Goal: Communication & Community: Ask a question

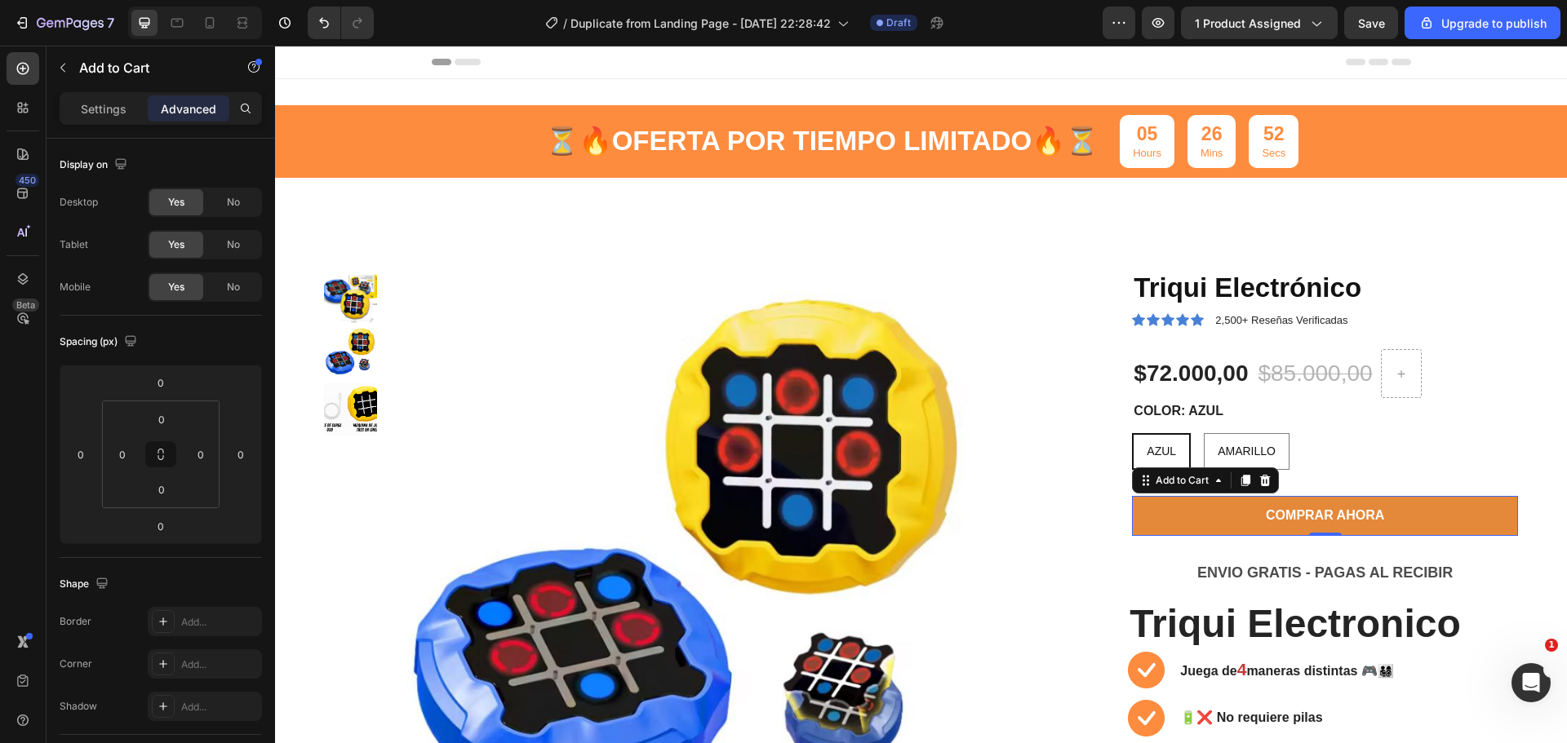
scroll to position [481, 0]
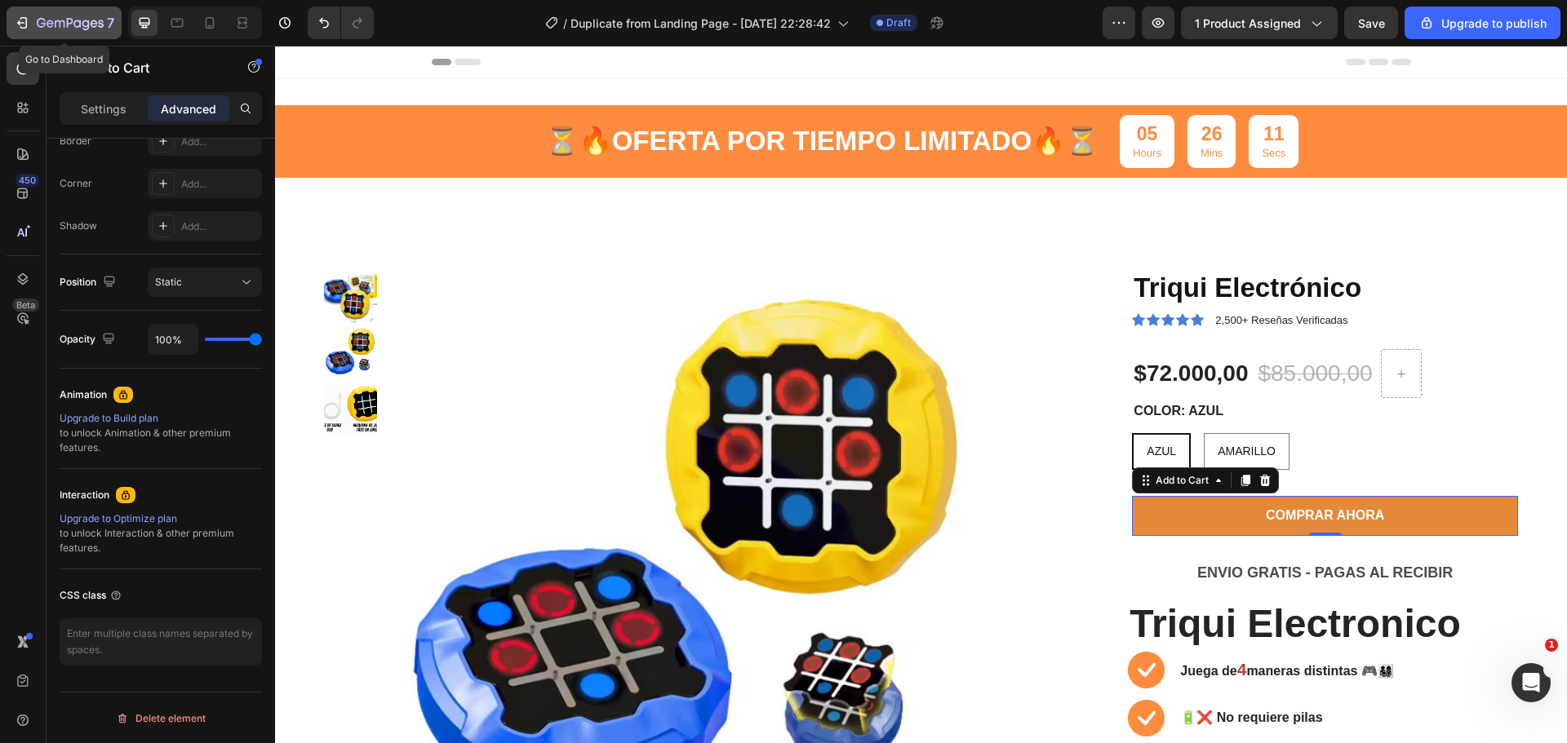
click at [26, 29] on icon "button" at bounding box center [22, 23] width 16 height 16
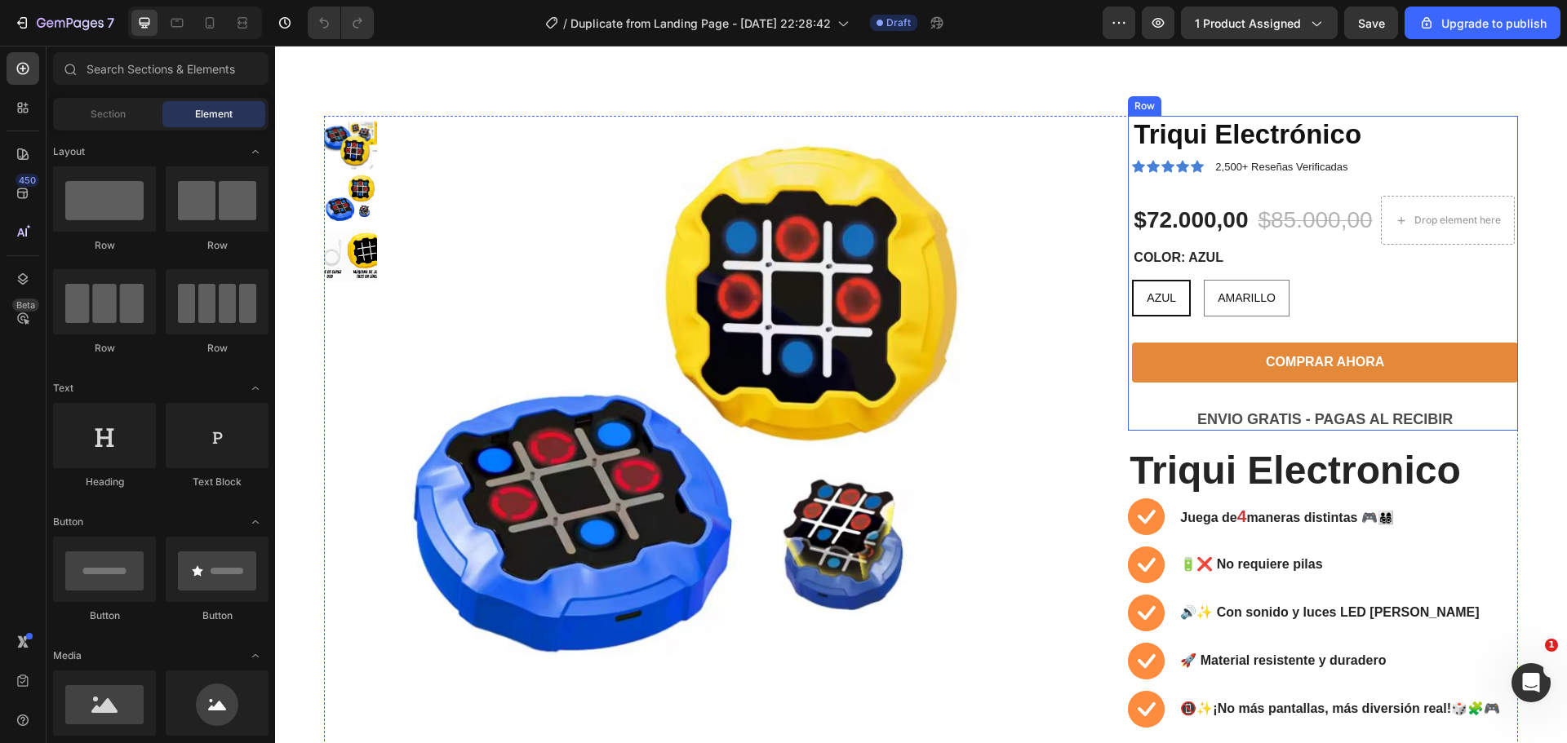
scroll to position [163, 0]
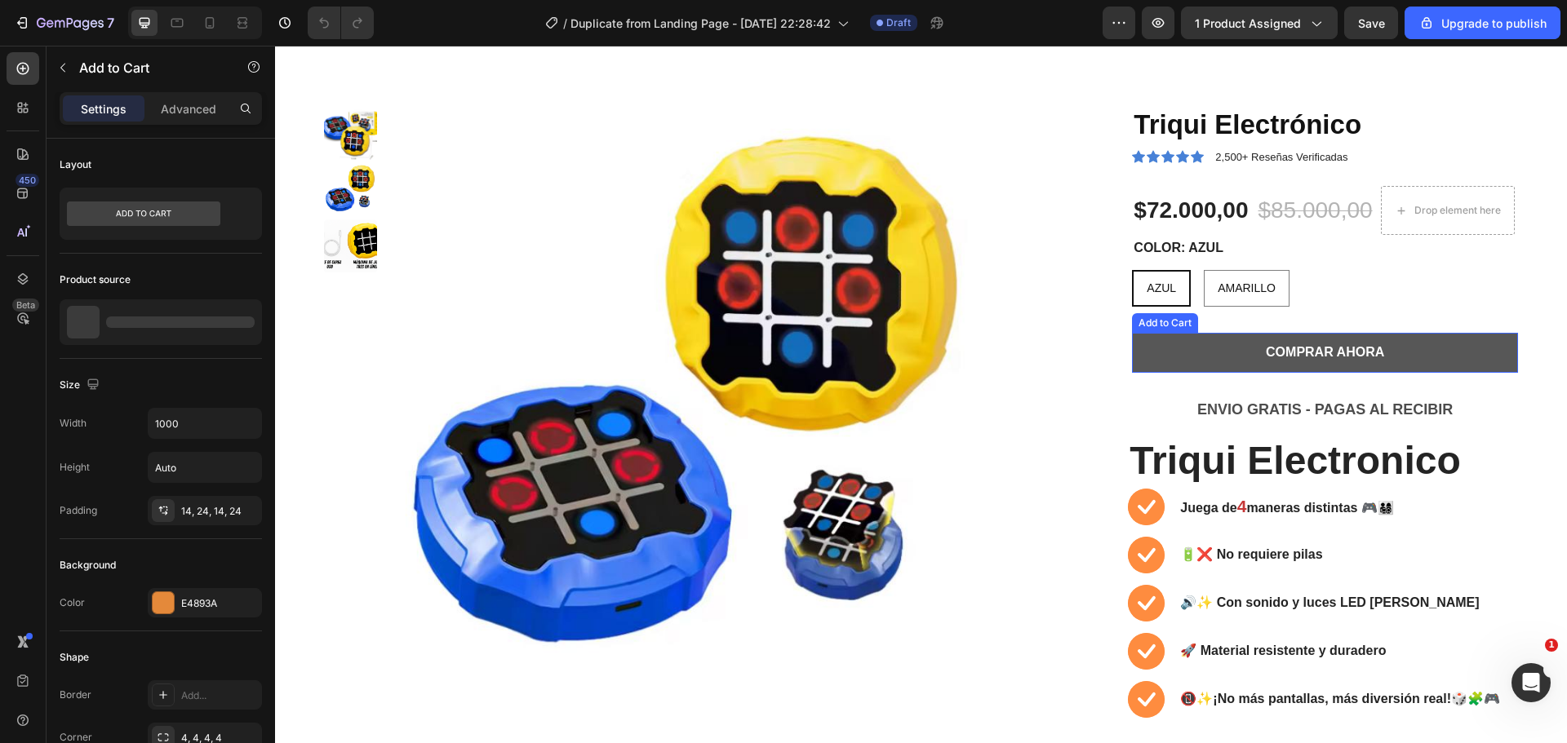
click at [1213, 358] on button "COMPRAR AHORA" at bounding box center [1325, 353] width 386 height 40
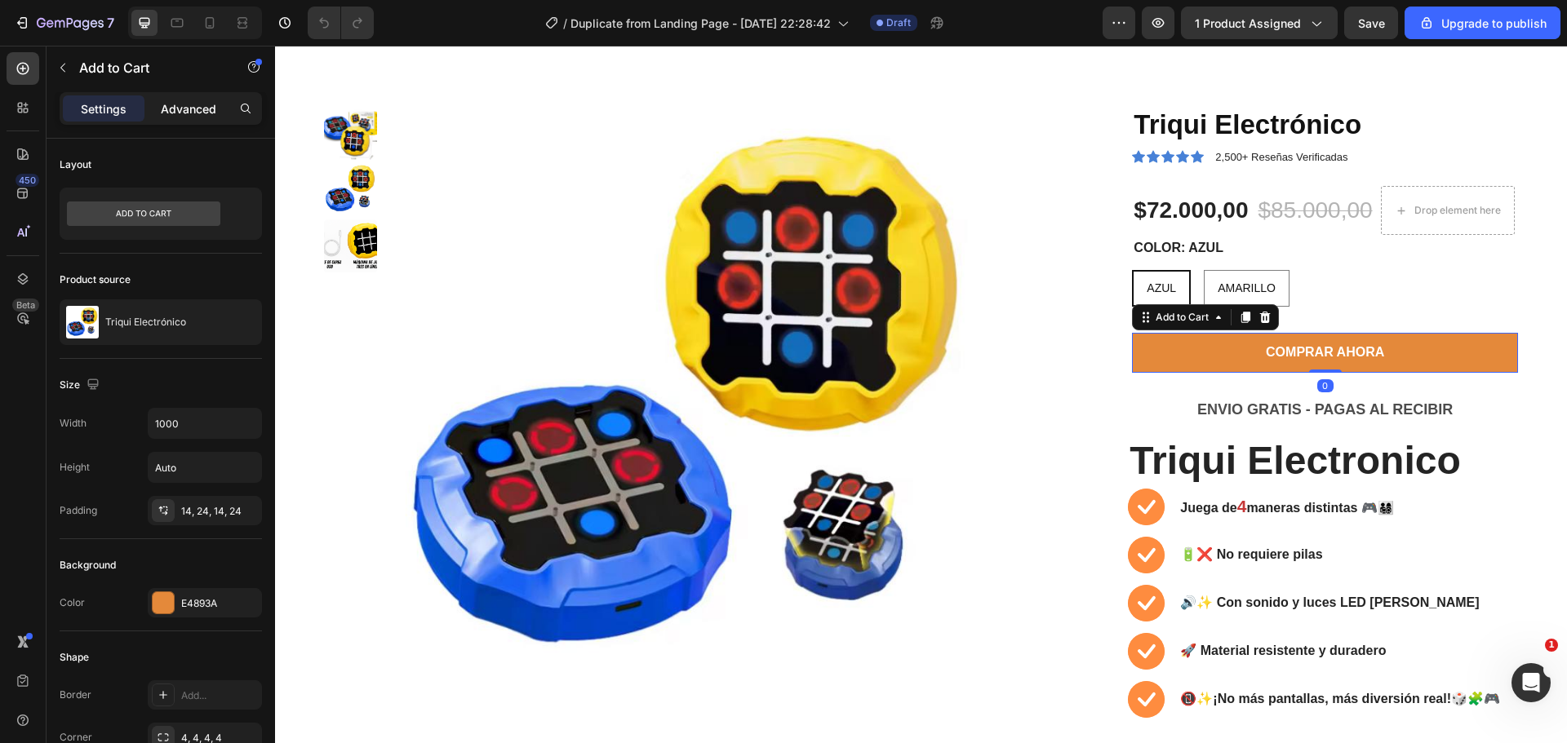
click at [176, 113] on p "Advanced" at bounding box center [188, 108] width 55 height 17
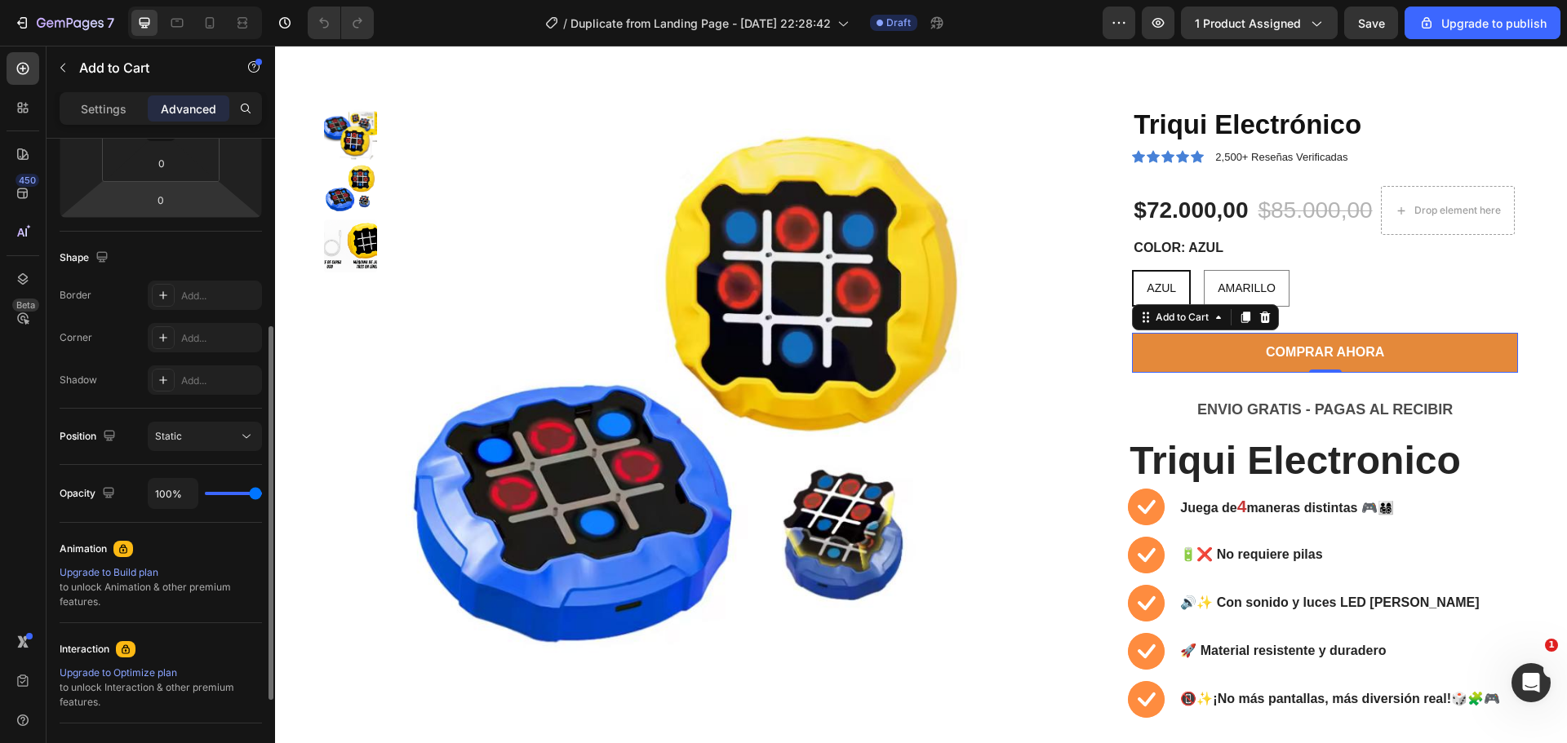
scroll to position [481, 0]
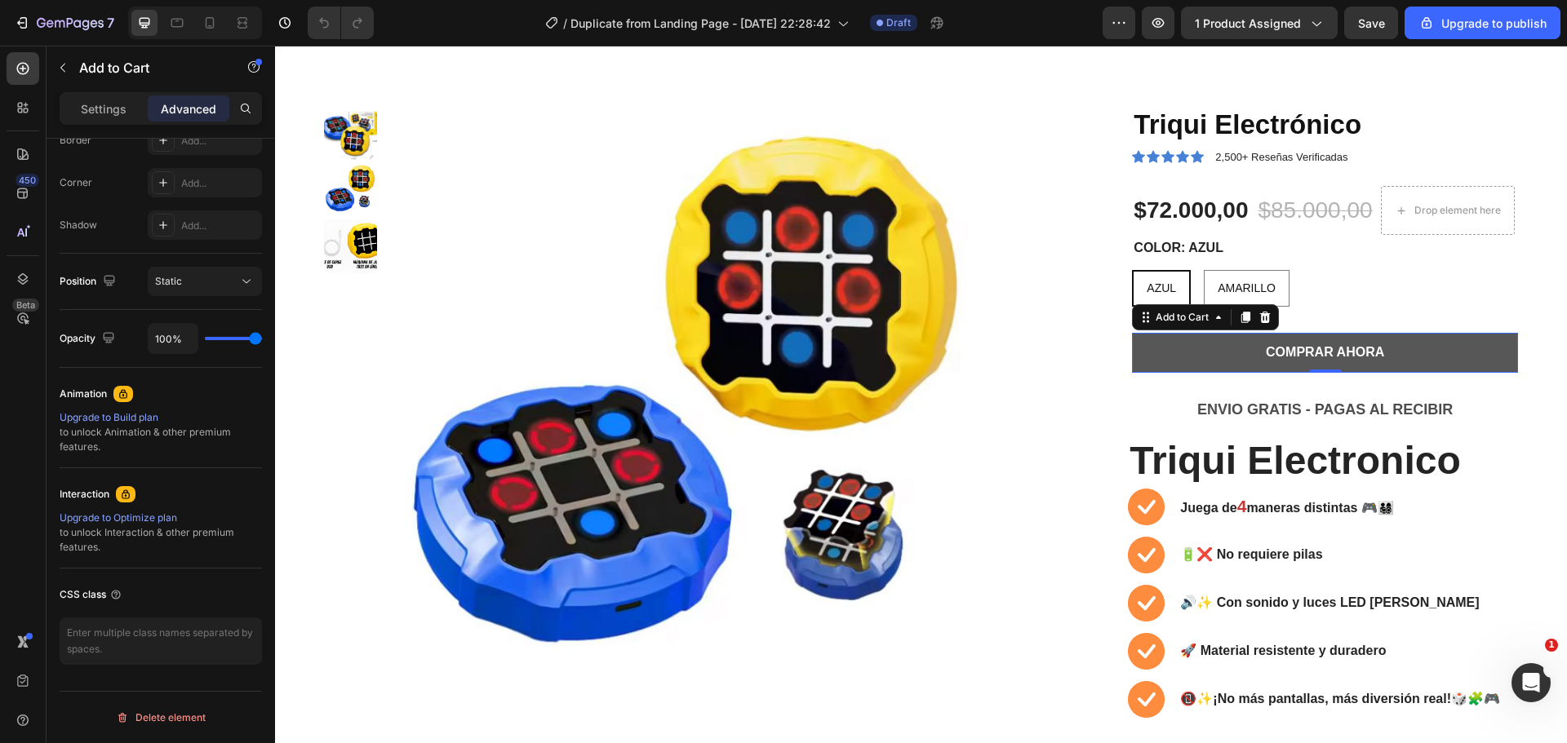
click at [1230, 357] on button "COMPRAR AHORA" at bounding box center [1325, 353] width 386 height 40
click at [1214, 352] on button "COMPRAR AHORA" at bounding box center [1325, 353] width 386 height 40
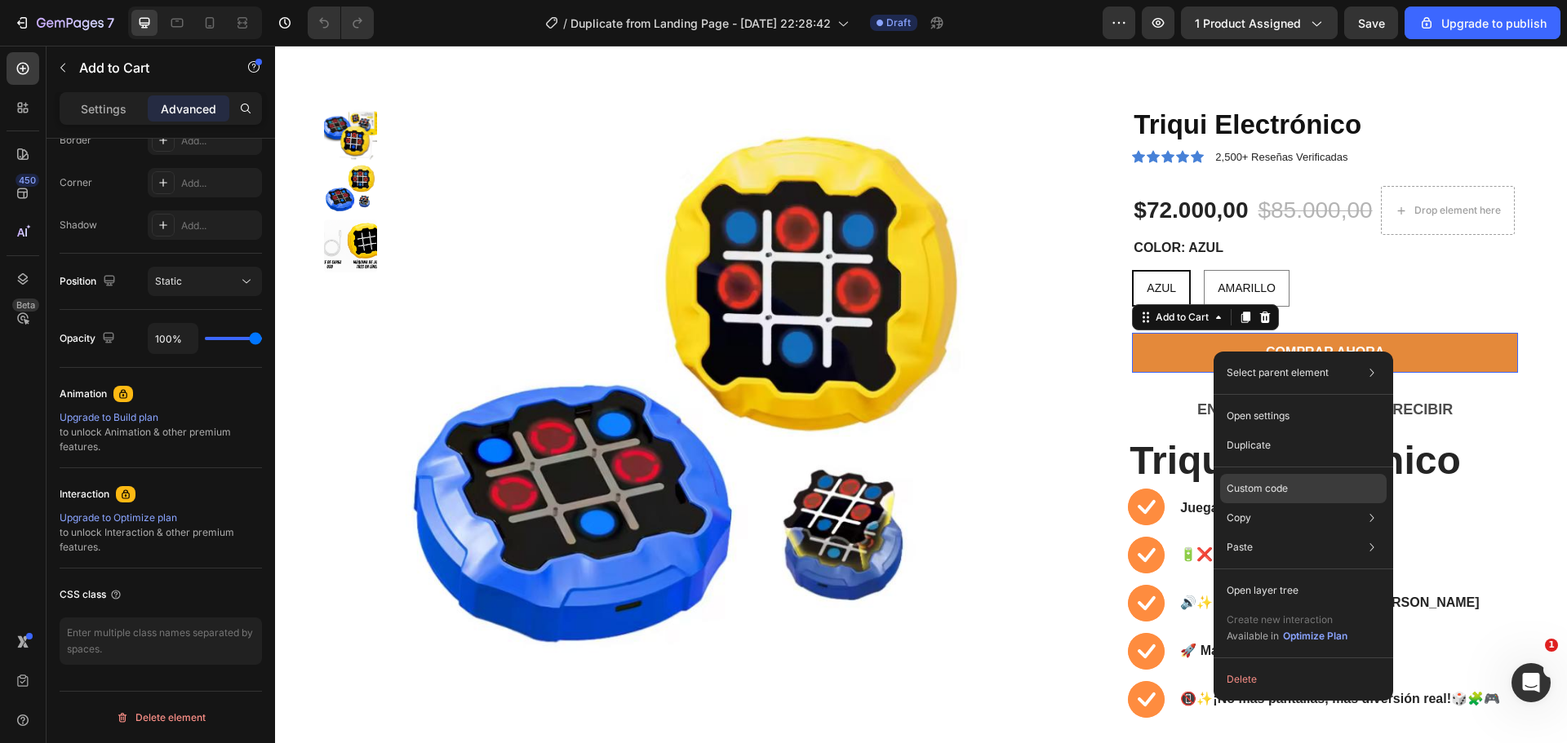
click at [1249, 488] on p "Custom code" at bounding box center [1257, 488] width 61 height 15
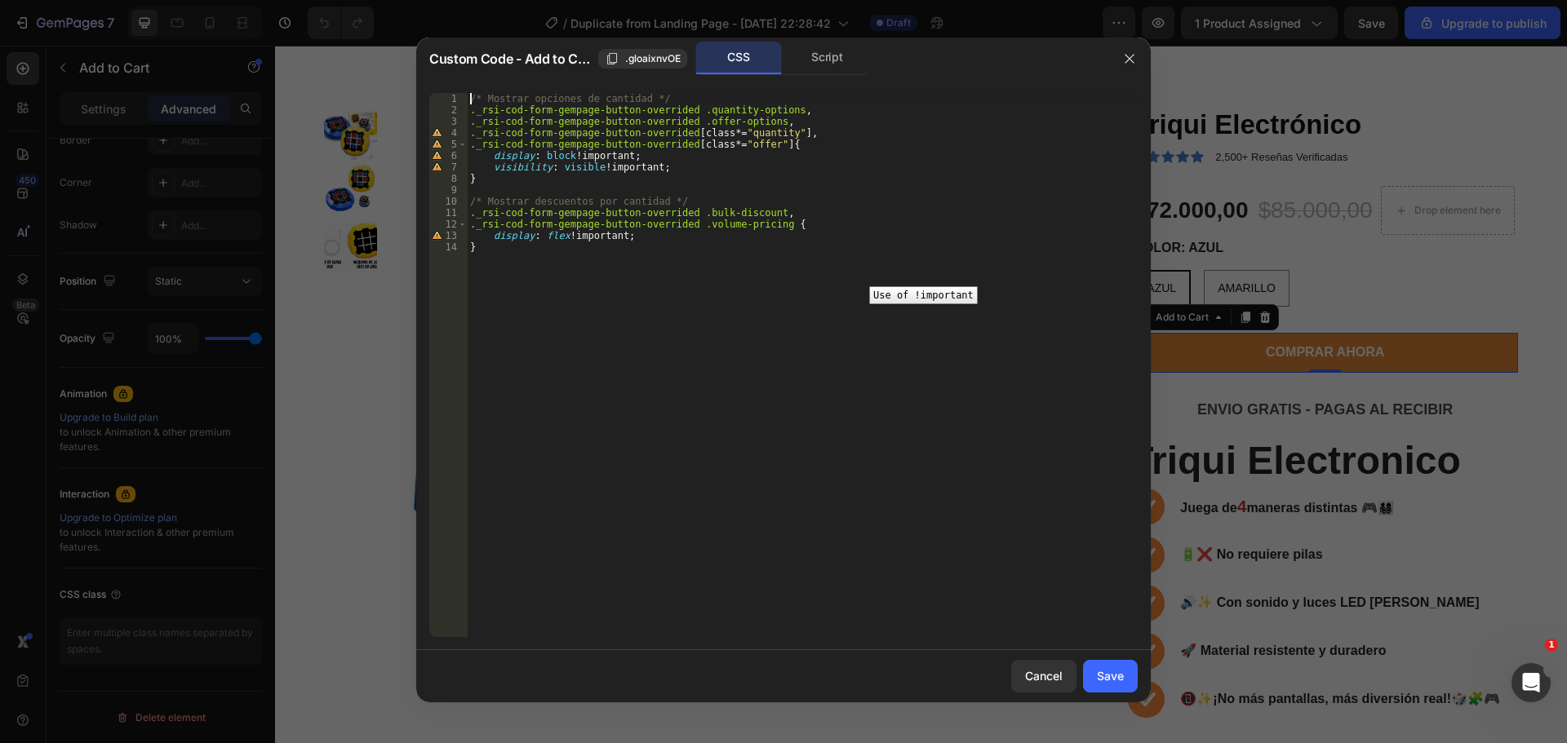
click at [441, 237] on div "13" at bounding box center [448, 235] width 38 height 11
click at [437, 233] on div "13" at bounding box center [448, 235] width 38 height 11
click at [804, 297] on div "/* Mostrar opciones de cantidad */ ._rsi-cod-form-gempage-button-overrided .qua…" at bounding box center [802, 376] width 671 height 567
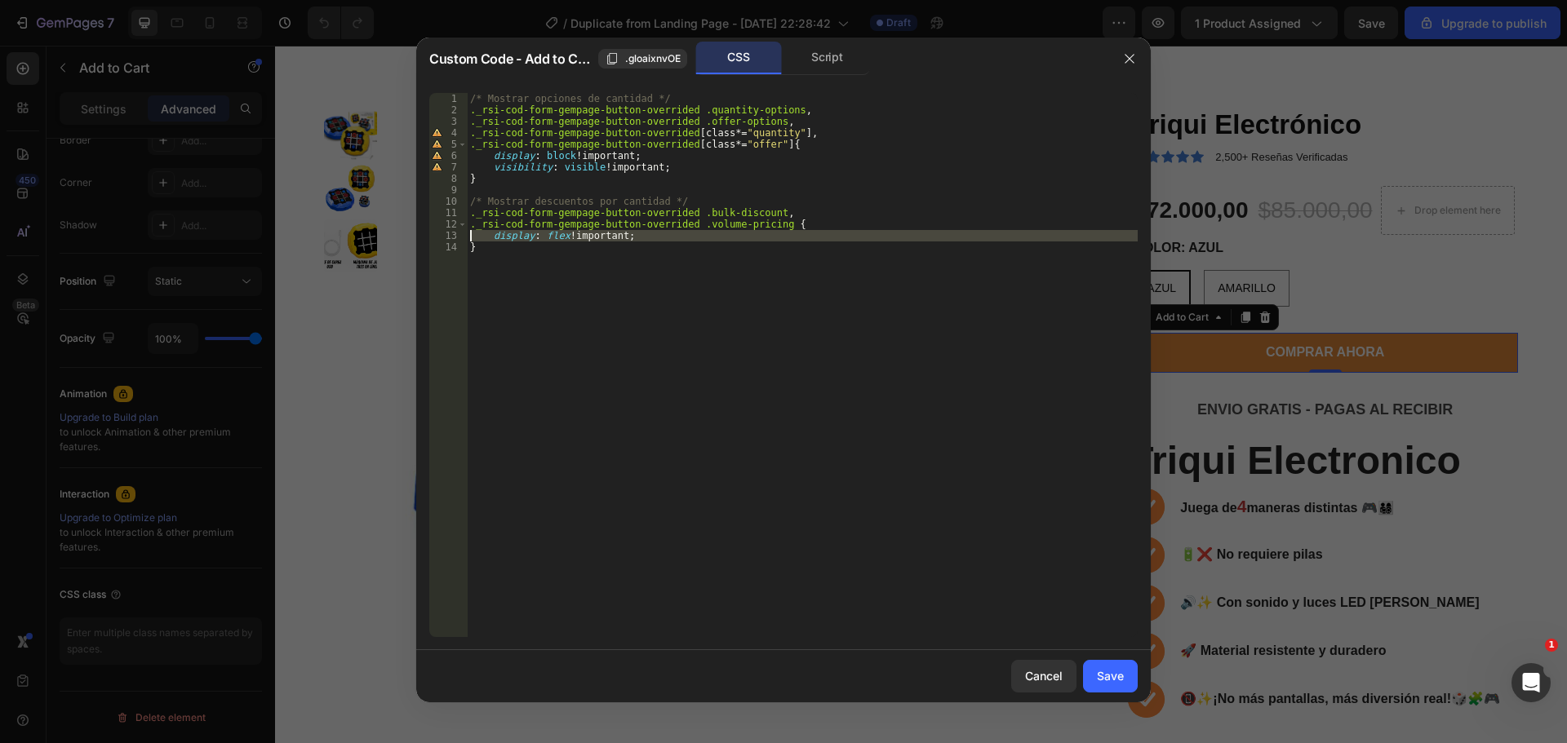
type textarea "}"
click at [1036, 668] on div "Cancel" at bounding box center [1044, 676] width 38 height 17
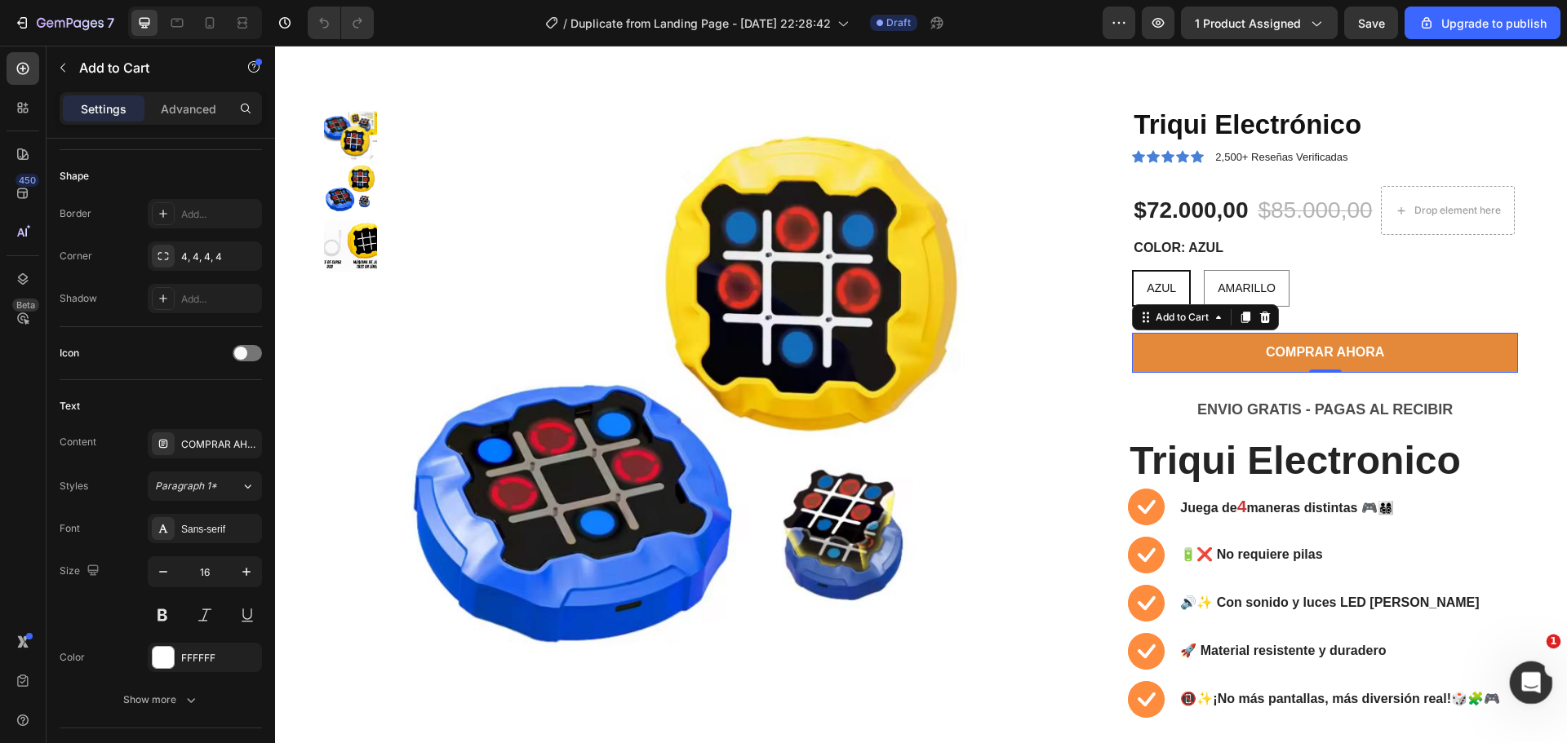
click at [1526, 673] on icon "Abrir Intercom Messenger" at bounding box center [1528, 681] width 27 height 27
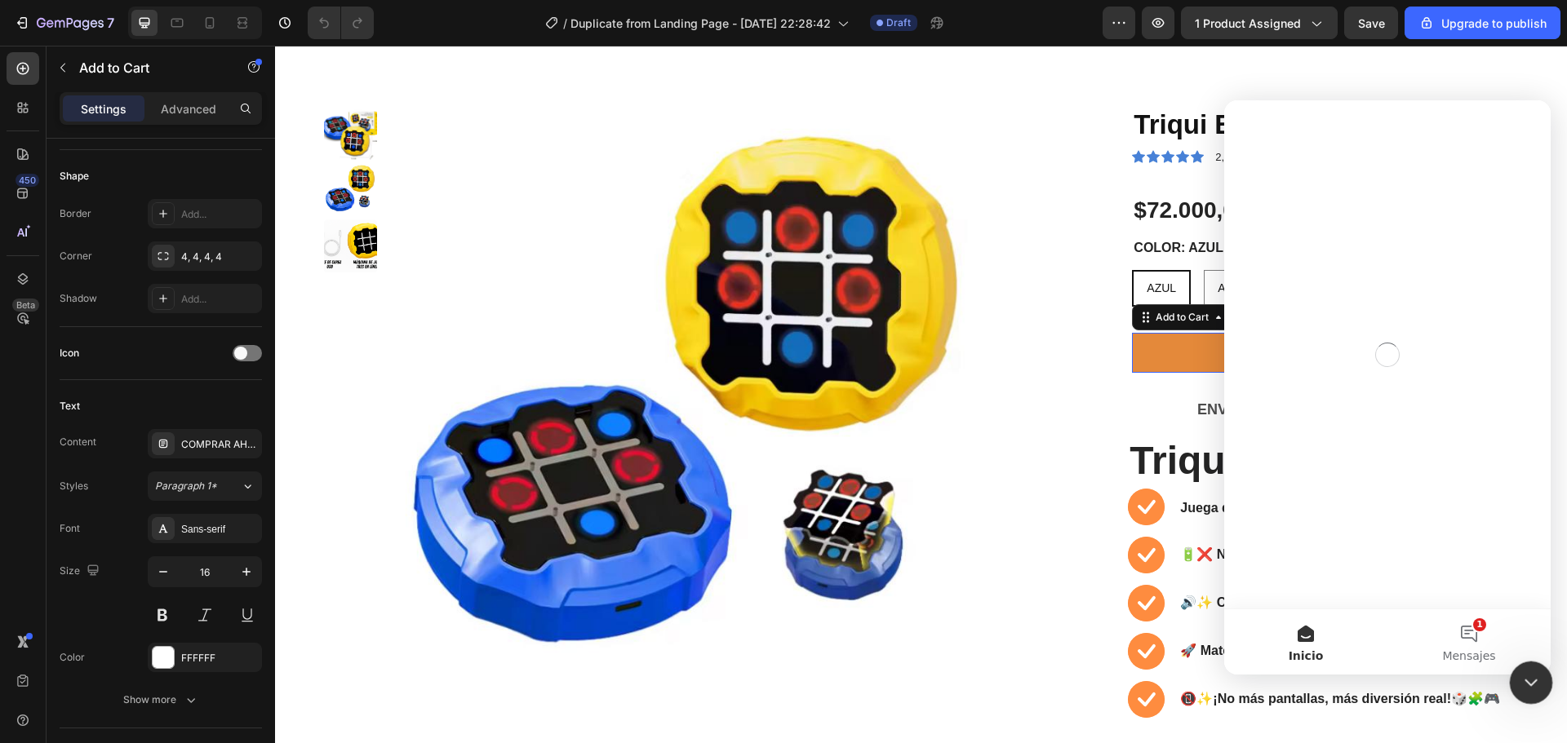
scroll to position [0, 0]
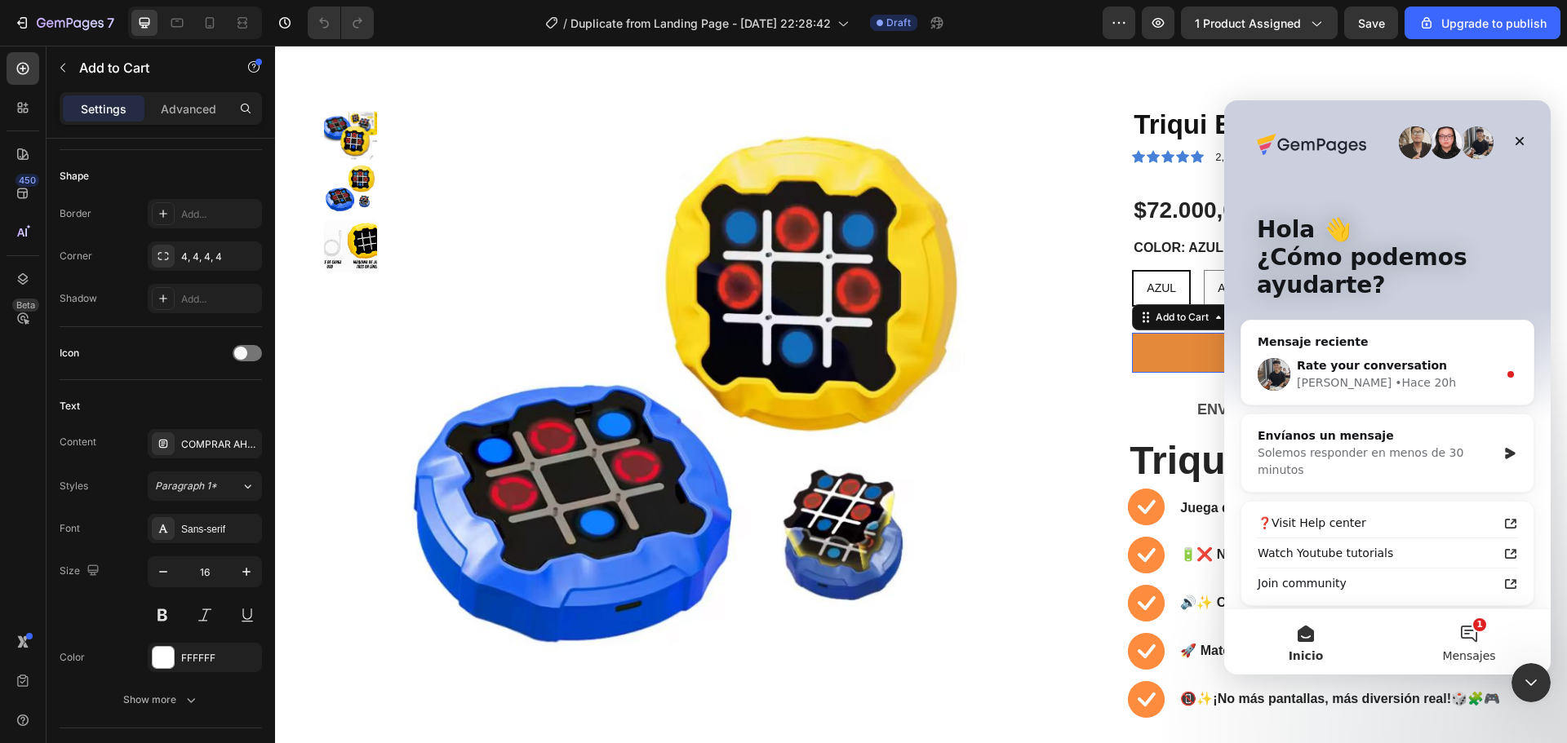
click at [1475, 629] on button "1 Mensajes" at bounding box center [1468, 642] width 163 height 65
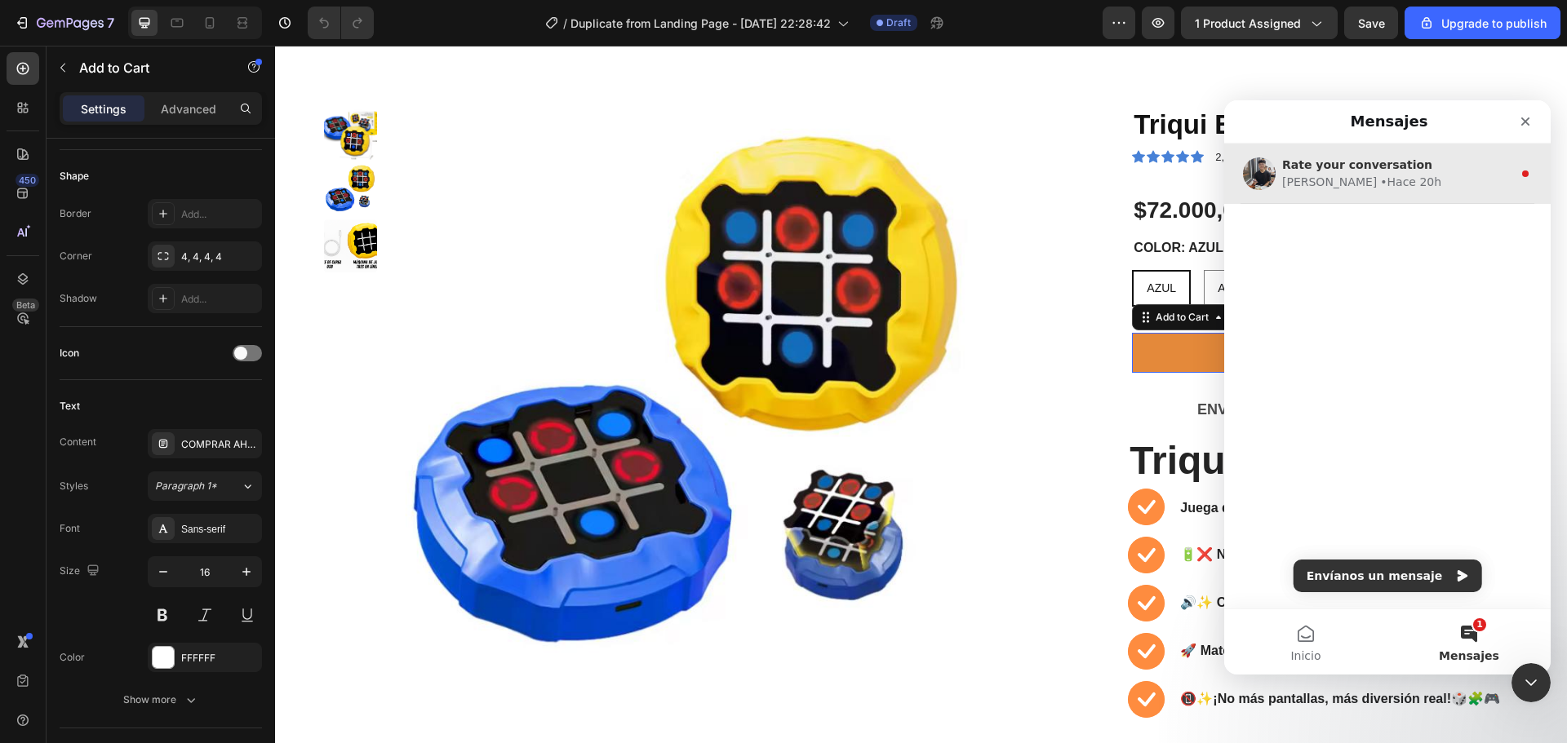
click at [1413, 180] on div "Tony • Hace 20h" at bounding box center [1397, 182] width 230 height 17
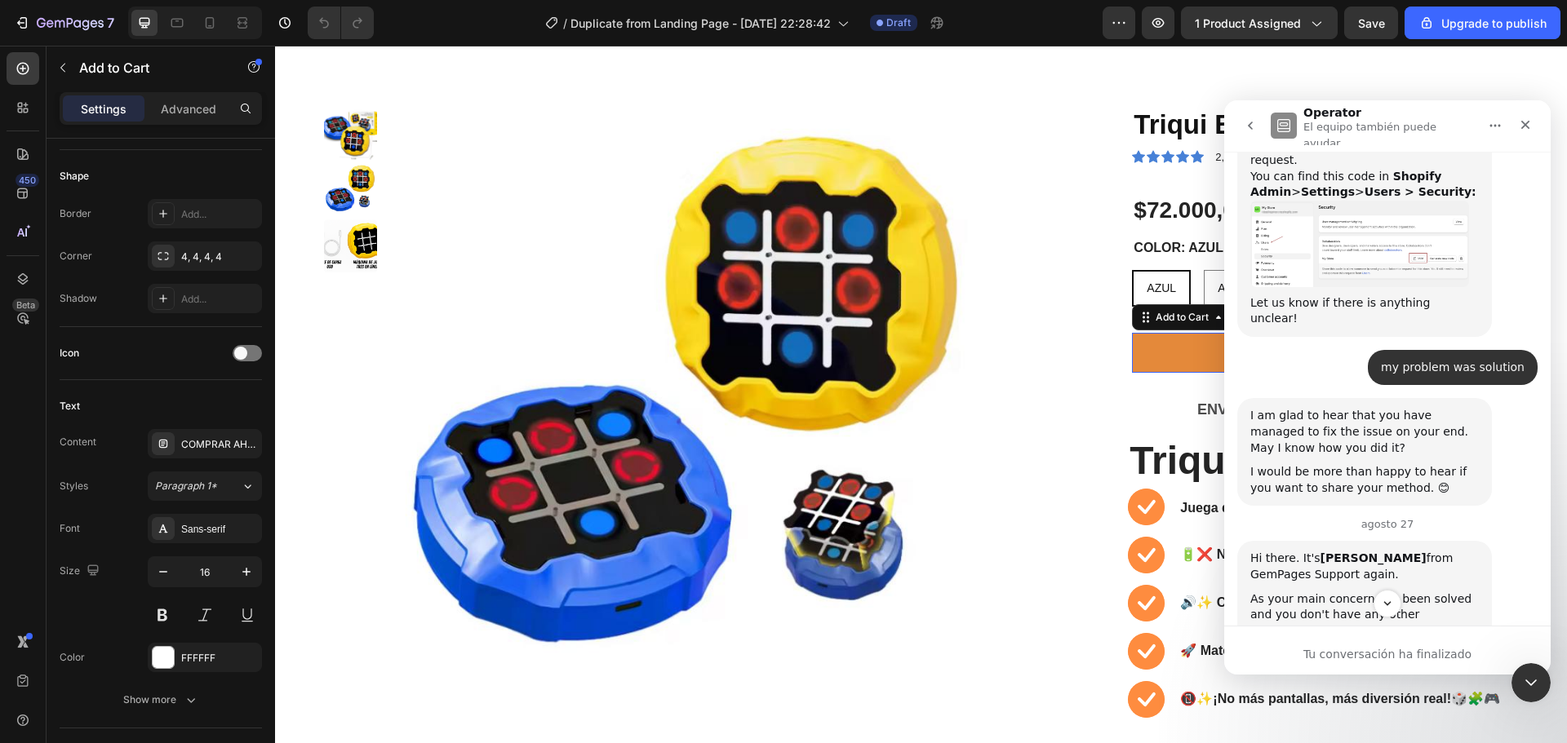
scroll to position [1106, 0]
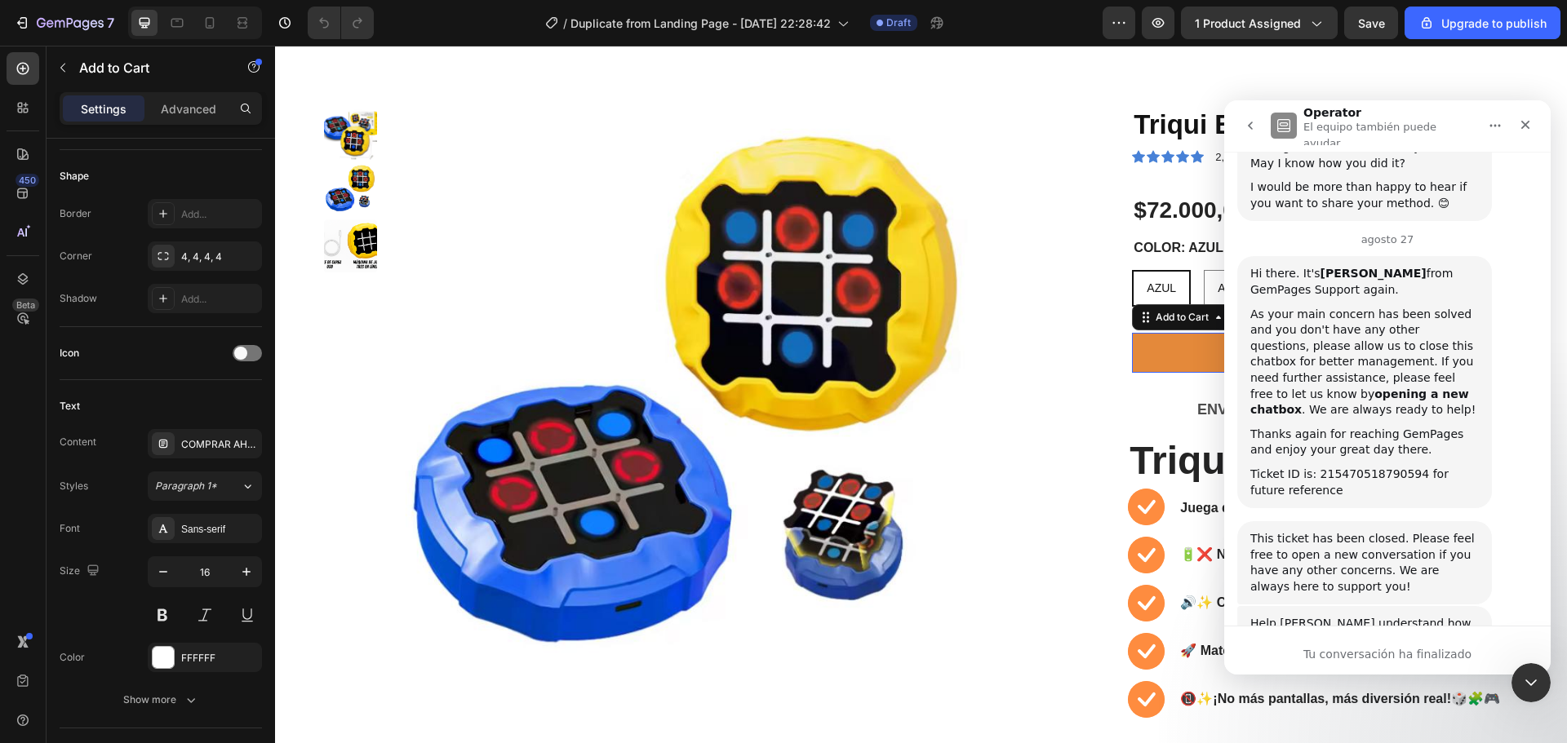
click at [1373, 651] on div "Tu conversación ha finalizado" at bounding box center [1387, 654] width 326 height 17
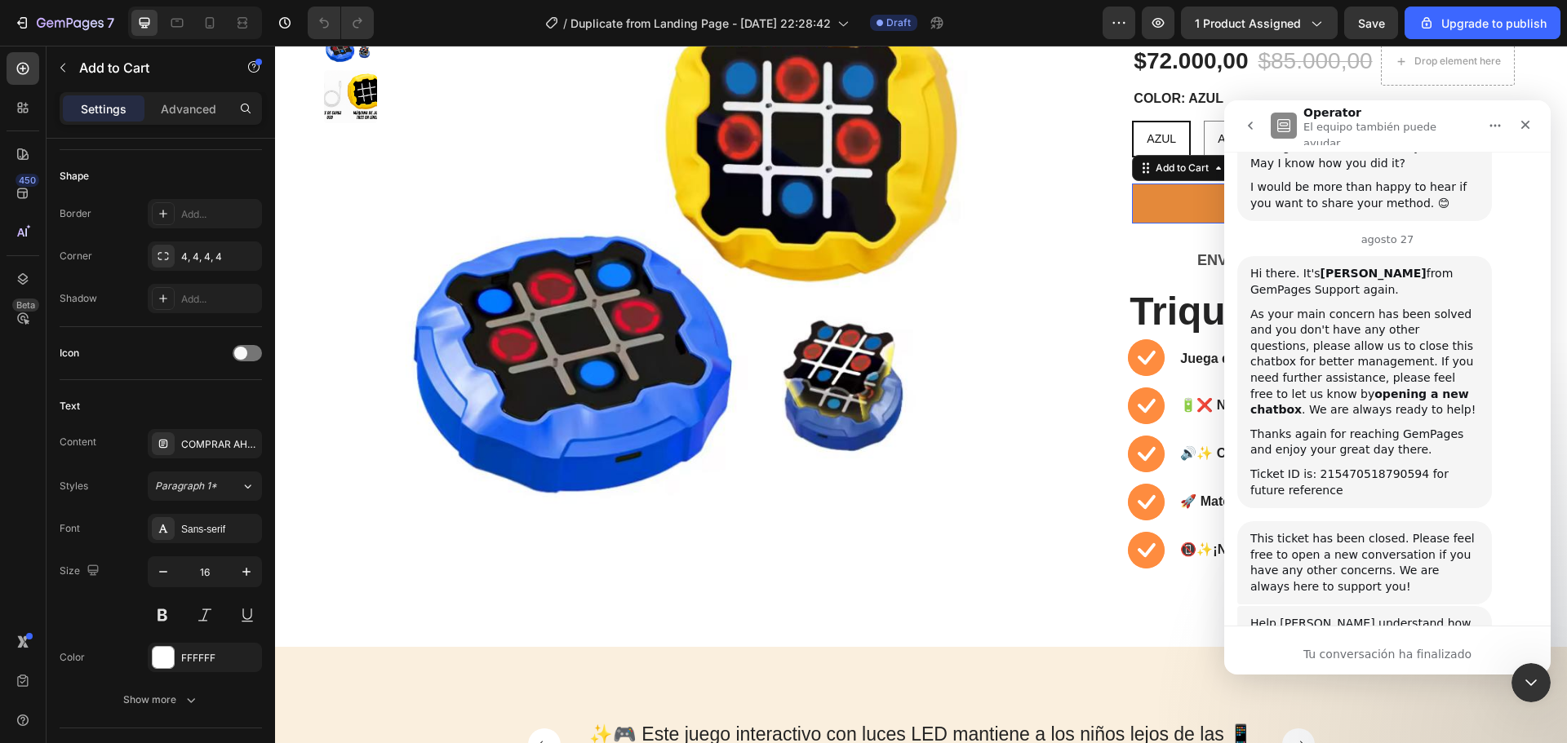
scroll to position [326, 0]
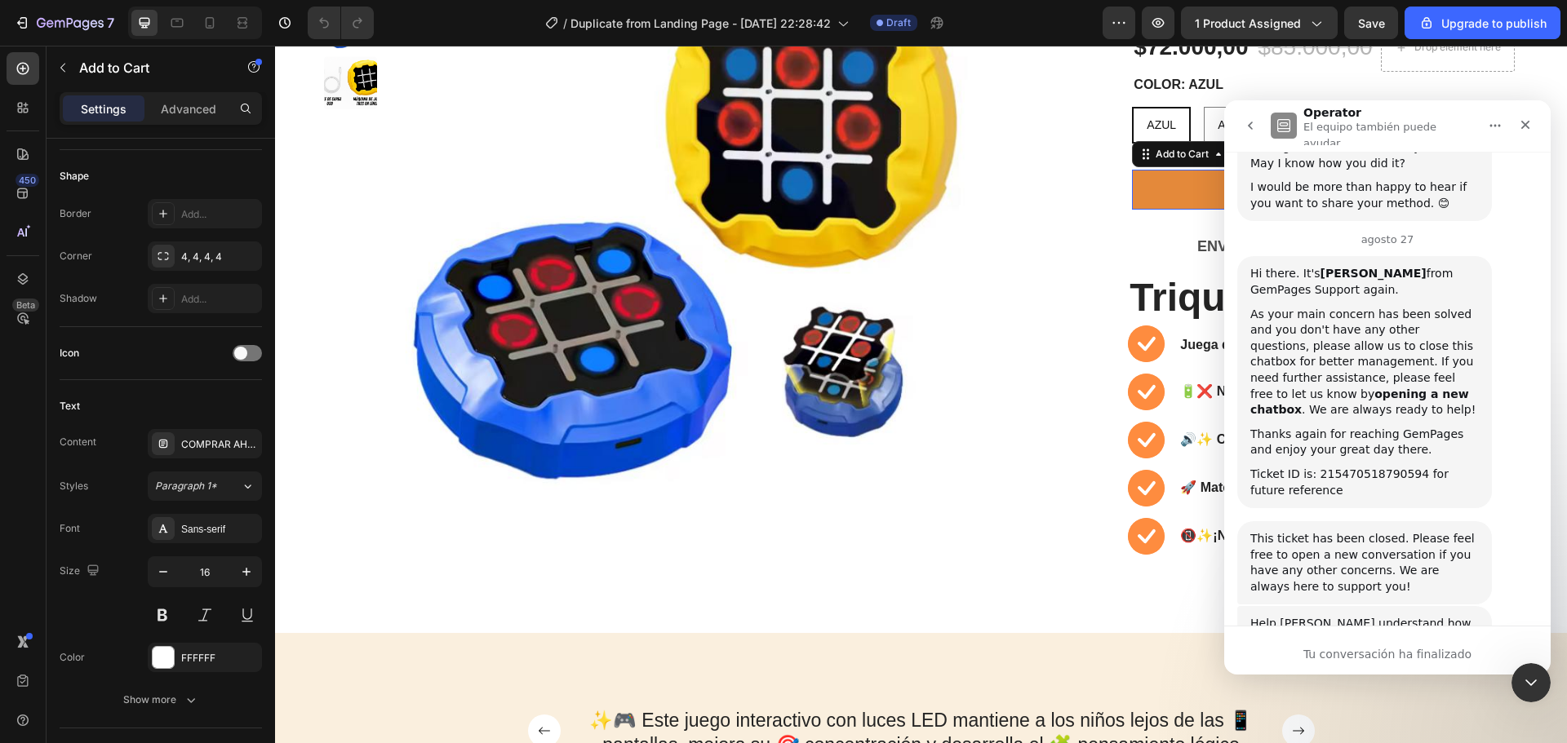
click at [1432, 705] on span "Increíble" at bounding box center [1427, 719] width 29 height 29
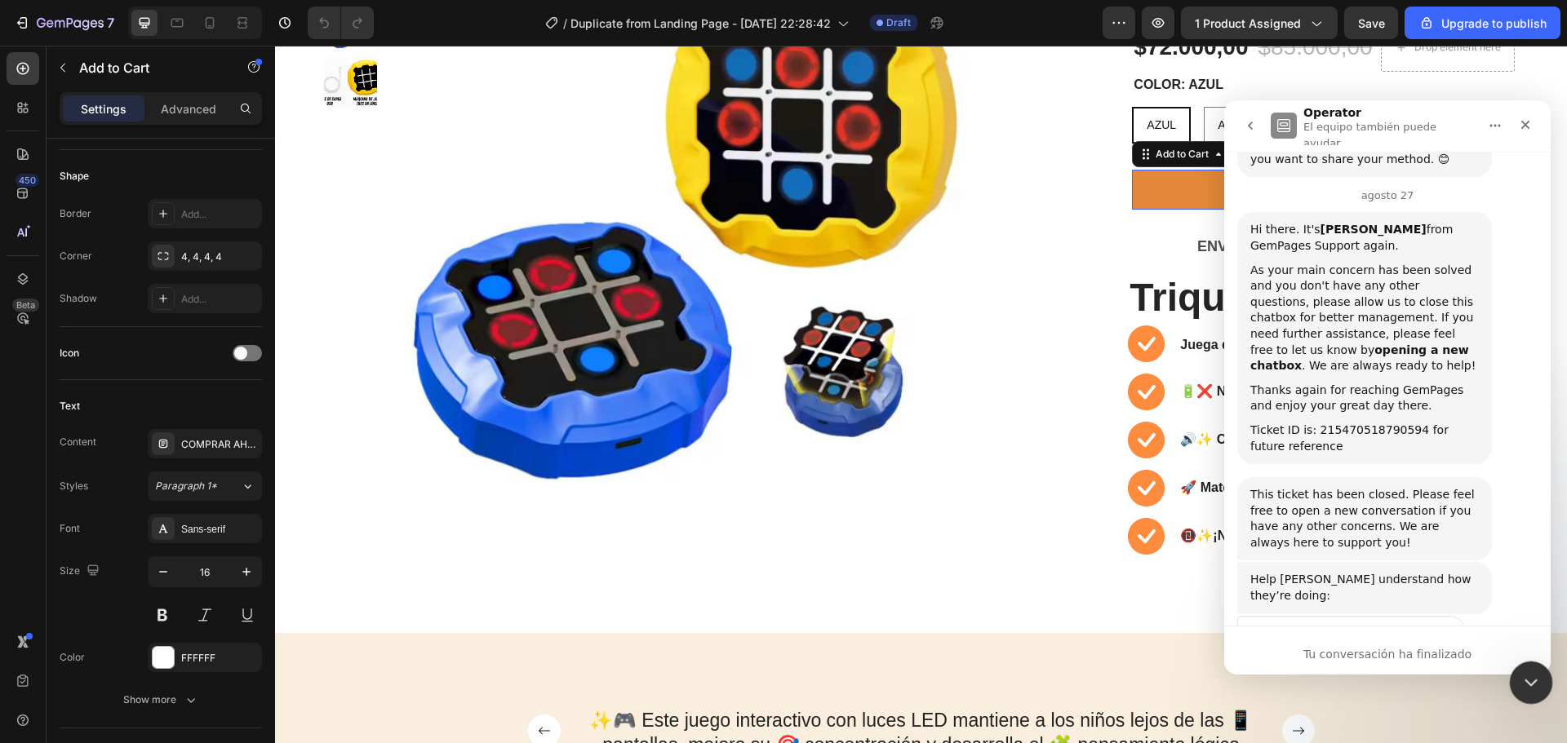
click at [1532, 673] on icon "Cerrar Intercom Messenger" at bounding box center [1529, 681] width 20 height 20
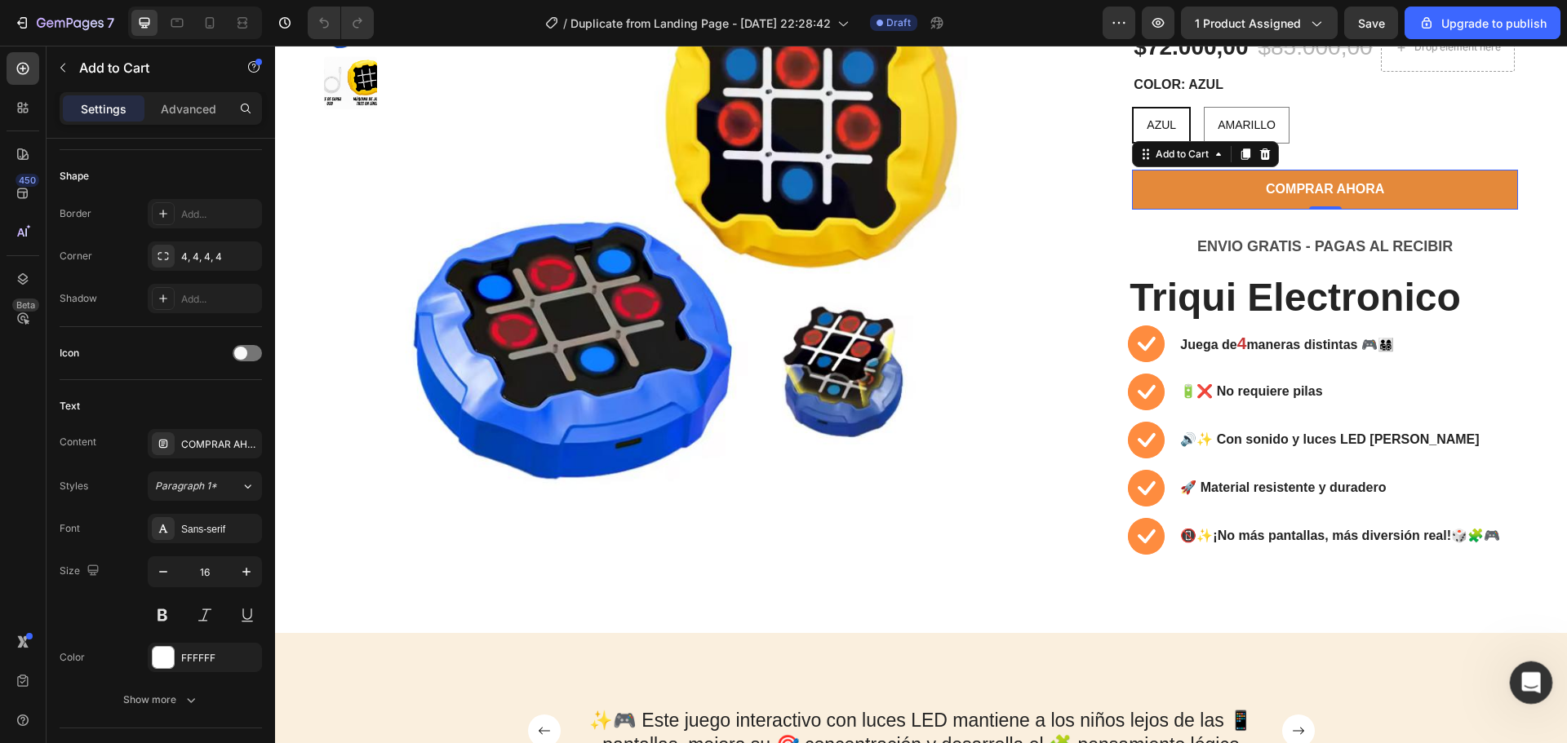
click at [1532, 675] on icon "Abrir Intercom Messenger" at bounding box center [1528, 681] width 27 height 27
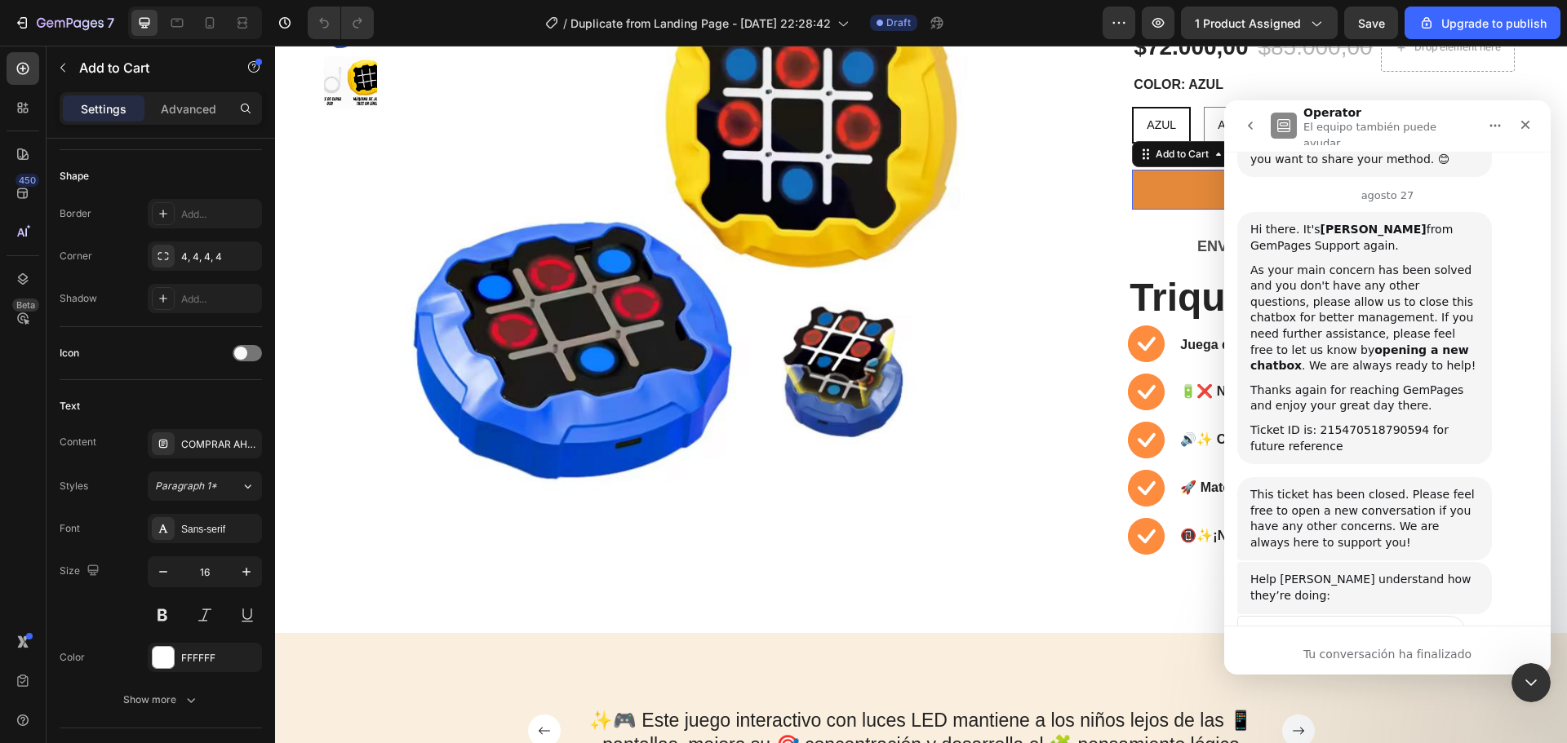
click at [1257, 126] on button "go back" at bounding box center [1250, 125] width 31 height 31
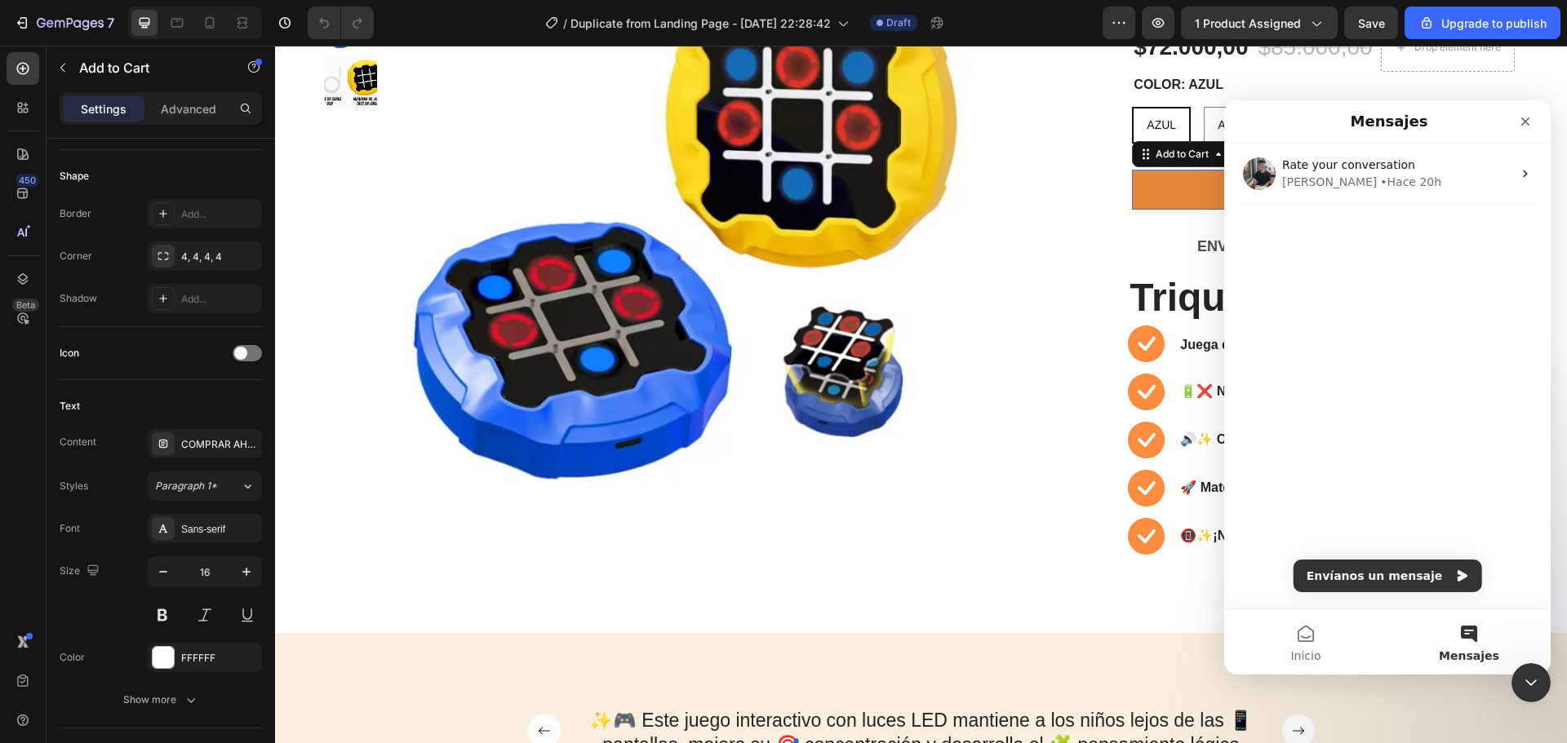
scroll to position [0, 0]
click at [1388, 577] on button "Envíanos un mensaje" at bounding box center [1387, 576] width 189 height 33
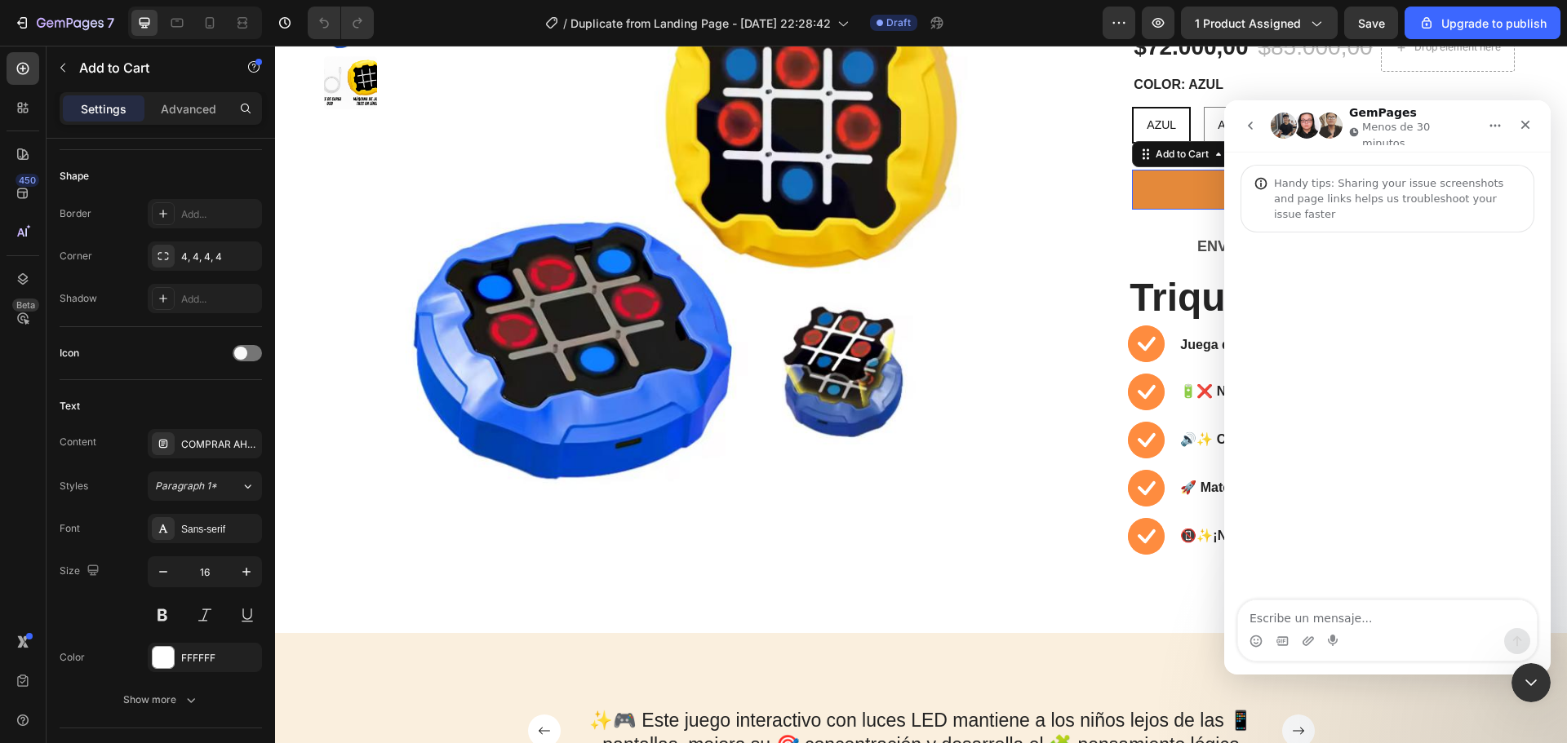
click at [1378, 611] on textarea "Escribe un mensaje..." at bounding box center [1387, 615] width 299 height 28
type textarea "hi"
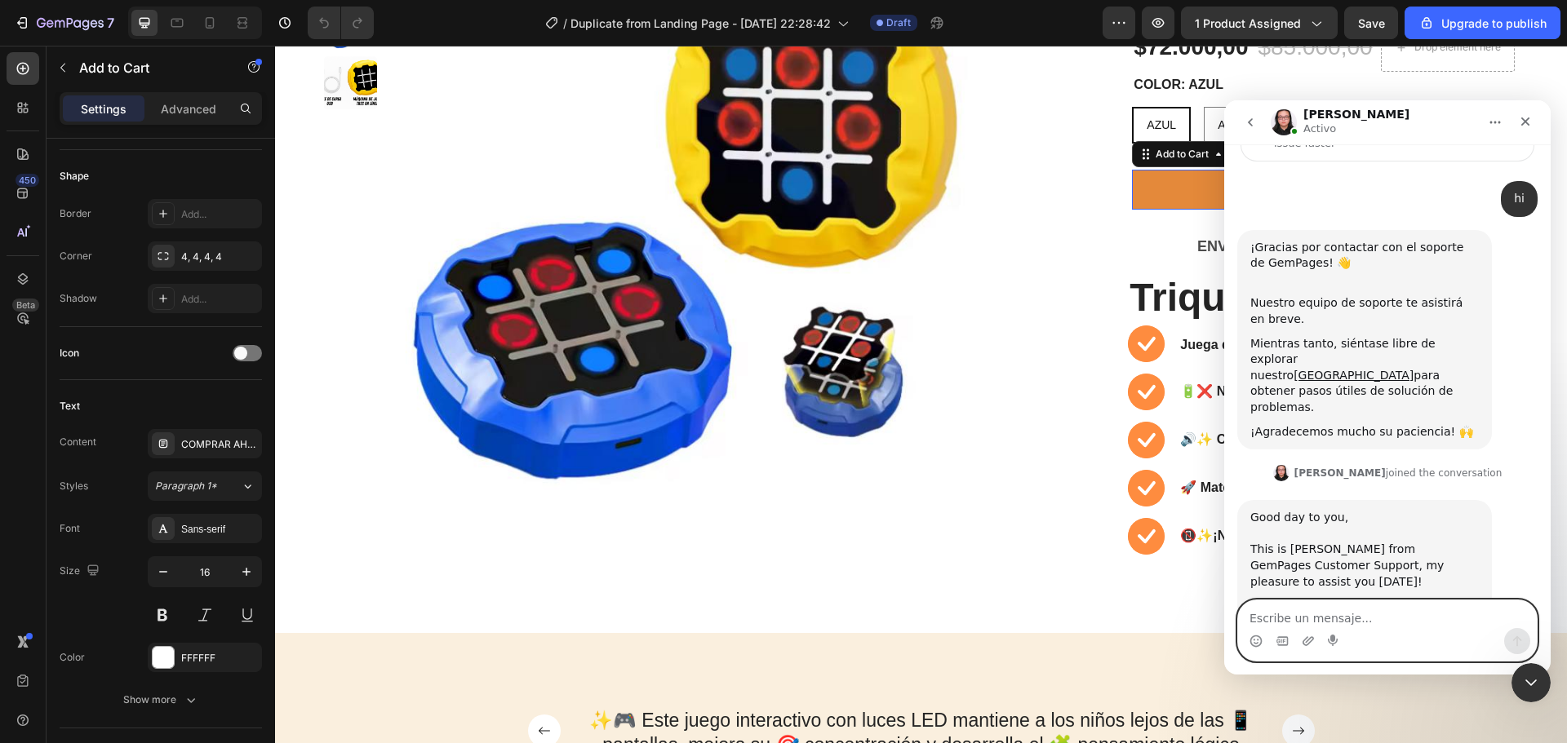
scroll to position [74, 0]
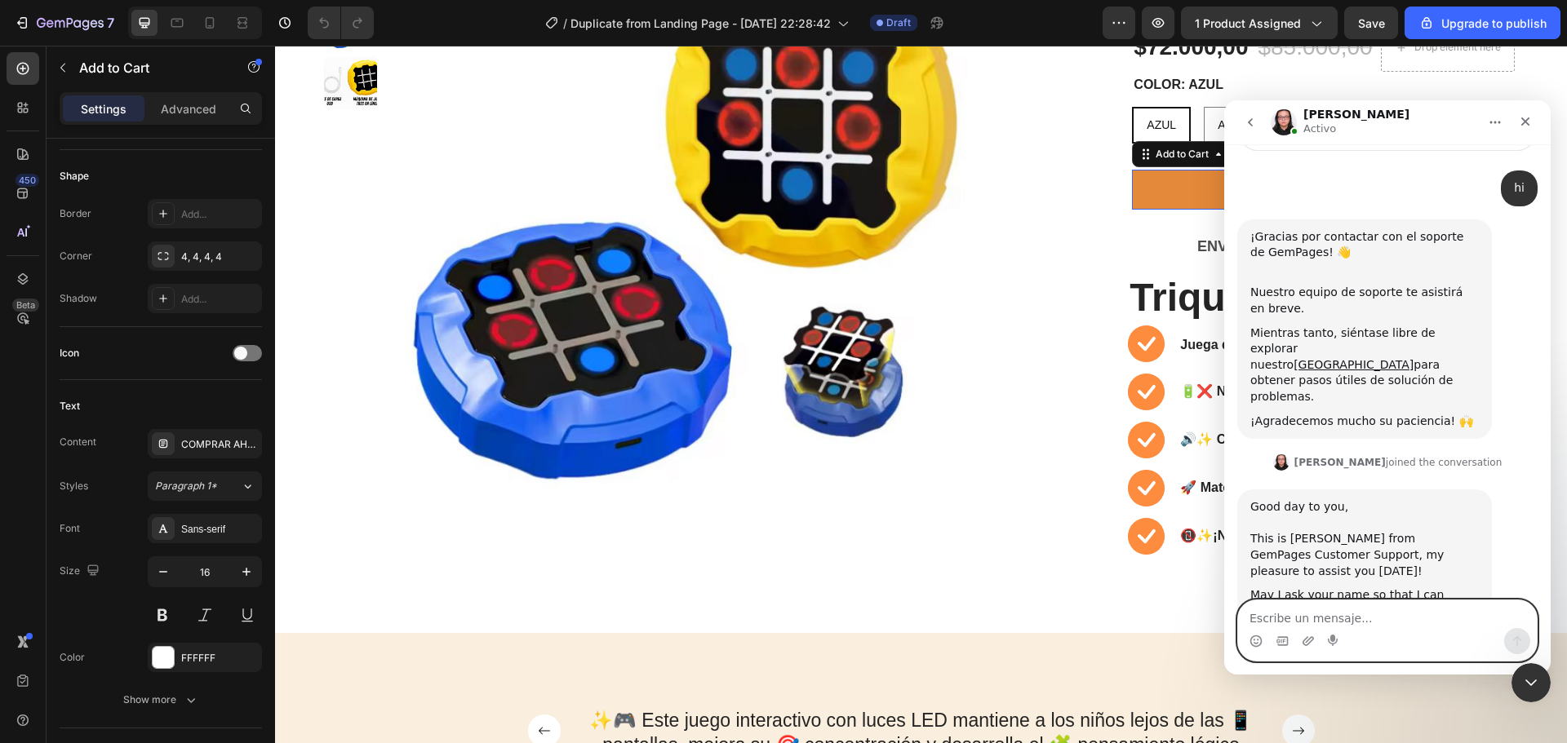
click at [1329, 604] on textarea "Escribe un mensaje..." at bounding box center [1387, 615] width 299 height 28
paste textarea "I have a question. I am creating a landing page with GemPages and I want to lin…"
type textarea "I have a question. I am creating a landing page with GemPages and I want to lin…"
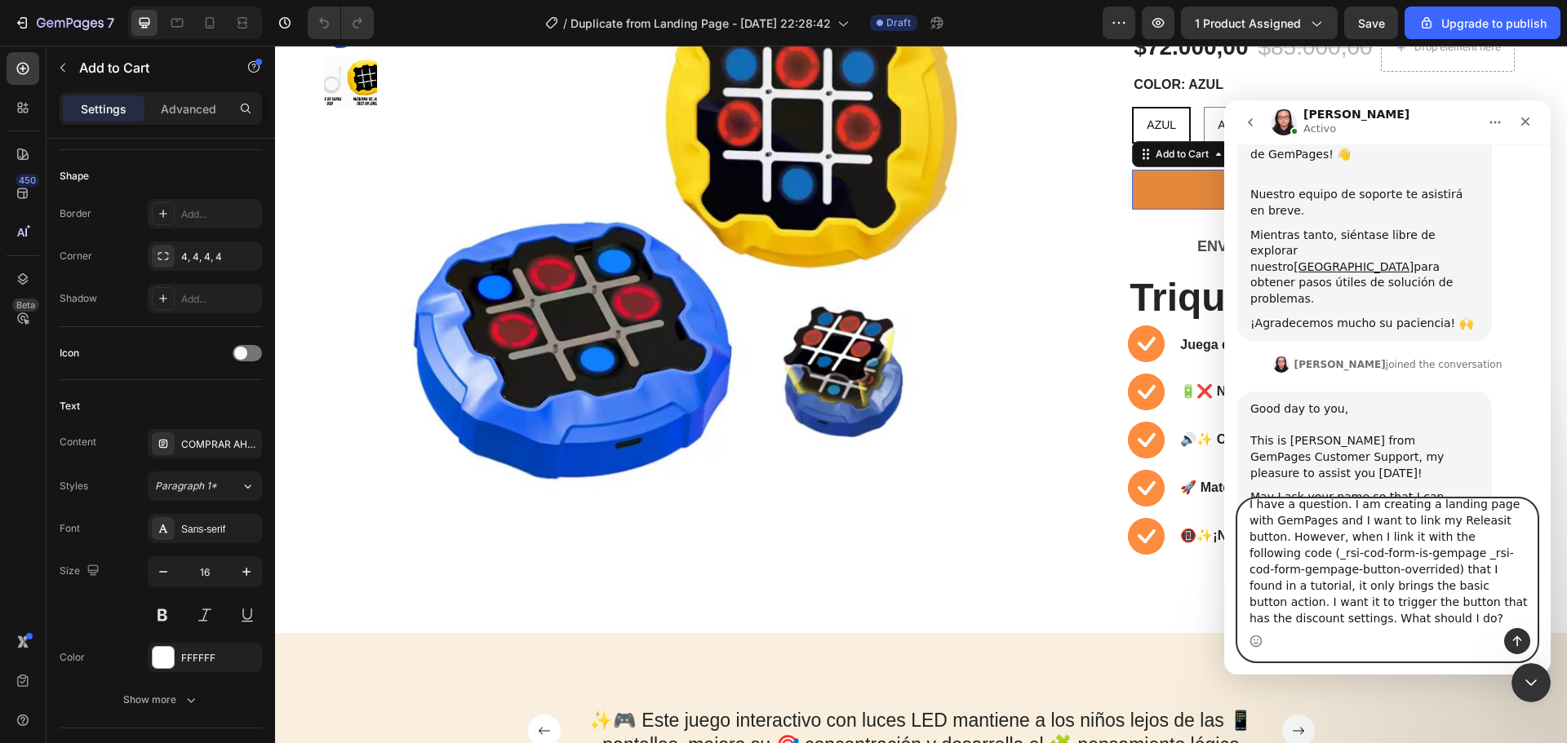
scroll to position [0, 0]
drag, startPoint x: 1310, startPoint y: 620, endPoint x: 1216, endPoint y: 481, distance: 167.5
click html "Nathan Activo Handy tips: Sharing your issue screenshots and page links helps u…"
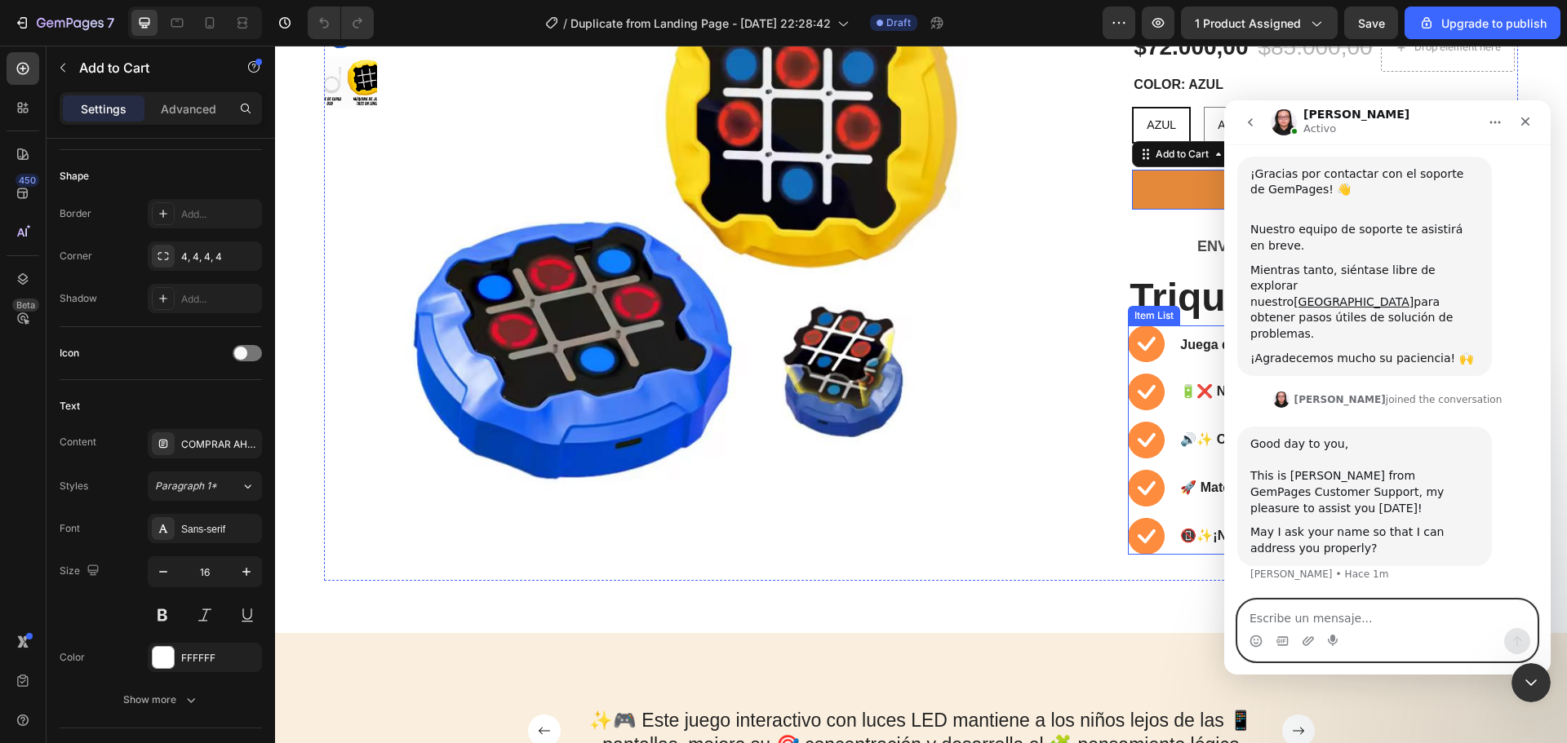
scroll to position [74, 0]
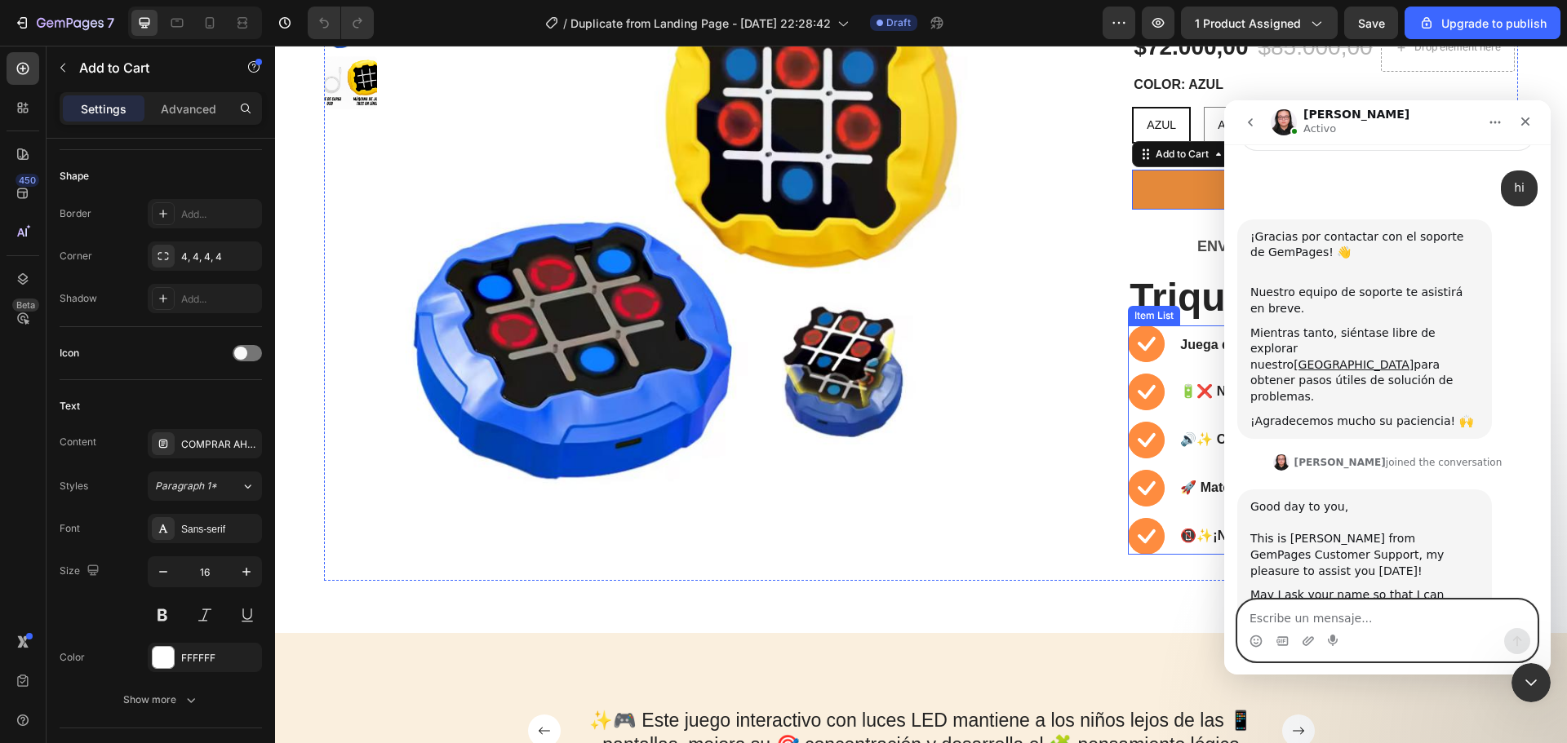
type textarea "K"
type textarea "l"
type textarea "Lady Ramirez"
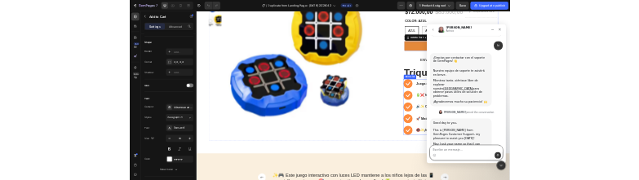
scroll to position [122, 0]
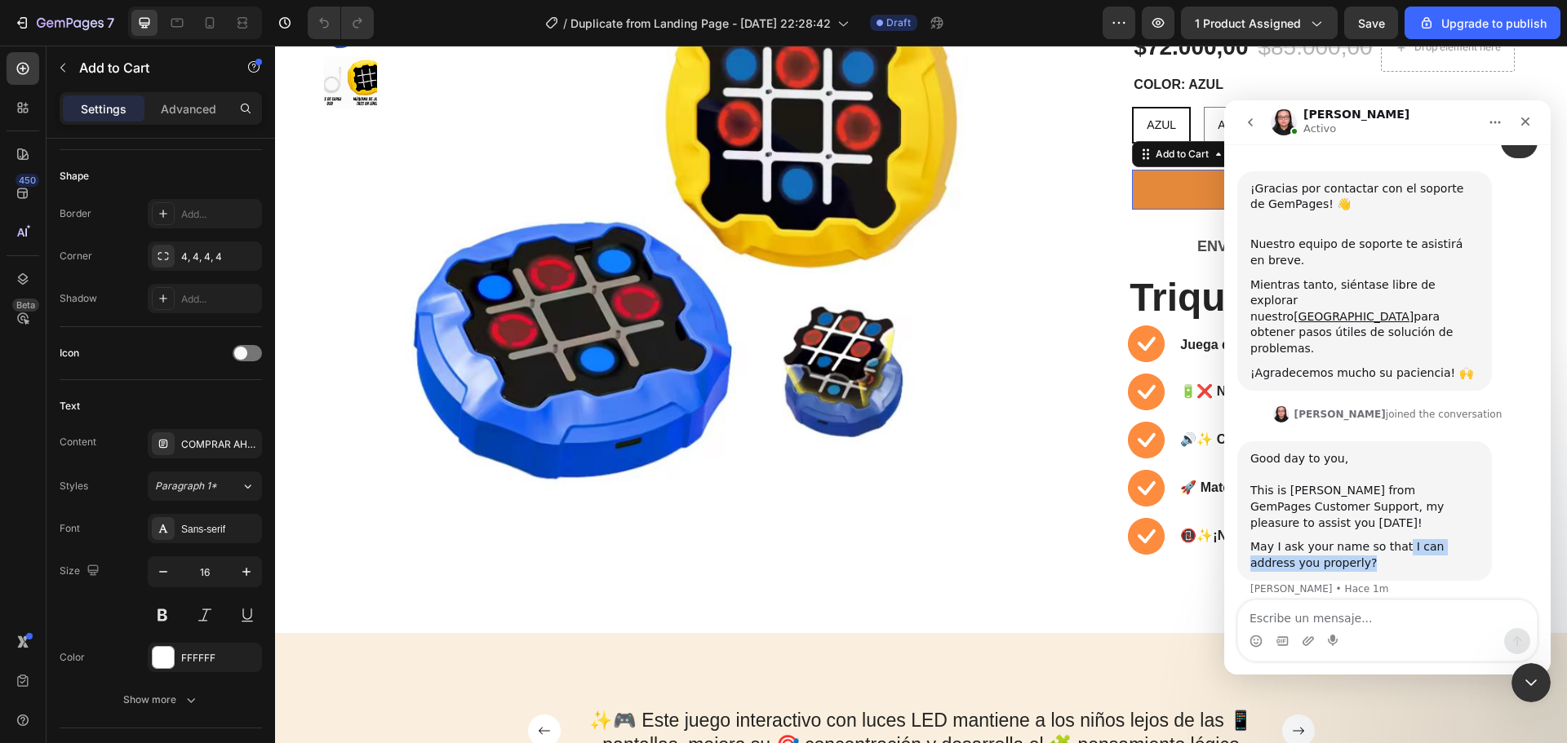
drag, startPoint x: 1394, startPoint y: 486, endPoint x: 1409, endPoint y: 504, distance: 23.8
click at [1409, 539] on div "May I ask your name so that I can address you properly?" at bounding box center [1364, 555] width 229 height 32
copy div "I can address you properly?"
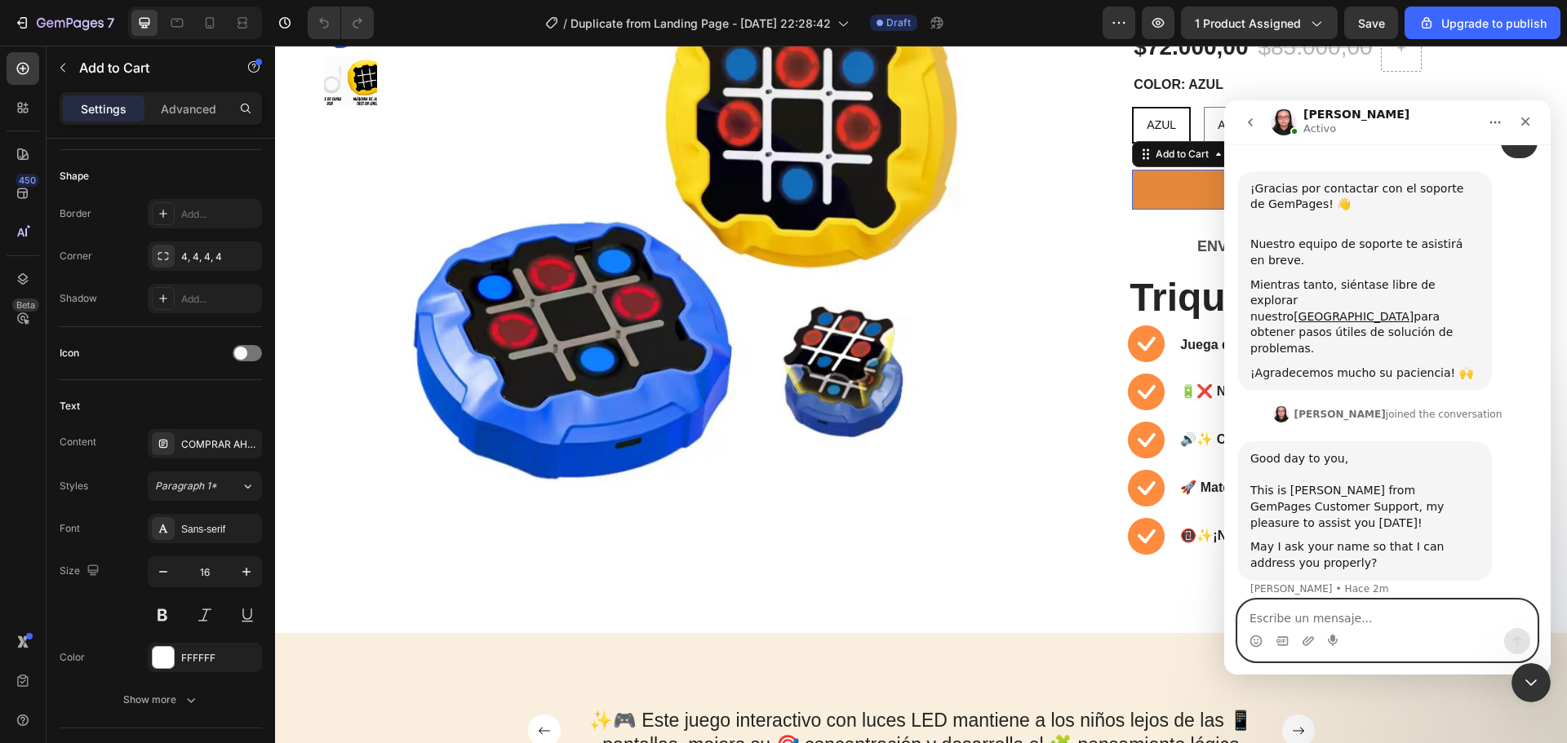
click at [1302, 617] on textarea "Escribe un mensaje..." at bounding box center [1387, 615] width 299 height 28
paste textarea "I have a question. I am creating a landing page with GemPages and I want to lin…"
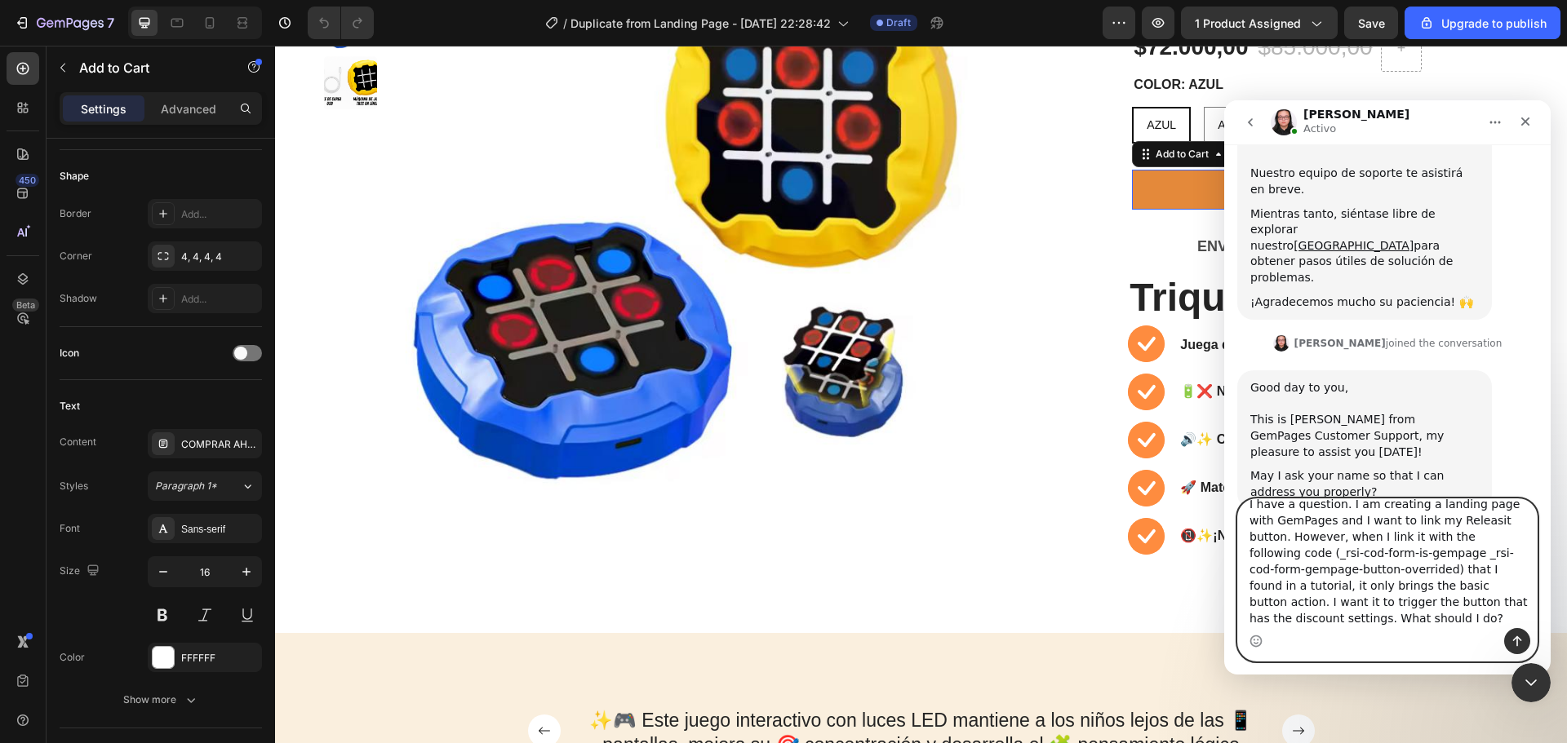
scroll to position [220, 0]
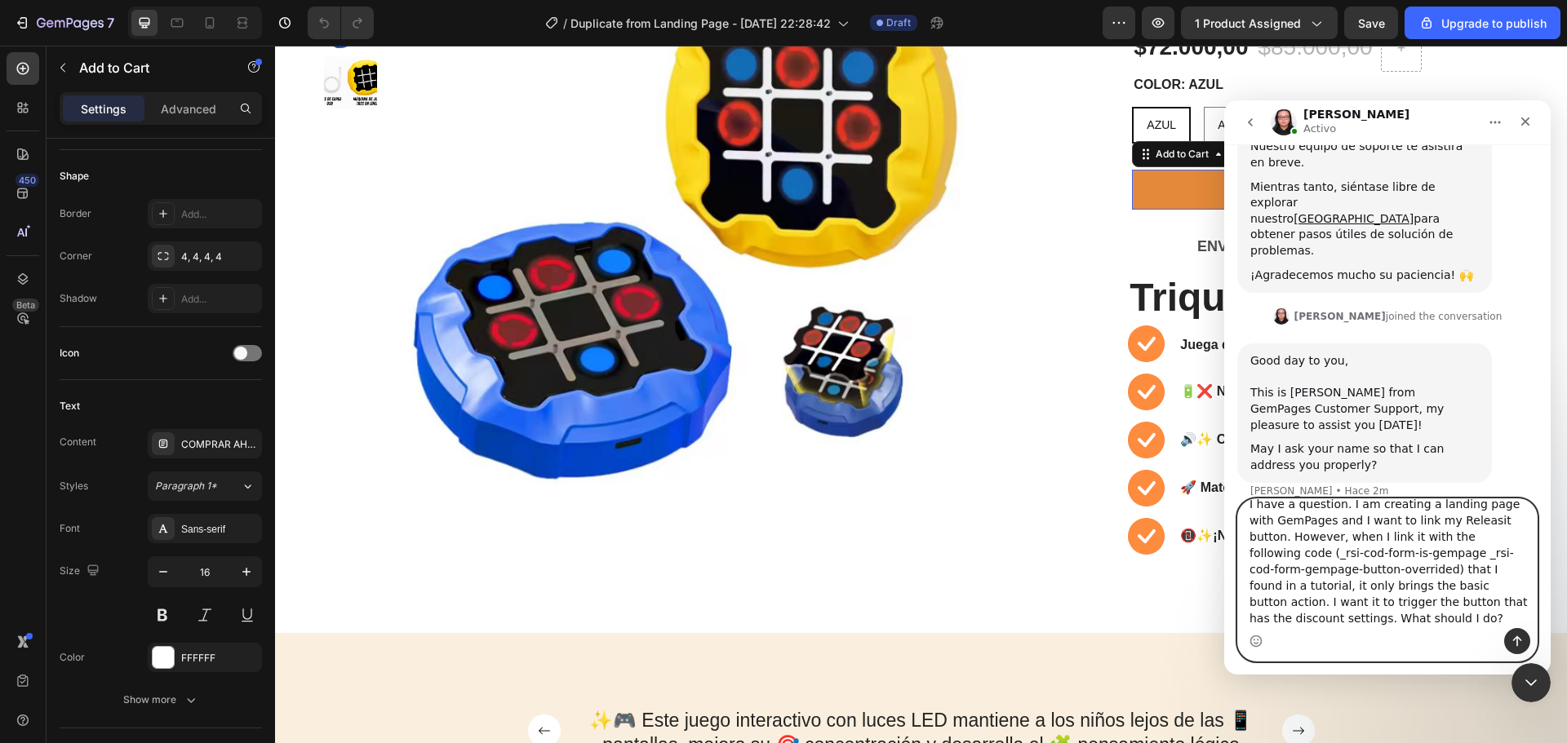
type textarea "I have a question. I am creating a landing page with GemPages and I want to lin…"
click at [1509, 646] on button "Enviar un mensaje…" at bounding box center [1517, 641] width 26 height 26
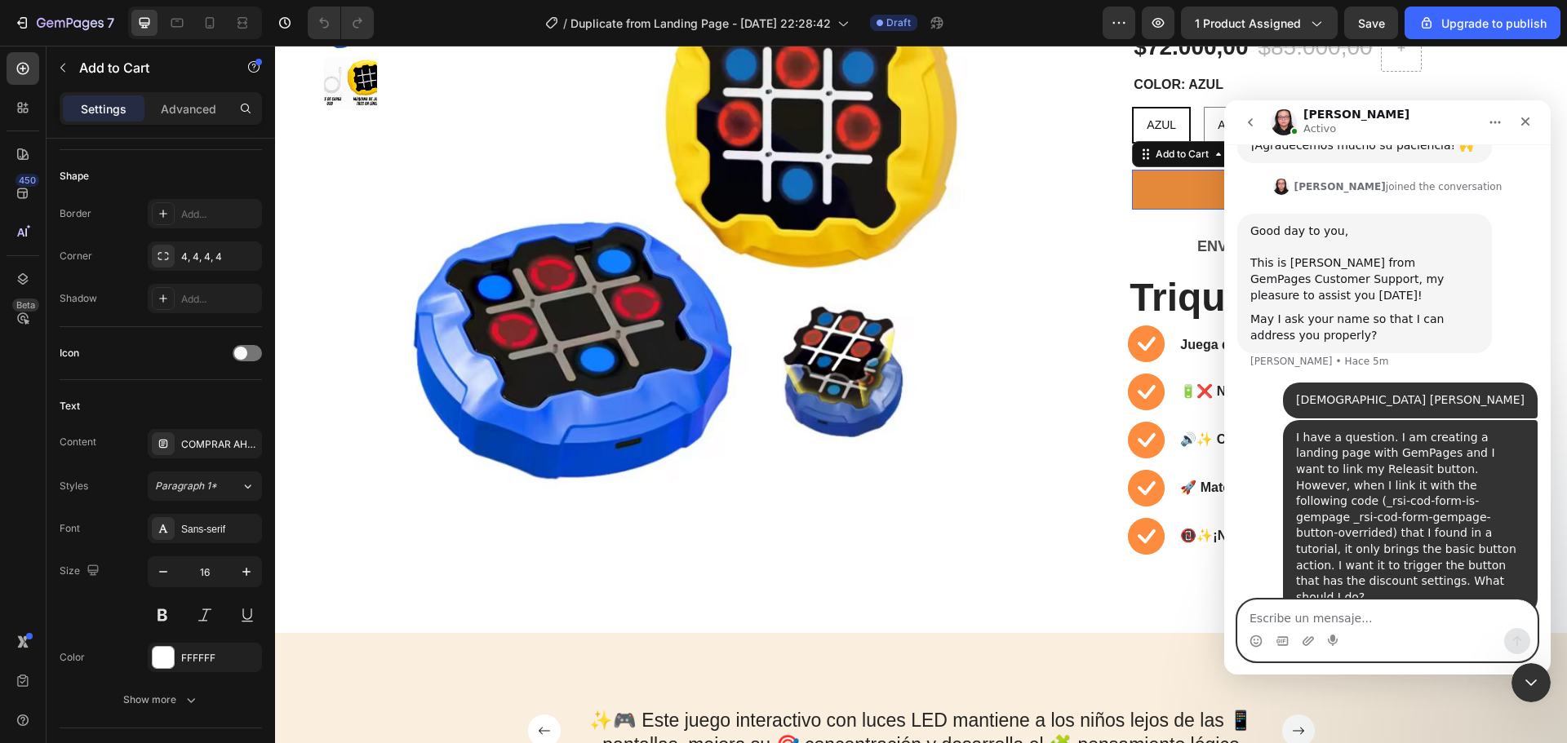
scroll to position [504, 0]
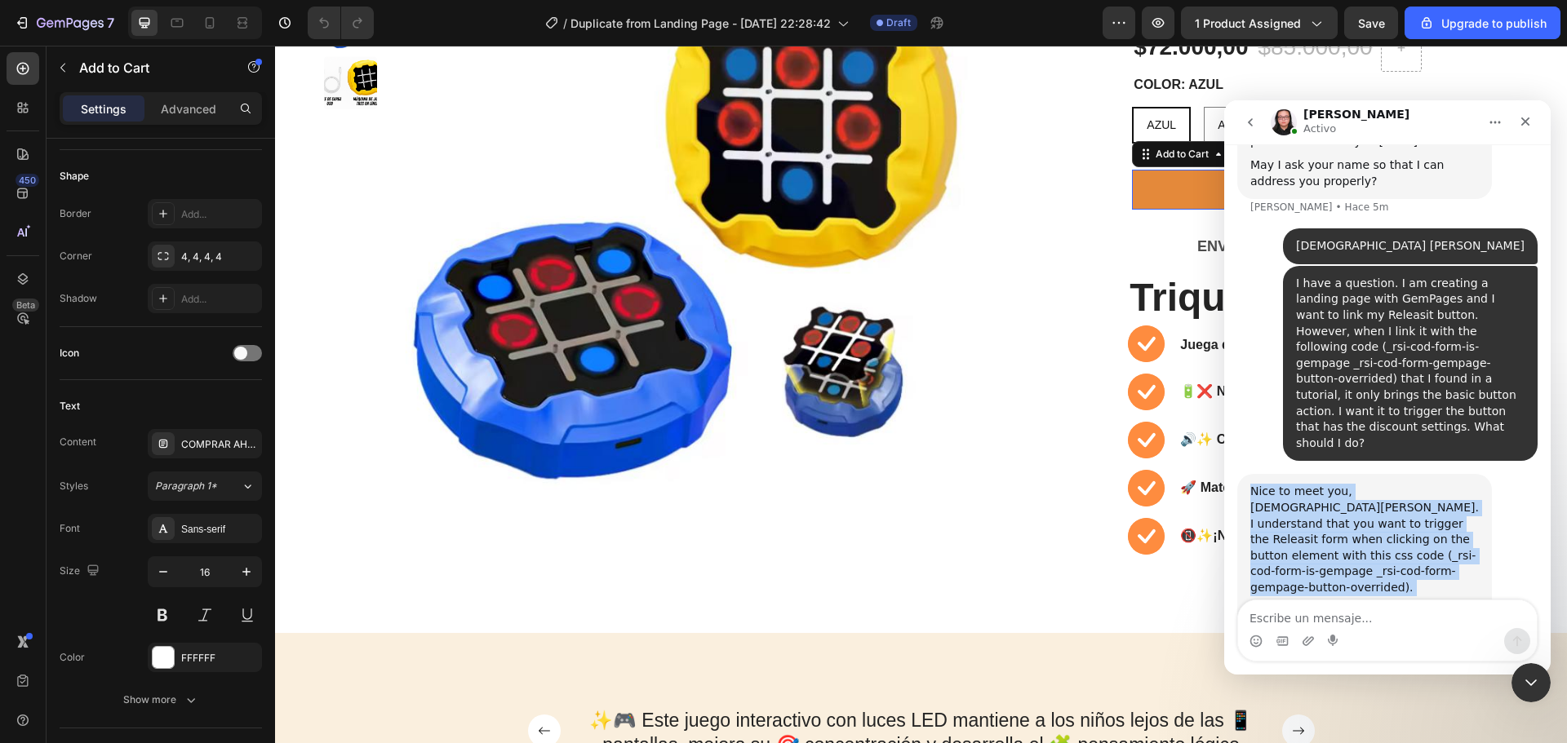
drag, startPoint x: 1292, startPoint y: 524, endPoint x: 1245, endPoint y: 402, distance: 130.5
click at [1245, 474] on div "Nice to meet you, Lady Ramirez. I understand that you want to trigger the Relea…" at bounding box center [1364, 576] width 255 height 204
copy div "Nice to meet you, Lady Ramirez. I understand that you want to trigger the Relea…"
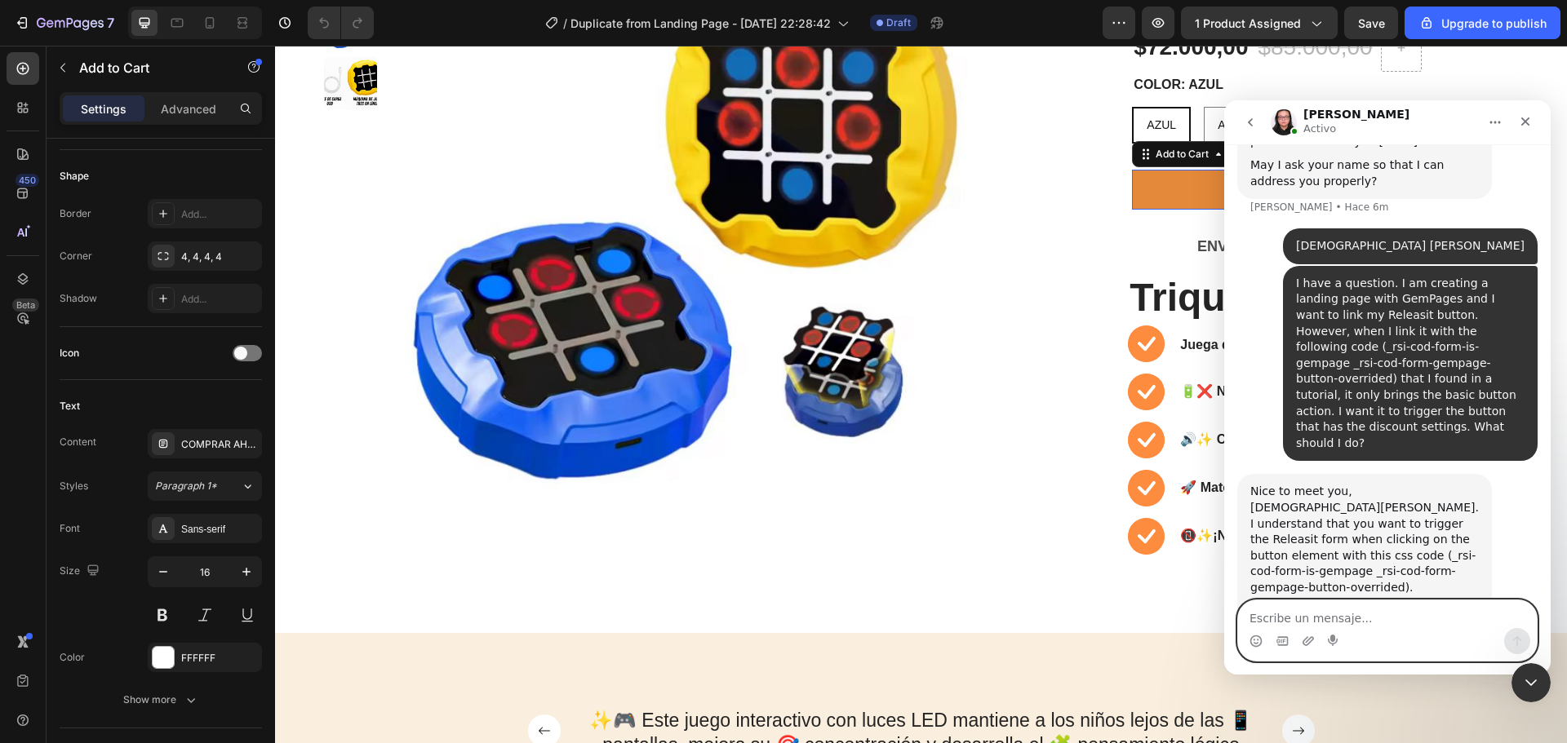
click at [1276, 610] on textarea "Escribe un mensaje..." at bounding box center [1387, 615] width 299 height 28
paste textarea "The product button is already recognized, but it doesn’t bring the button I hav…"
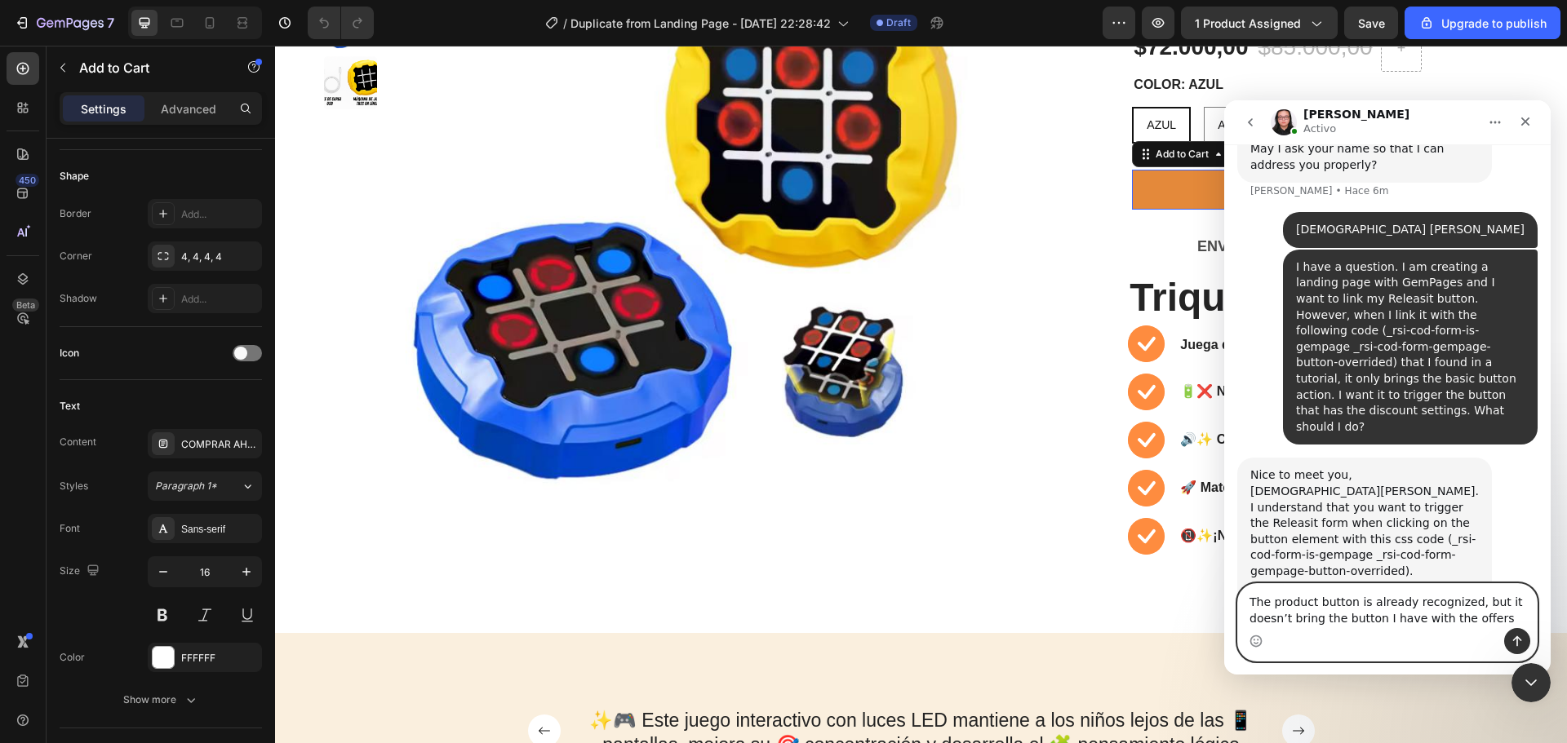
type textarea "The product button is already recognized, but it doesn’t bring the button I hav…"
click at [1514, 649] on button "Enviar un mensaje…" at bounding box center [1517, 641] width 26 height 26
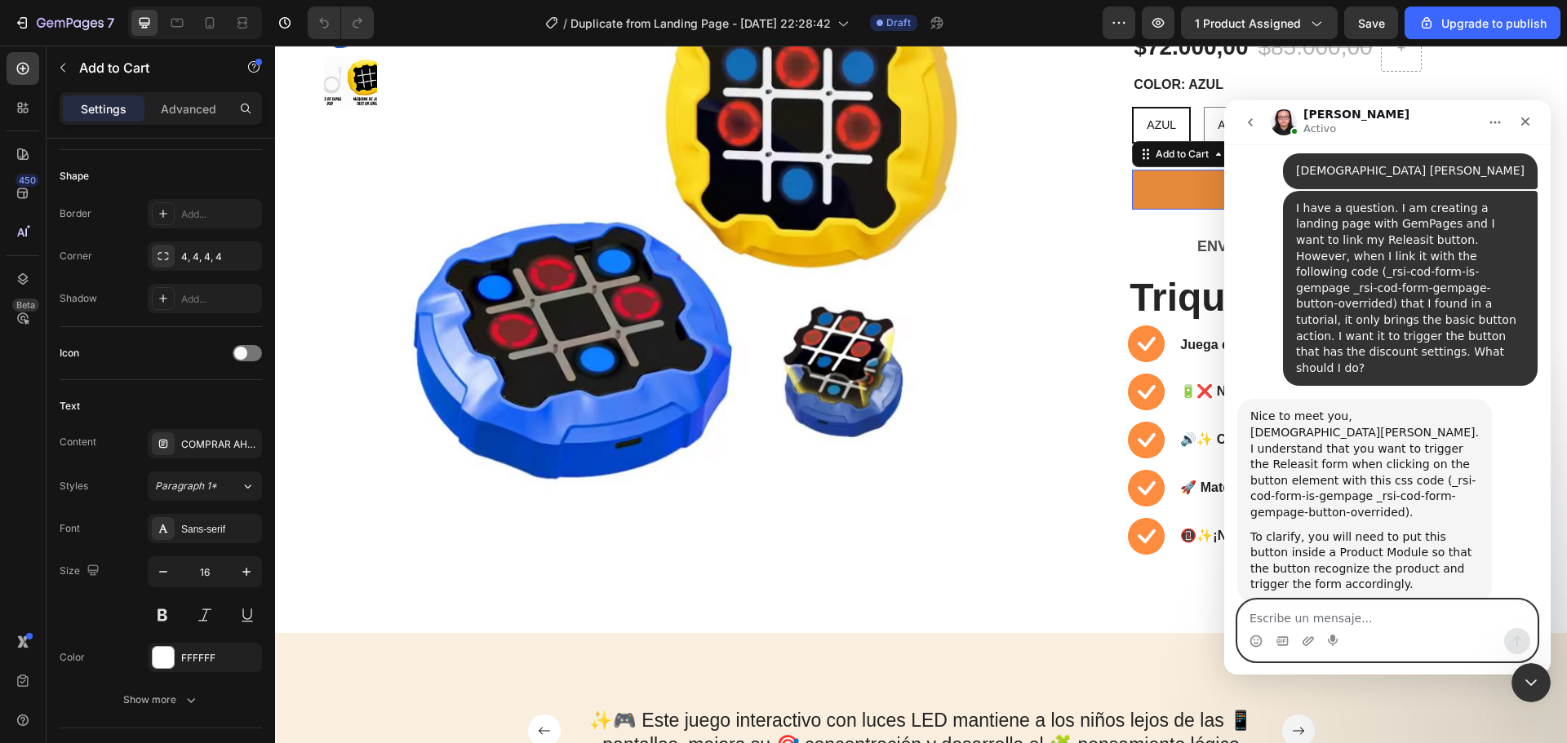
scroll to position [585, 0]
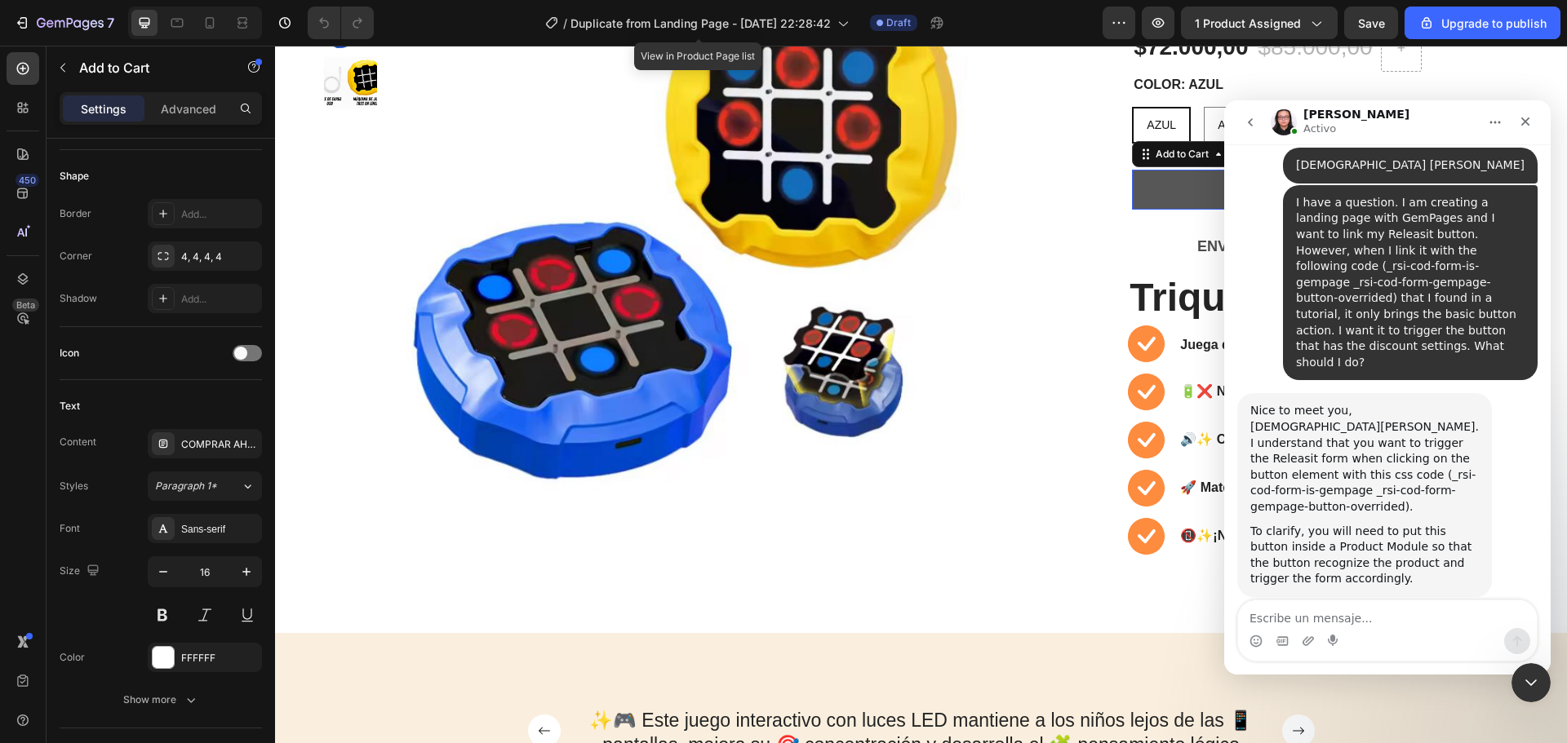
click at [1137, 178] on button "COMPRAR AHORA" at bounding box center [1325, 190] width 386 height 40
click at [1522, 122] on icon "Cerrar" at bounding box center [1525, 121] width 13 height 13
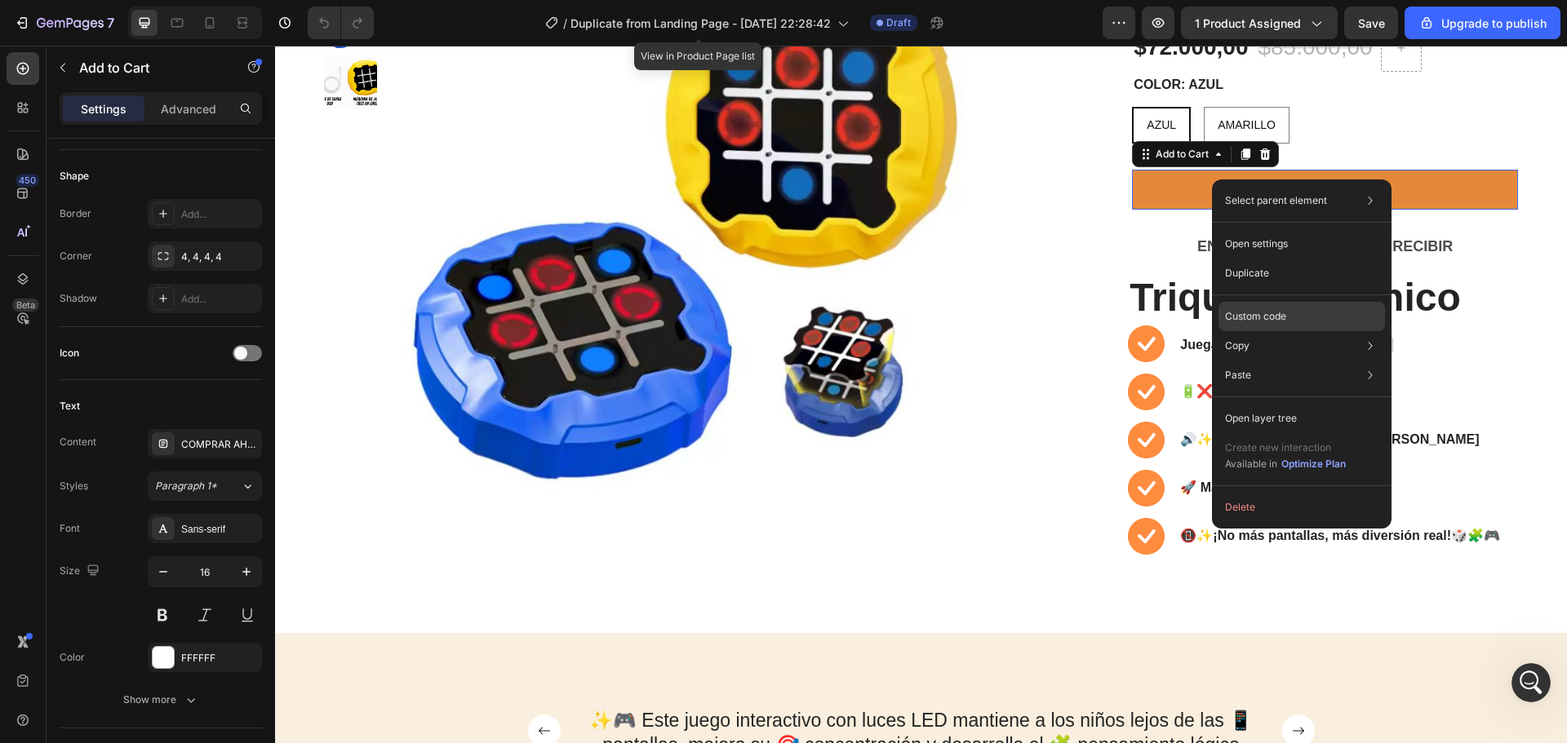
click at [1250, 310] on p "Custom code" at bounding box center [1255, 316] width 61 height 15
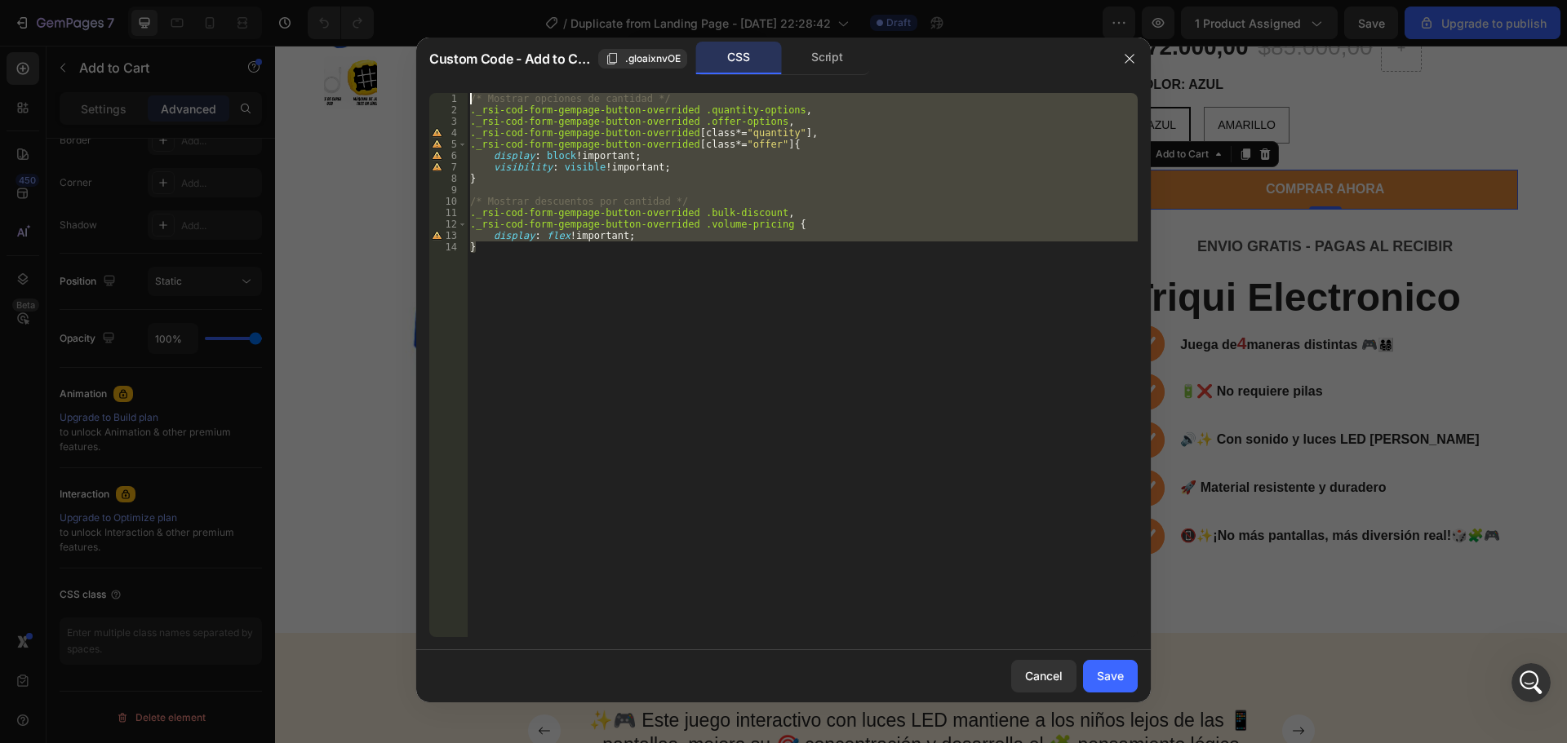
drag, startPoint x: 489, startPoint y: 189, endPoint x: 424, endPoint y: 87, distance: 121.1
click at [424, 87] on div "} 1 2 3 4 5 6 7 8 9 10 11 12 13 14 /* Mostrar opciones de cantidad */ ._rsi-cod…" at bounding box center [783, 365] width 734 height 570
type textarea "/* Mostrar opciones de cantidad */ ._rsi-cod-form-gempage-button-overrided .qua…"
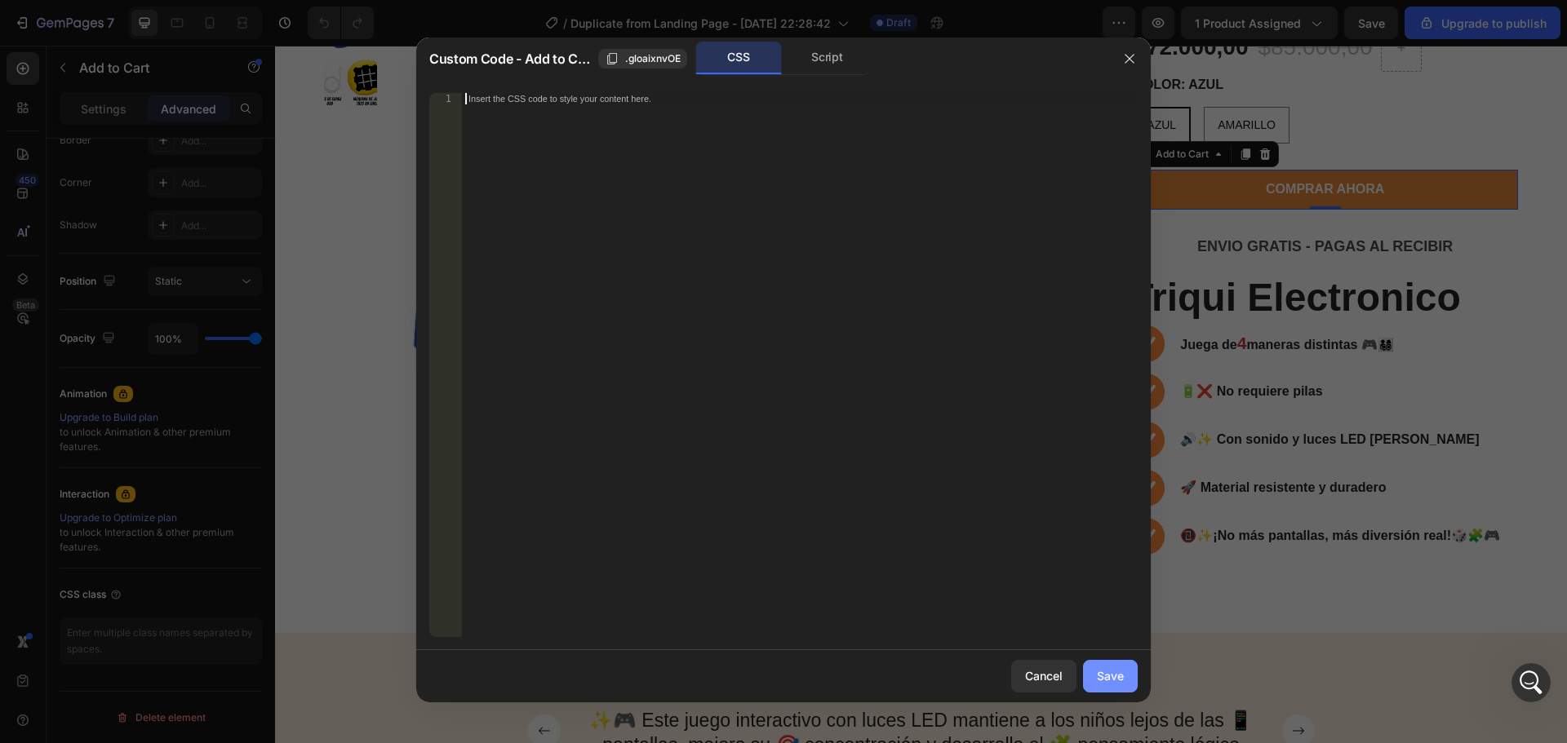
drag, startPoint x: 1098, startPoint y: 669, endPoint x: 588, endPoint y: 340, distance: 607.6
click at [1098, 669] on div "Save" at bounding box center [1110, 676] width 27 height 17
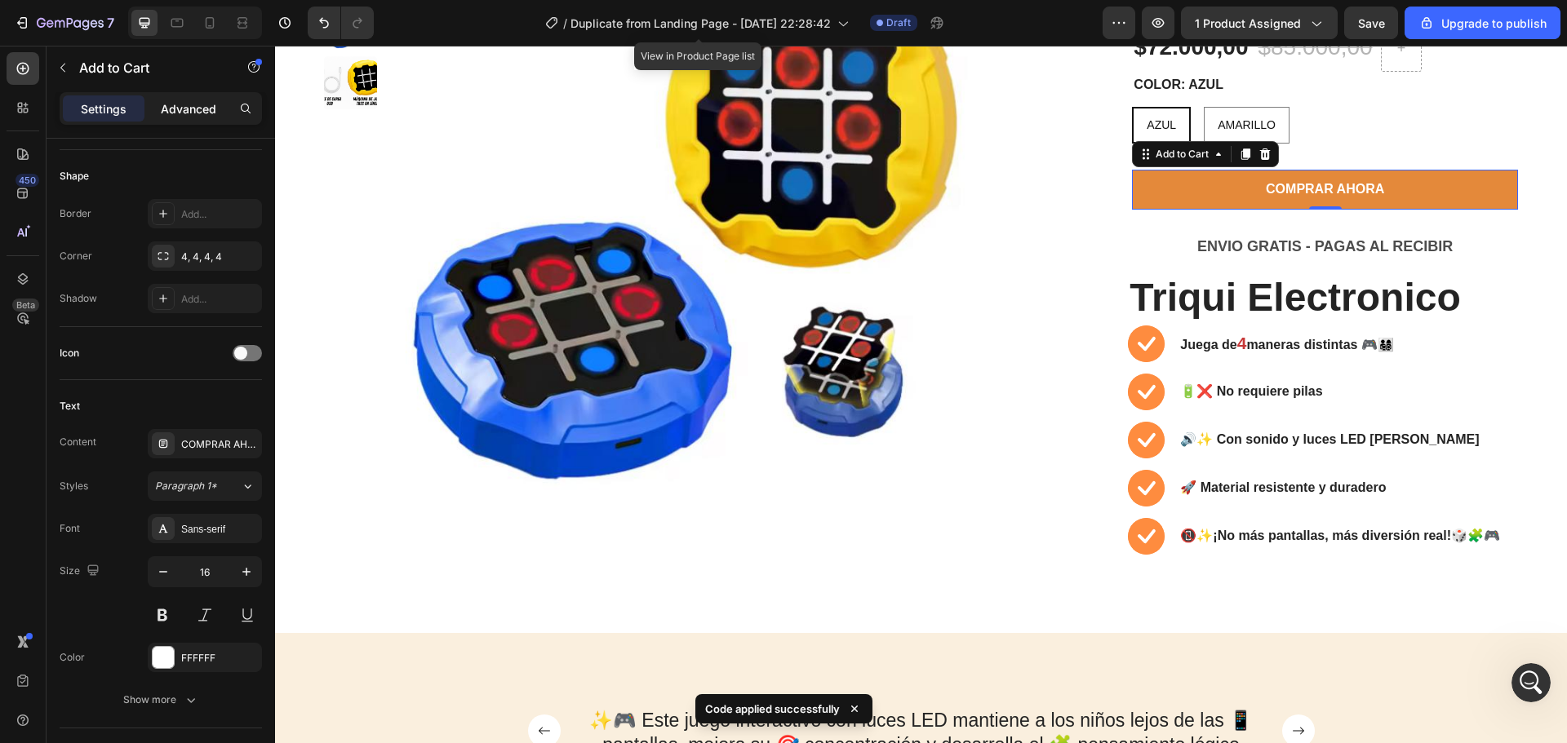
click at [180, 109] on p "Advanced" at bounding box center [188, 108] width 55 height 17
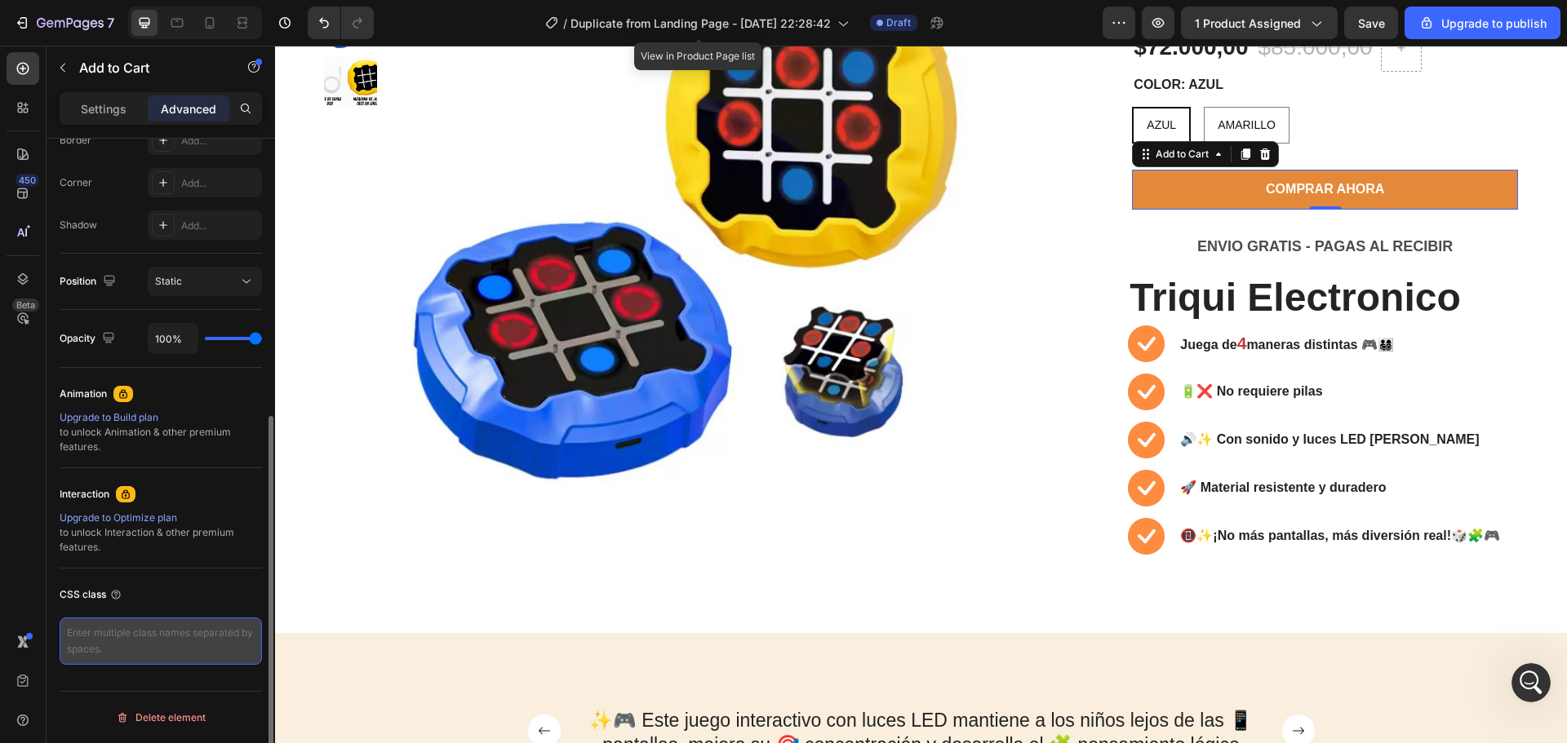
click at [191, 635] on textarea at bounding box center [161, 641] width 202 height 47
paste textarea "_rsi-cod-form-is-gempage _rsi-cod-form-gempage-button-overrided"
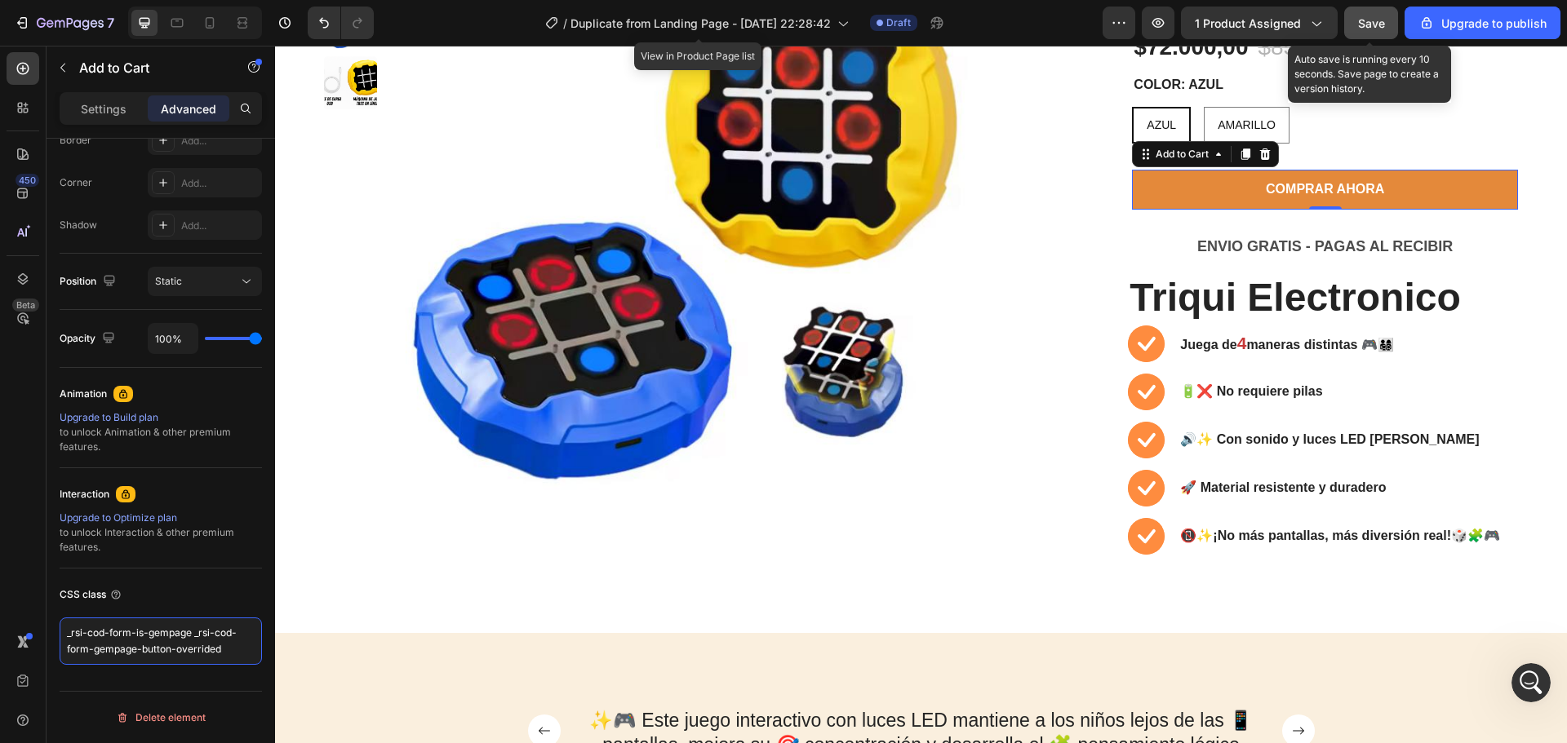
type textarea "_rsi-cod-form-is-gempage _rsi-cod-form-gempage-button-overrided"
click at [1366, 20] on span "Save" at bounding box center [1371, 23] width 27 height 14
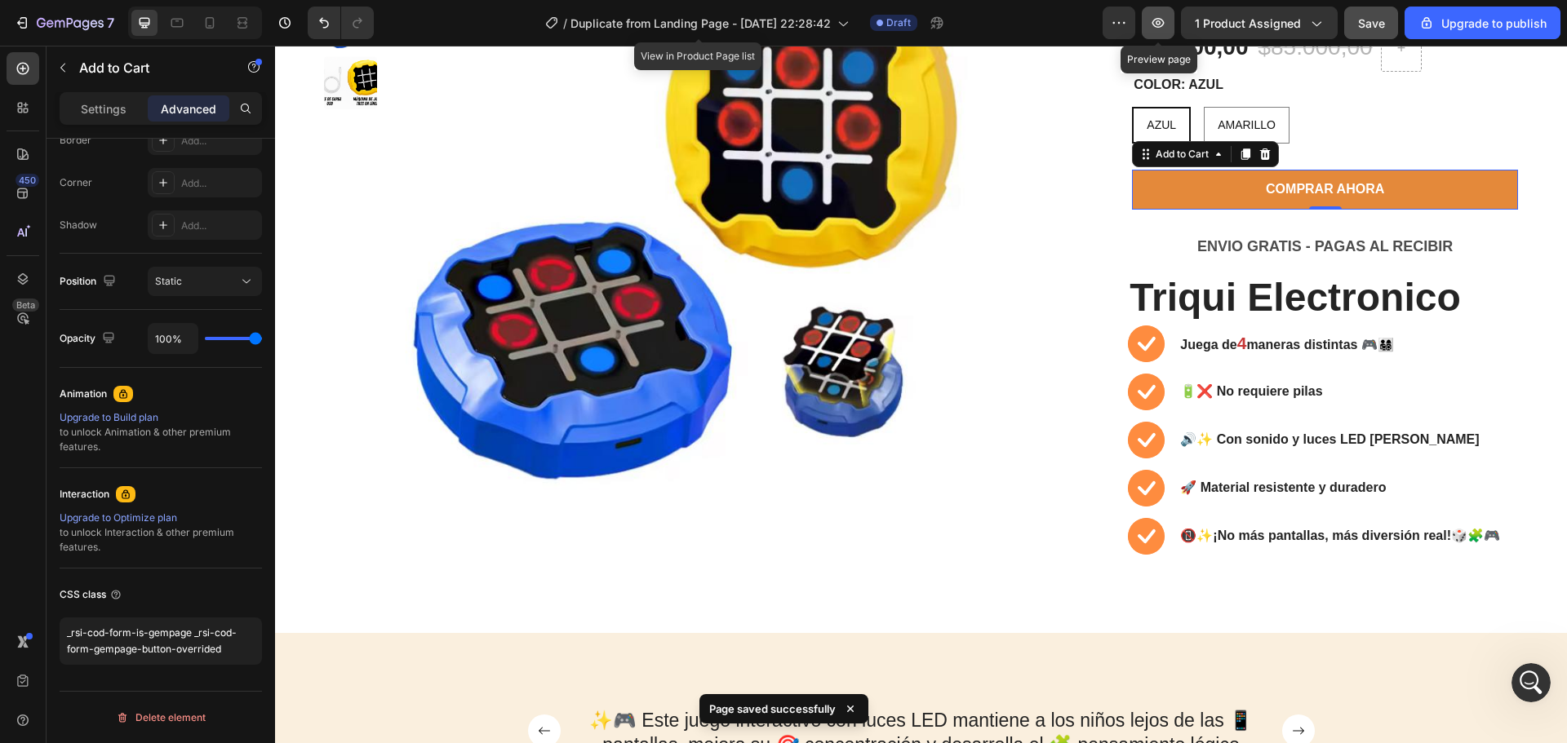
click at [1165, 24] on icon "button" at bounding box center [1158, 23] width 16 height 16
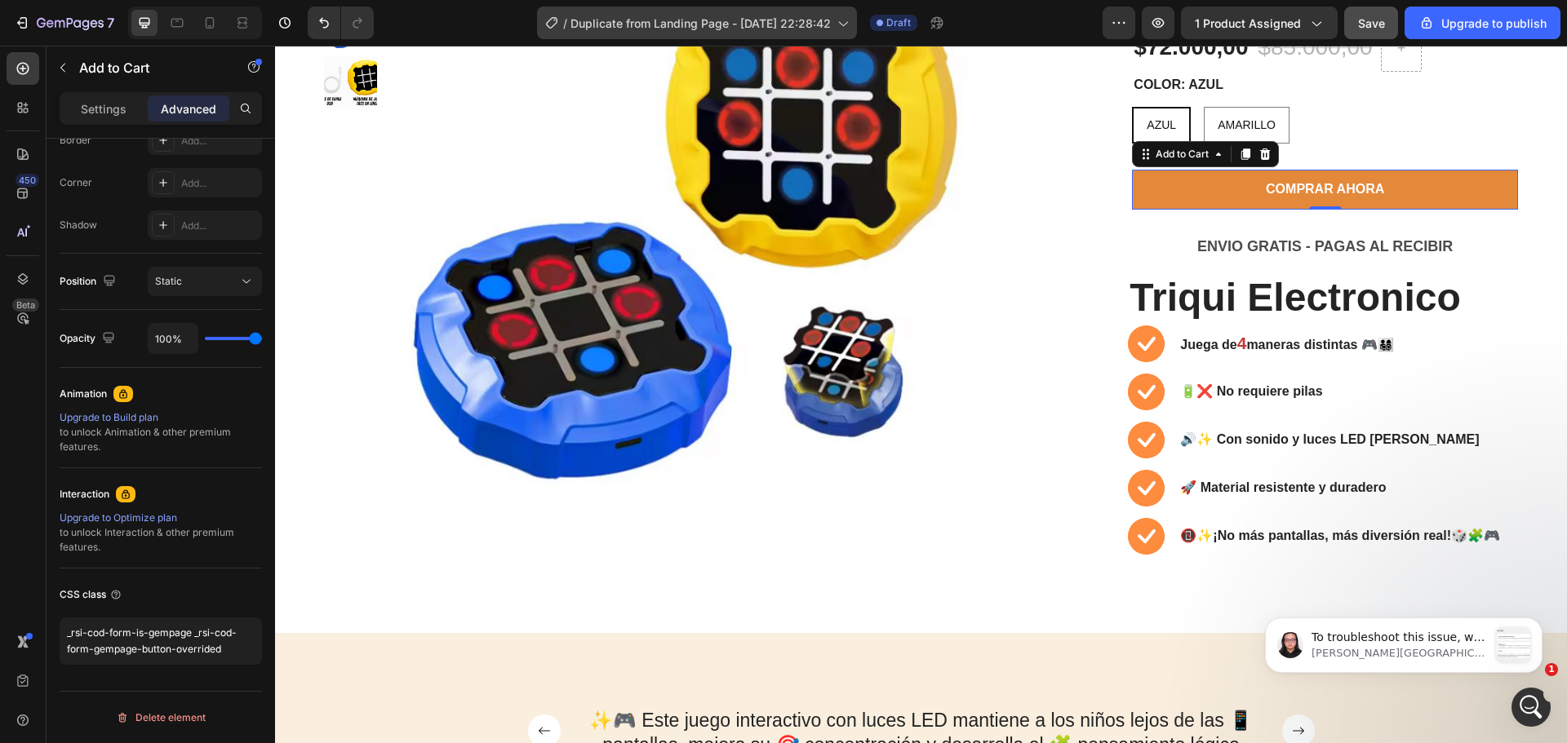
scroll to position [904, 0]
click at [1455, 646] on p "Nathan • Ahora" at bounding box center [1399, 653] width 176 height 15
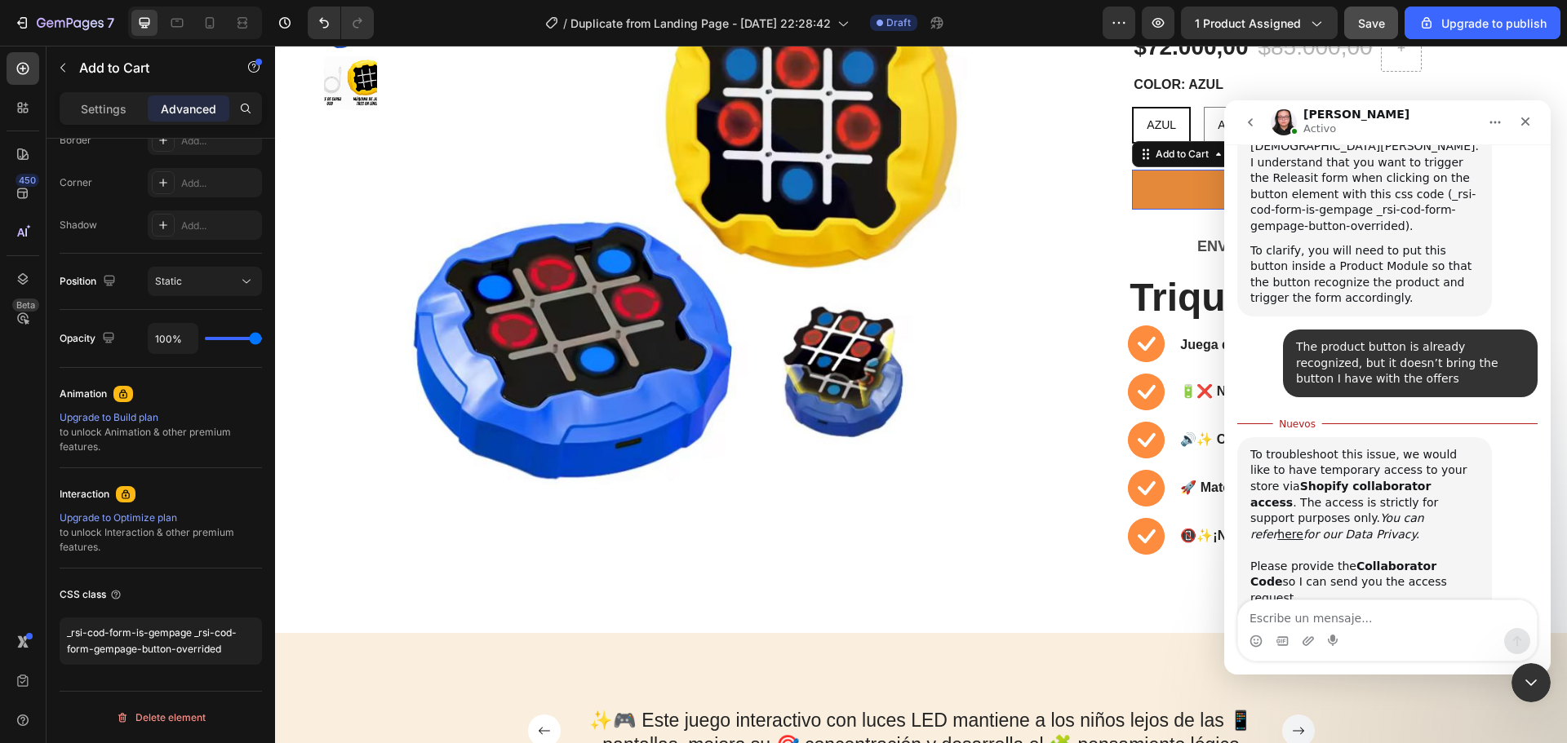
scroll to position [899, 0]
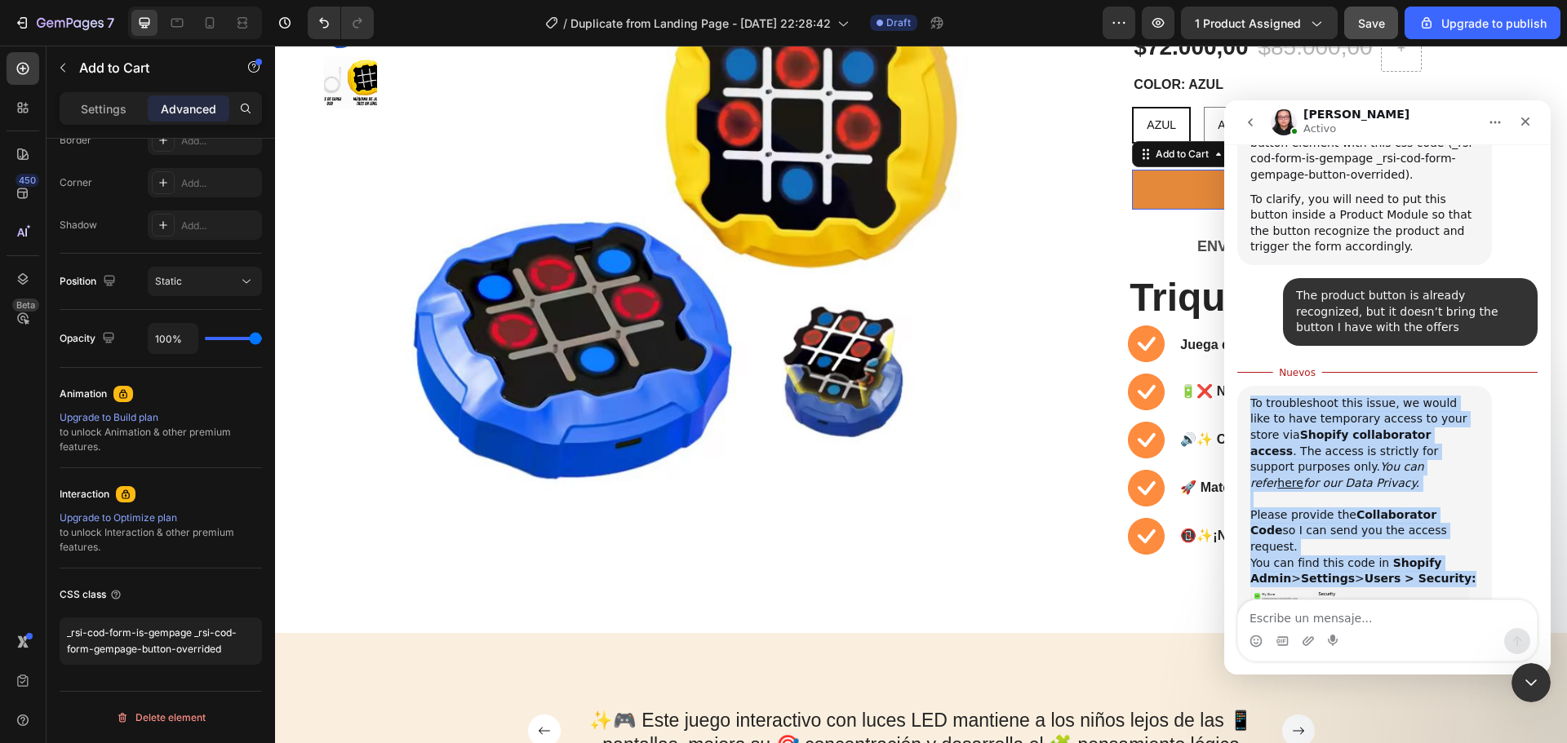
drag, startPoint x: 1412, startPoint y: 438, endPoint x: 1248, endPoint y: 294, distance: 218.6
click at [1248, 386] on div "To troubleshoot this issue, we would like to have temporary access to your stor…" at bounding box center [1364, 555] width 255 height 338
copy div "To troubleshoot this issue, we would like to have temporary access to your stor…"
click at [1361, 588] on img "Nathan dice…" at bounding box center [1359, 631] width 219 height 87
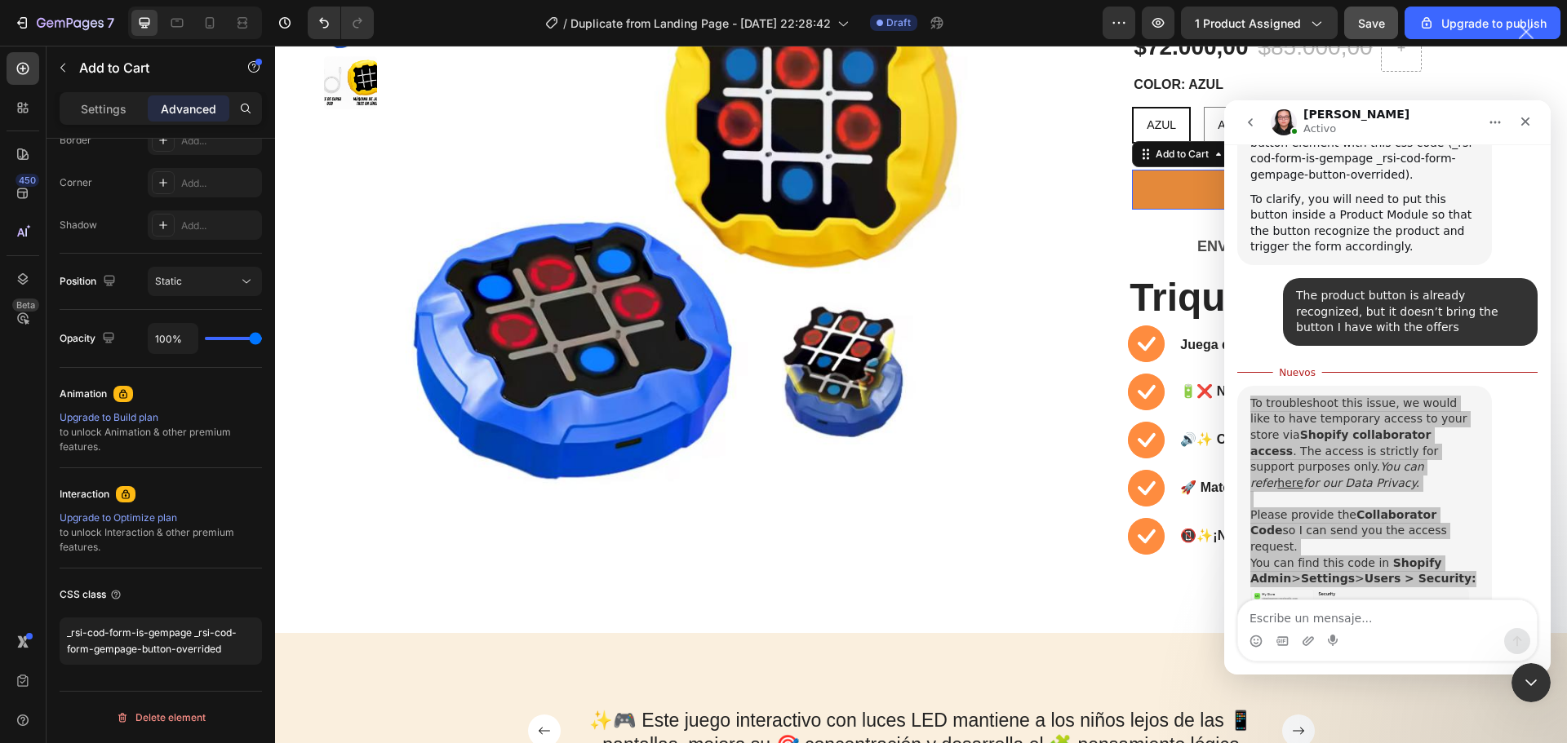
scroll to position [0, 0]
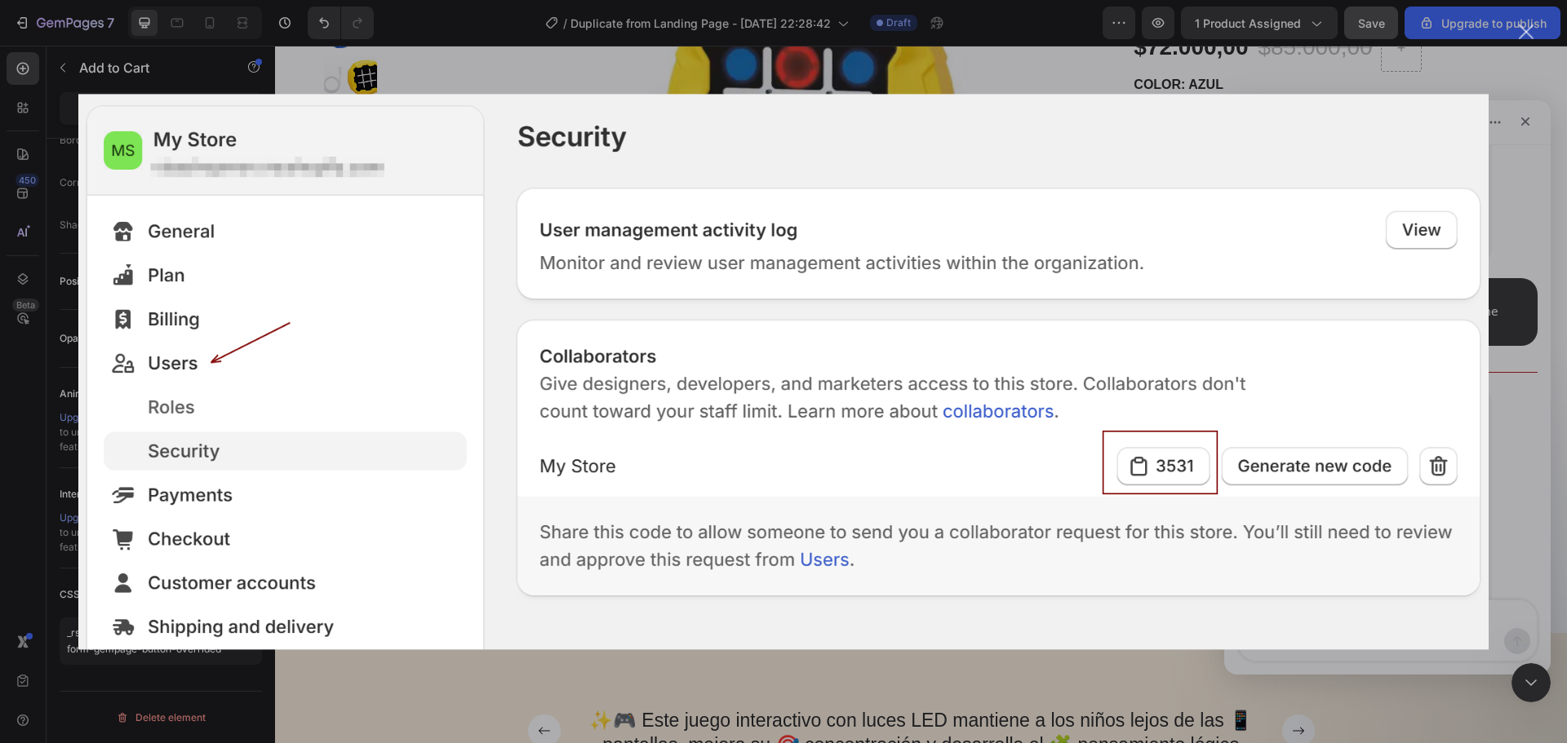
click at [24, 25] on div "Intercom Messenger" at bounding box center [783, 371] width 1567 height 743
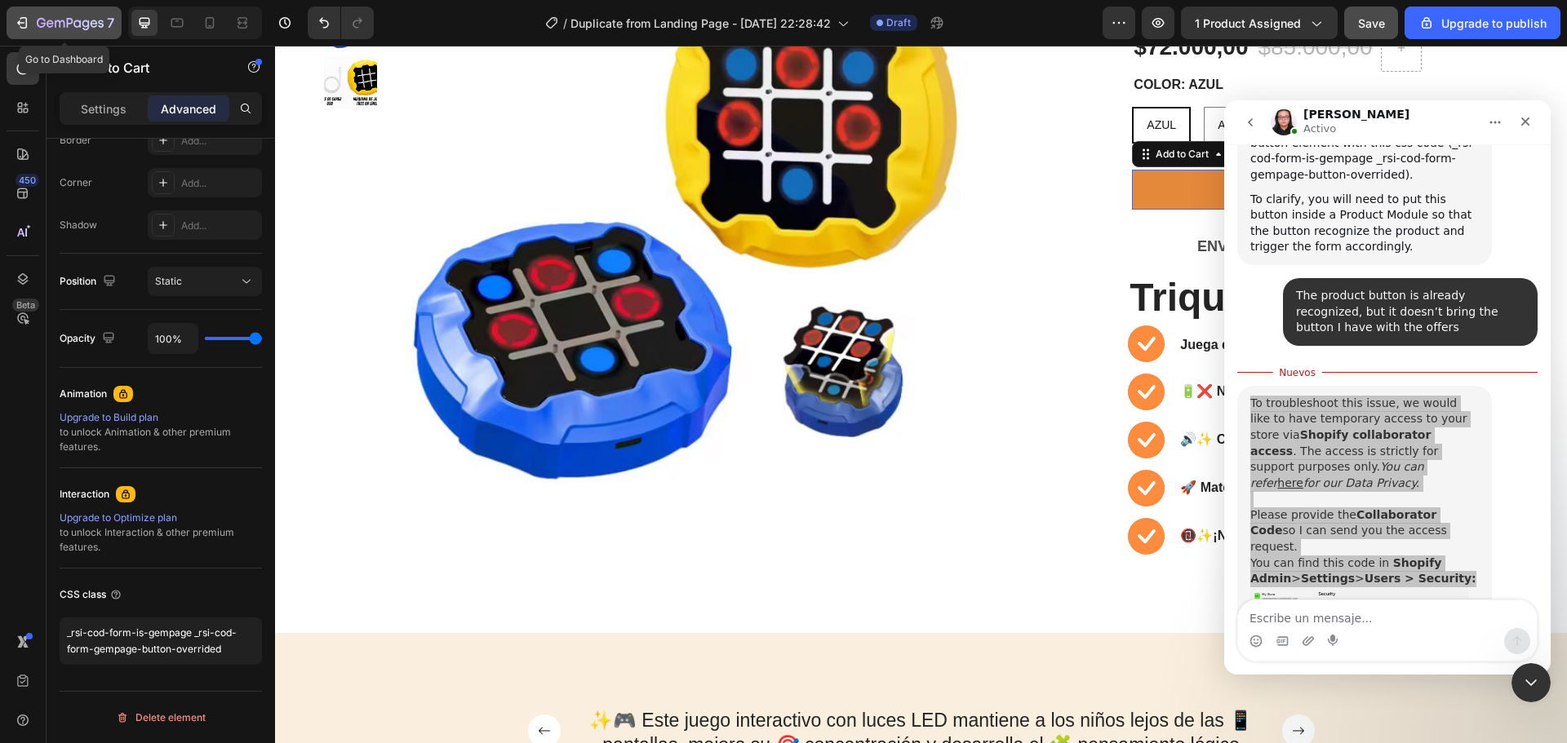
click at [11, 26] on button "7" at bounding box center [64, 23] width 115 height 33
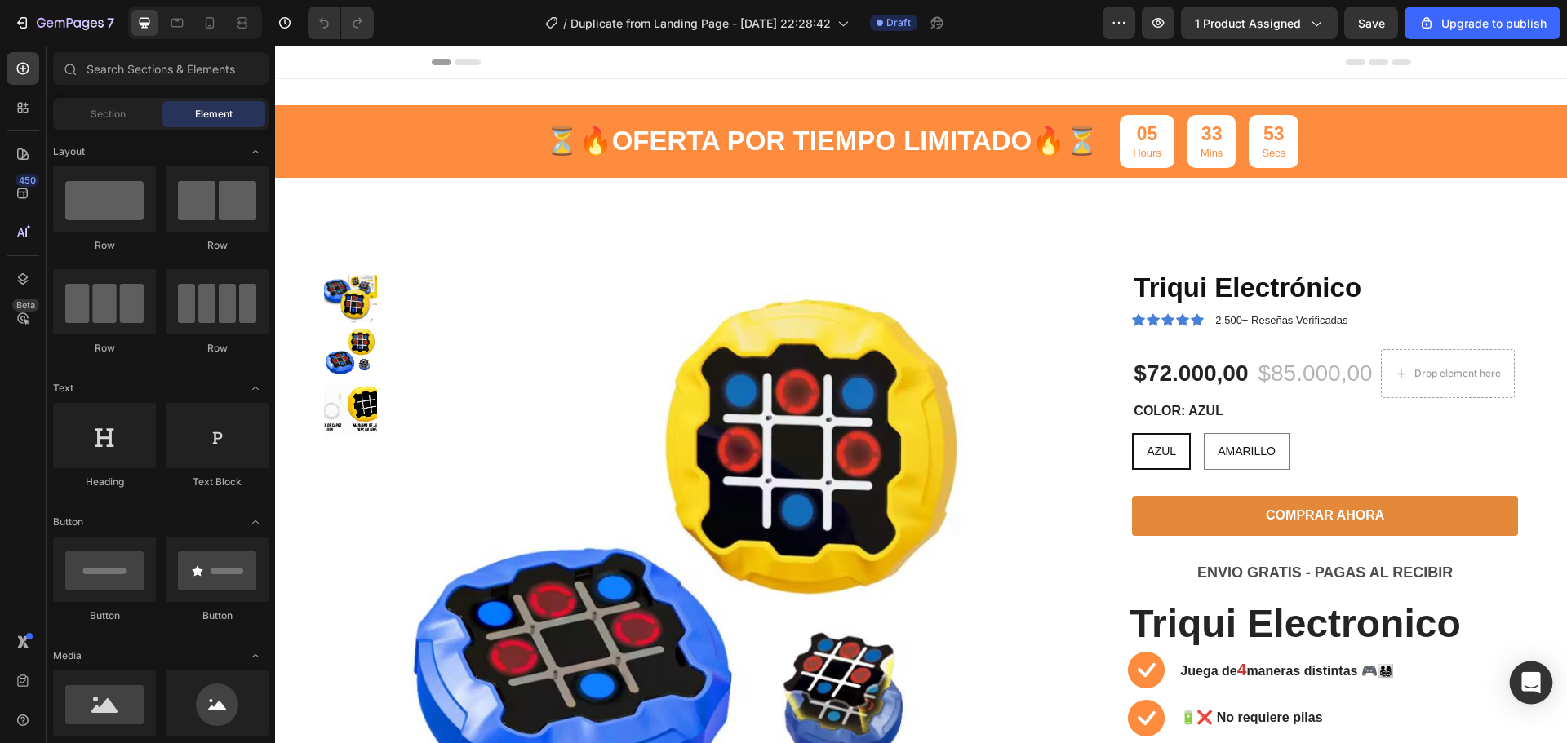
click at [1515, 688] on div "Open Intercom Messenger" at bounding box center [1531, 683] width 43 height 43
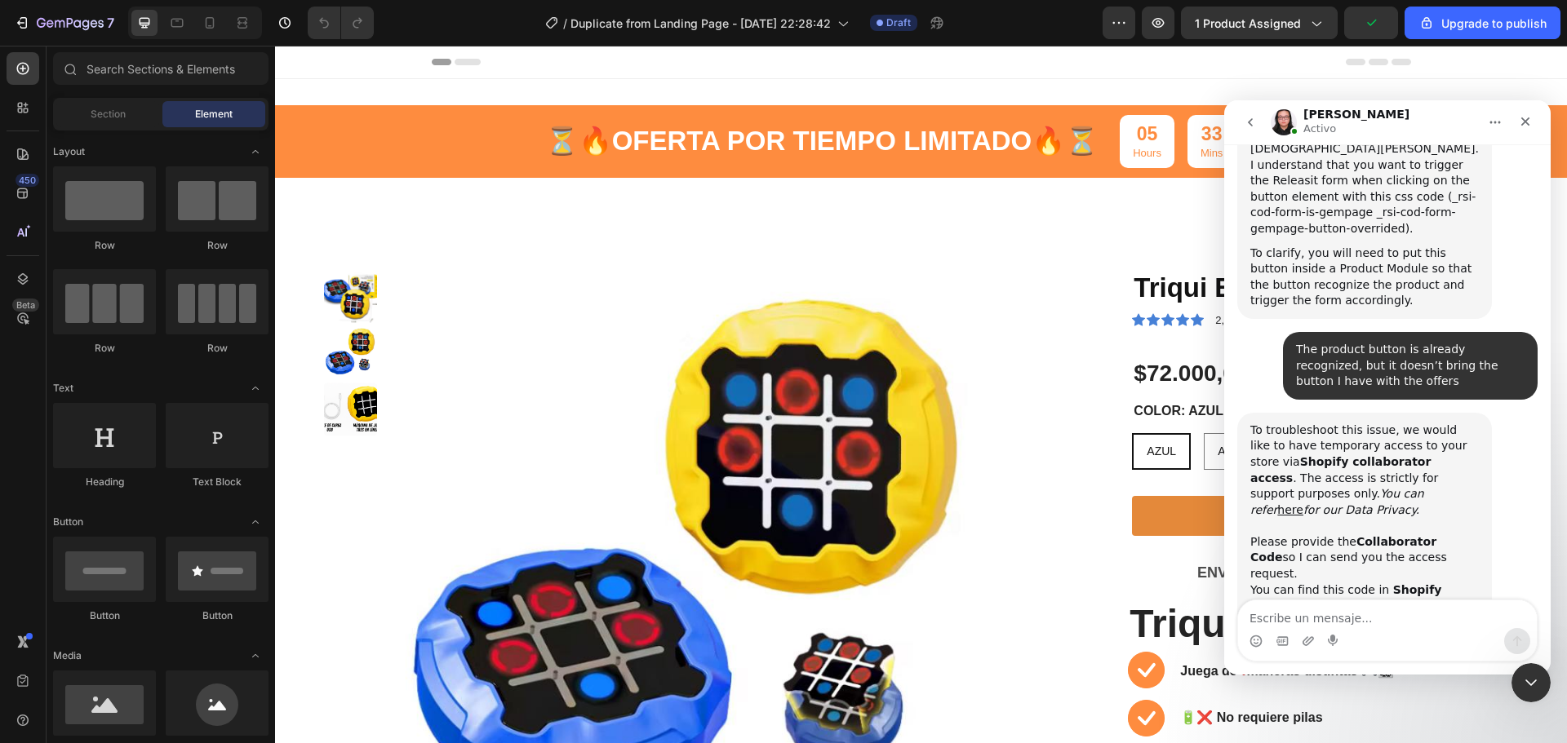
scroll to position [872, 0]
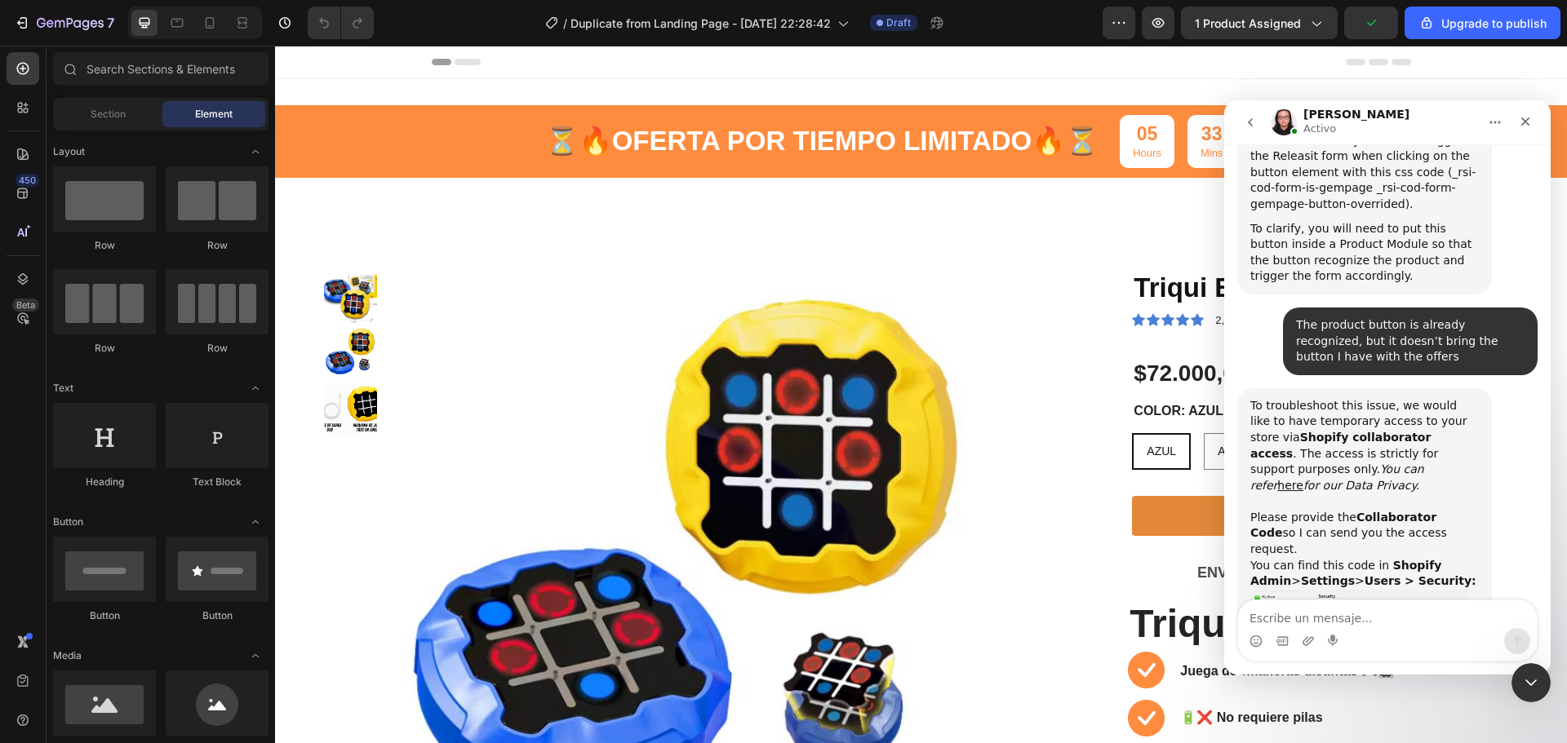
click at [1372, 590] on img "Nathan dice…" at bounding box center [1359, 633] width 219 height 87
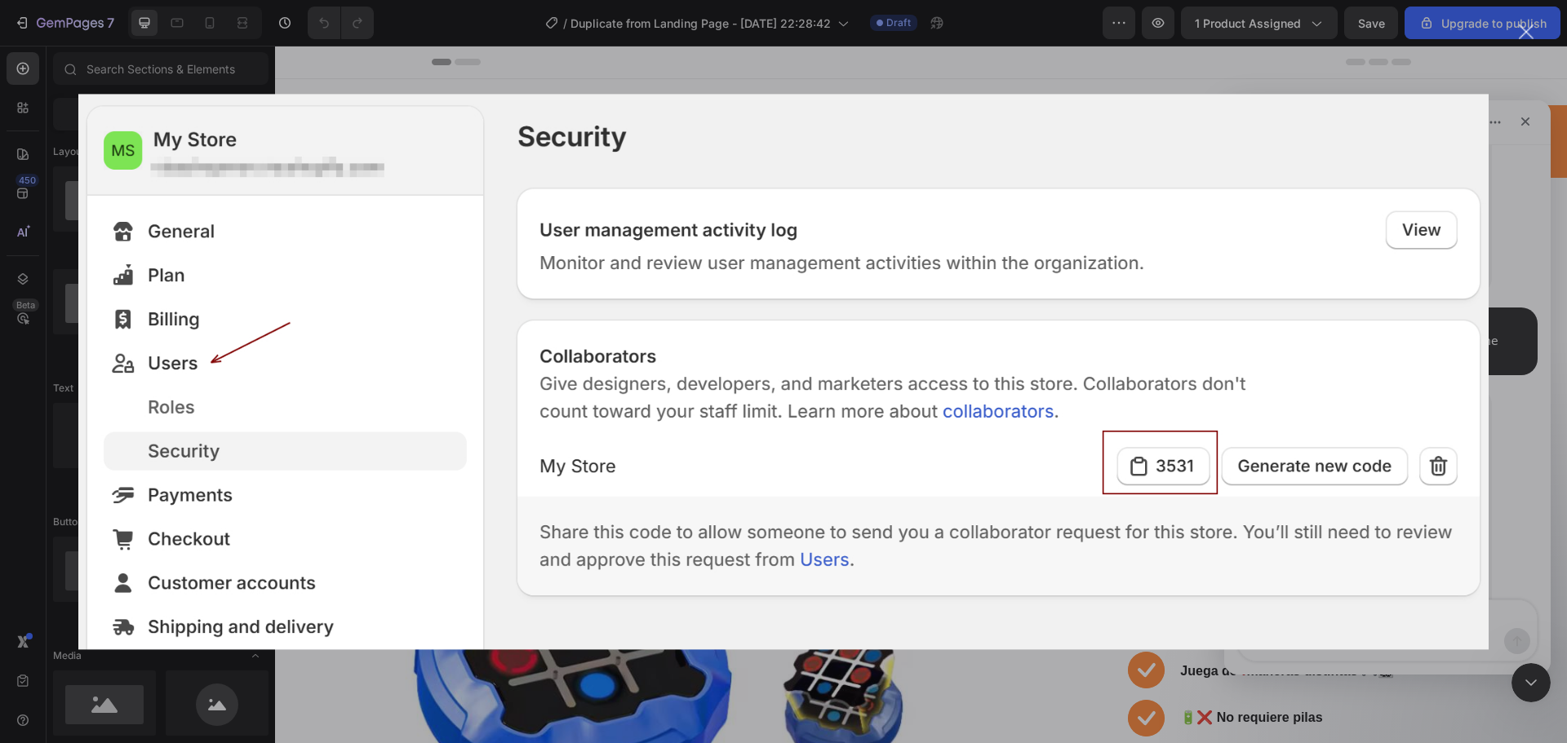
click at [1509, 301] on div "Intercom Messenger" at bounding box center [783, 371] width 1567 height 743
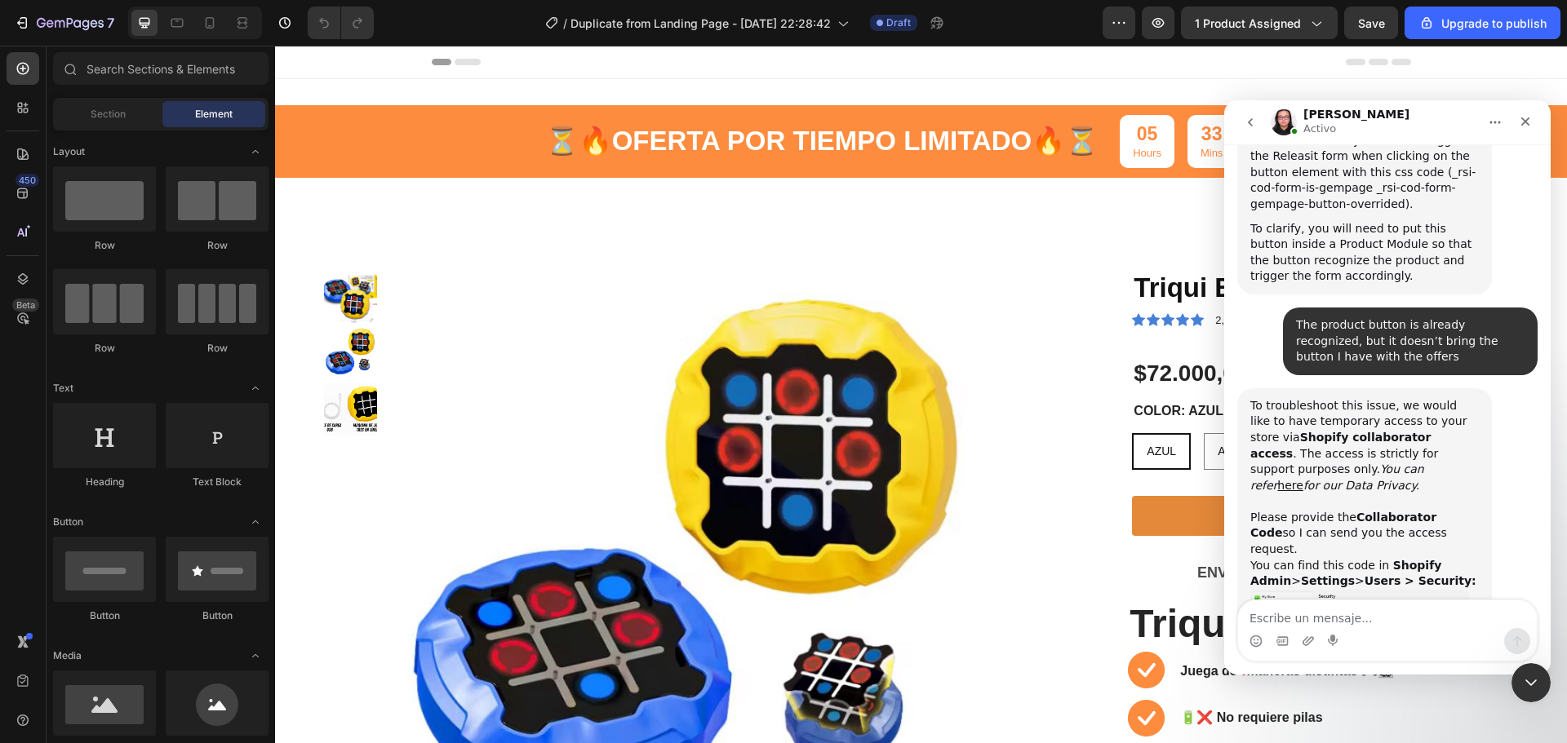
click at [1395, 590] on img "Nathan dice…" at bounding box center [1359, 633] width 219 height 87
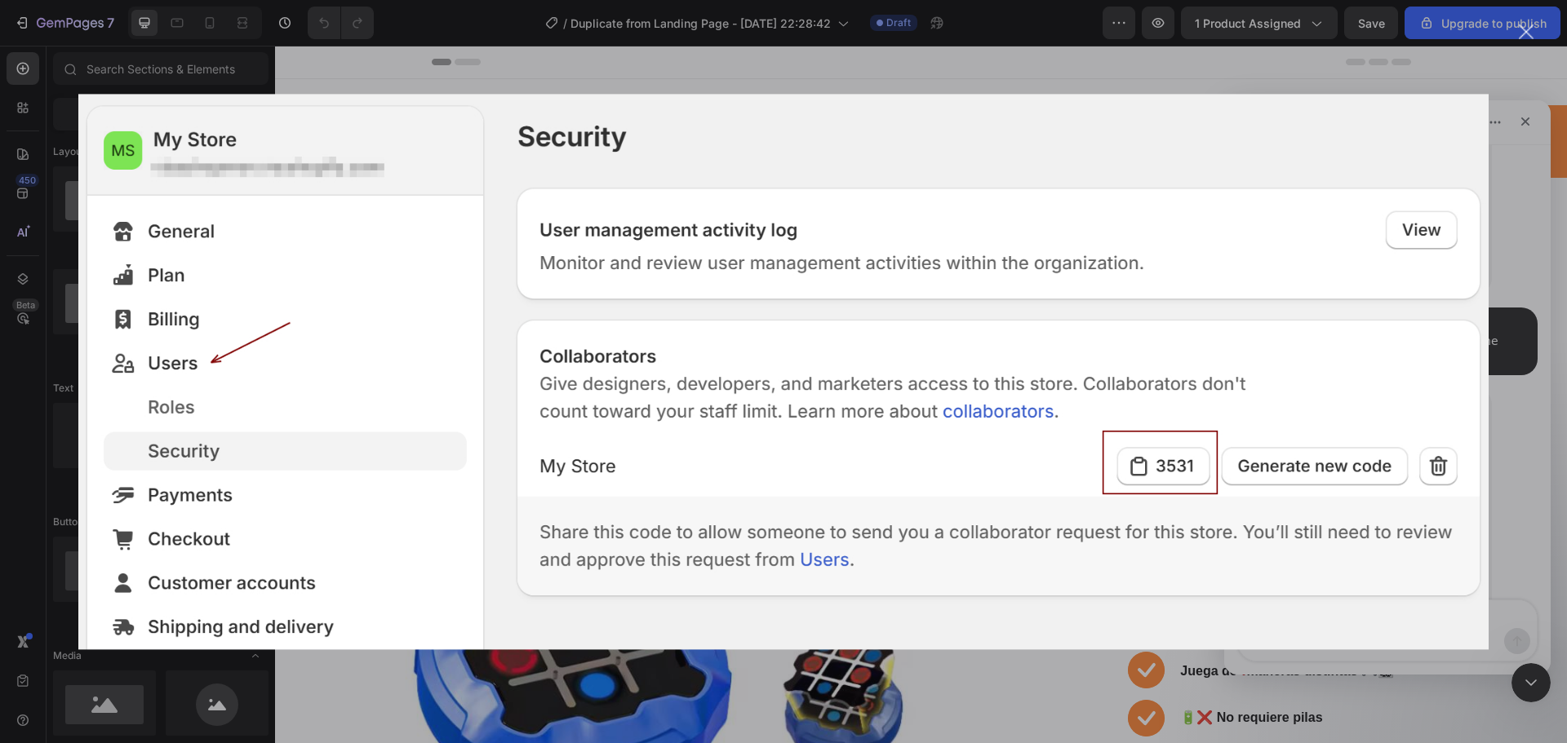
click at [1063, 665] on div "Intercom Messenger" at bounding box center [783, 371] width 1567 height 743
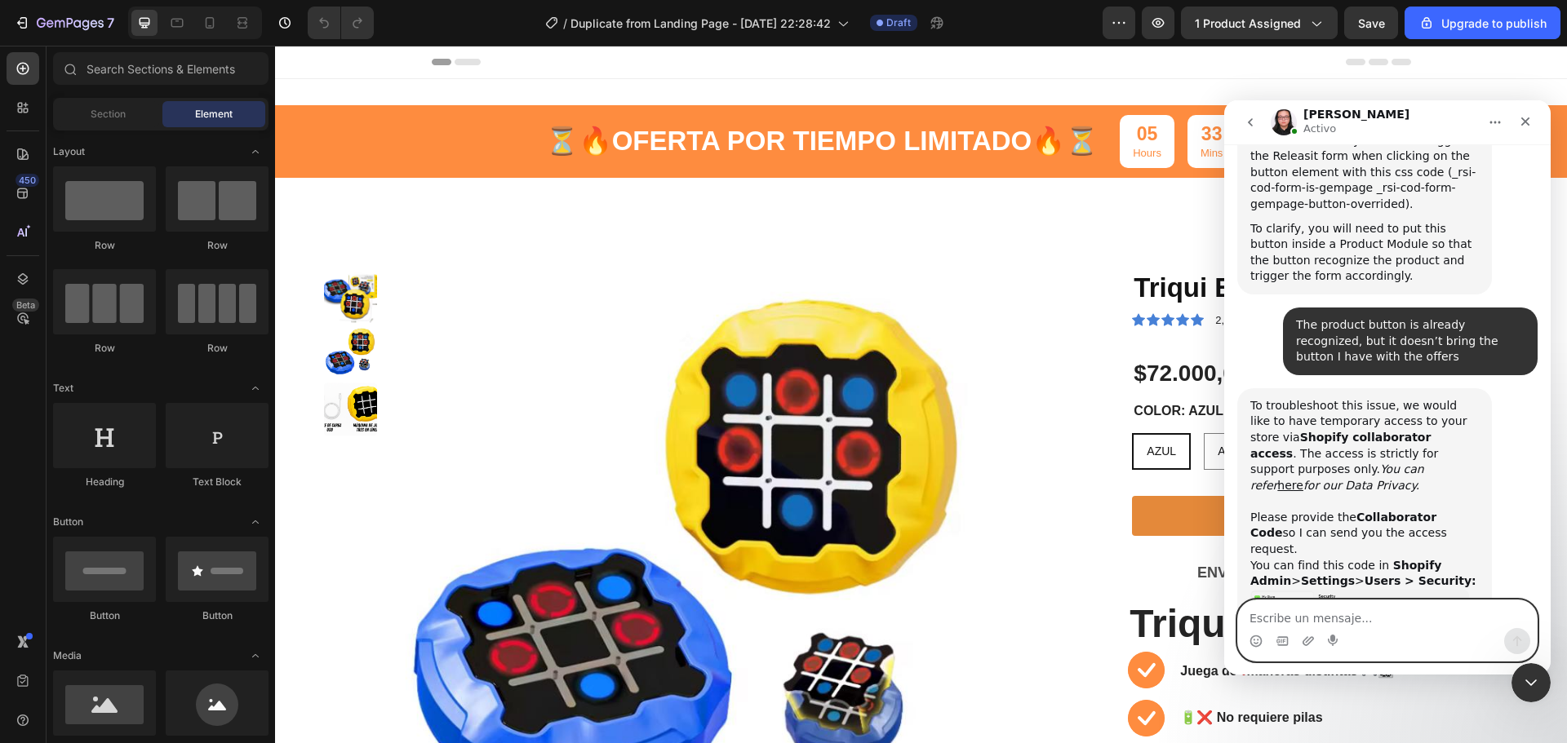
click at [1304, 615] on textarea "Escribe un mensaje..." at bounding box center [1387, 615] width 299 height 28
paste textarea "1627"
type textarea "1627"
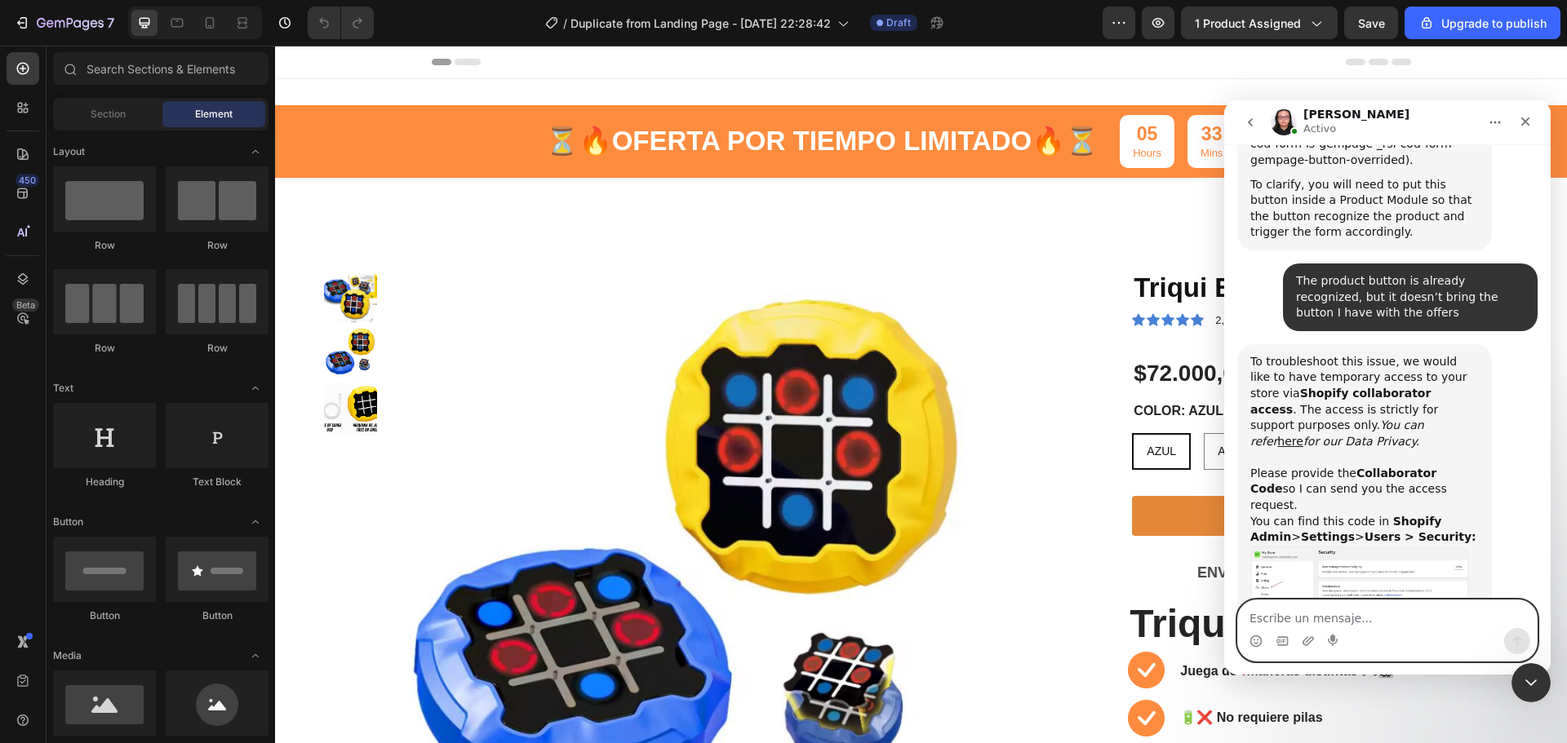
scroll to position [921, 0]
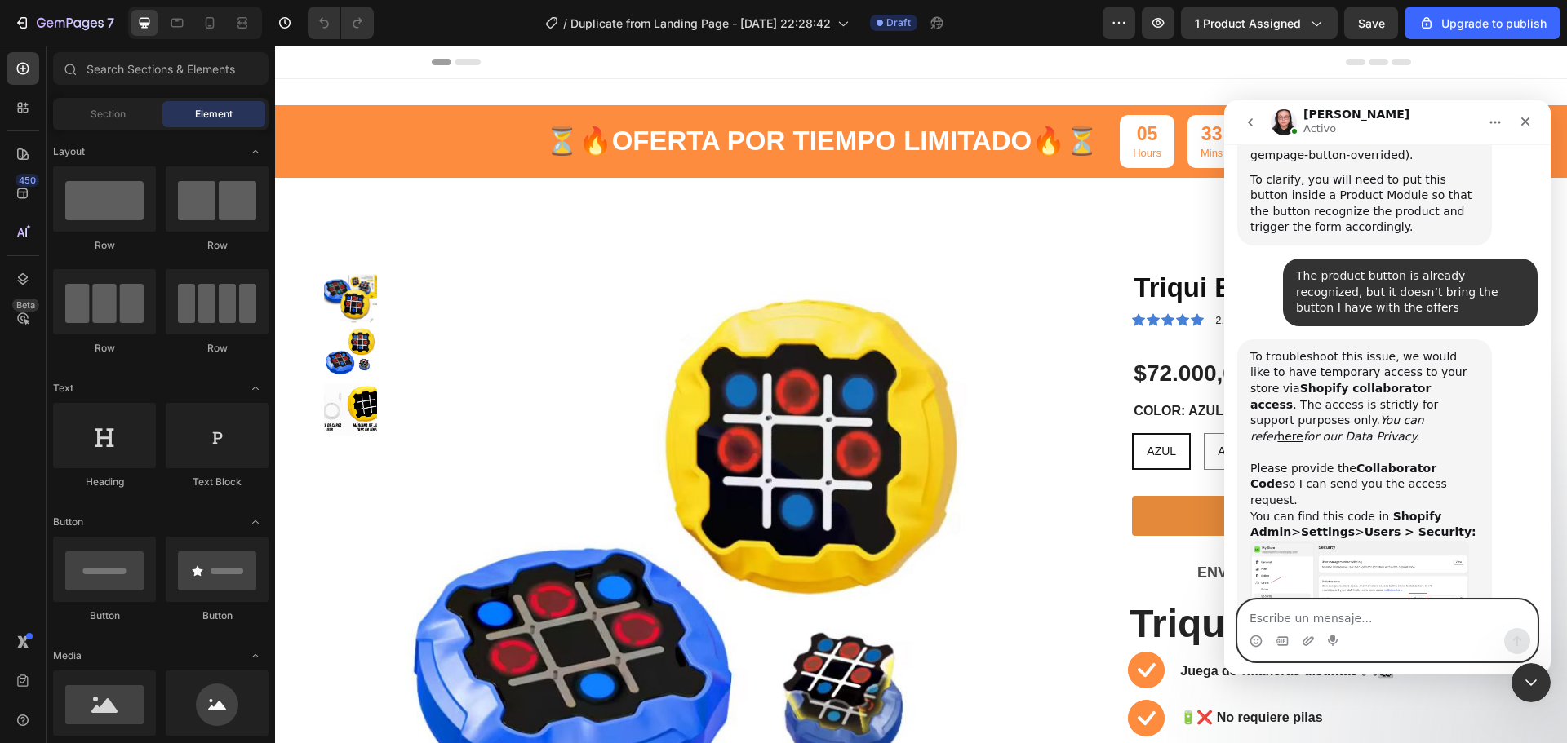
click at [1296, 628] on textarea "Escribe un mensaje..." at bounding box center [1387, 615] width 299 height 28
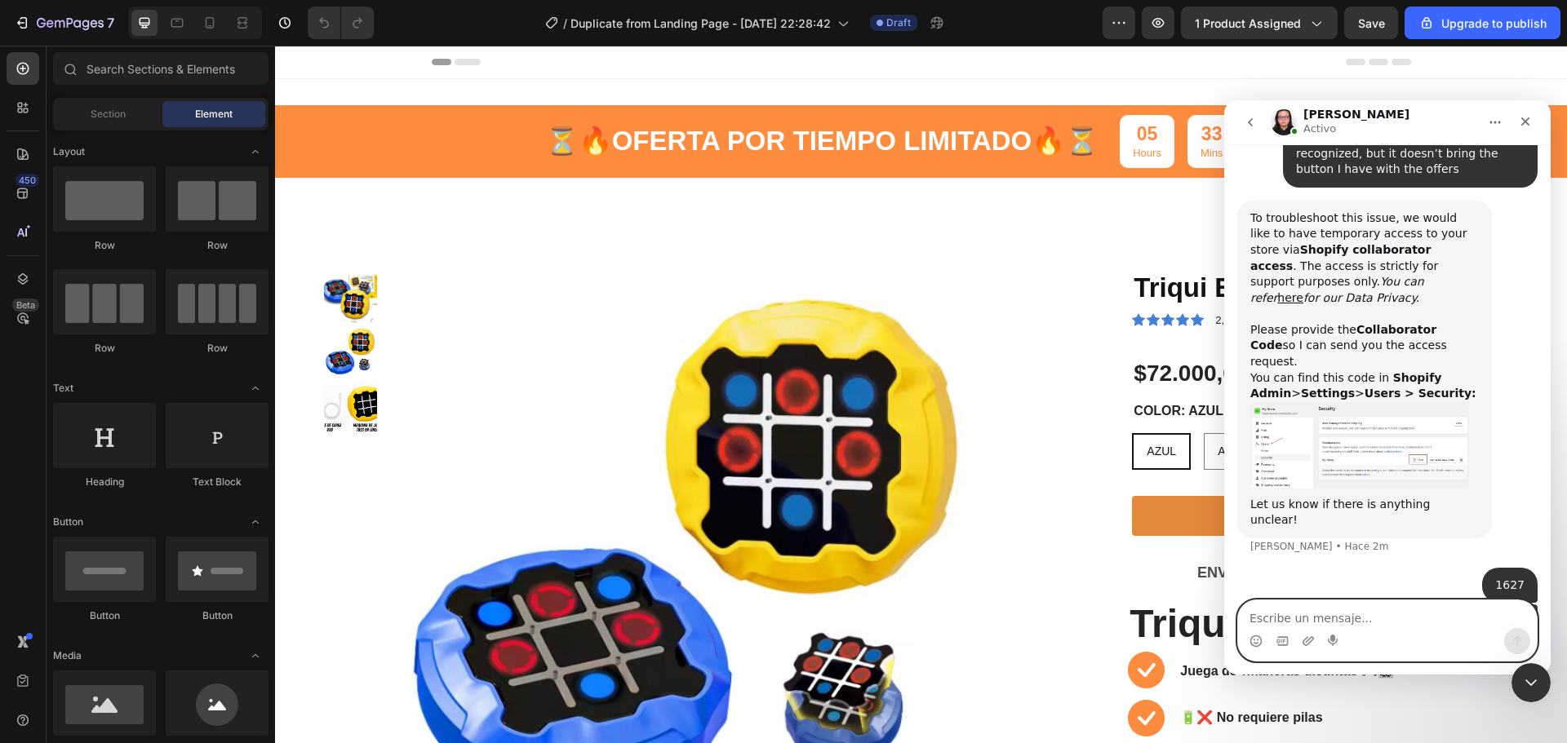
scroll to position [1123, 0]
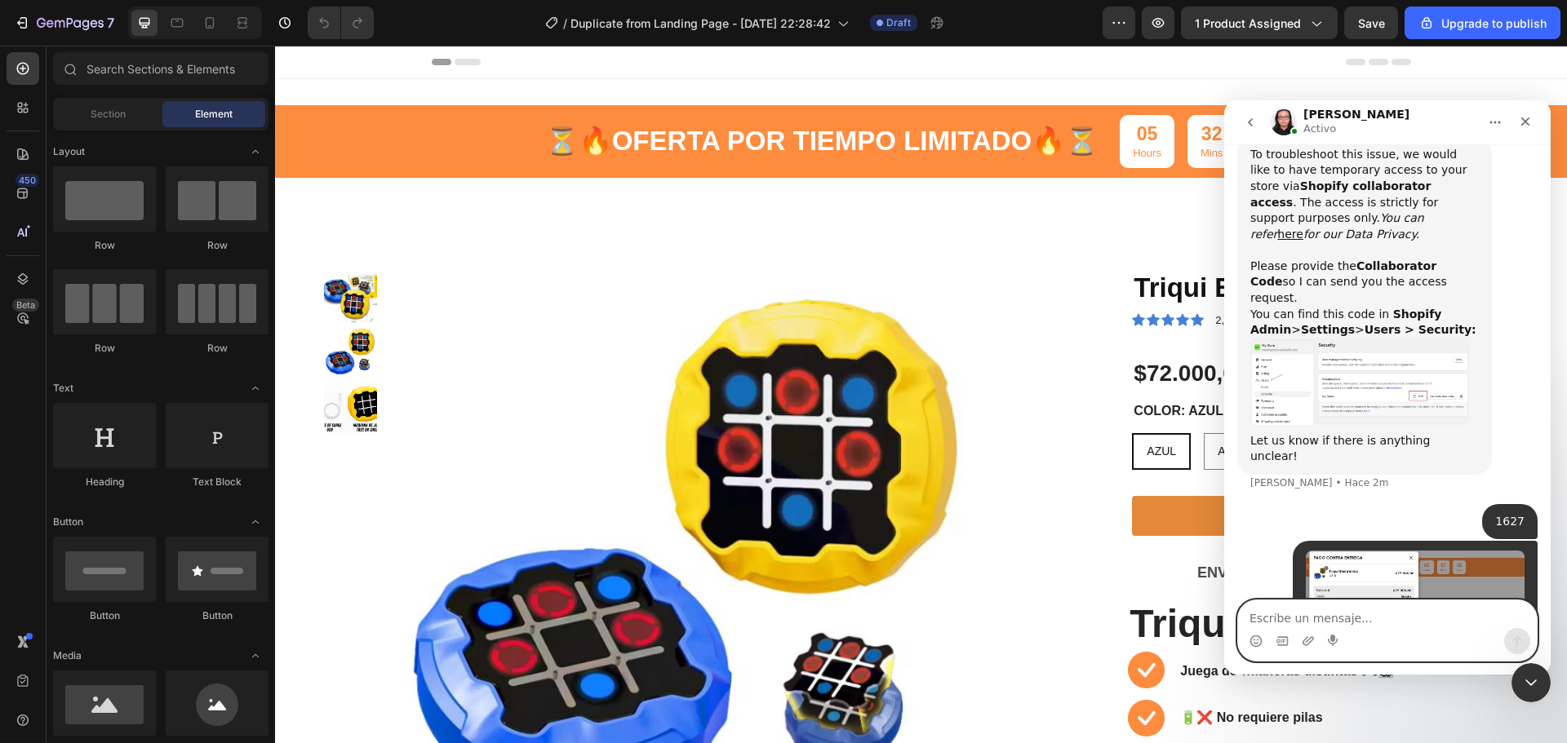
click at [1275, 613] on textarea "Escribe un mensaje..." at bounding box center [1387, 615] width 299 height 28
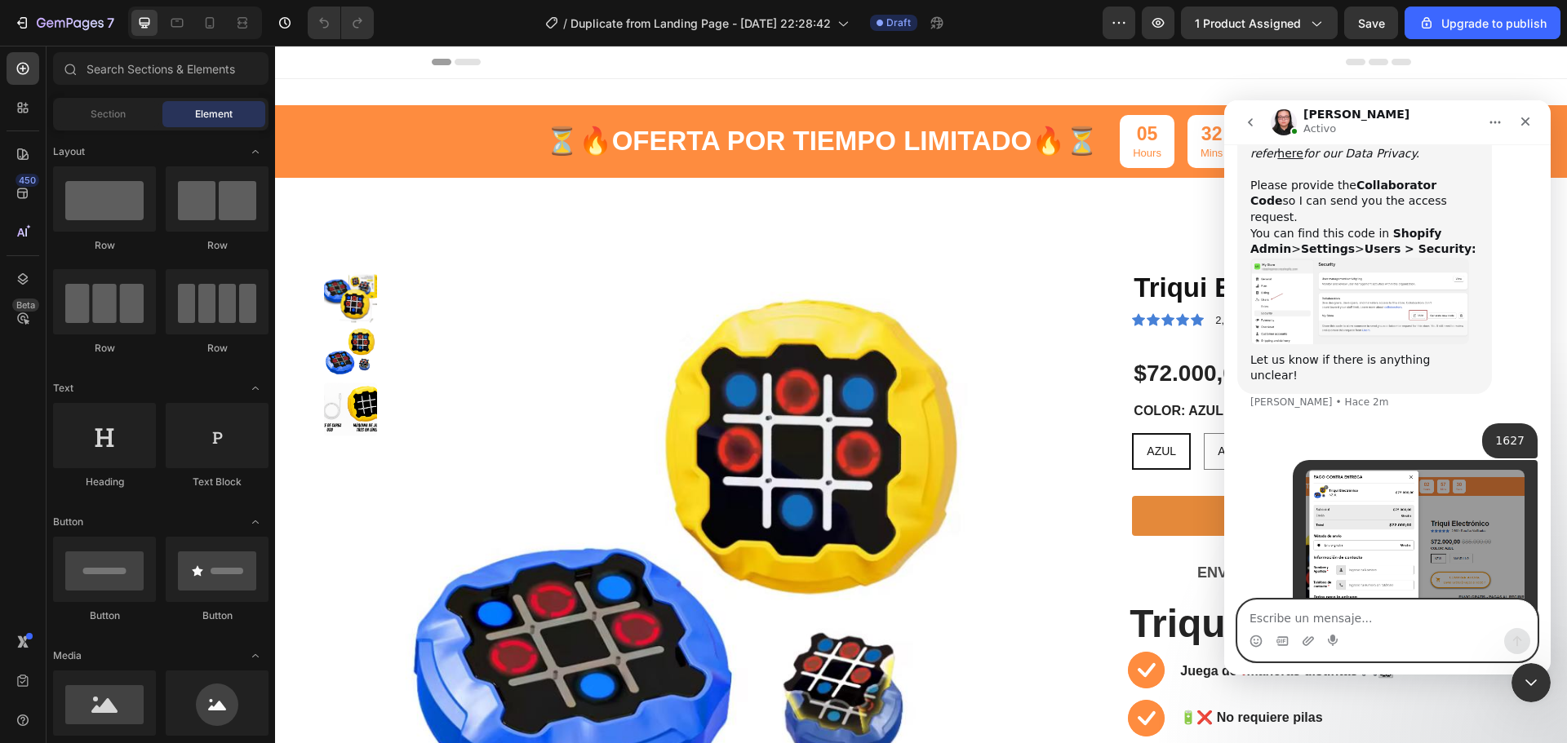
scroll to position [1299, 0]
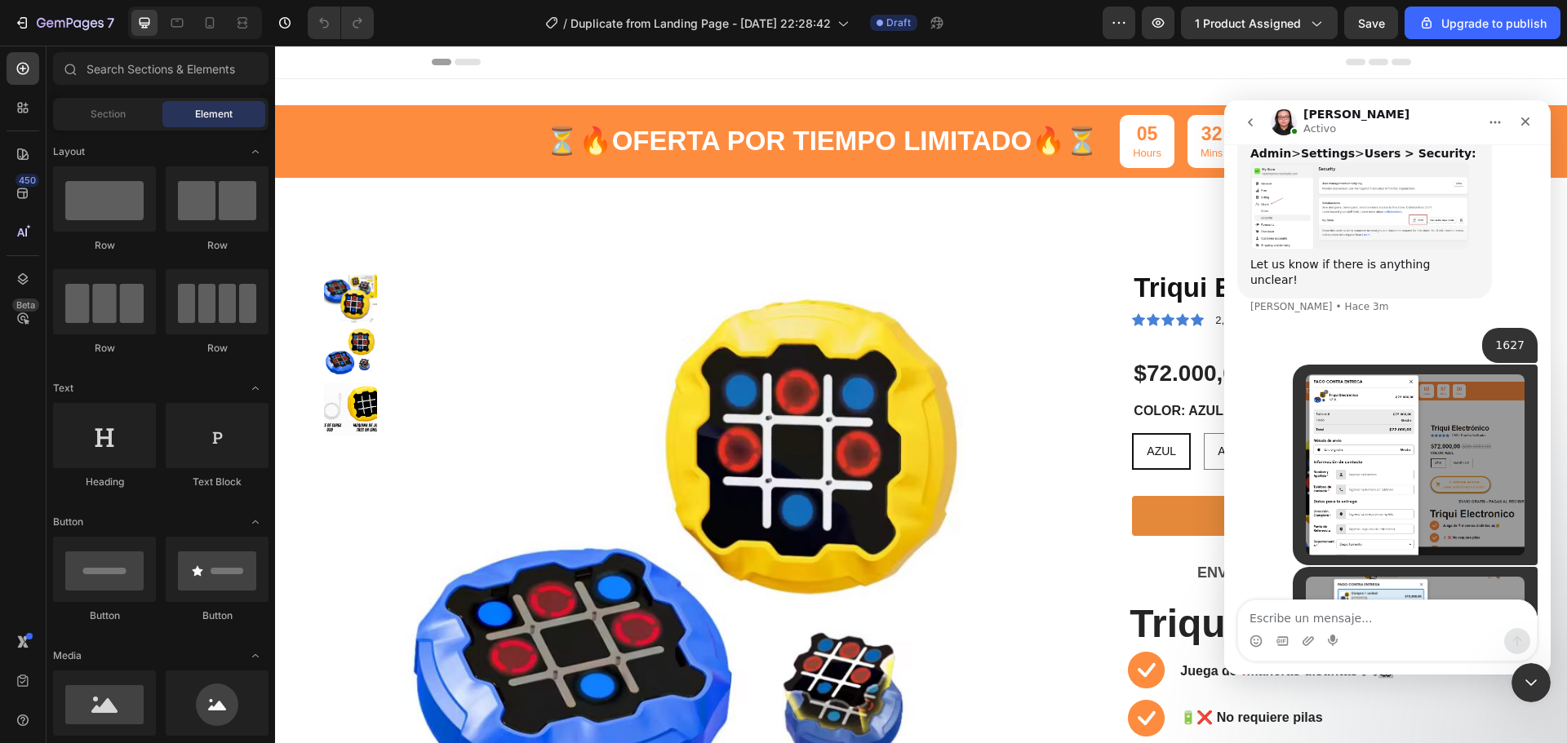
click at [1360, 628] on div "Intercom Messenger" at bounding box center [1387, 641] width 299 height 26
click at [1338, 612] on textarea "Escribe un mensaje..." at bounding box center [1387, 615] width 299 height 28
paste textarea ""First image: how it is integrating for me. Second image: how I currently have …"
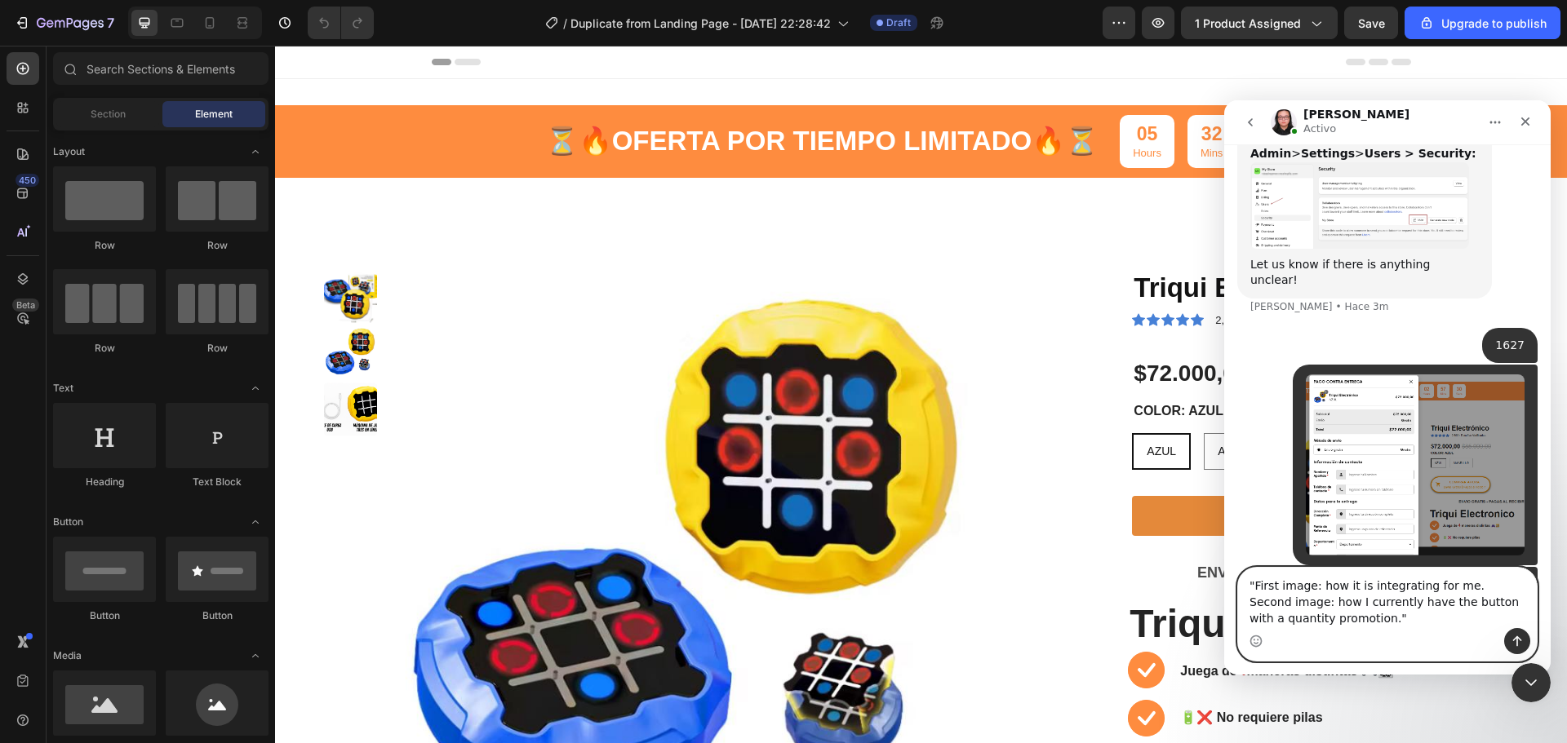
scroll to position [1332, 0]
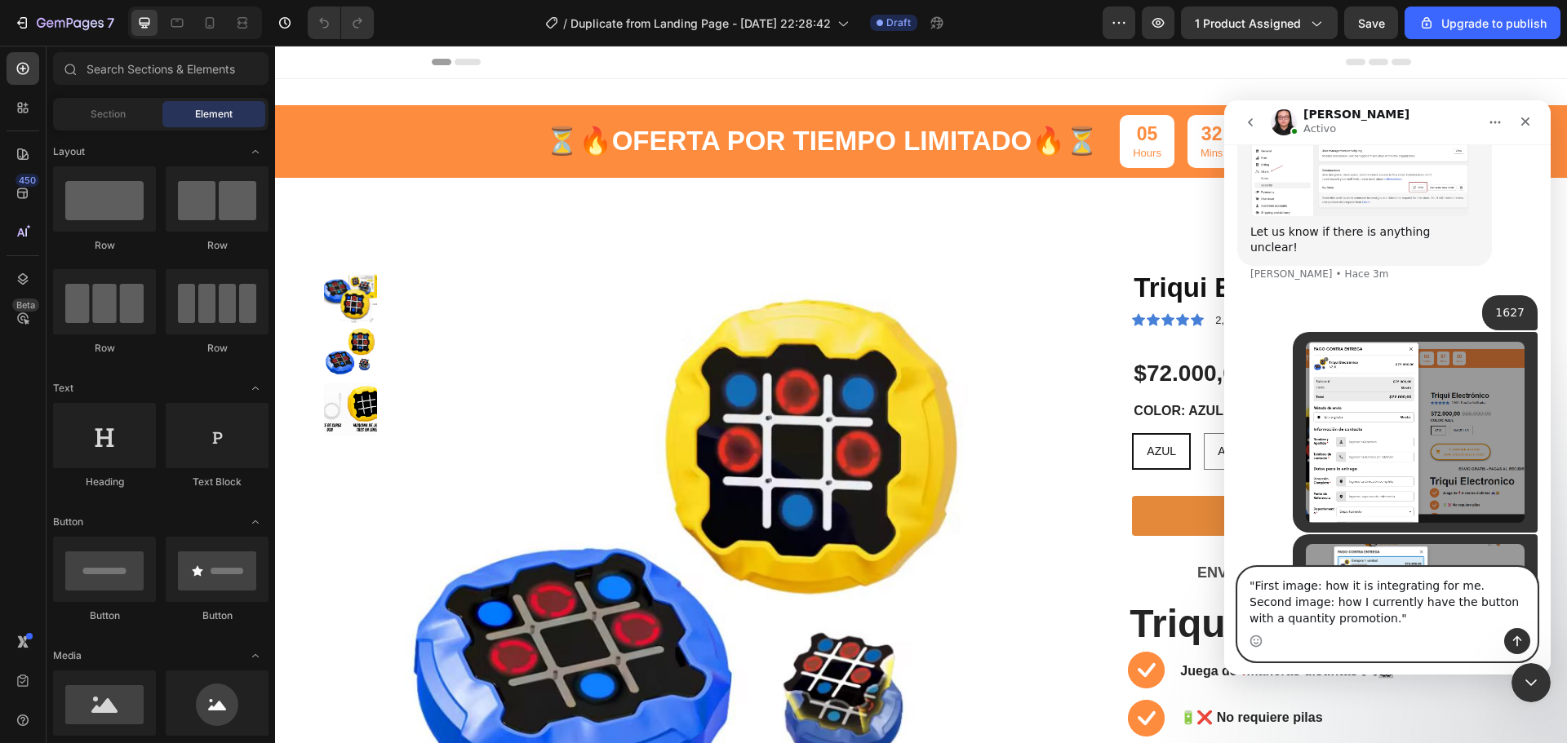
click at [1256, 587] on textarea ""First image: how it is integrating for me. Second image: how I currently have …" at bounding box center [1387, 598] width 299 height 60
click at [1358, 619] on textarea "First image: how it is integrating for me. Second image: how I currently have t…" at bounding box center [1387, 598] width 299 height 60
type textarea "First image: how it is integrating for me. Second image: how I currently have t…"
click at [1510, 639] on button "Enviar un mensaje…" at bounding box center [1517, 641] width 26 height 26
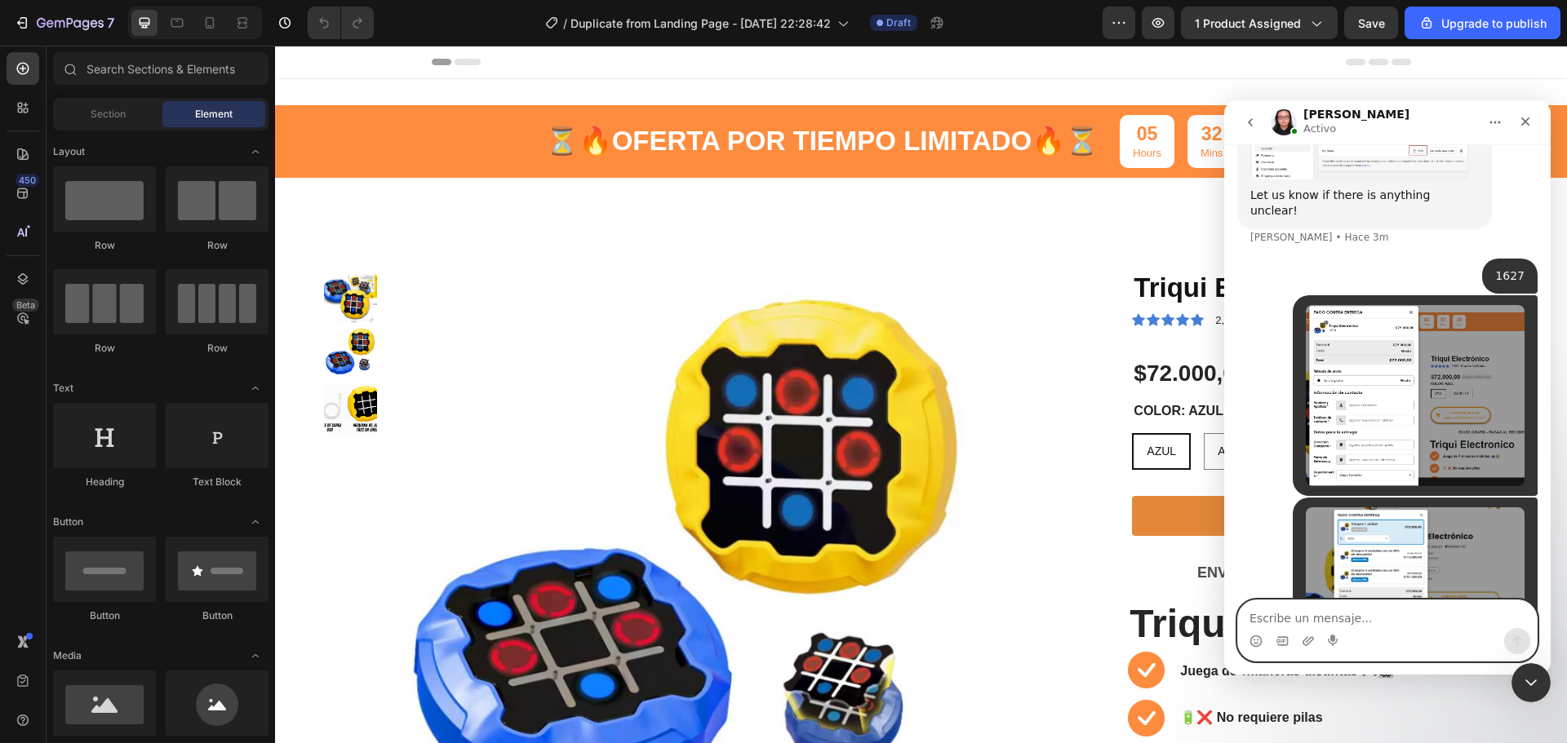
scroll to position [1287, 0]
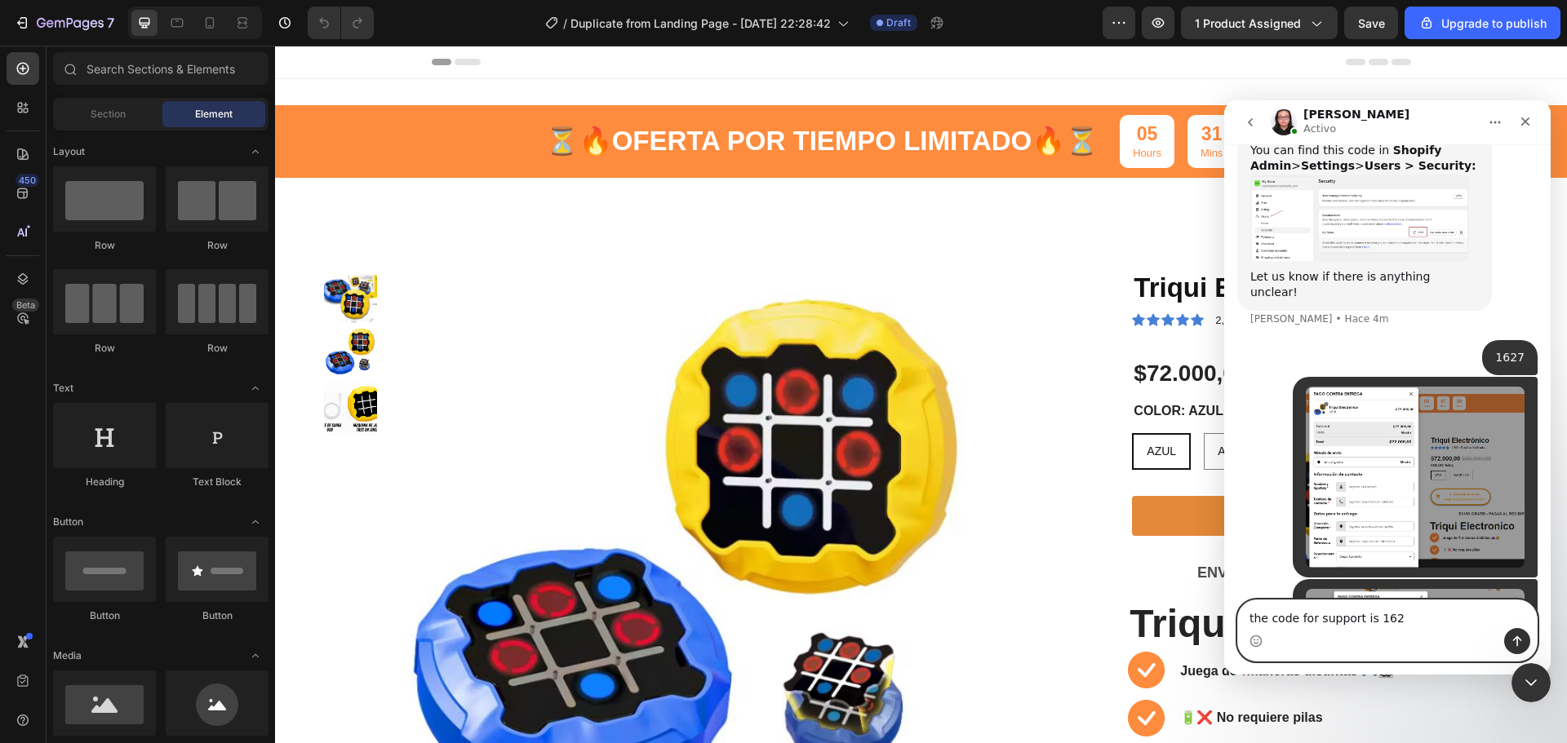
type textarea "the code for support is 1627"
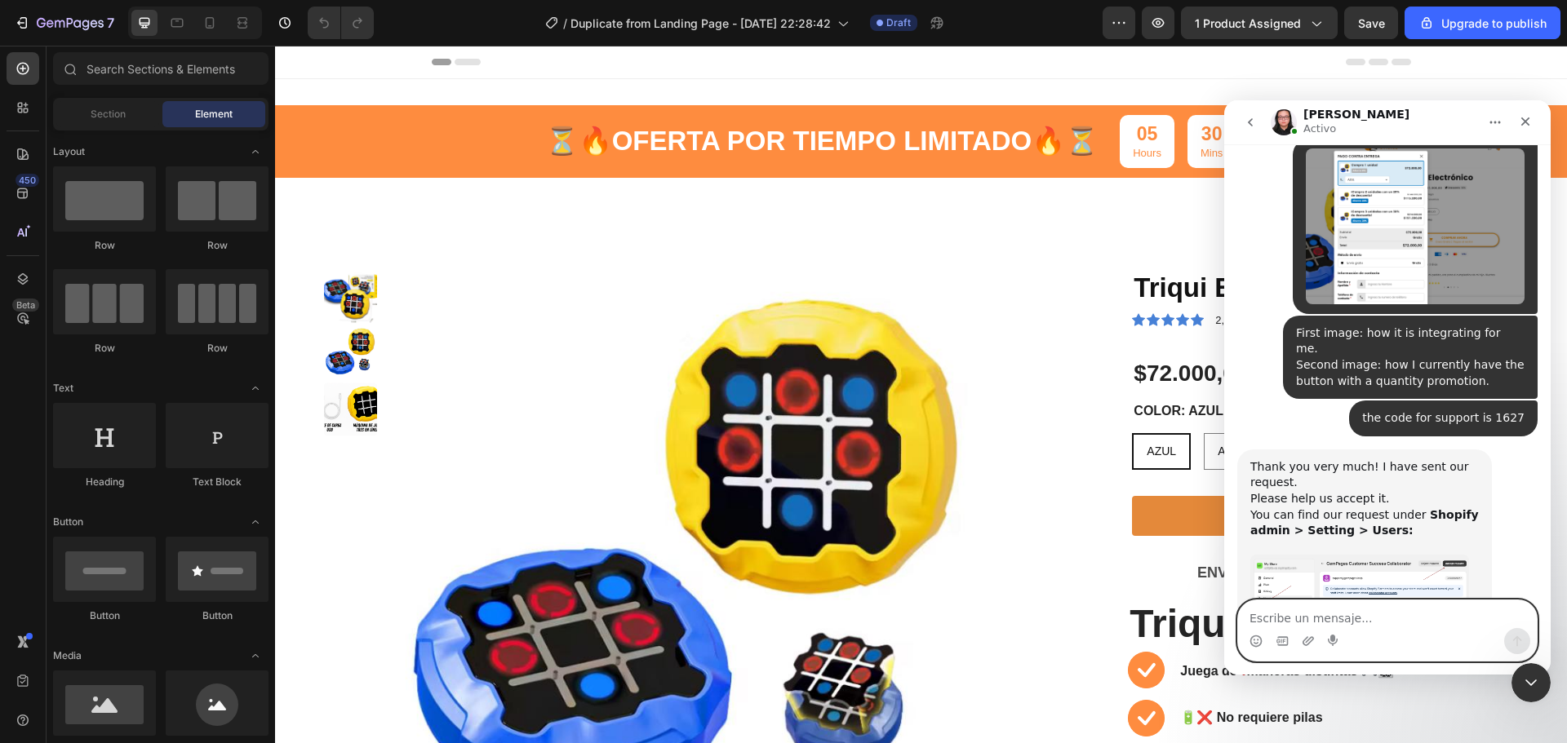
scroll to position [1733, 0]
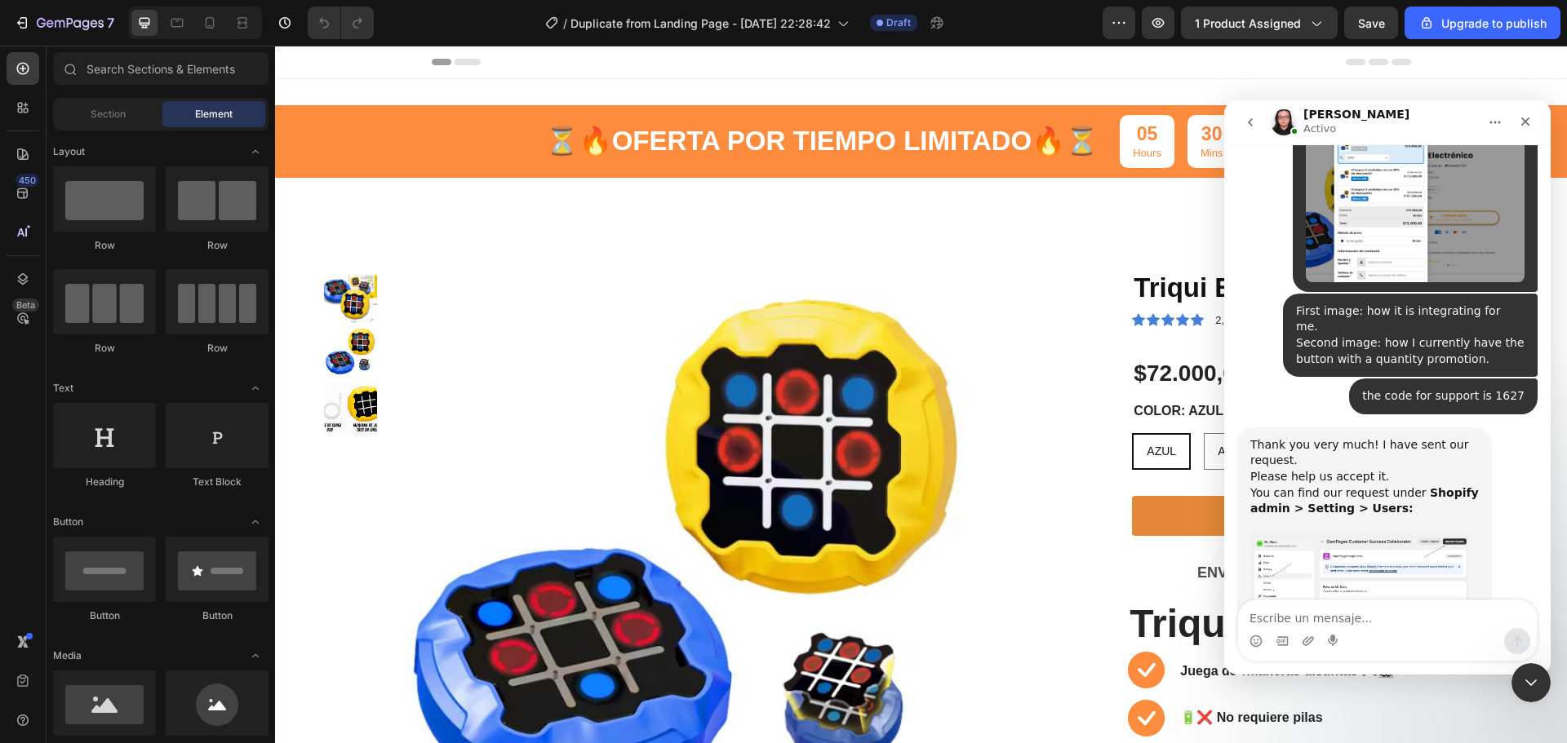
drag, startPoint x: 1372, startPoint y: 545, endPoint x: 1242, endPoint y: 473, distance: 148.3
click at [1242, 473] on div "Thank you very much! I have sent our request. ﻿Please help us accept it. ﻿You c…" at bounding box center [1364, 593] width 255 height 330
copy div "Since collaborator access is a feature of Shopify, we will not receive any noti…"
click at [1395, 533] on img "Nathan dice…" at bounding box center [1359, 580] width 219 height 95
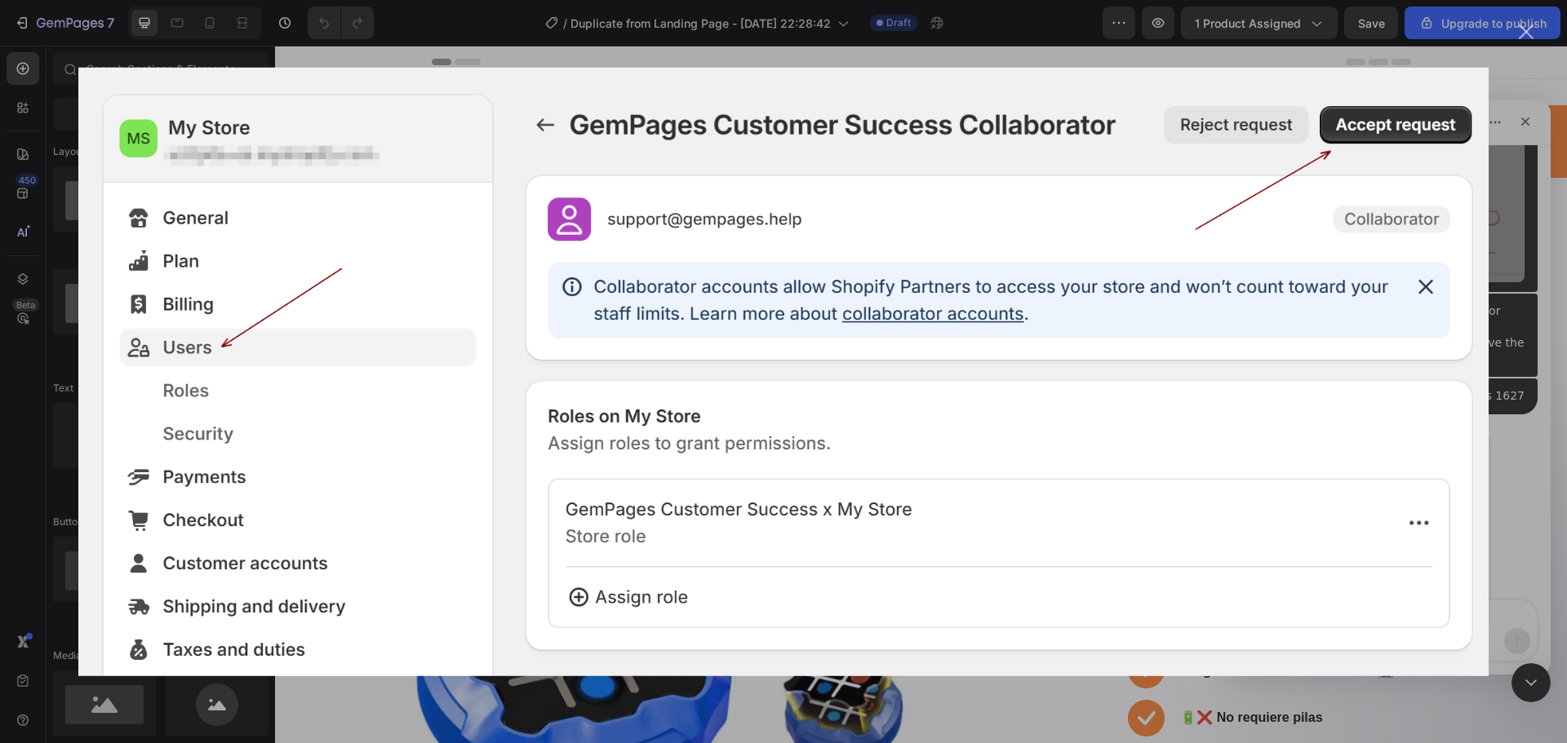
scroll to position [0, 0]
click at [1501, 307] on div "Intercom Messenger" at bounding box center [783, 371] width 1567 height 743
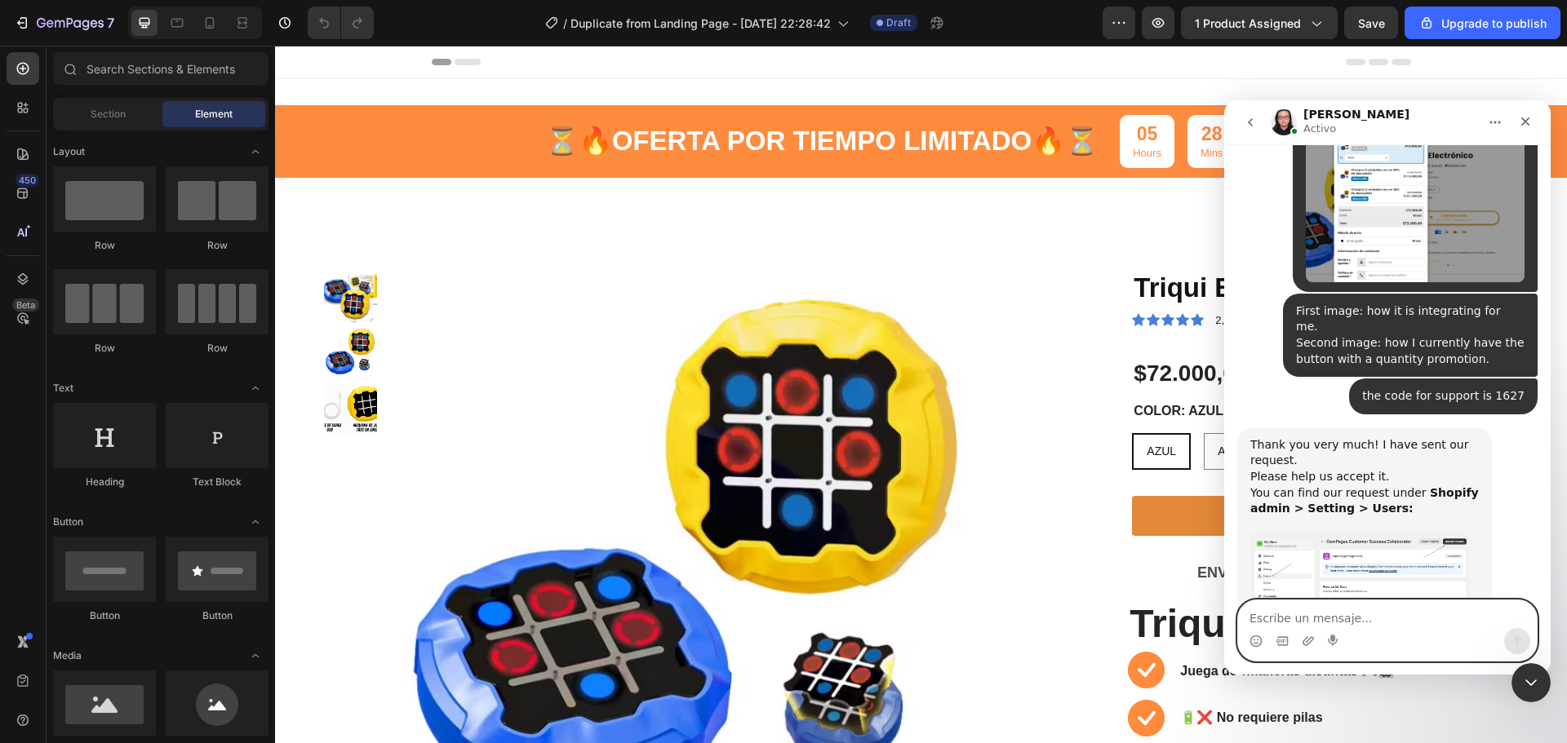
click at [1308, 615] on textarea "Escribe un mensaje..." at bounding box center [1387, 615] width 299 height 28
paste textarea "I don’t see that option."
type textarea "I don’t see that option."
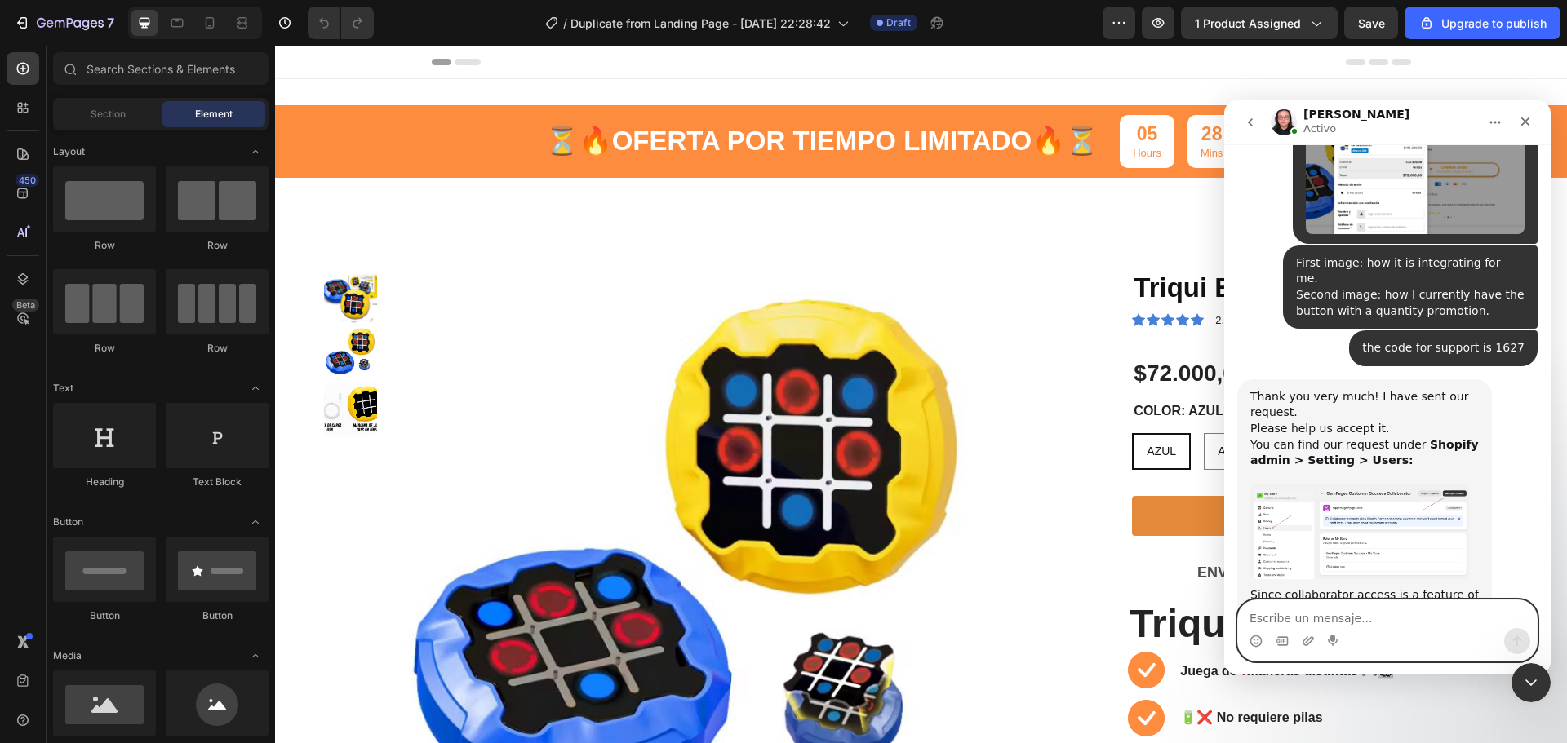
click at [1282, 607] on textarea "Escribe un mensaje..." at bounding box center [1387, 615] width 299 height 28
type textarea "i"
type textarea "I generede ote"
paste textarea "6977"
type textarea "6977 genere another code"
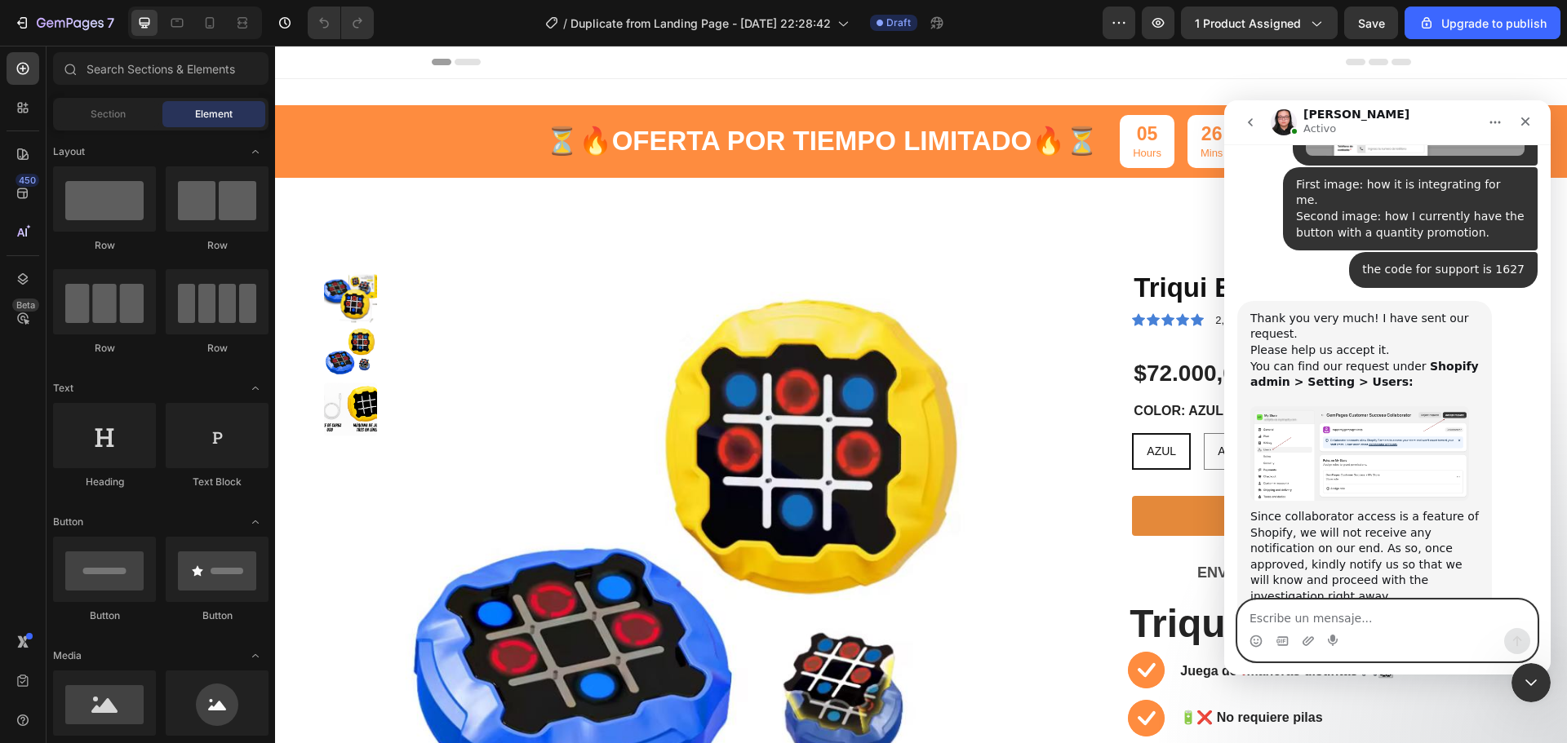
scroll to position [1900, 0]
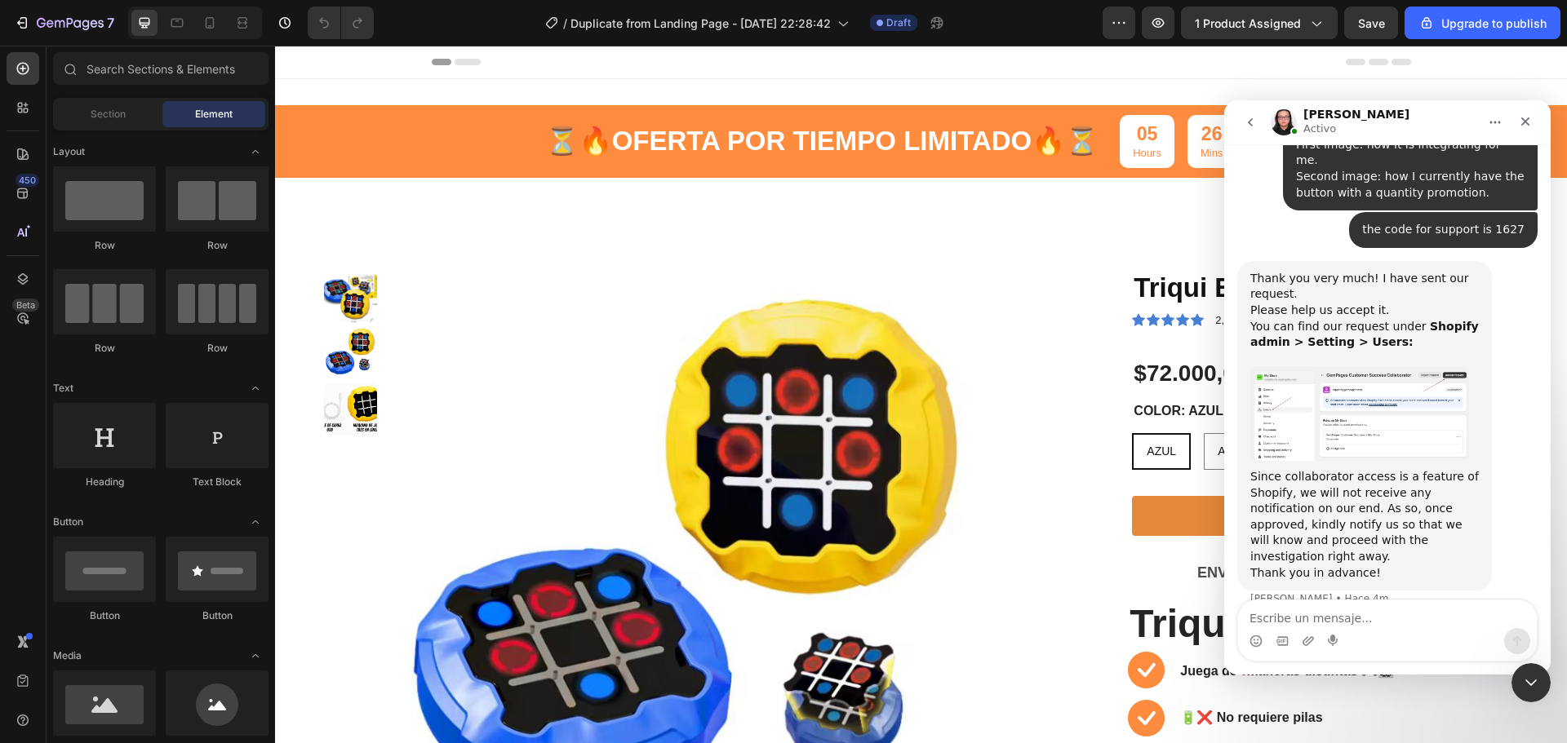
click at [1423, 366] on img "Nathan dice…" at bounding box center [1359, 413] width 219 height 95
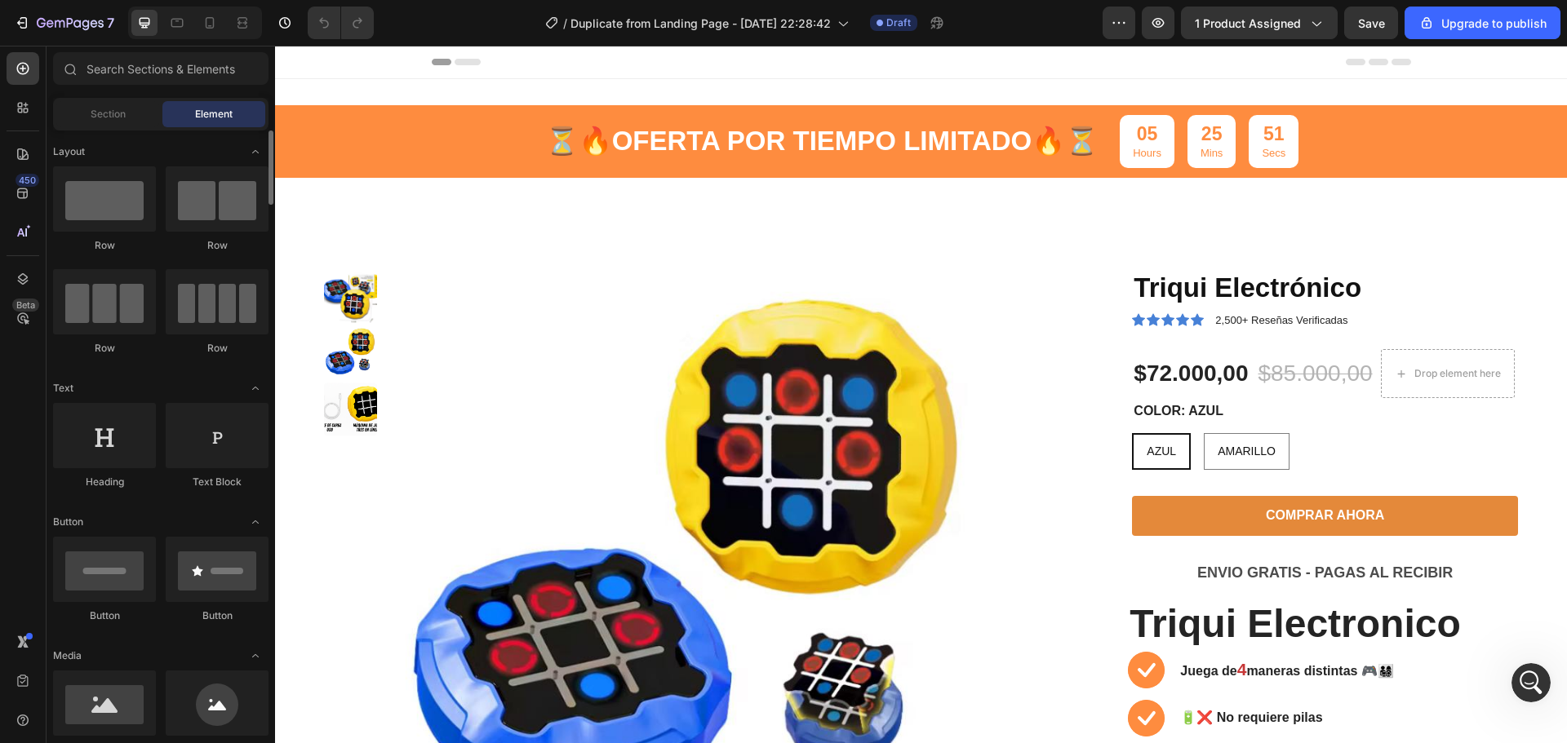
scroll to position [1884, 0]
click at [38, 726] on div at bounding box center [23, 720] width 33 height 33
click at [28, 646] on icon at bounding box center [23, 642] width 16 height 16
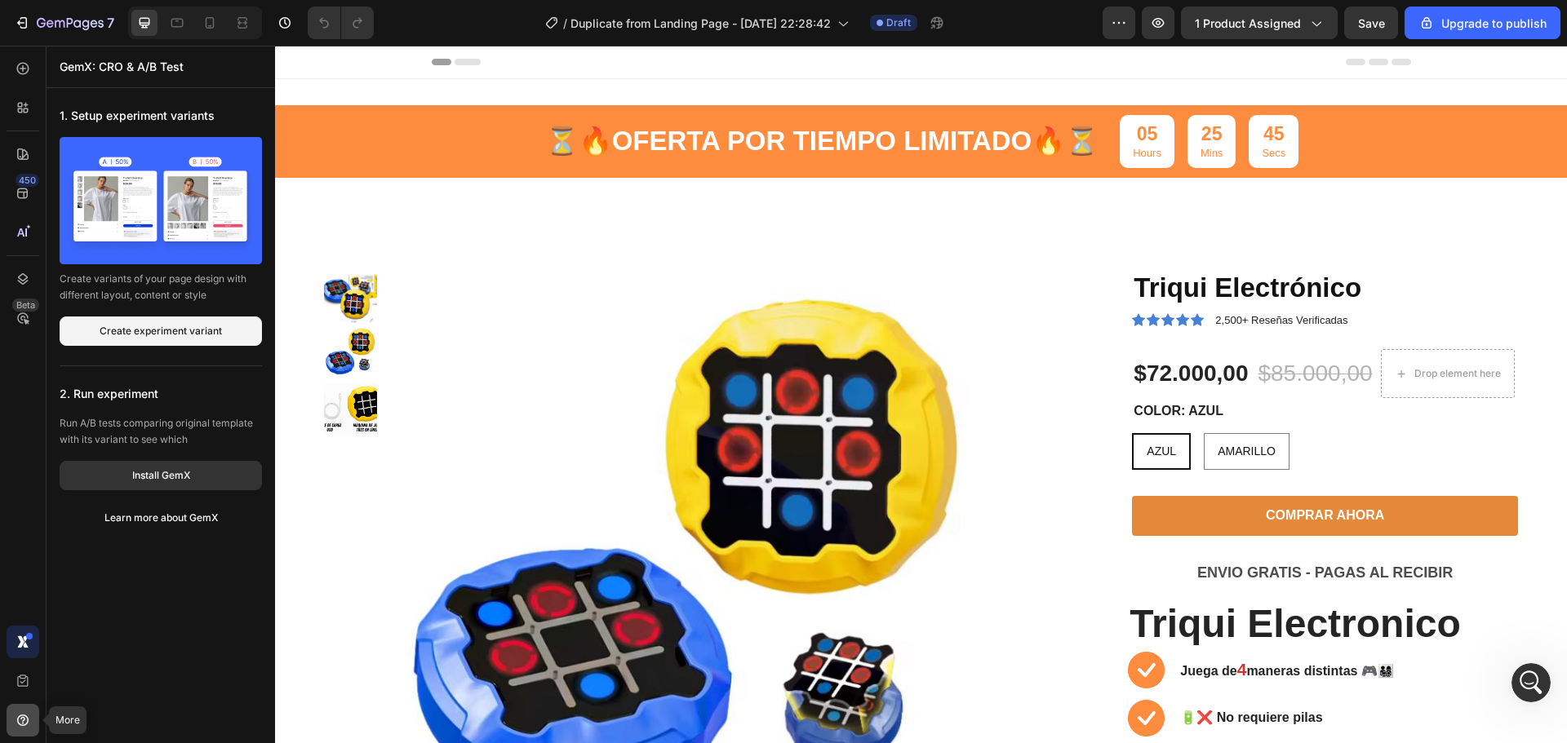
click at [29, 706] on div at bounding box center [23, 720] width 33 height 33
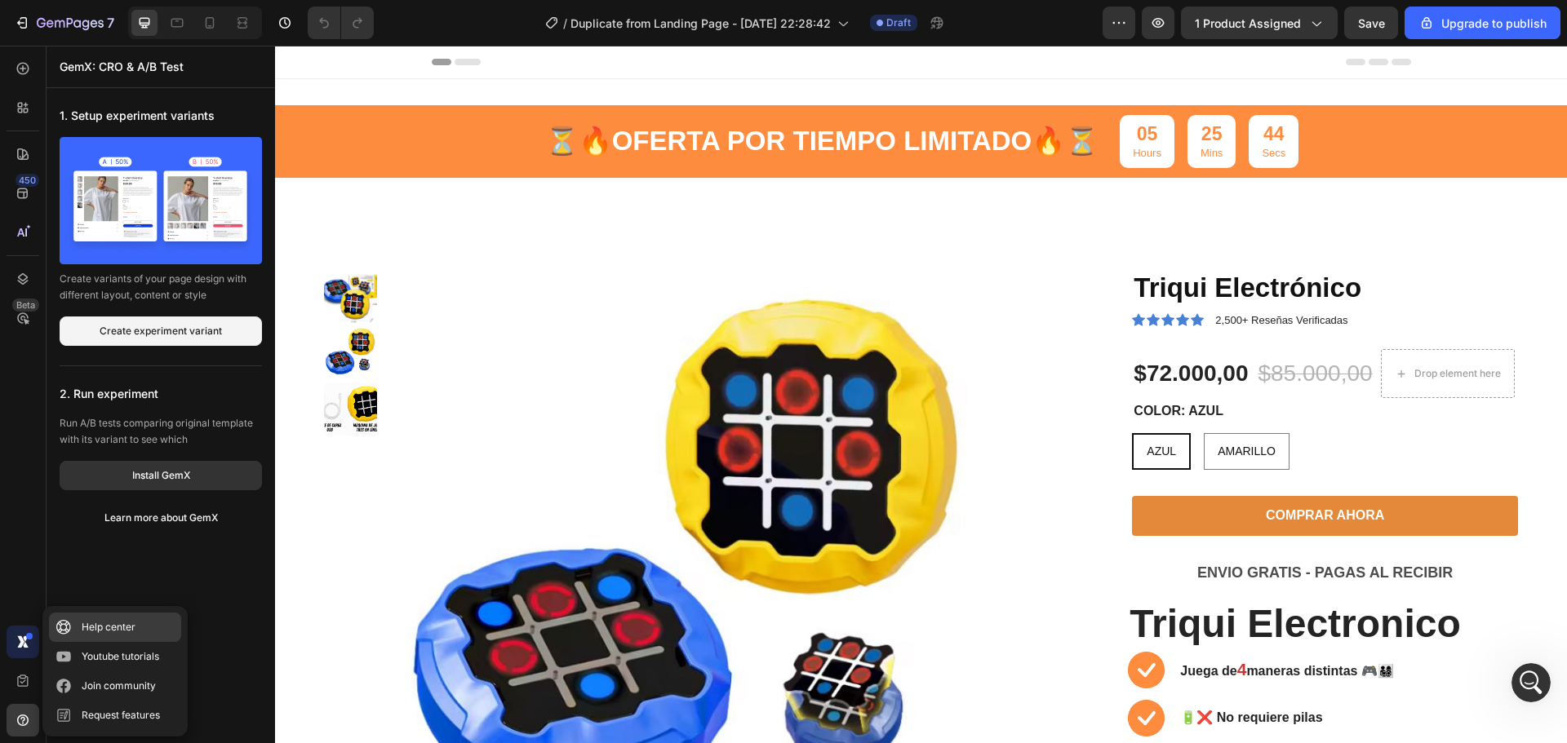
click at [100, 632] on div "Help center" at bounding box center [109, 627] width 54 height 16
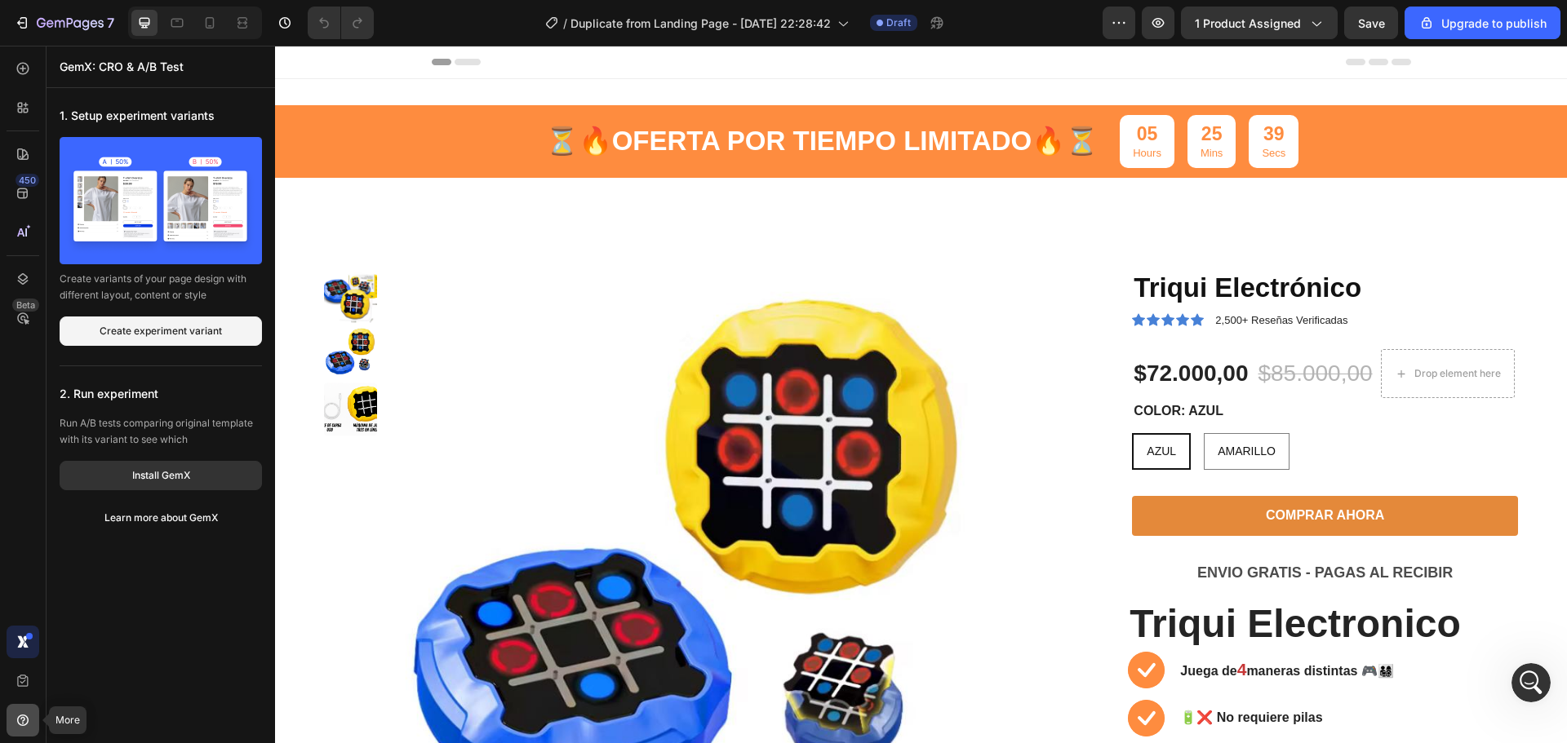
click at [33, 720] on div at bounding box center [23, 720] width 33 height 33
click at [15, 651] on div at bounding box center [23, 642] width 33 height 33
click at [29, 718] on icon at bounding box center [23, 720] width 16 height 16
click at [15, 680] on icon at bounding box center [23, 681] width 16 height 16
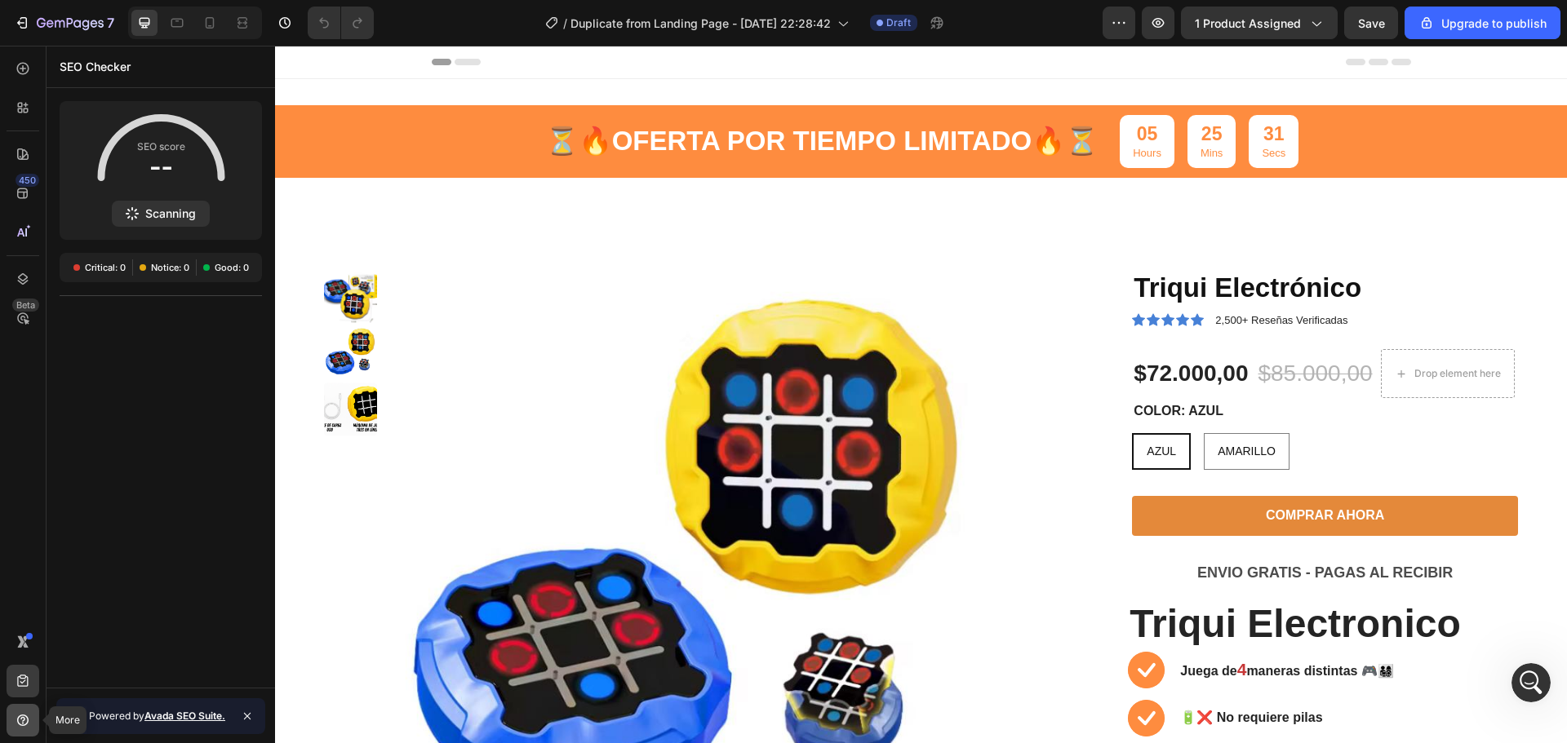
click at [27, 725] on icon at bounding box center [23, 720] width 16 height 16
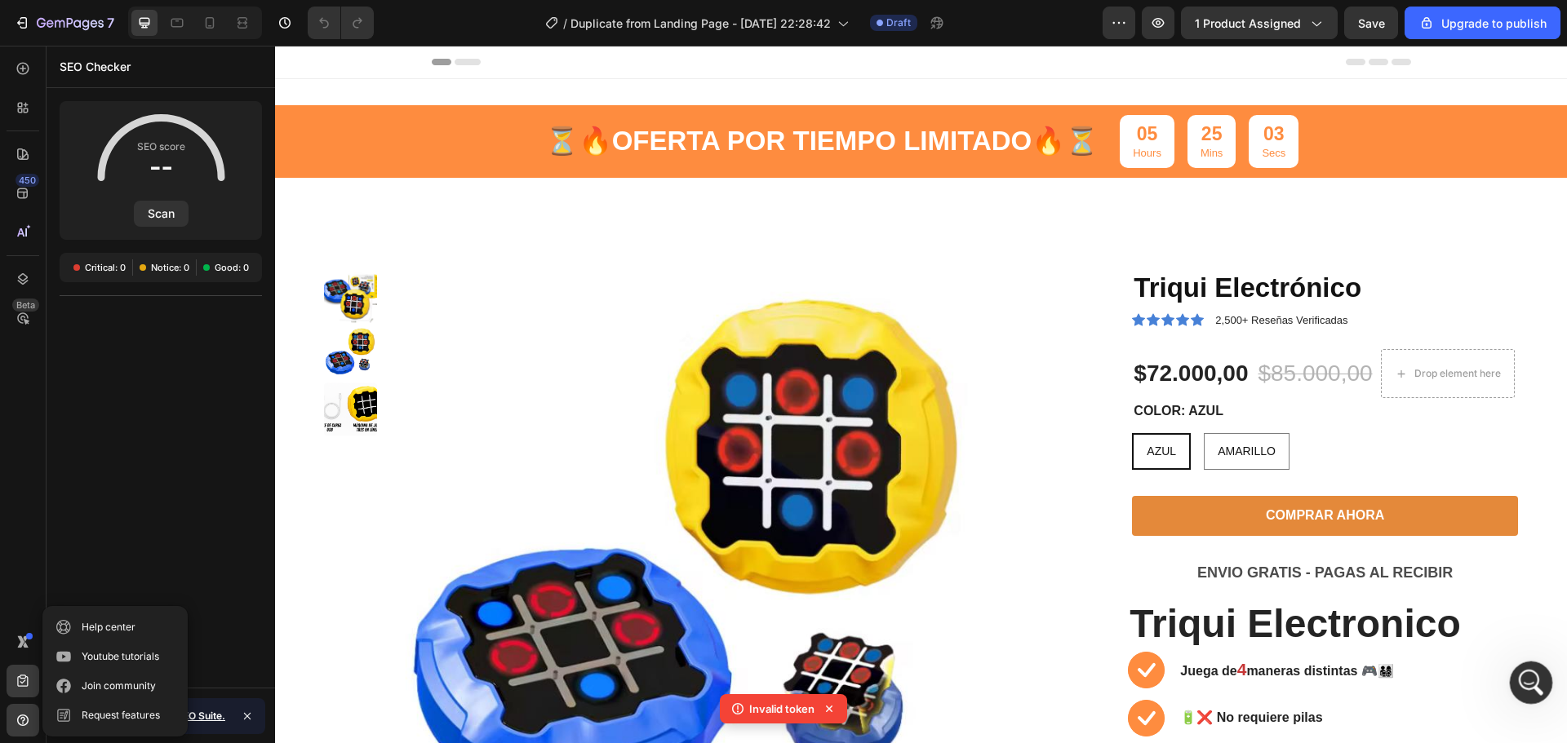
click at [1542, 682] on div "Abrir Intercom Messenger" at bounding box center [1529, 681] width 54 height 54
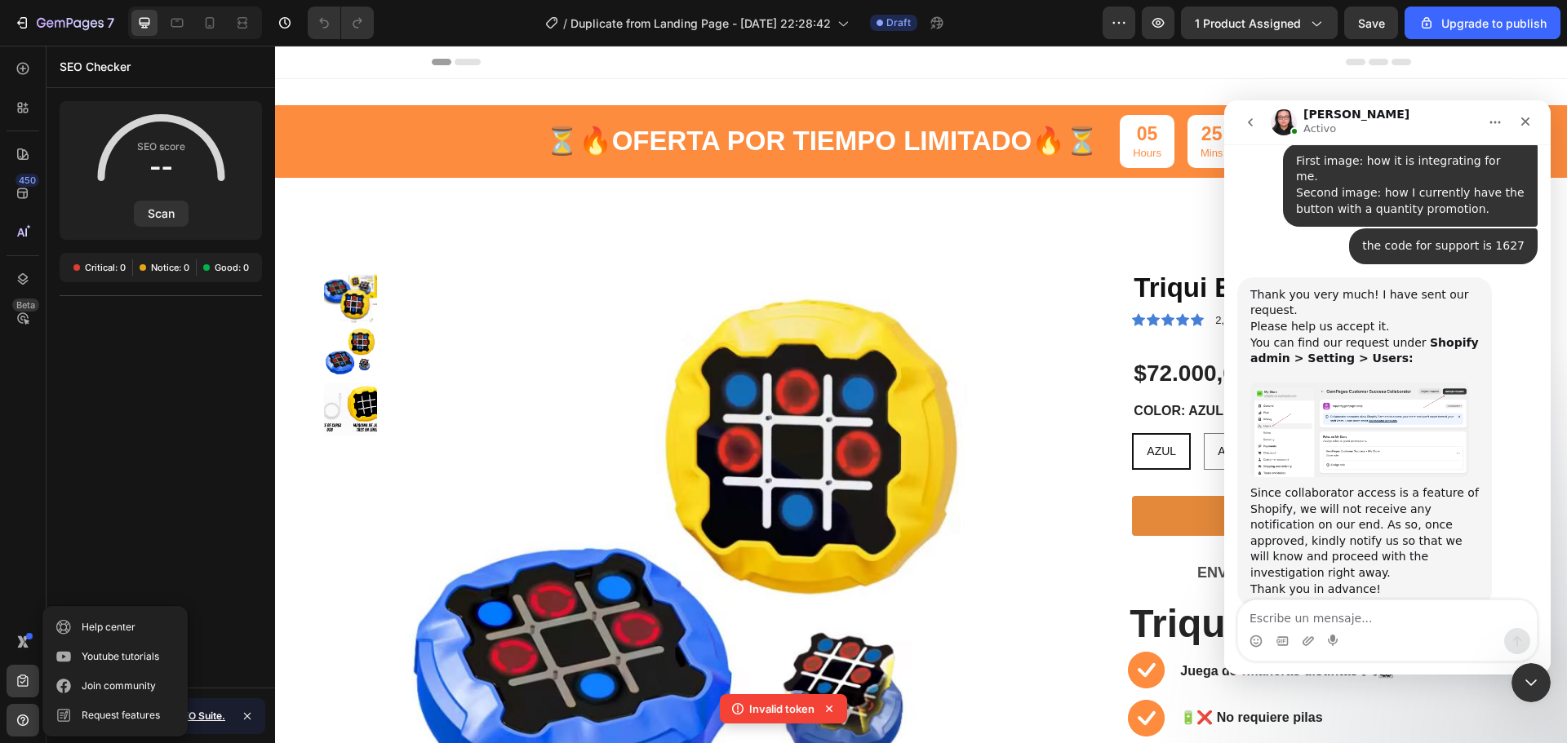
click at [1328, 627] on textarea "Escribe un mensaje..." at bounding box center [1387, 615] width 299 height 28
type textarea "aprovved"
click at [832, 713] on icon at bounding box center [829, 709] width 16 height 16
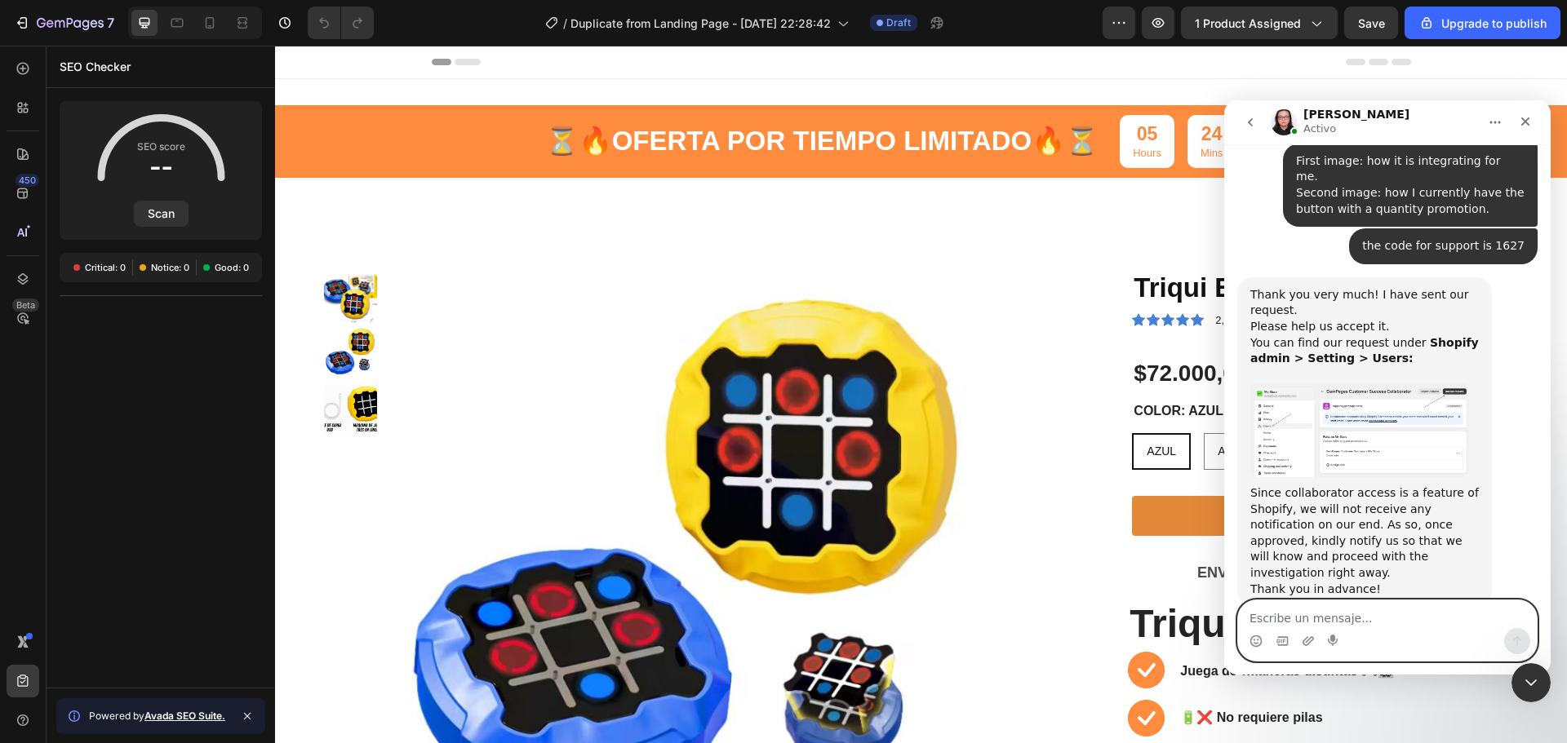
click at [1304, 607] on textarea "Escribe un mensaje..." at bounding box center [1387, 615] width 299 height 28
type textarea "I alredy accepted"
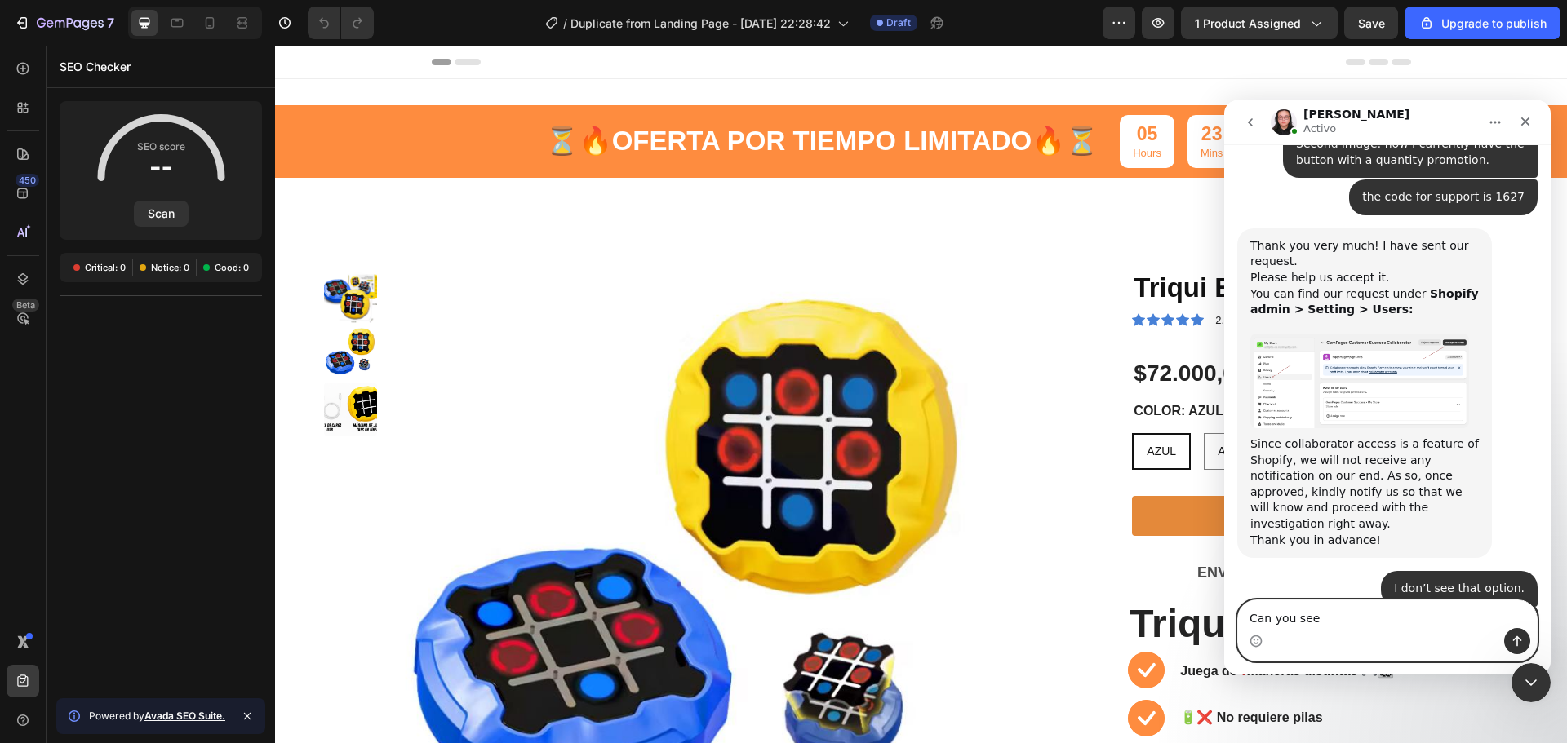
type textarea "Can you see?"
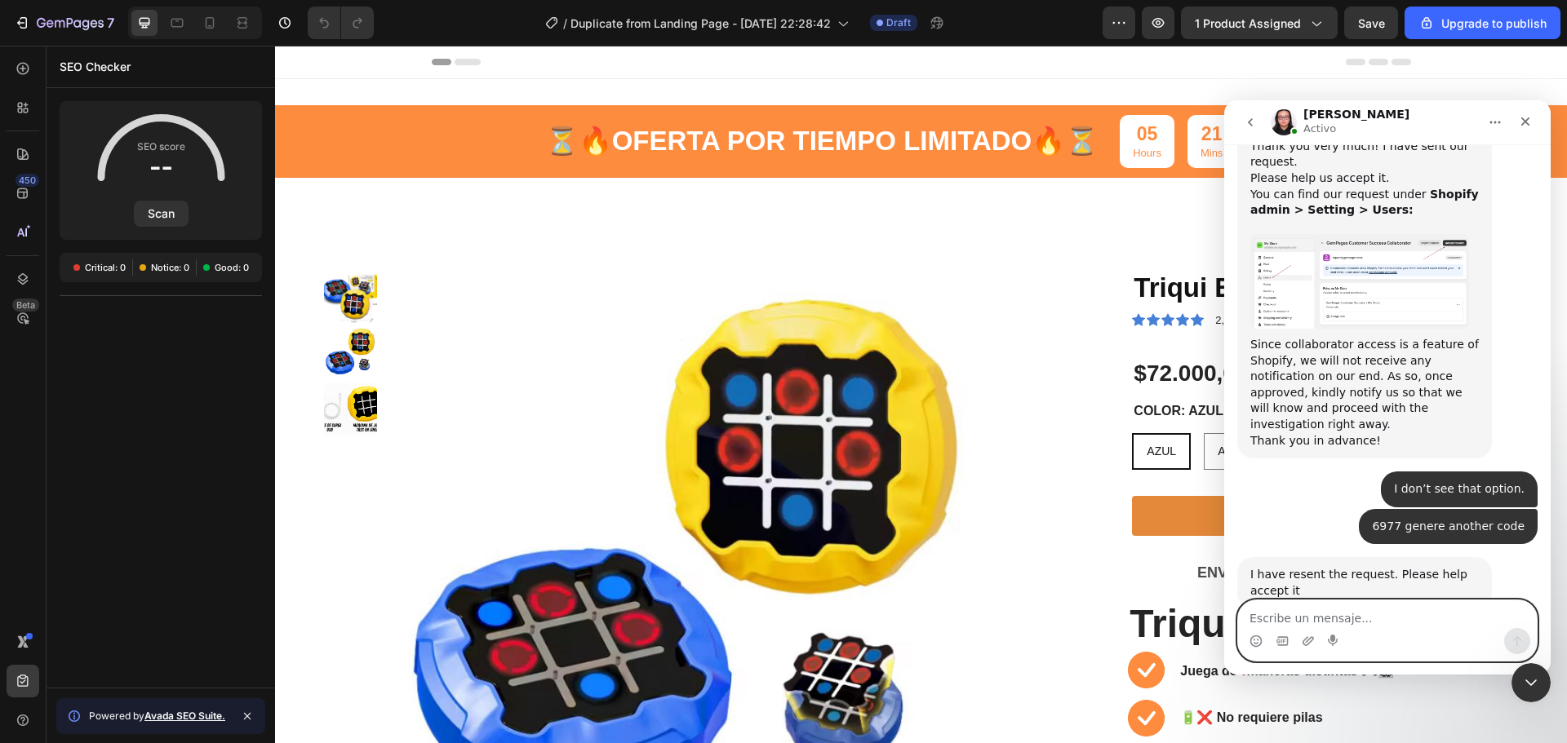
scroll to position [2034, 0]
type textarea "ok"
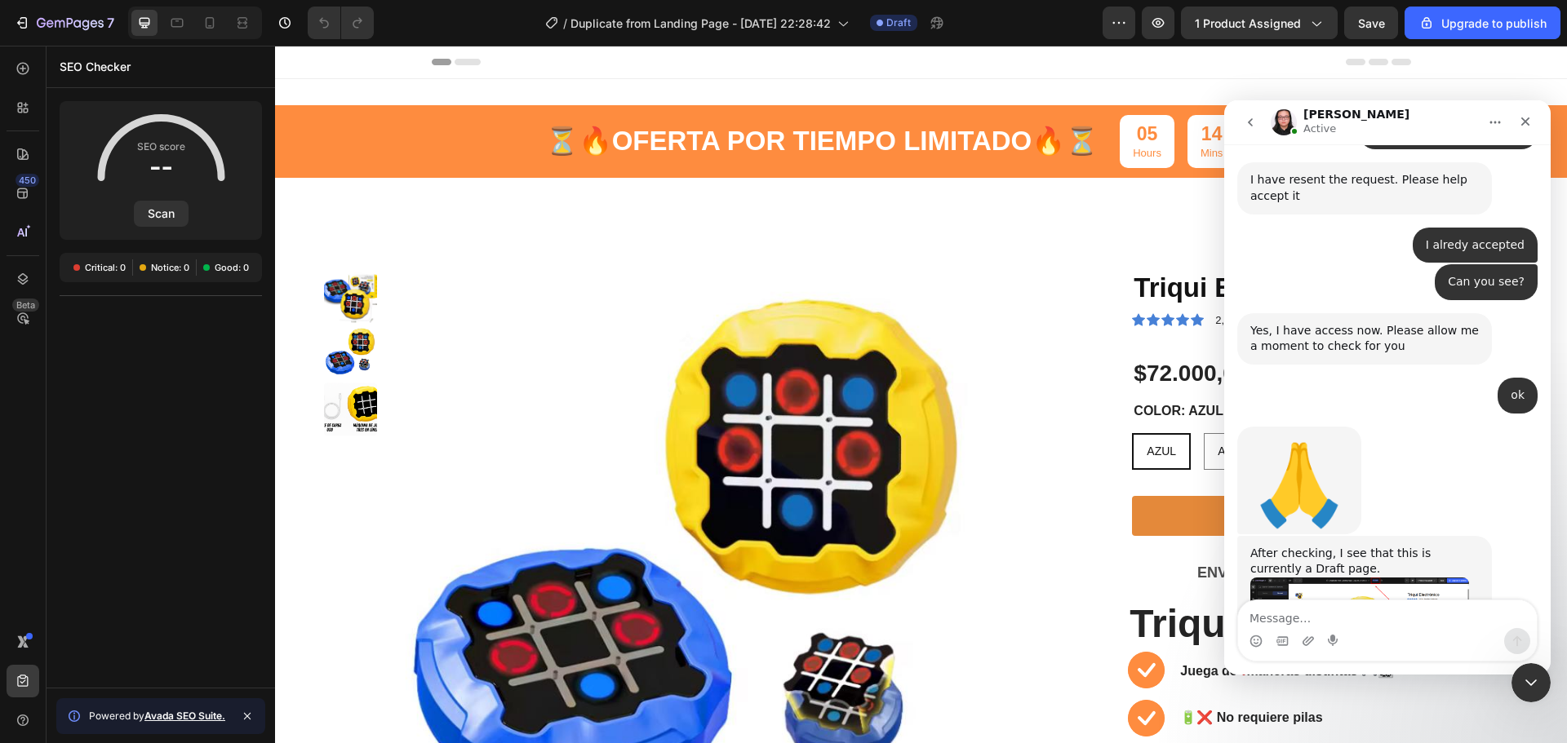
scroll to position [2501, 0]
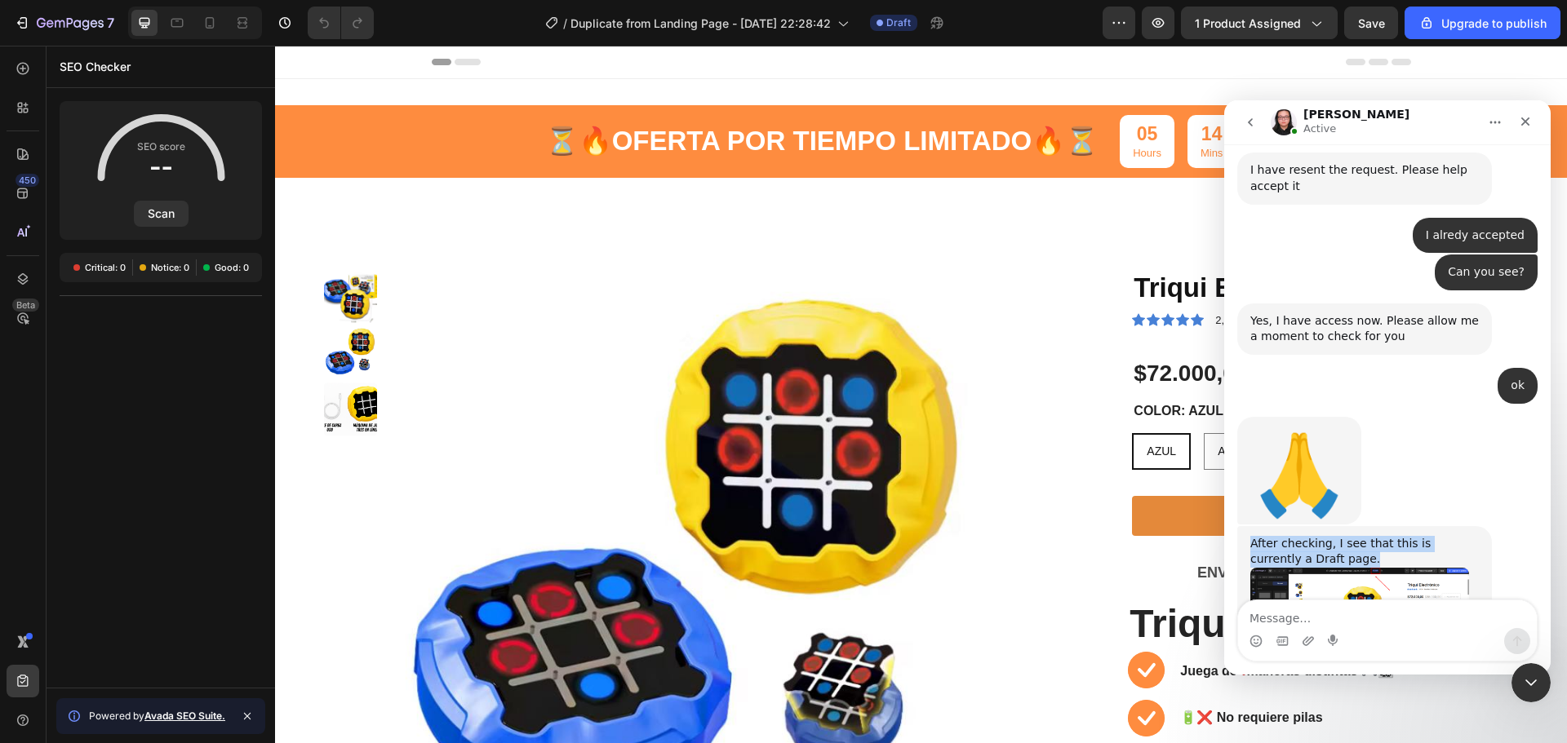
drag, startPoint x: 1315, startPoint y: 363, endPoint x: 1249, endPoint y: 345, distance: 67.7
click at [1249, 526] on div "After checking, I see that this is currently a Draft page. The quantity option …" at bounding box center [1364, 650] width 255 height 248
copy div "After checking, I see that this is currently a Draft page."
drag, startPoint x: 1440, startPoint y: 551, endPoint x: 1249, endPoint y: 504, distance: 197.5
click at [1249, 526] on div "After checking, I see that this is currently a Draft page. The quantity option …" at bounding box center [1364, 650] width 255 height 248
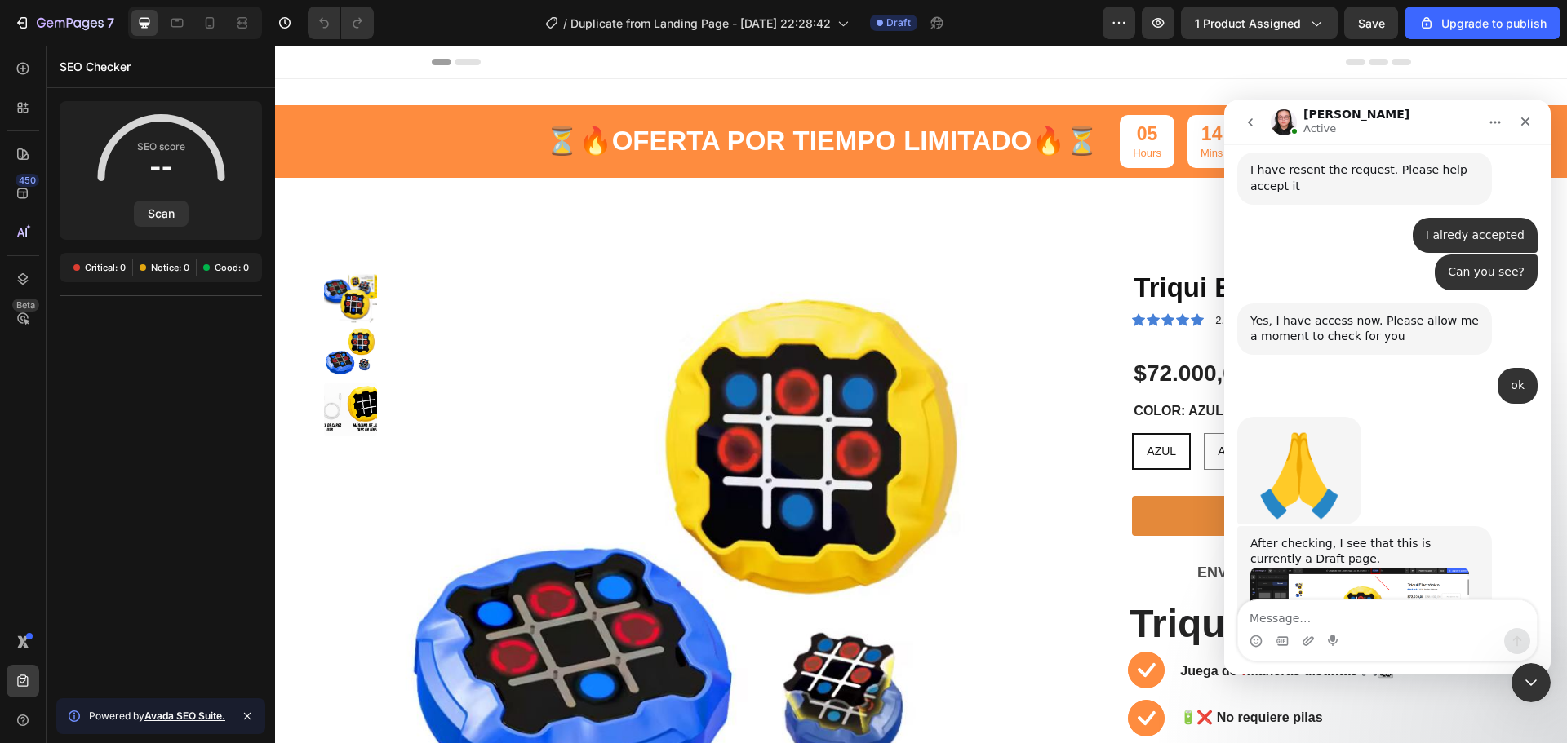
copy div "The quantity option will only appear on the live page, not the preview. Could y…"
click at [1351, 568] on img "Nathan dice…" at bounding box center [1359, 622] width 219 height 108
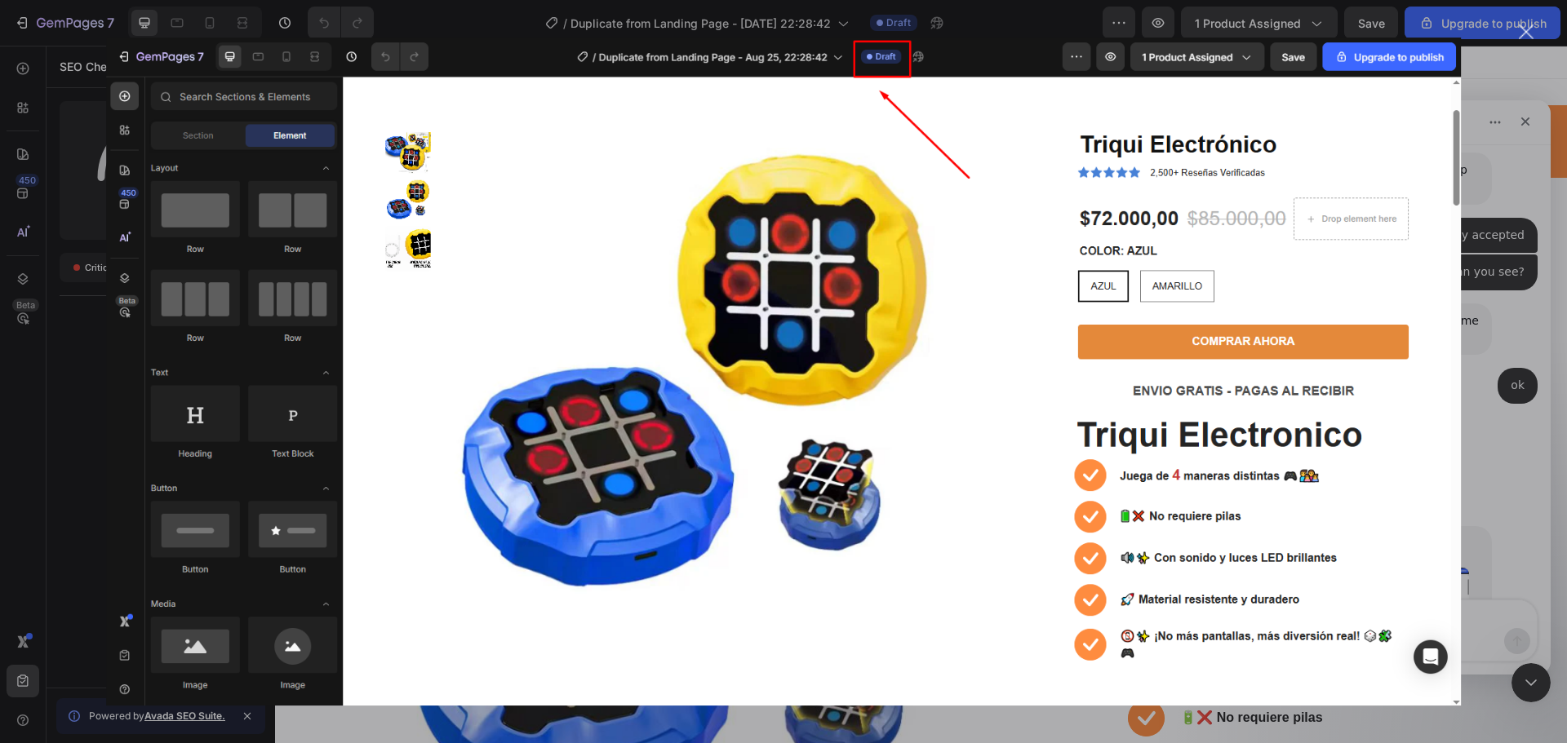
click at [1523, 38] on div "Cerrar" at bounding box center [1527, 32] width 16 height 16
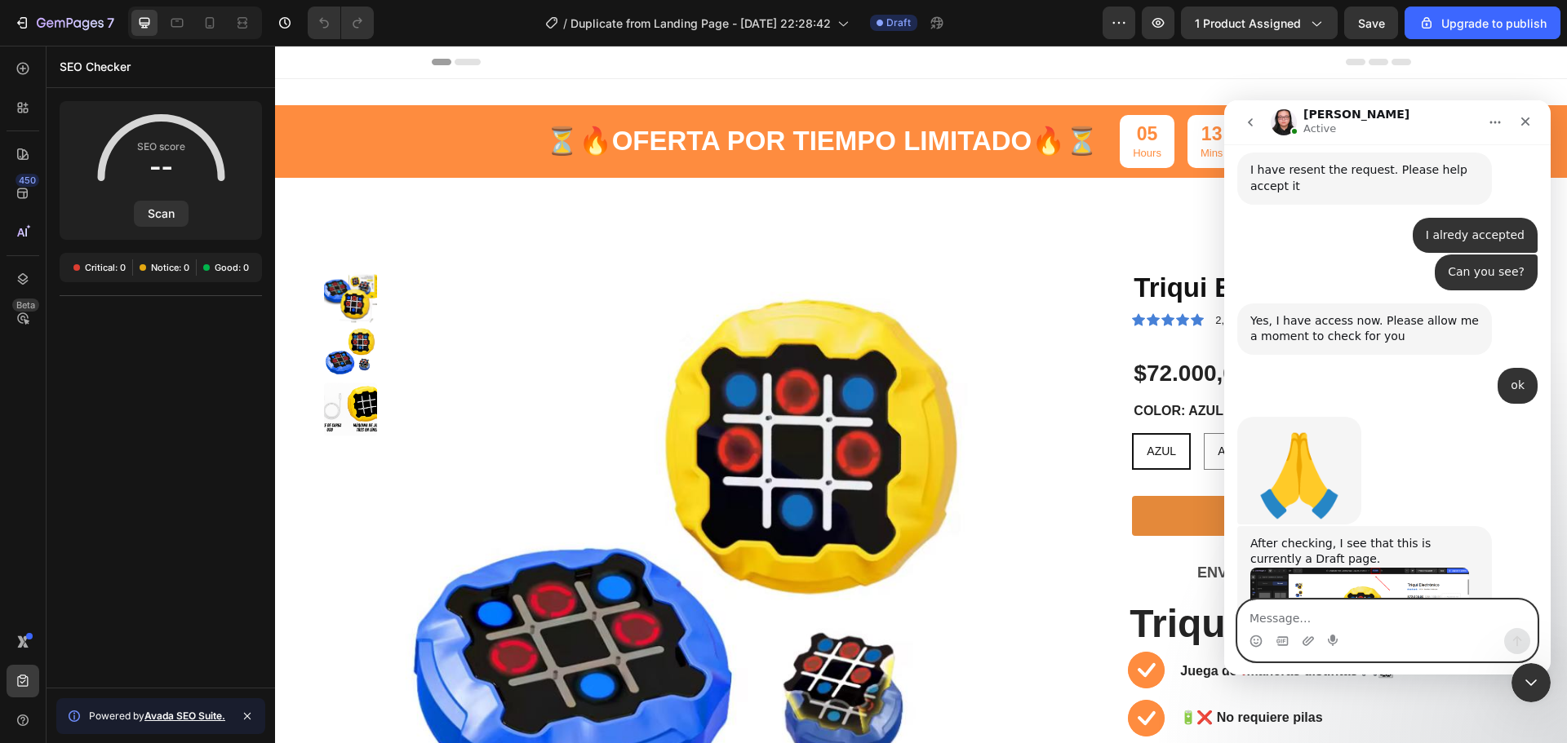
click at [1336, 624] on textarea "Message…" at bounding box center [1387, 615] width 299 height 28
type textarea "p"
type textarea "ok"
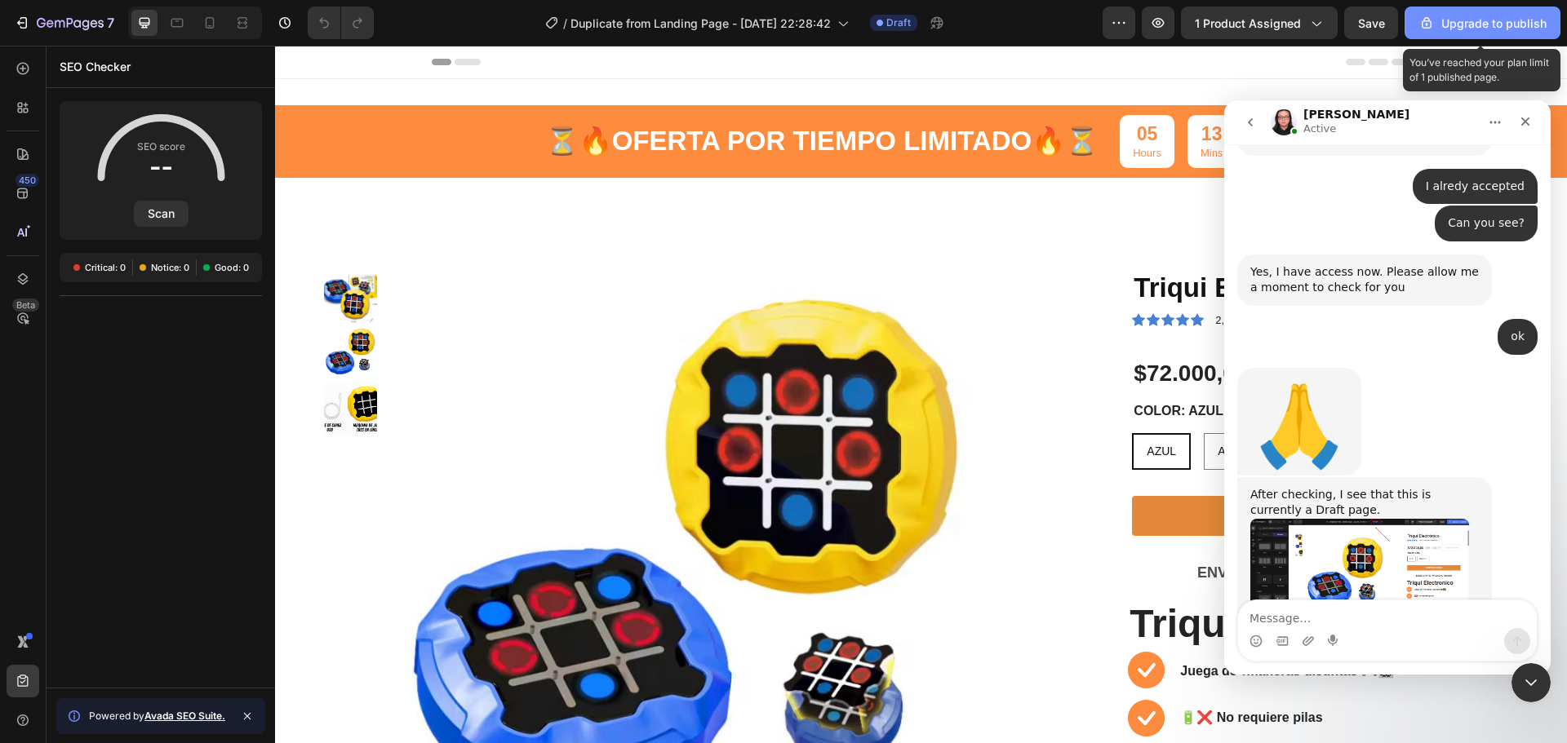
click at [1450, 34] on button "Upgrade to publish" at bounding box center [1482, 23] width 156 height 33
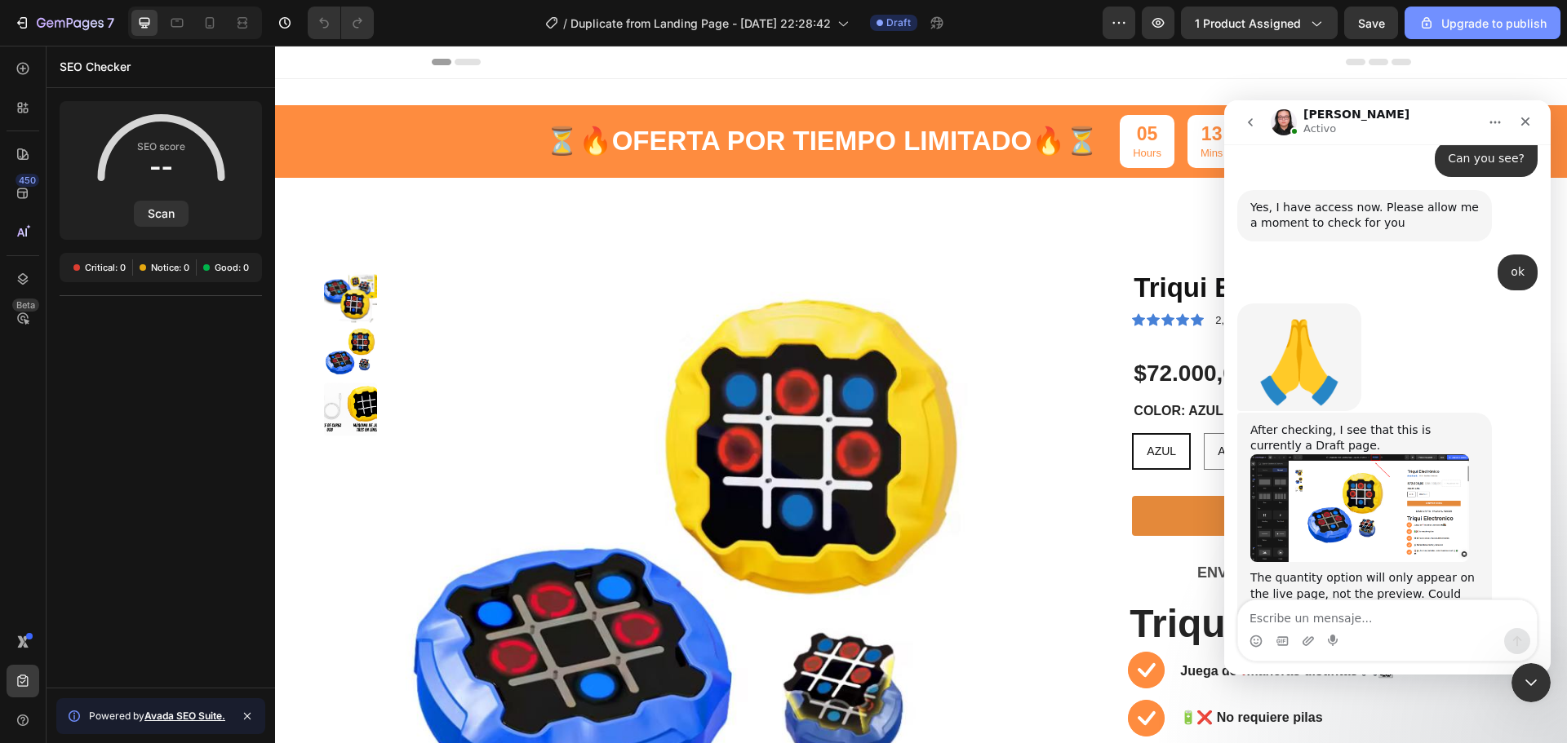
scroll to position [2486, 0]
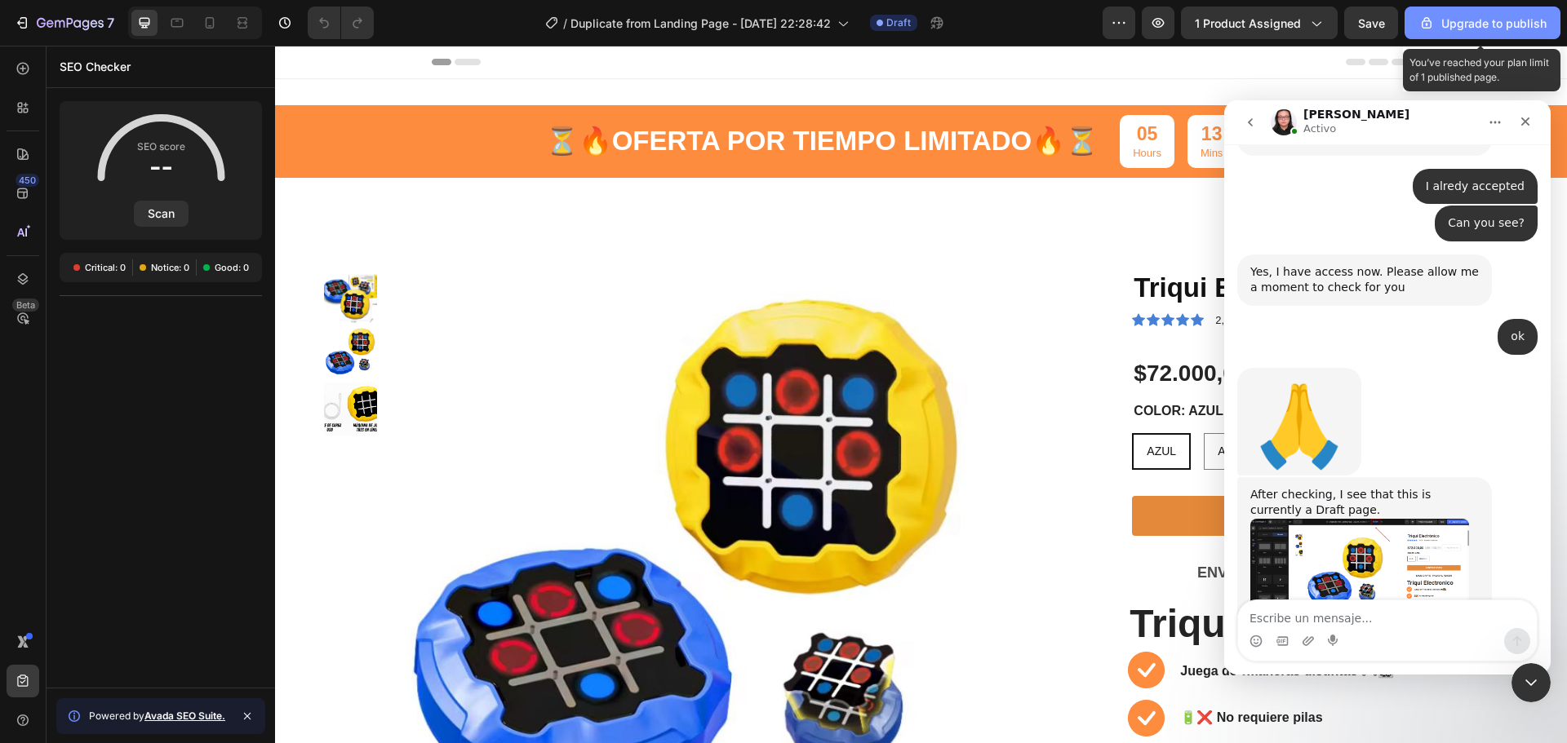
click at [1494, 30] on div "Upgrade to publish" at bounding box center [1482, 23] width 128 height 17
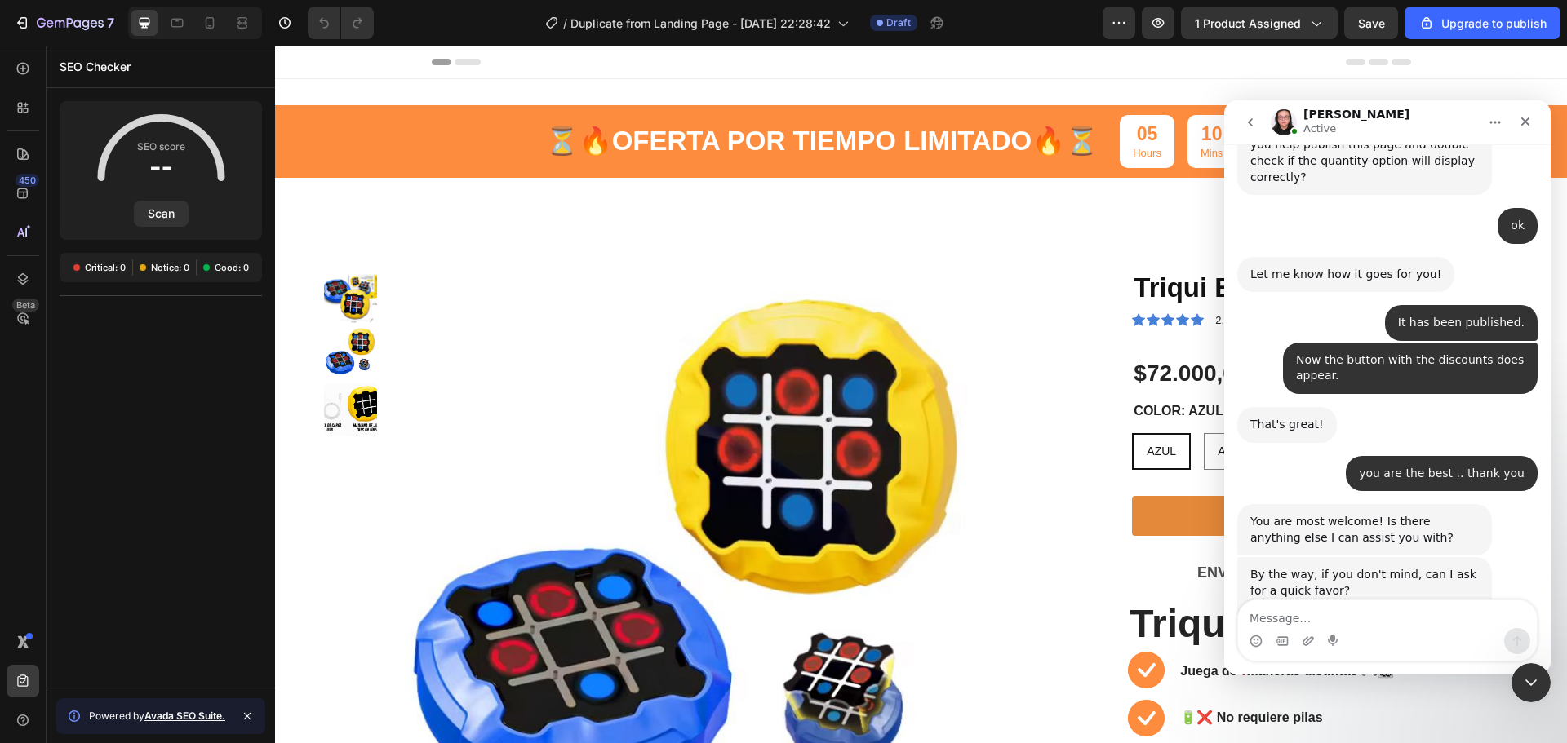
scroll to position [3108, 0]
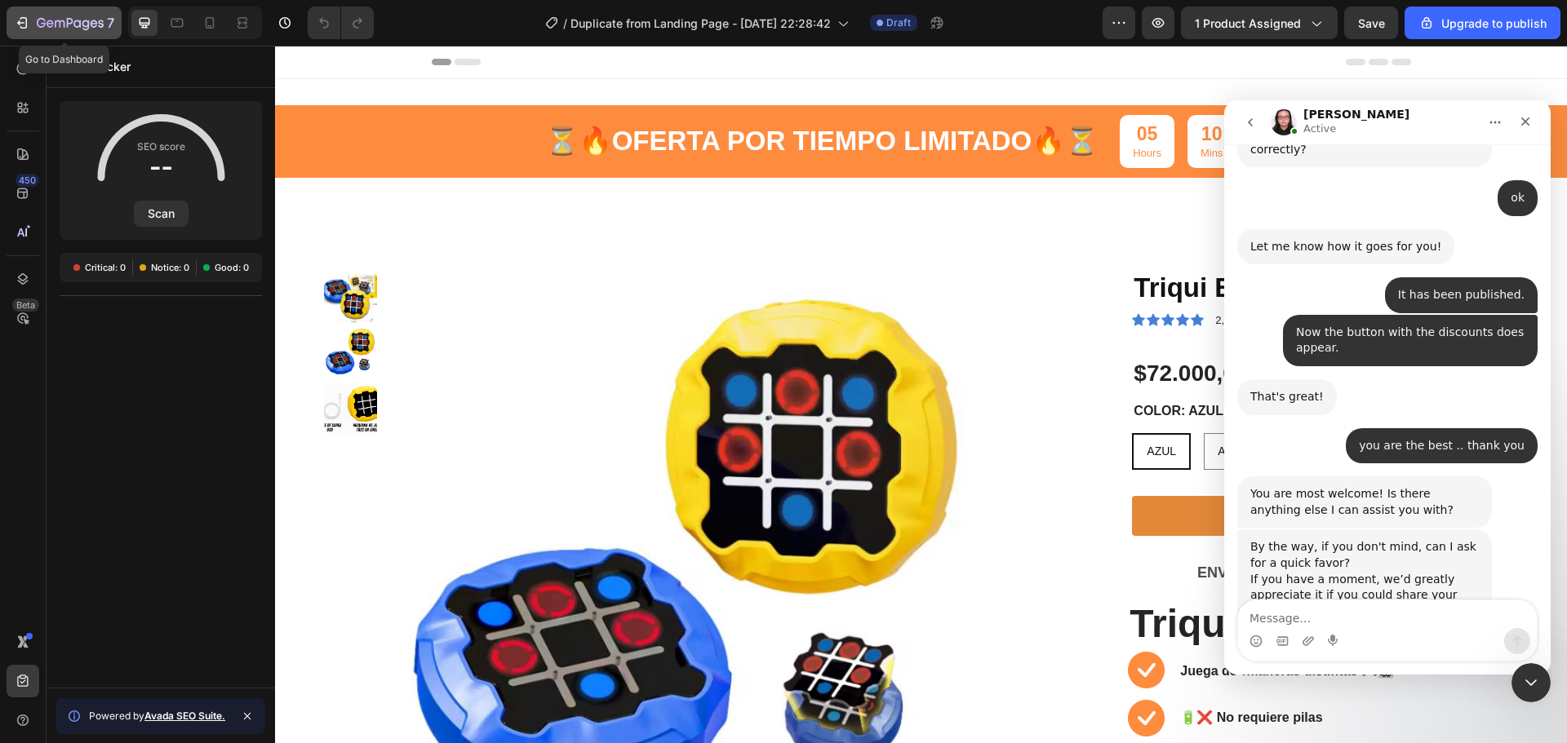
click at [17, 28] on icon "button" at bounding box center [22, 23] width 16 height 16
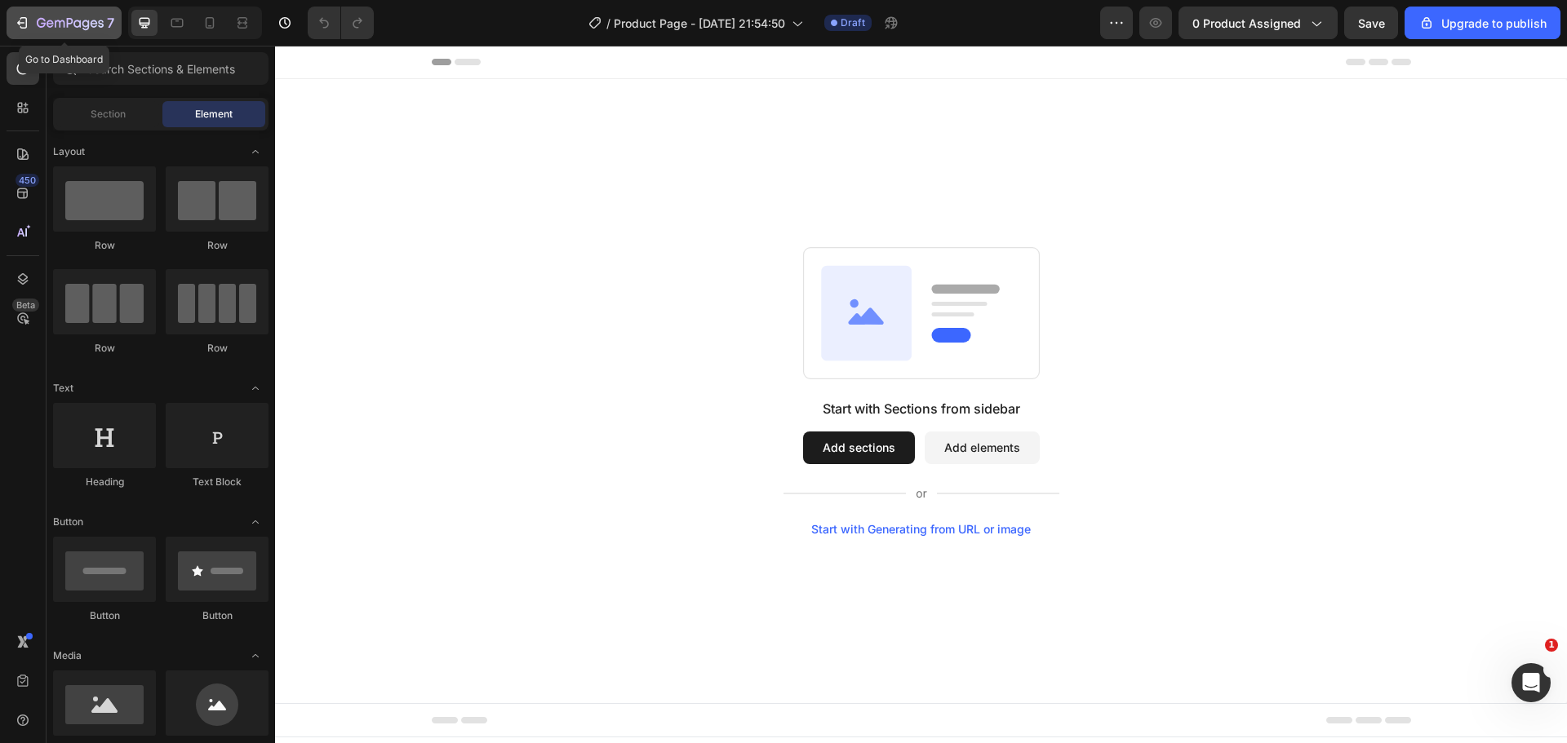
click at [35, 19] on div "7" at bounding box center [64, 23] width 100 height 20
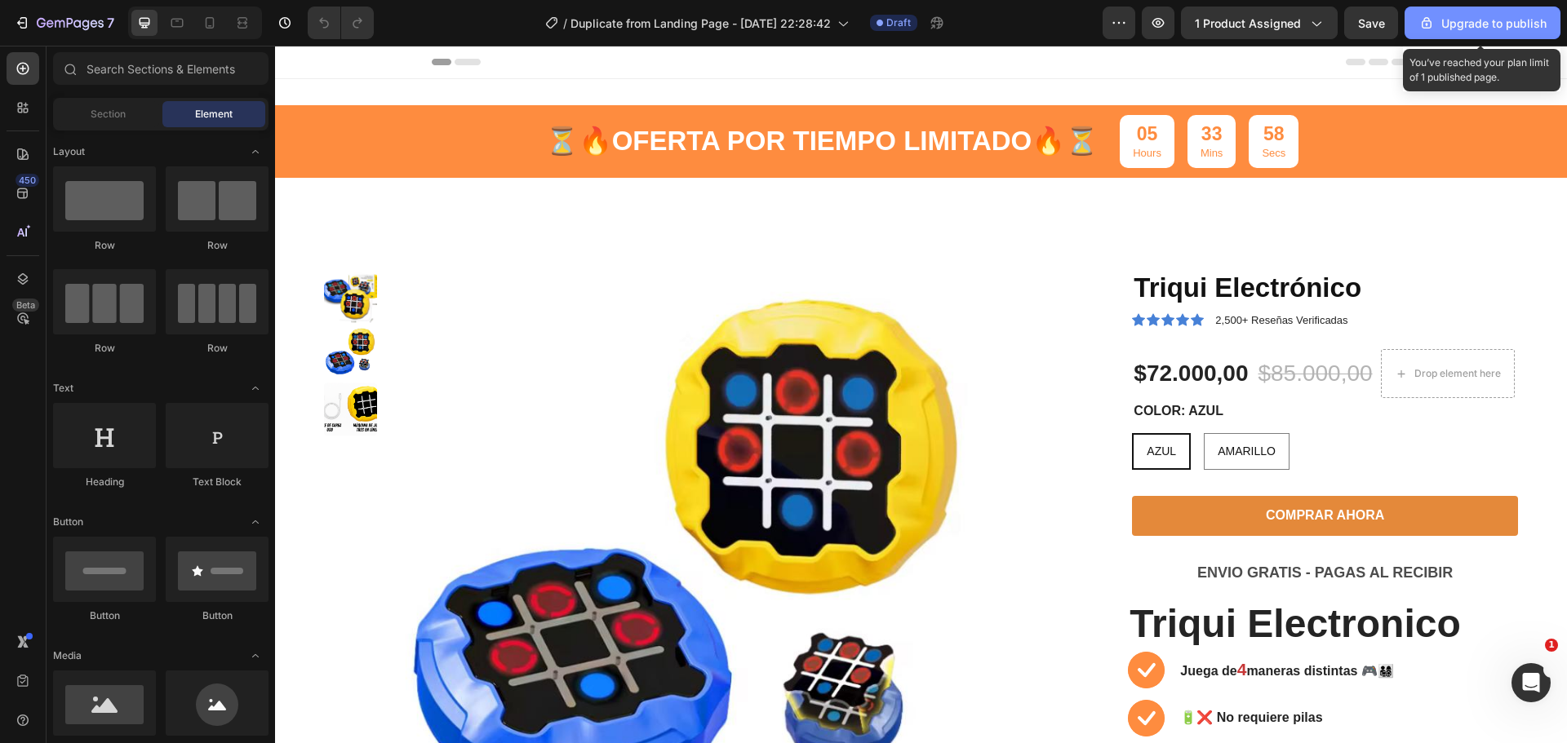
click at [1475, 23] on div "Upgrade to publish" at bounding box center [1482, 23] width 128 height 17
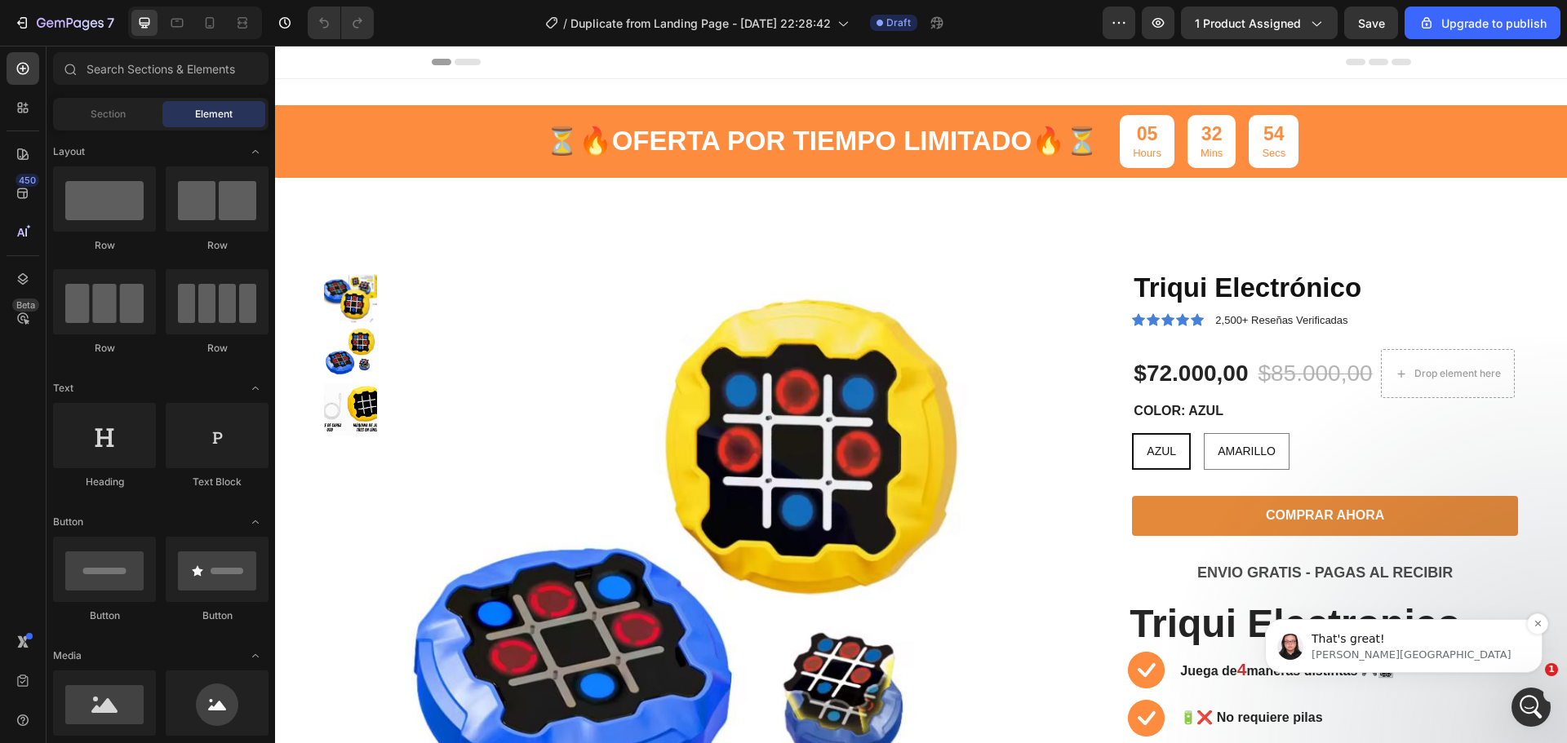
click at [1354, 640] on p "That's great!" at bounding box center [1416, 640] width 211 height 16
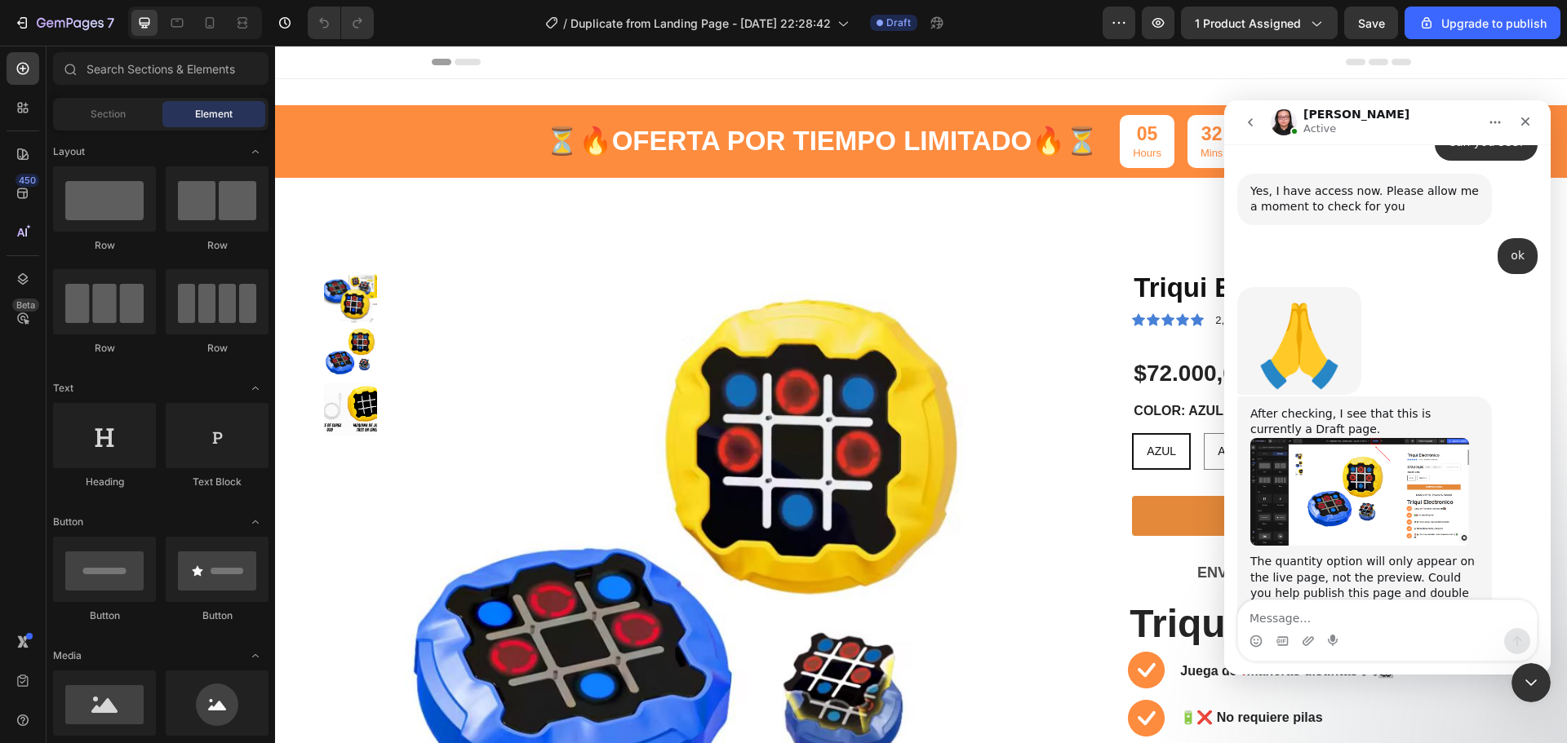
scroll to position [2776, 0]
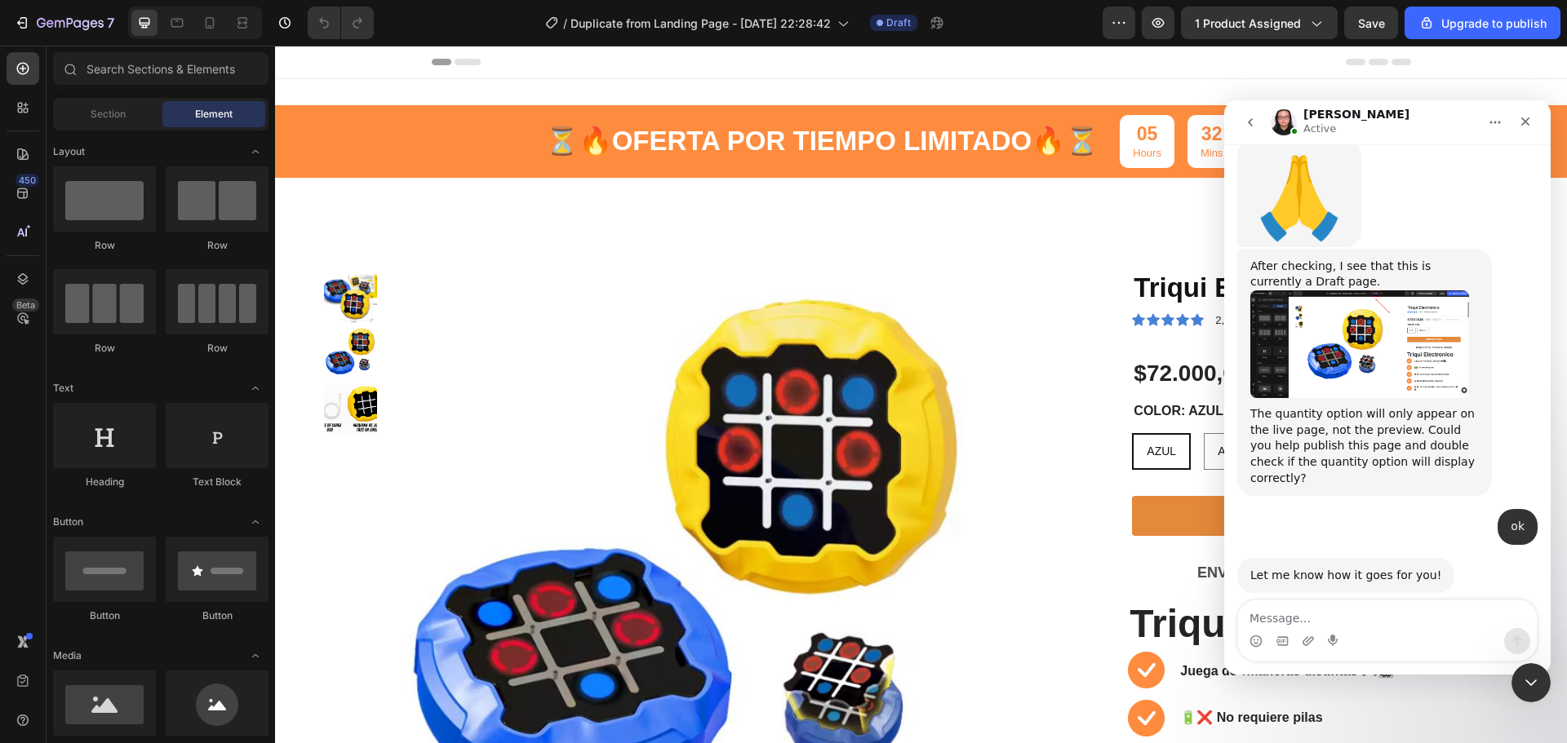
click at [1340, 616] on textarea "Message…" at bounding box center [1387, 615] width 299 height 28
type textarea "you are the best .. thank you"
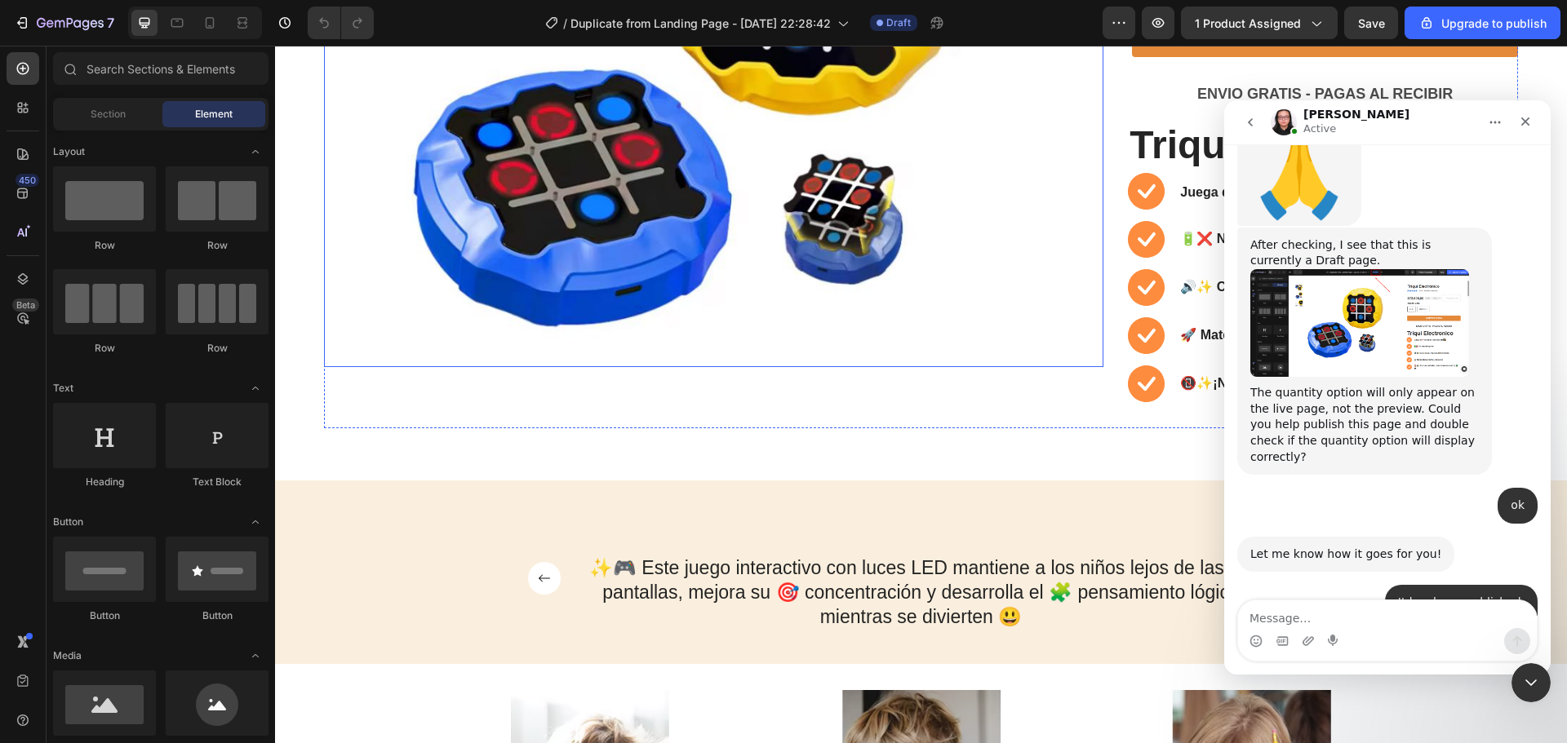
scroll to position [490, 0]
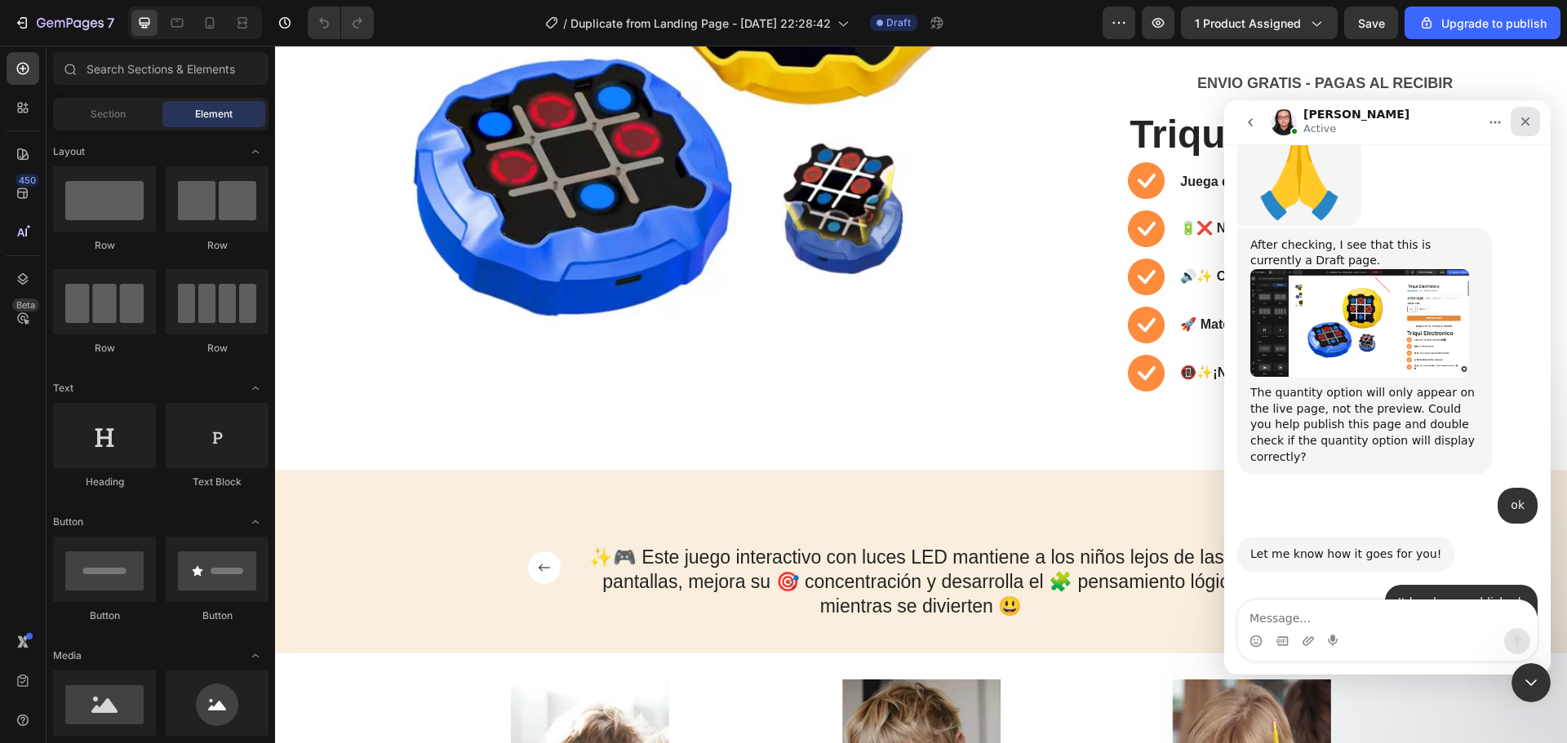
click at [1528, 120] on icon "Cerrar" at bounding box center [1525, 122] width 9 height 9
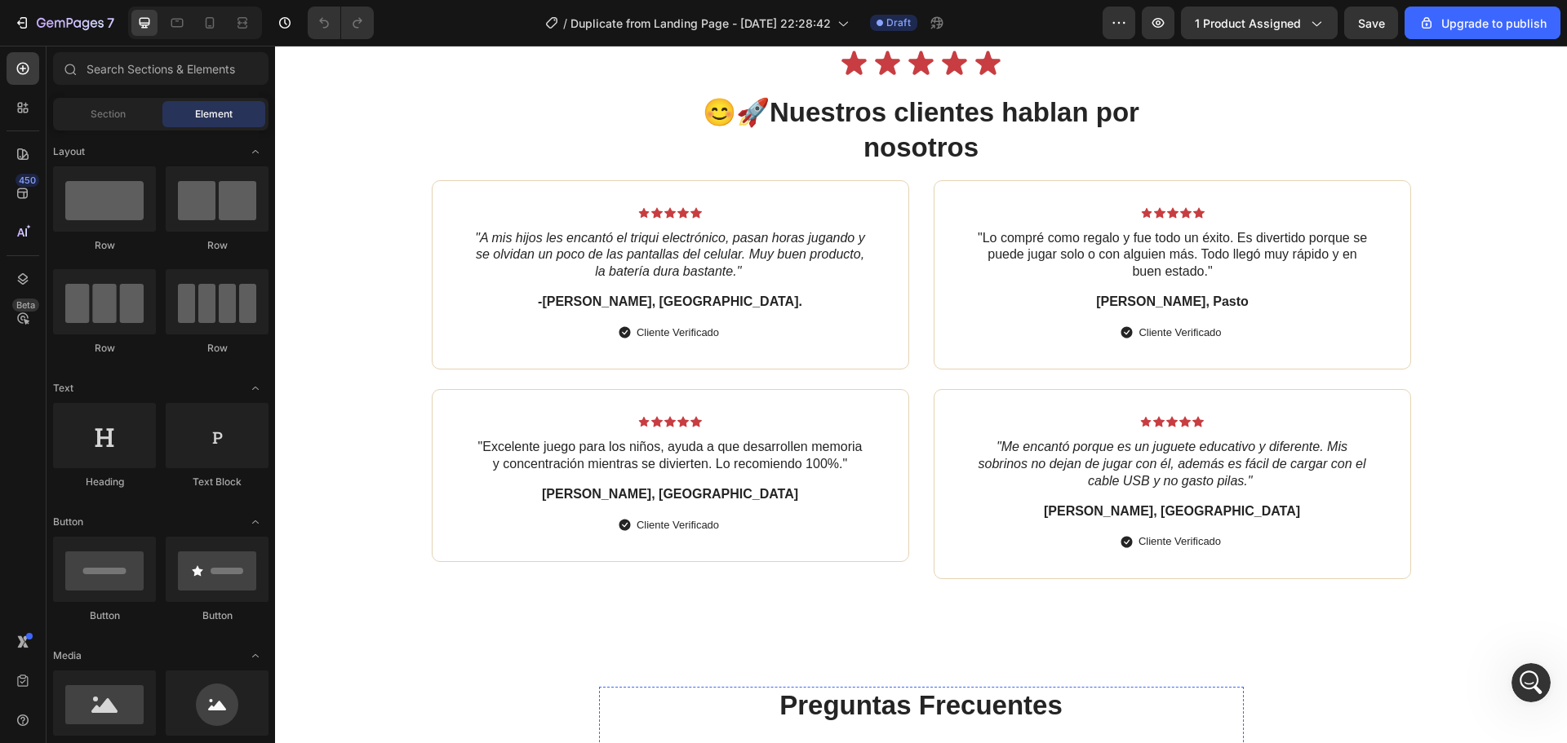
scroll to position [3101, 0]
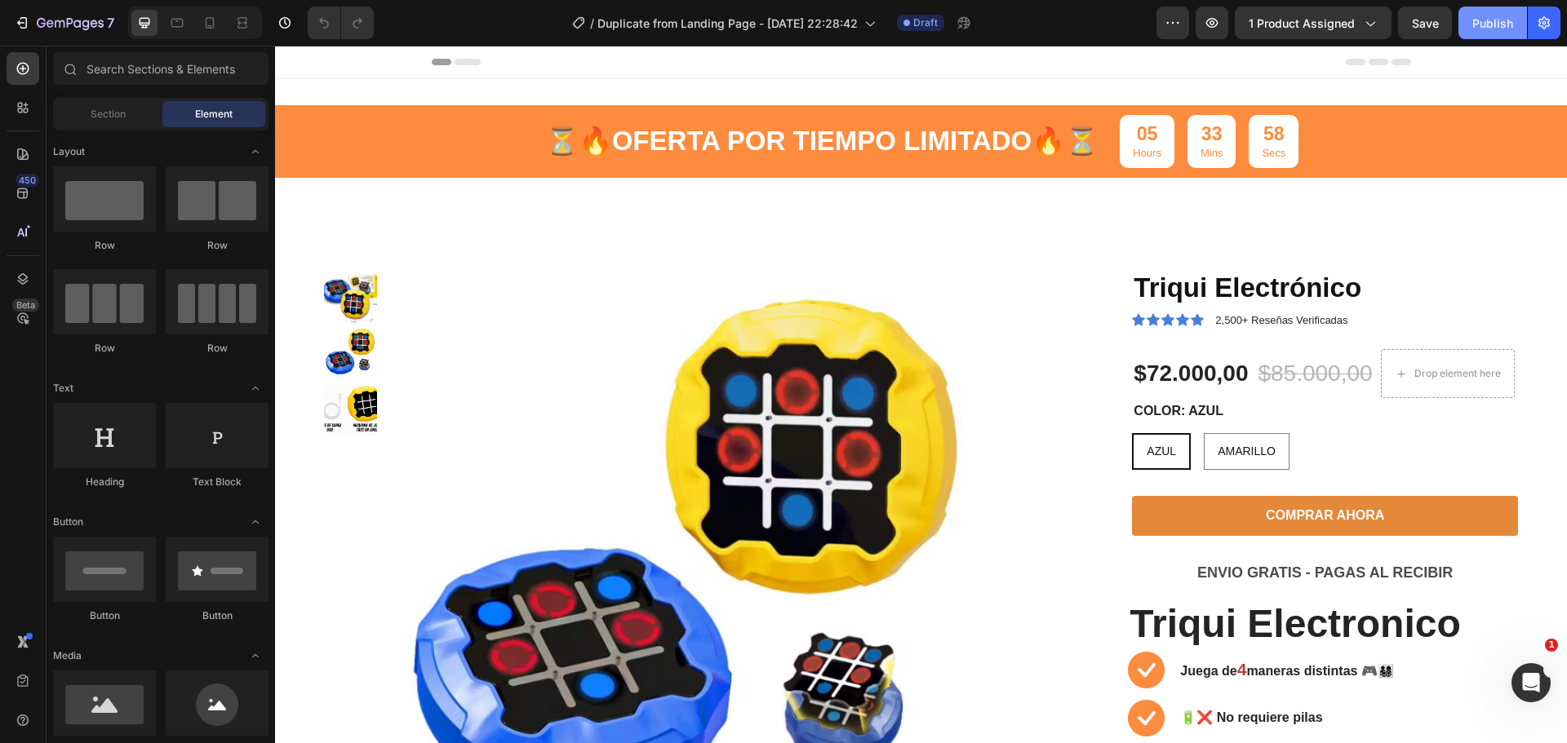
click at [1502, 29] on div "Publish" at bounding box center [1492, 23] width 41 height 17
click at [1527, 693] on div "Abrir Intercom Messenger" at bounding box center [1529, 681] width 54 height 54
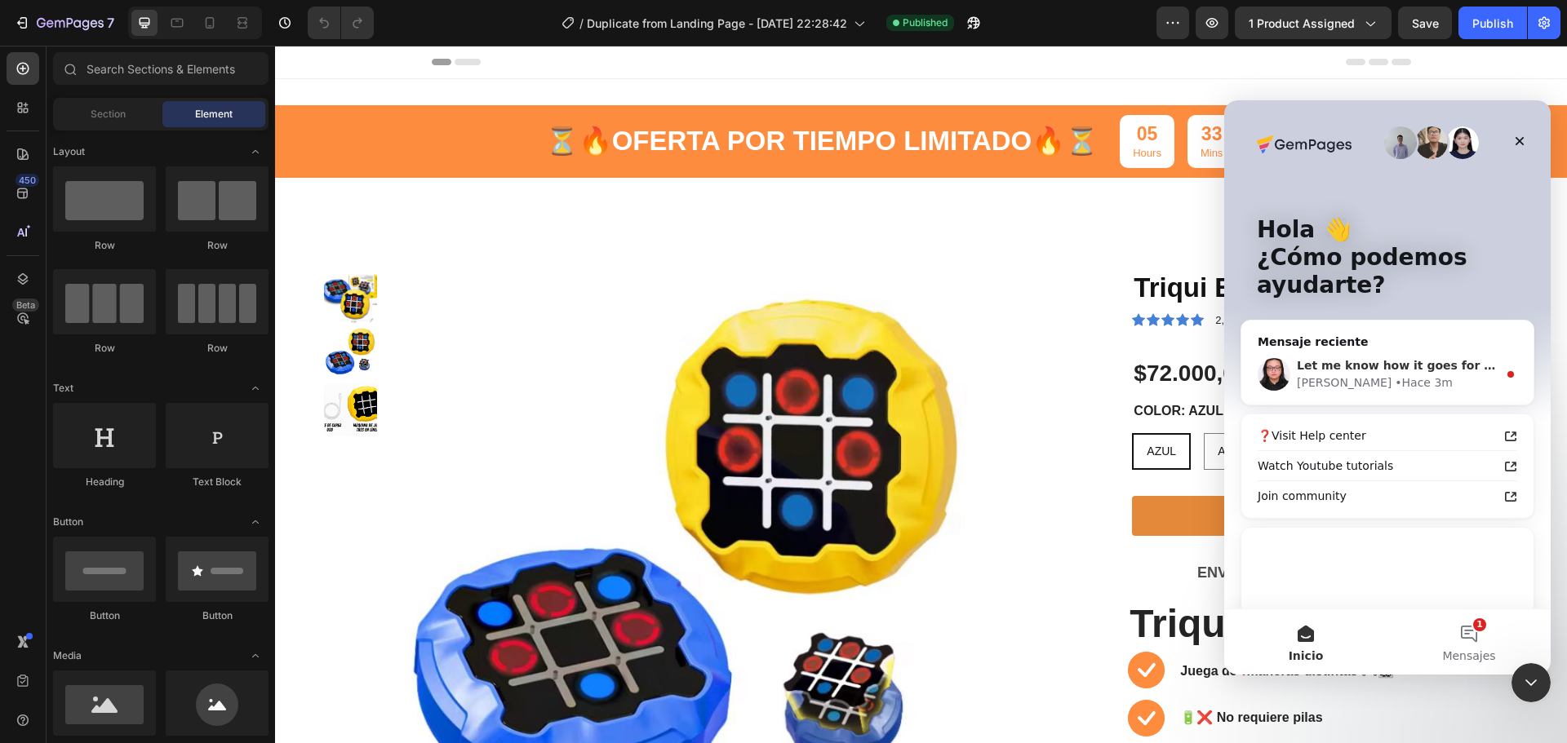
click at [1395, 381] on div "• Hace 3m" at bounding box center [1424, 383] width 58 height 17
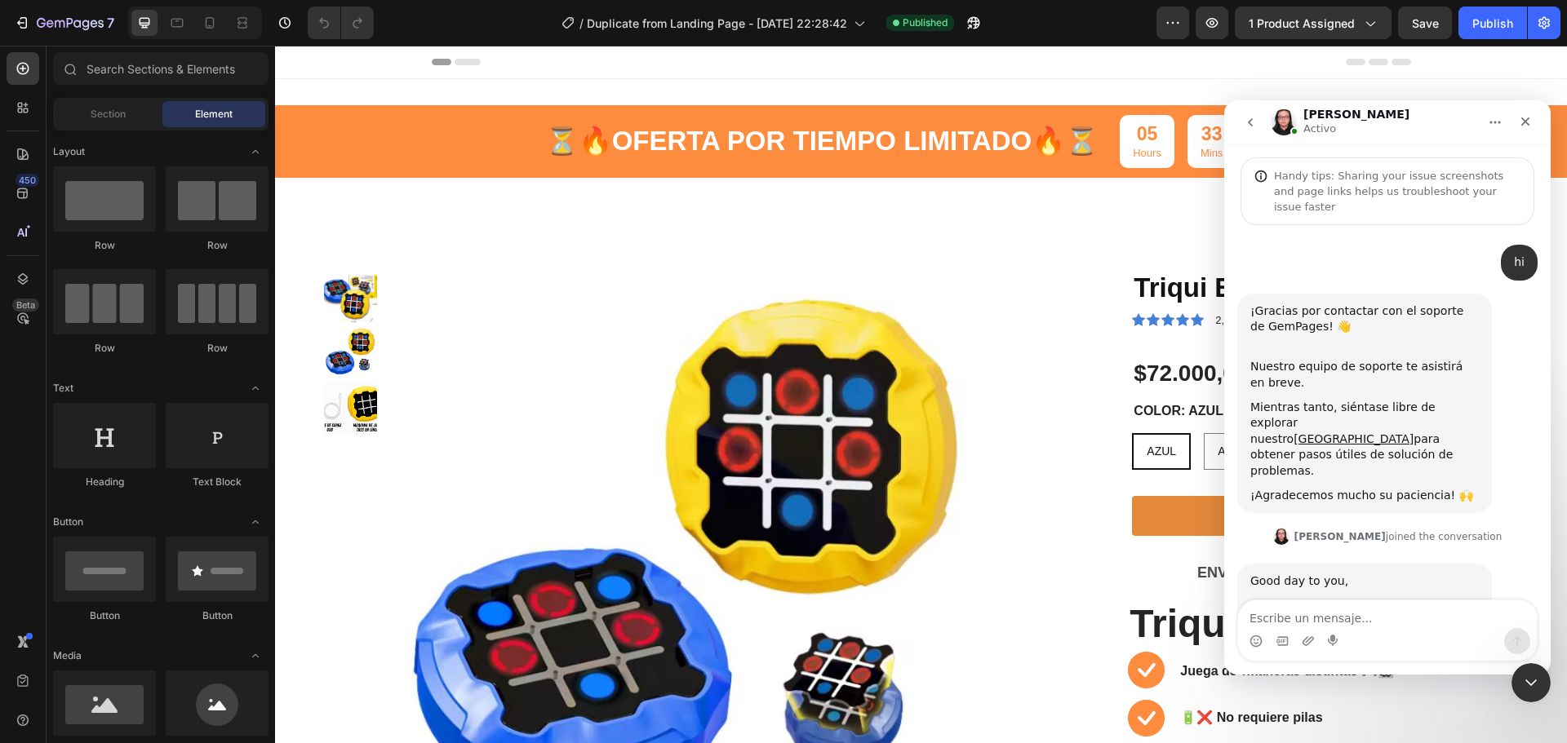
scroll to position [84, 0]
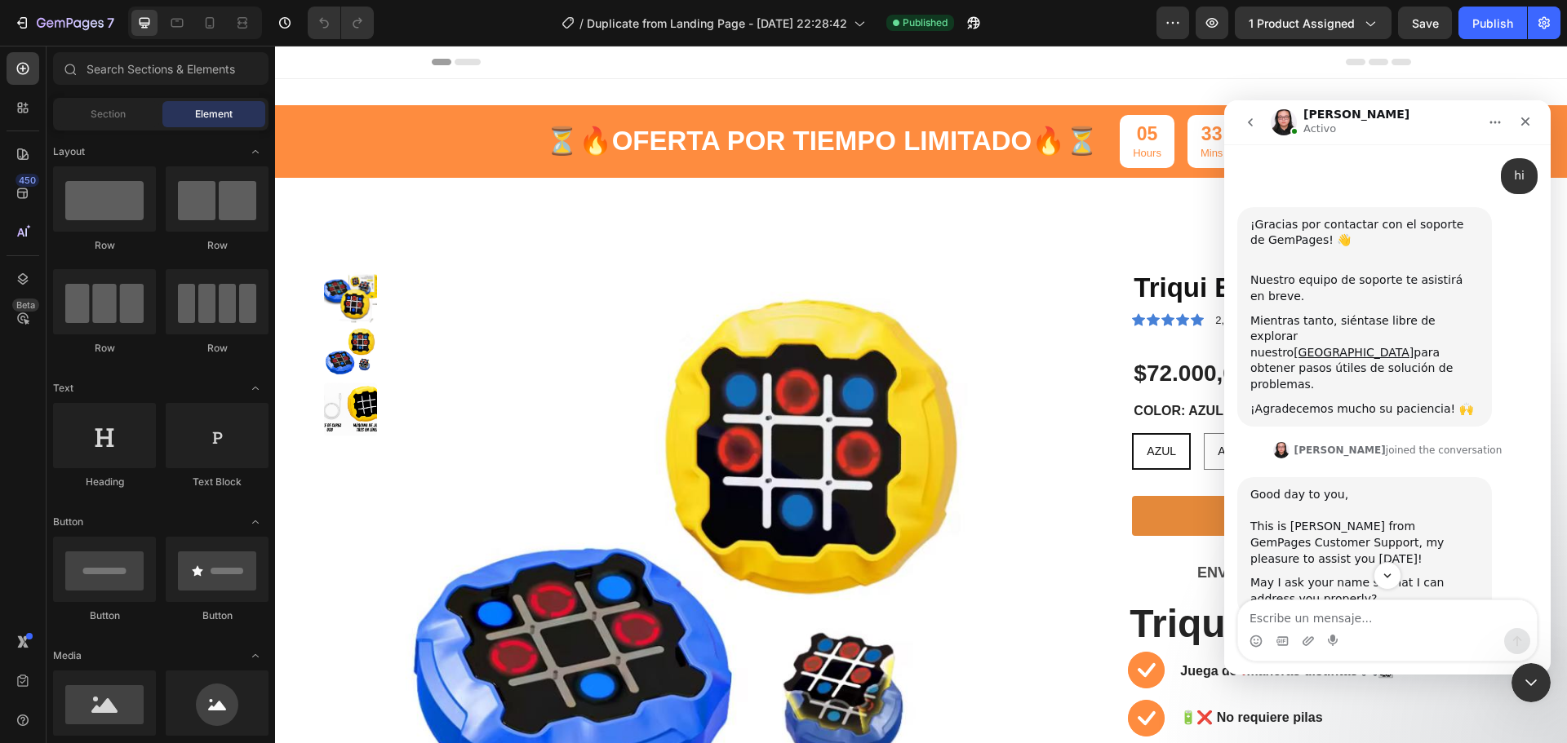
click at [1299, 623] on textarea "Escribe un mensaje..." at bounding box center [1387, 615] width 299 height 28
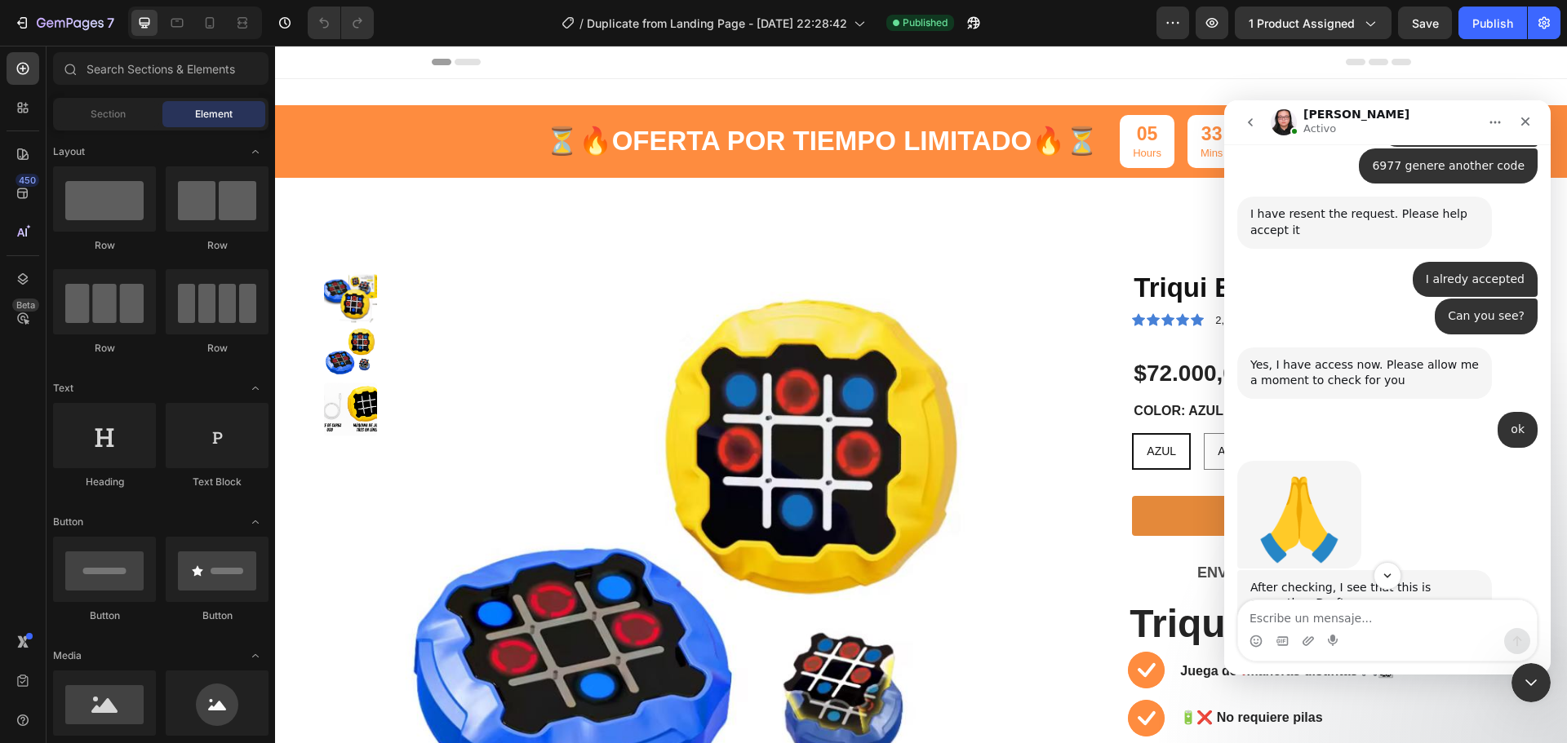
scroll to position [2534, 0]
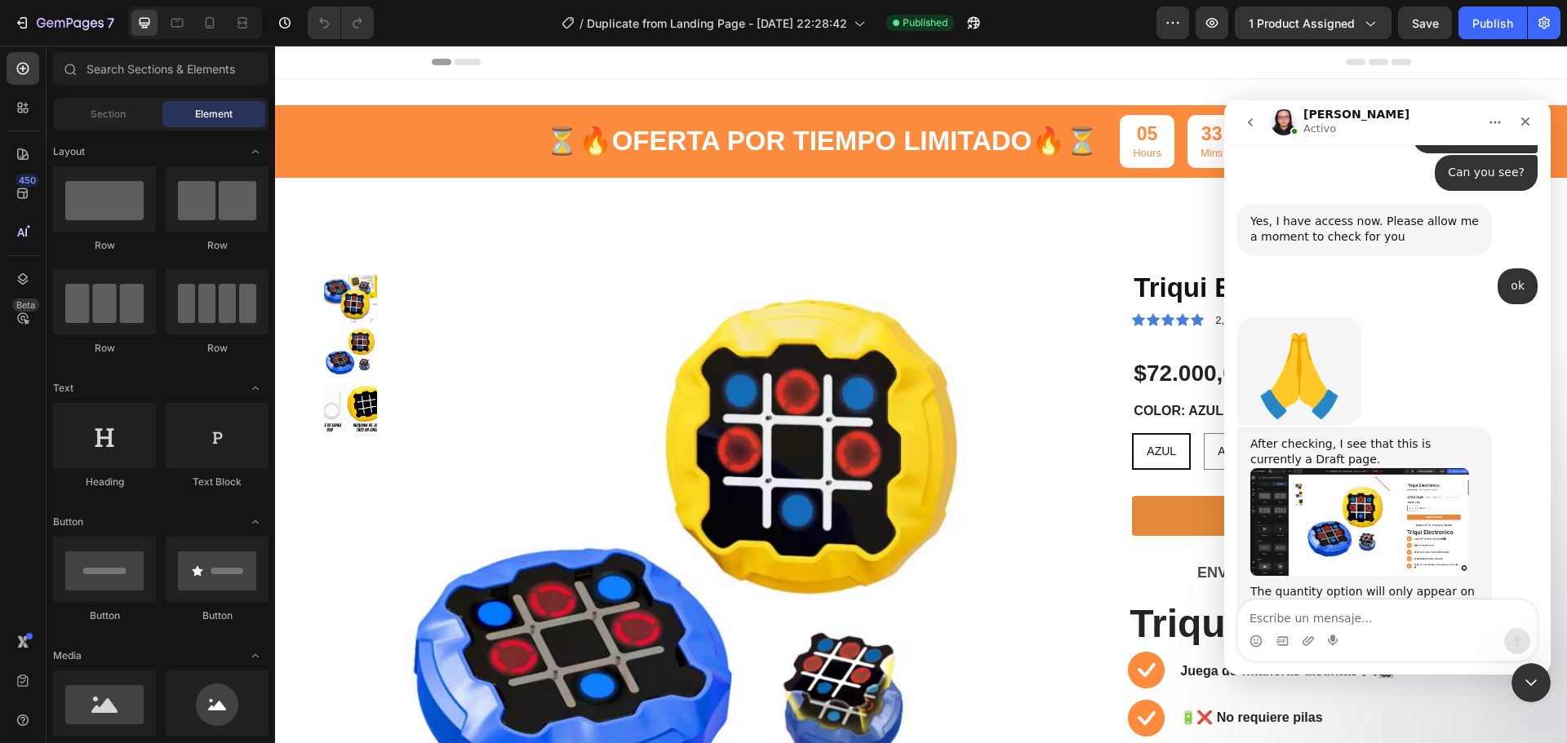
click at [1327, 610] on textarea "Escribe un mensaje..." at bounding box center [1387, 615] width 299 height 28
type textarea "It has been published."
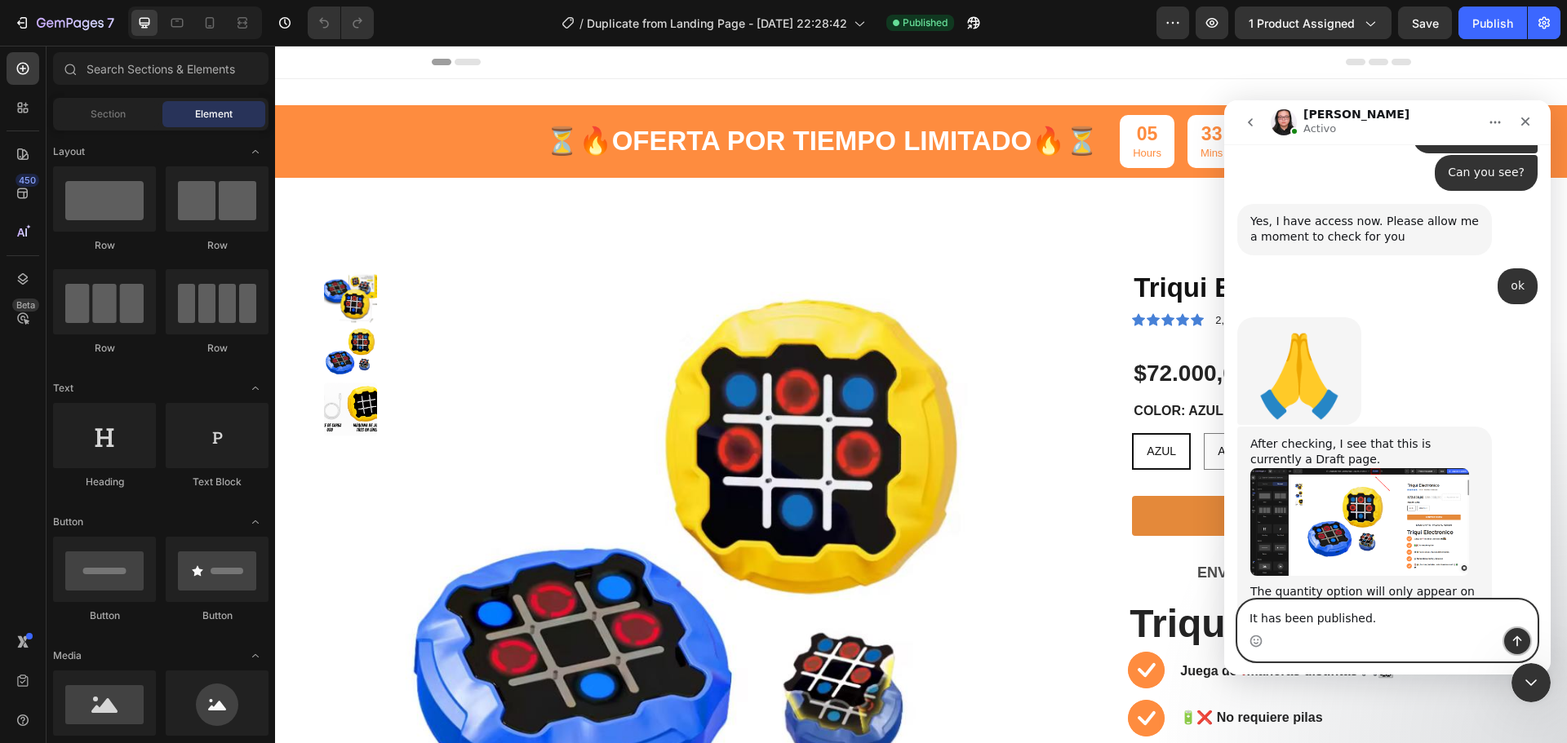
click at [1510, 637] on button "Enviar un mensaje…" at bounding box center [1517, 641] width 26 height 26
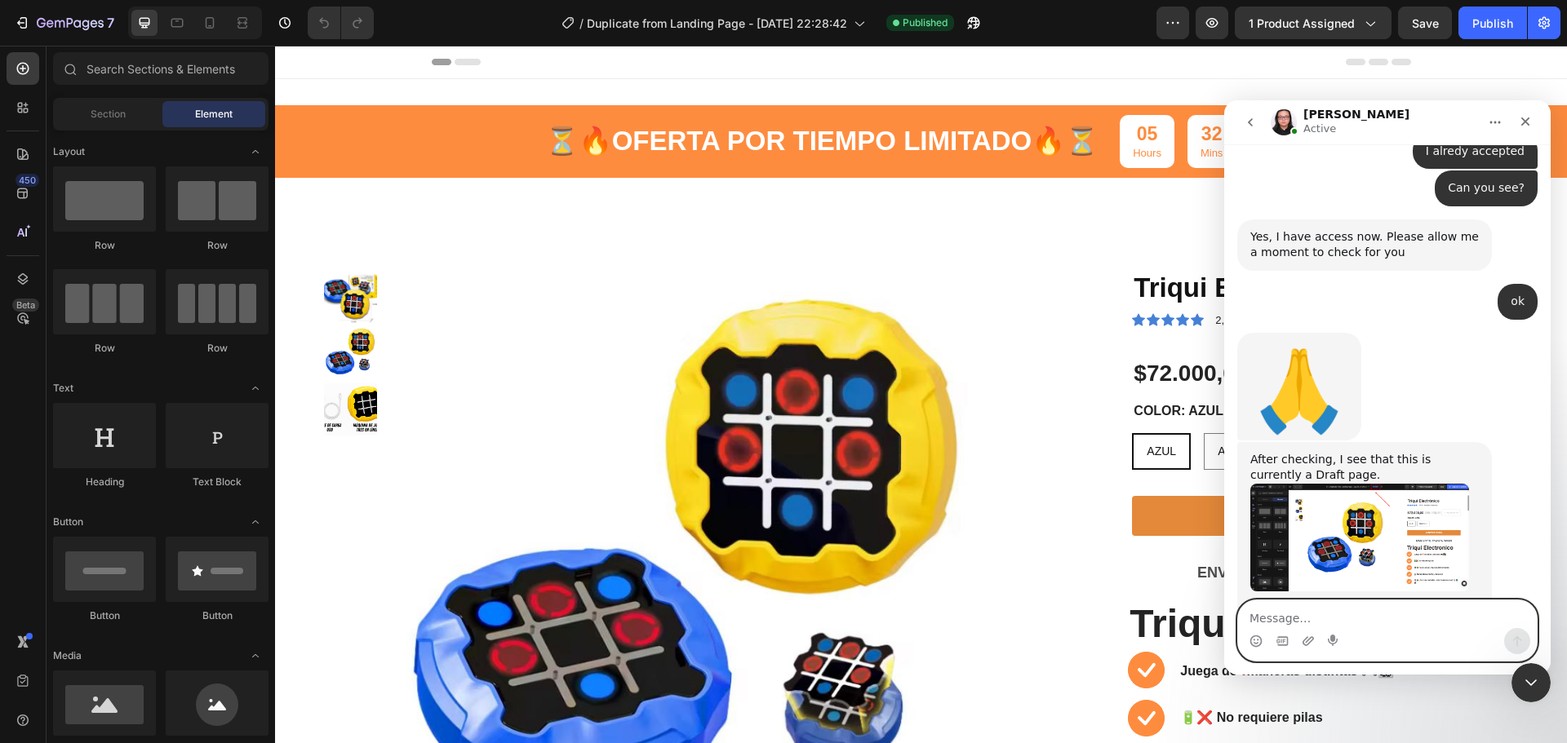
scroll to position [2710, 0]
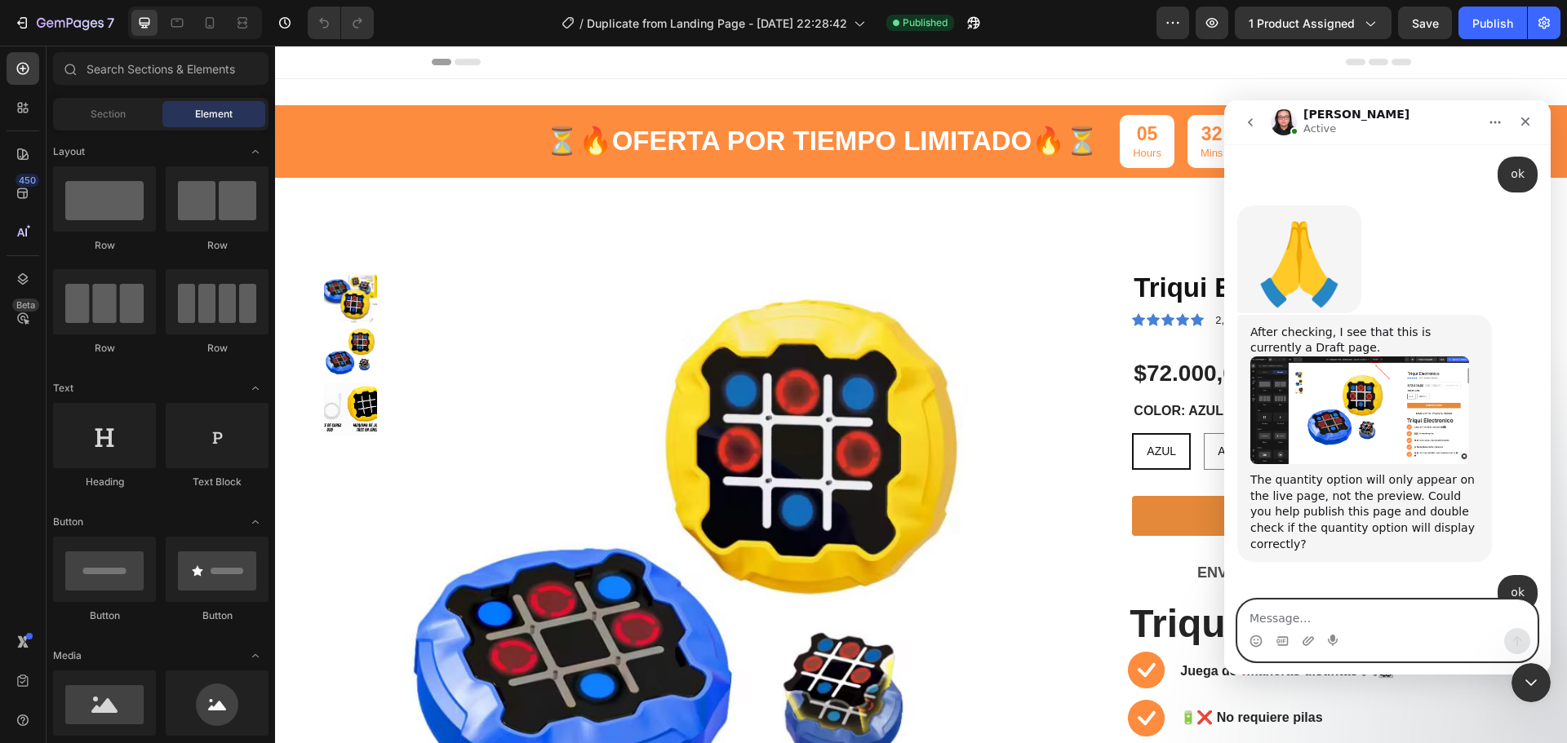
click at [1320, 609] on textarea "Message…" at bounding box center [1387, 615] width 299 height 28
paste textarea "Now the button with the discounts does appear."
type textarea "Now the button with the discounts does appear."
click at [1506, 645] on button "Enviar un mensaje…" at bounding box center [1517, 641] width 26 height 26
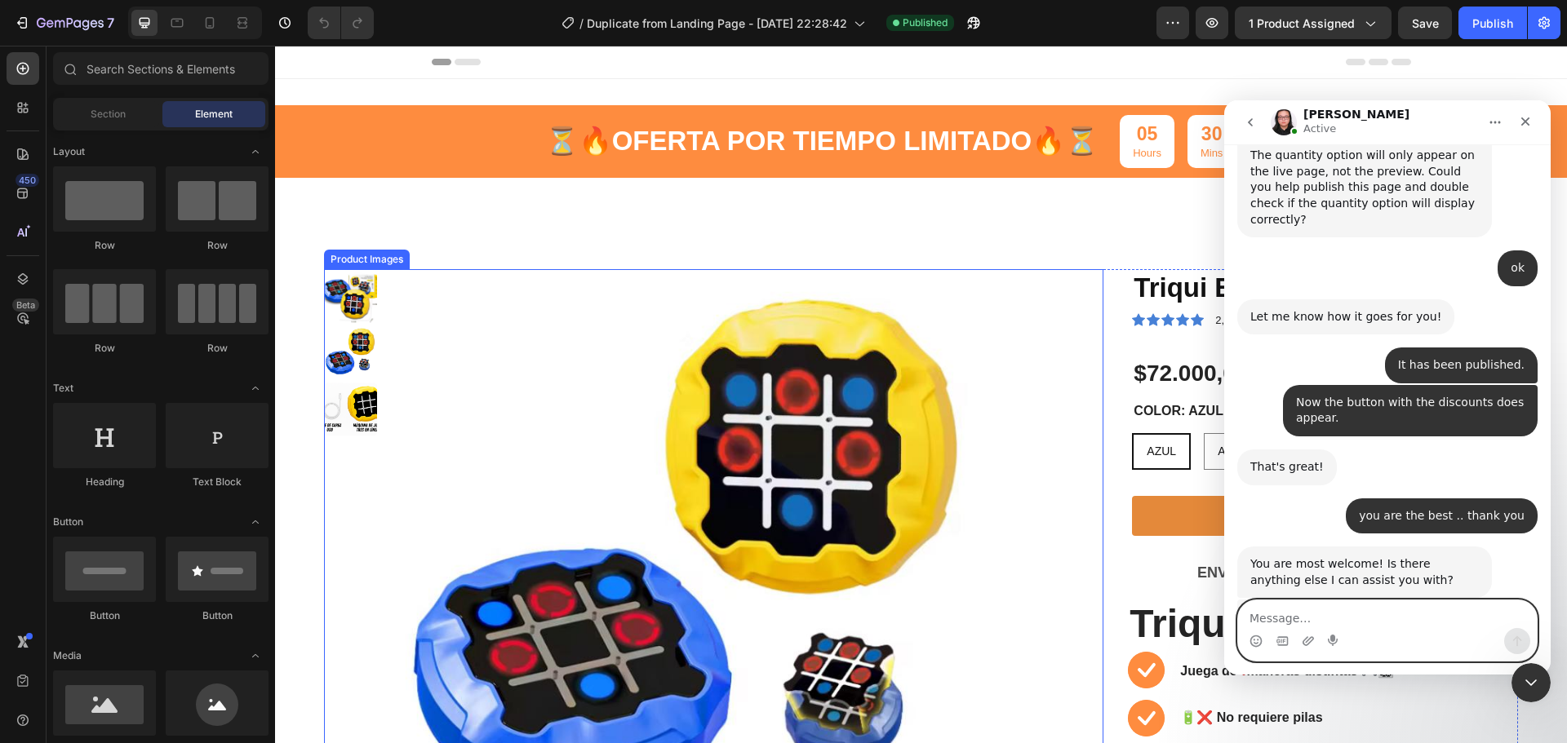
scroll to position [3108, 0]
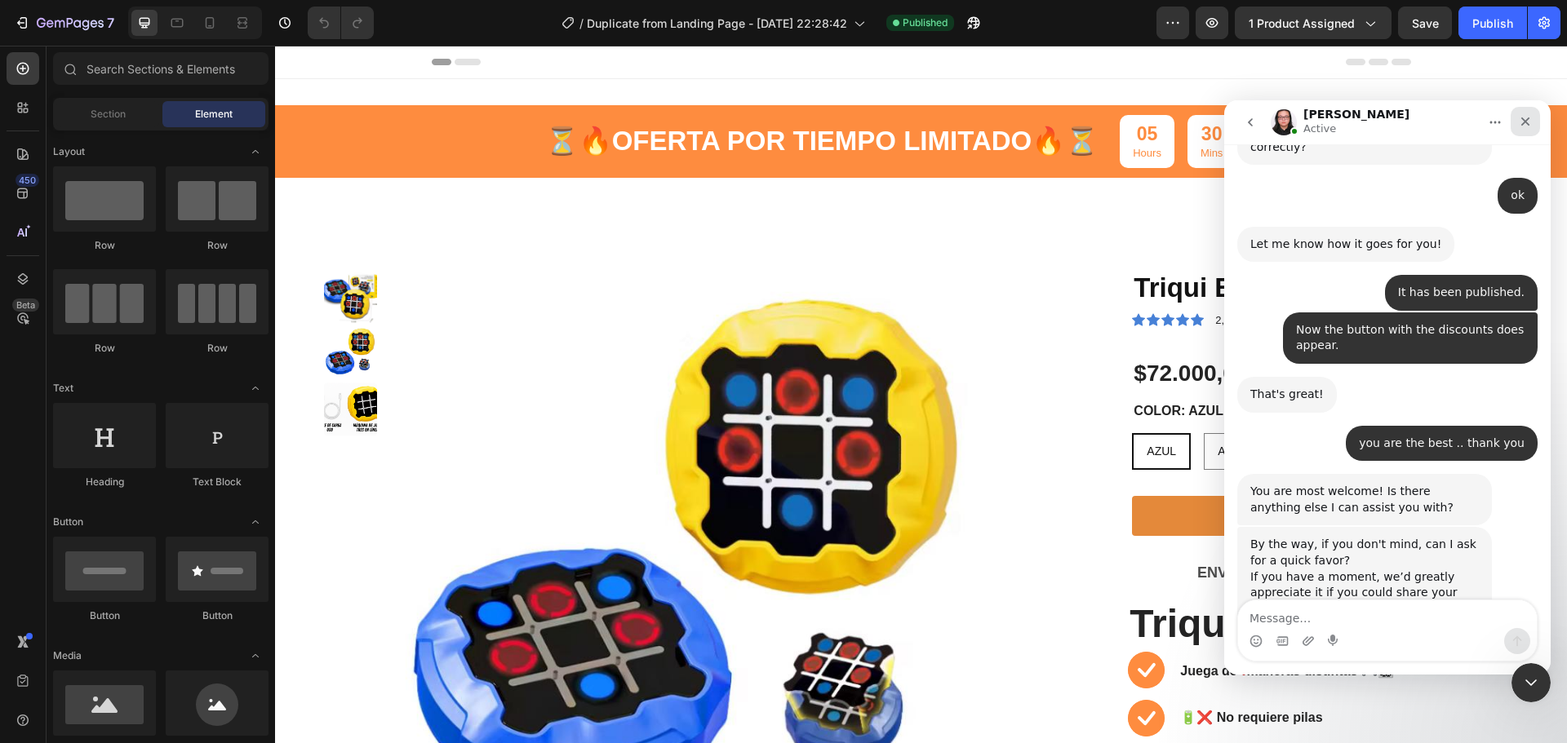
click at [1521, 126] on icon "Cerrar" at bounding box center [1525, 121] width 13 height 13
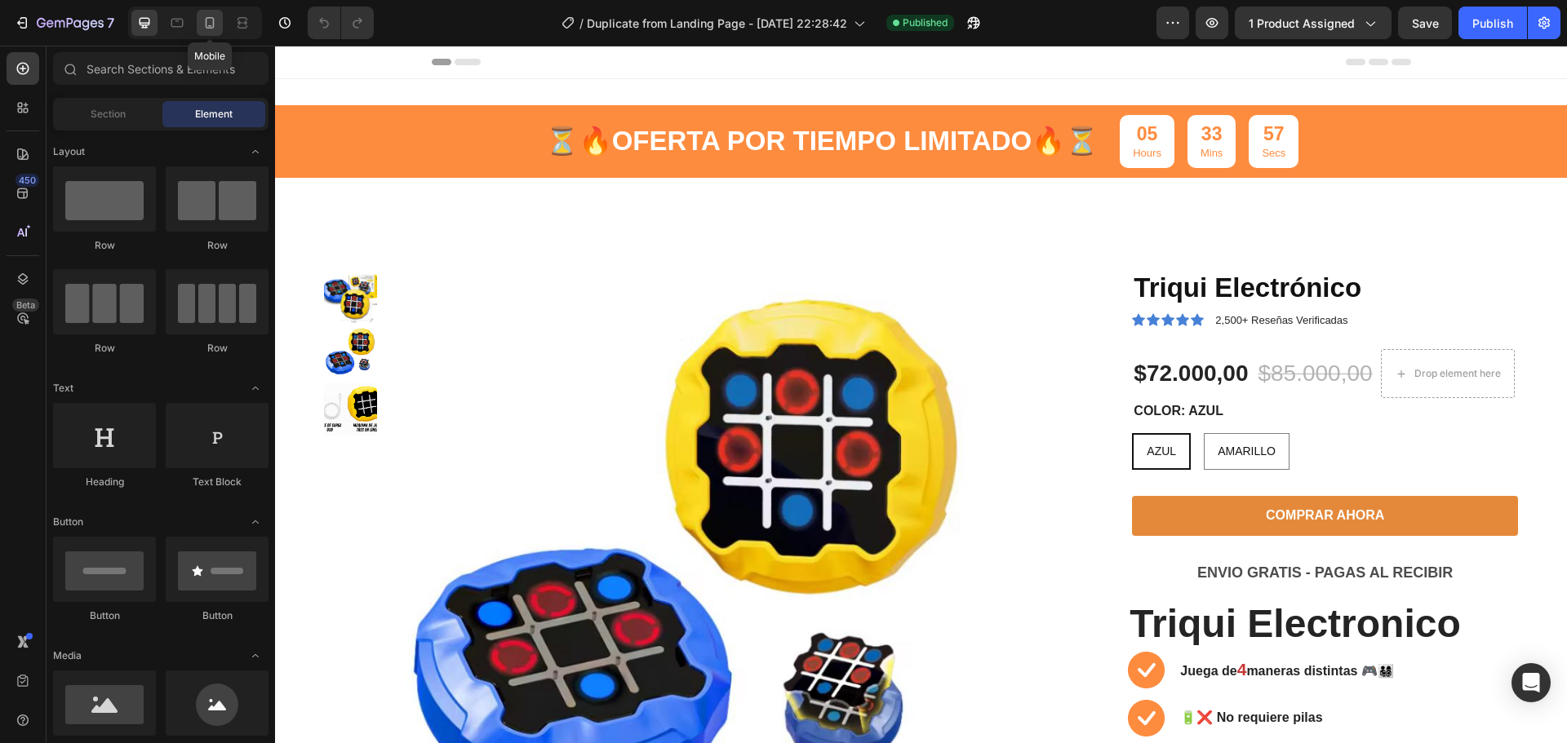
click at [209, 33] on div at bounding box center [210, 23] width 26 height 26
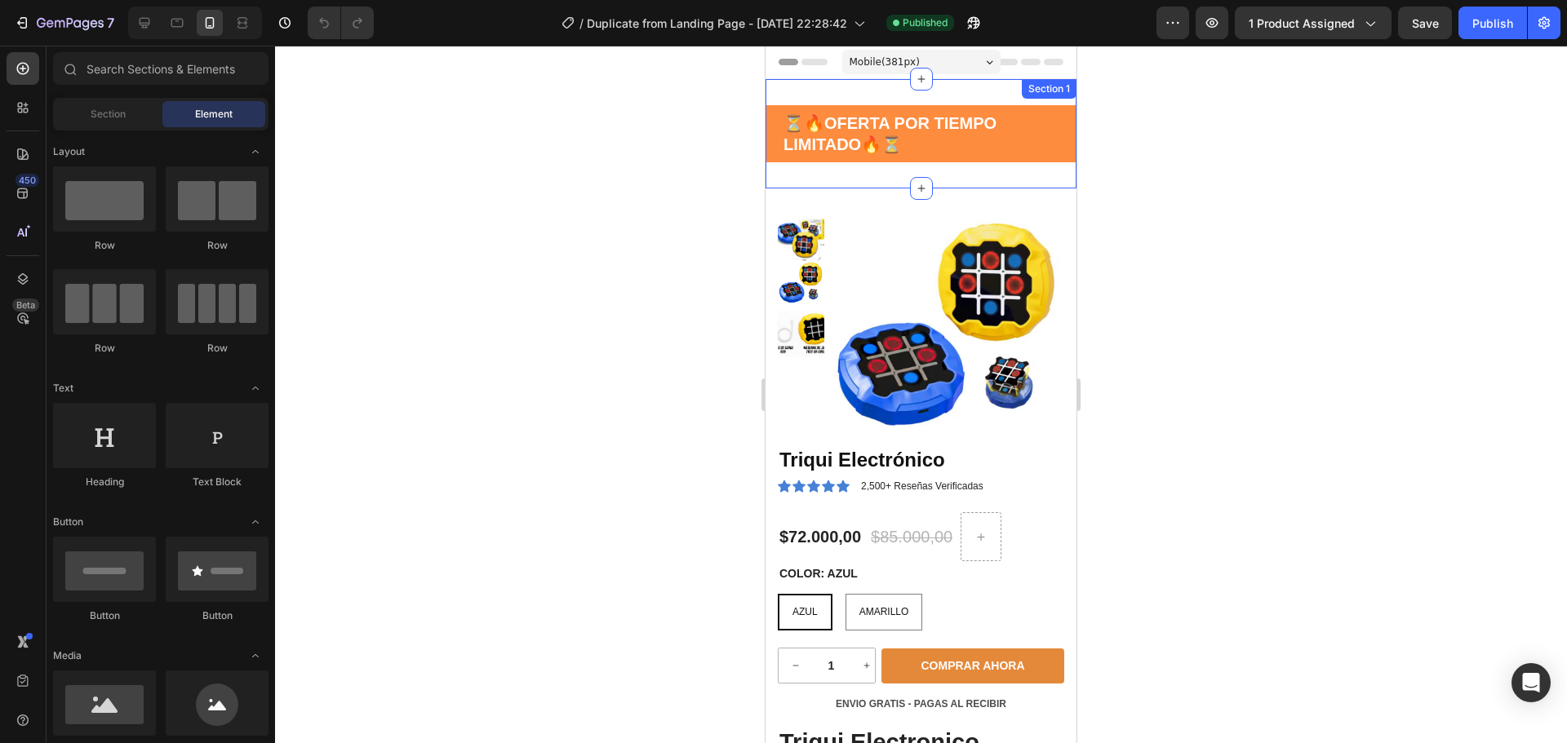
click at [970, 146] on p "⏳🔥 OFERTA POR TIEMPO LIMITADO 🔥⏳" at bounding box center [920, 134] width 275 height 42
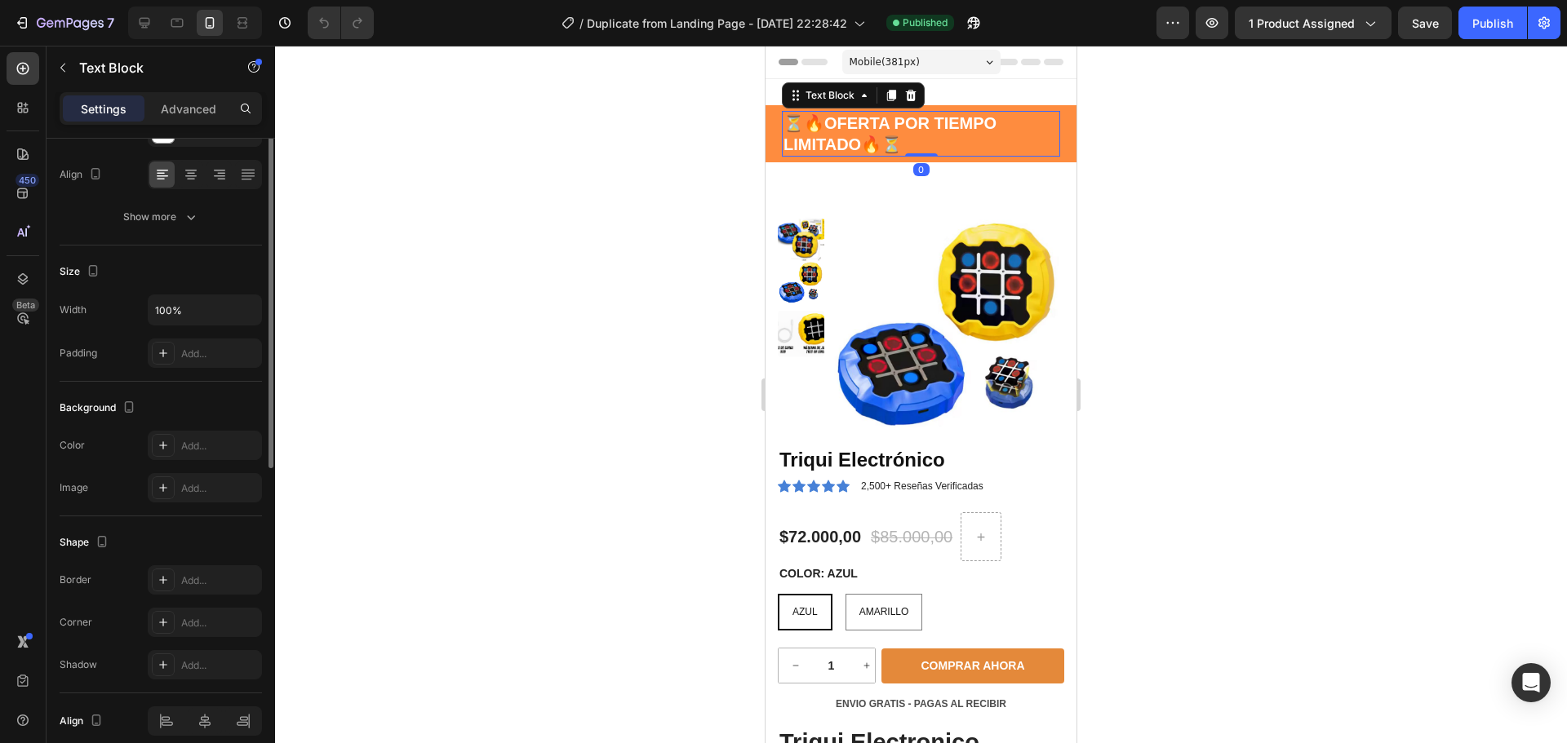
scroll to position [316, 0]
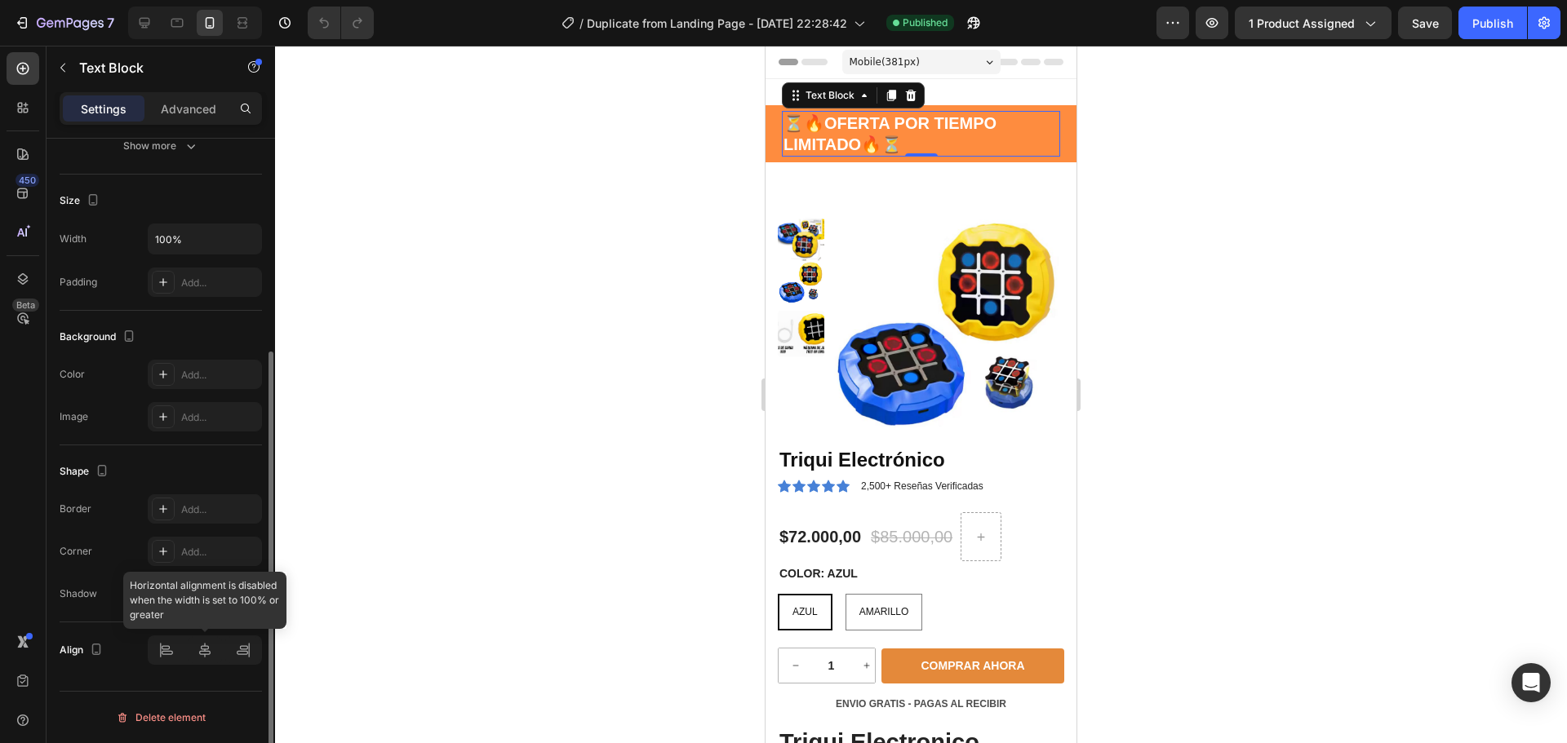
click at [208, 649] on div at bounding box center [205, 650] width 114 height 29
click at [172, 104] on p "Advanced" at bounding box center [188, 108] width 55 height 17
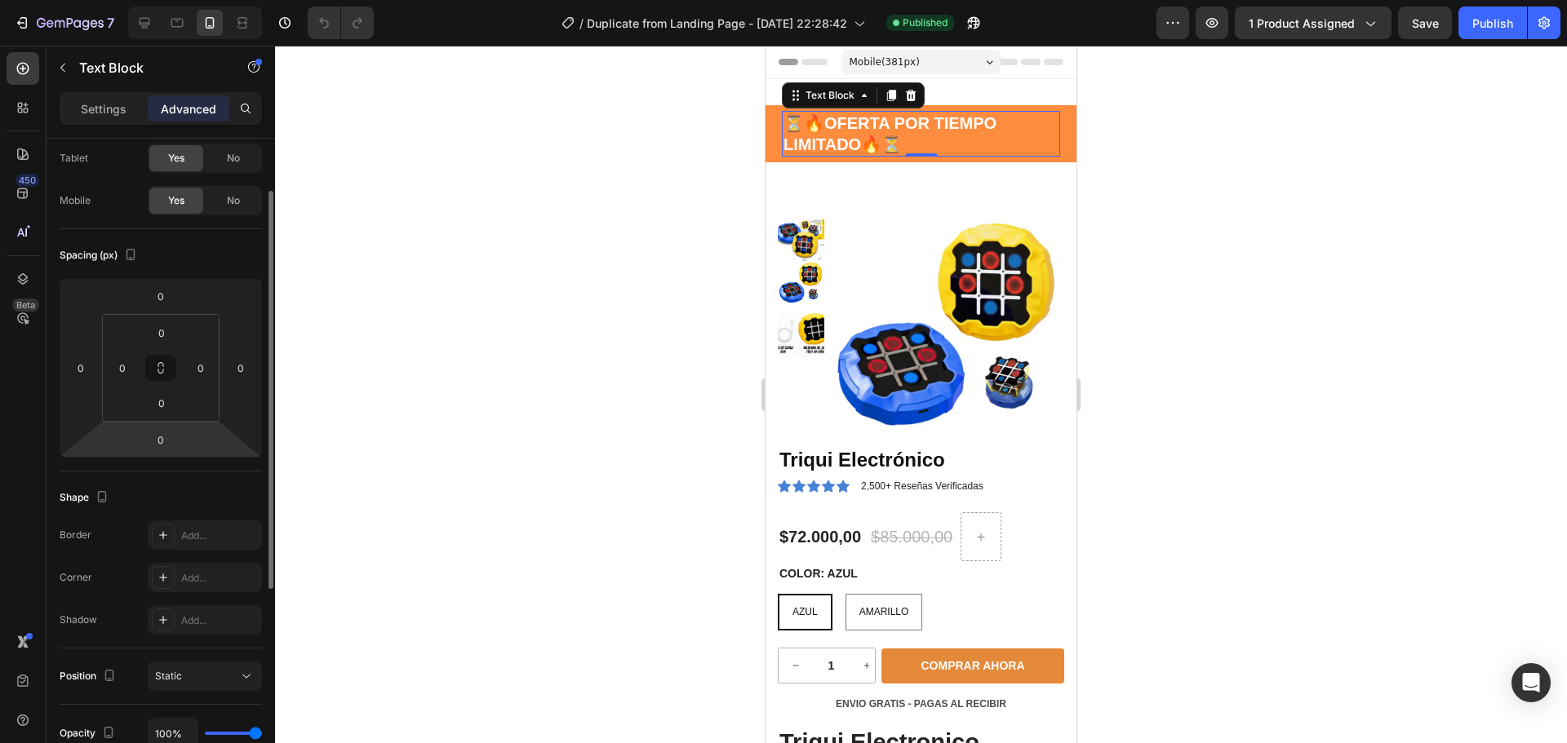
scroll to position [0, 0]
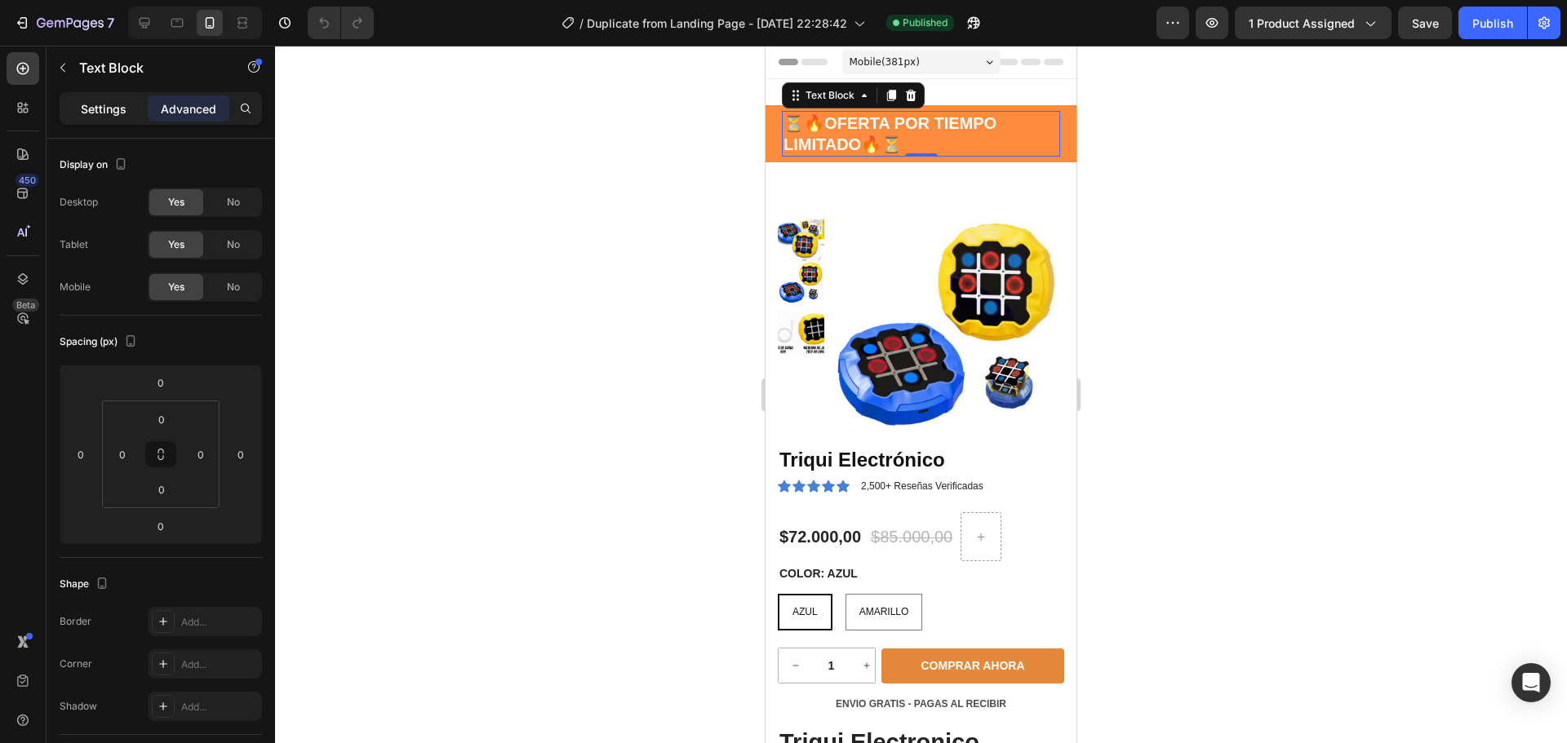
click at [92, 107] on p "Settings" at bounding box center [104, 108] width 46 height 17
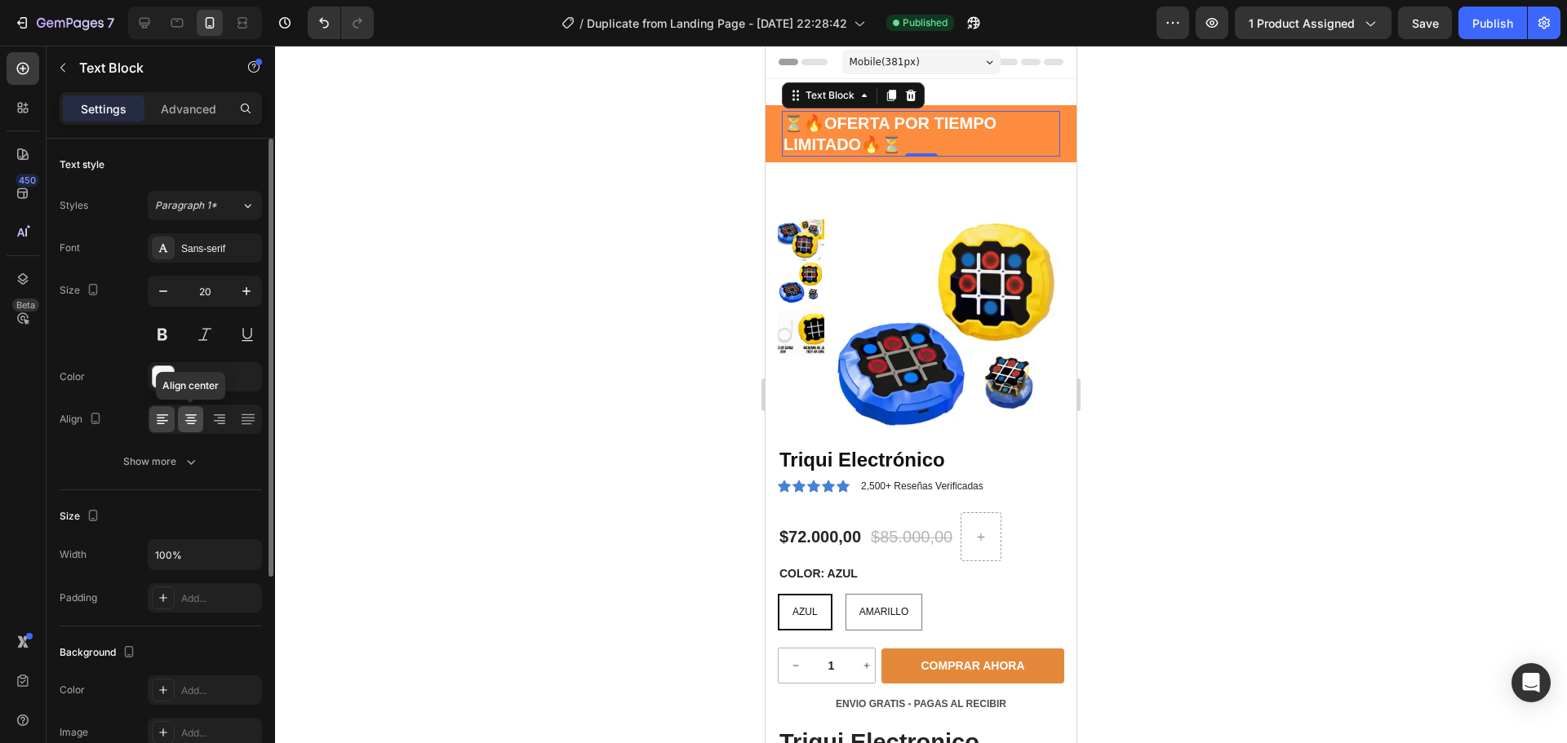
click at [193, 422] on icon at bounding box center [191, 419] width 16 height 16
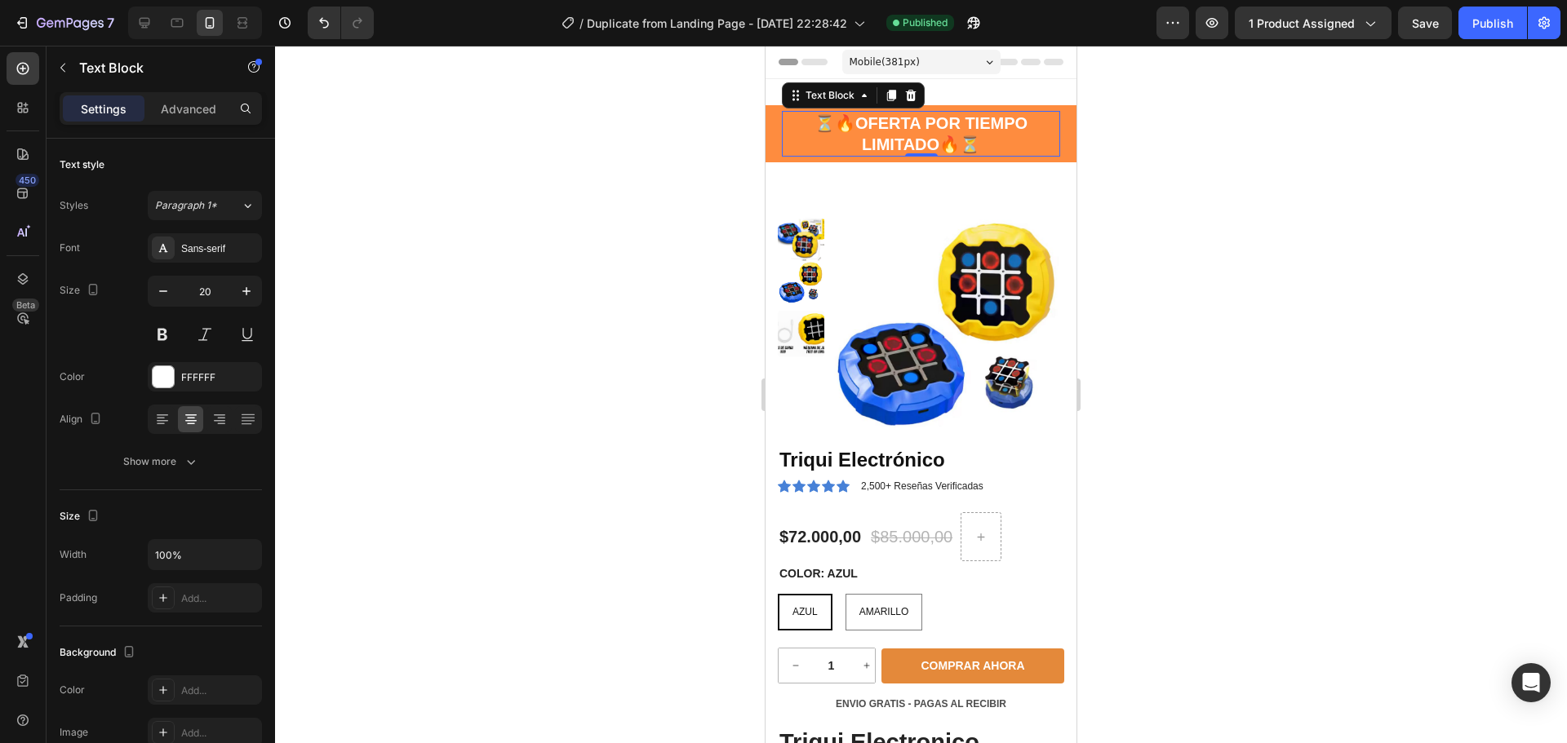
click at [1205, 372] on div at bounding box center [921, 395] width 1292 height 698
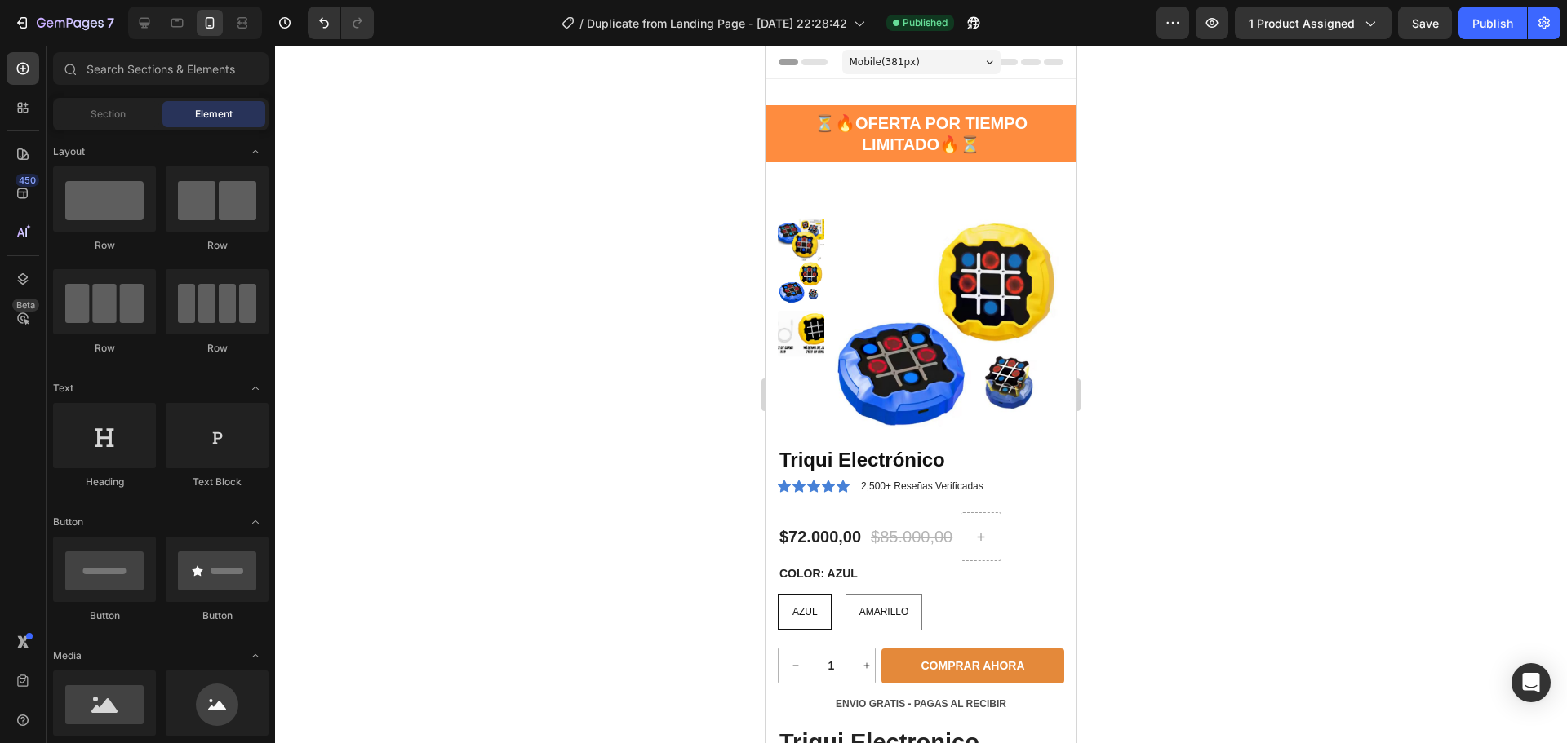
click at [1183, 419] on div at bounding box center [921, 395] width 1292 height 698
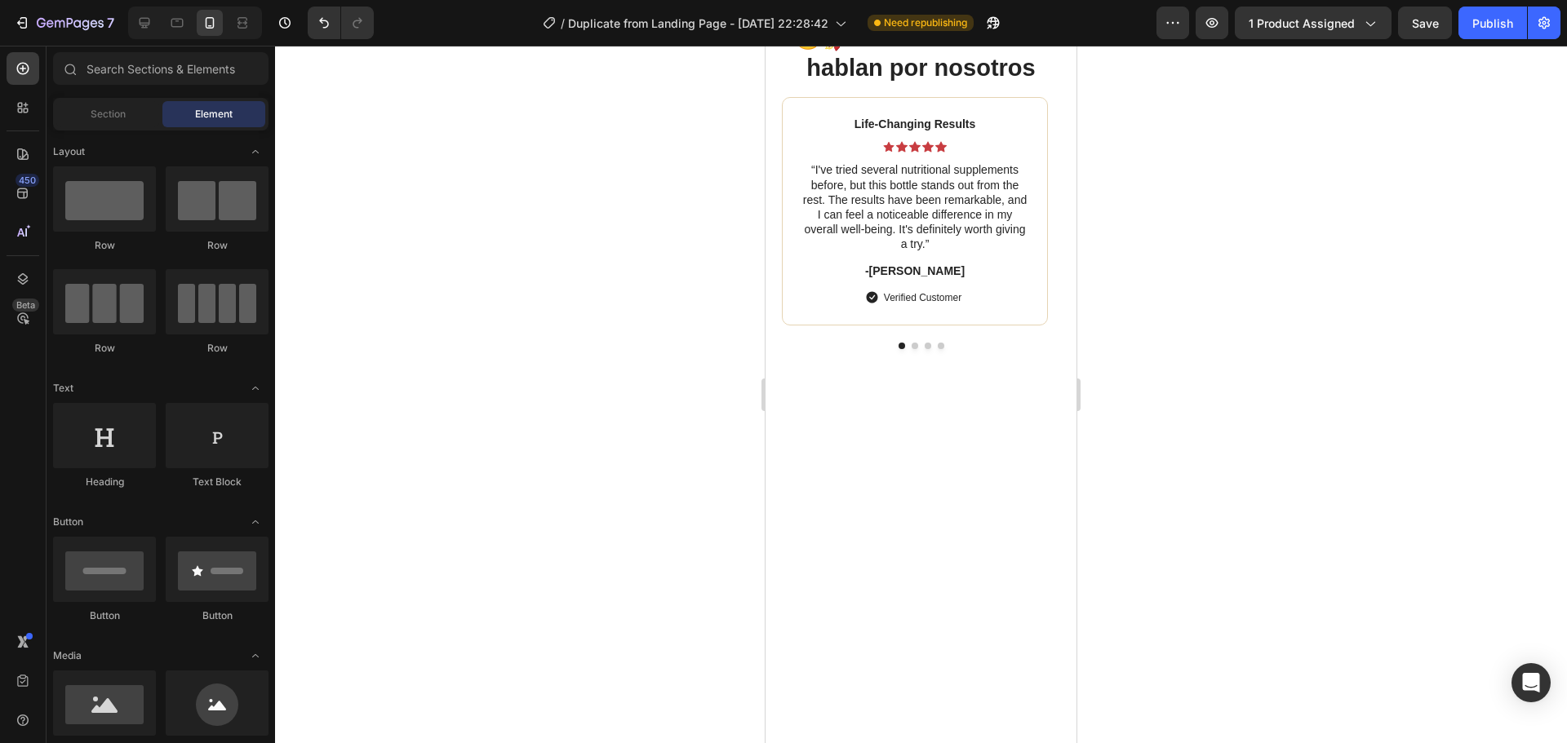
scroll to position [4244, 0]
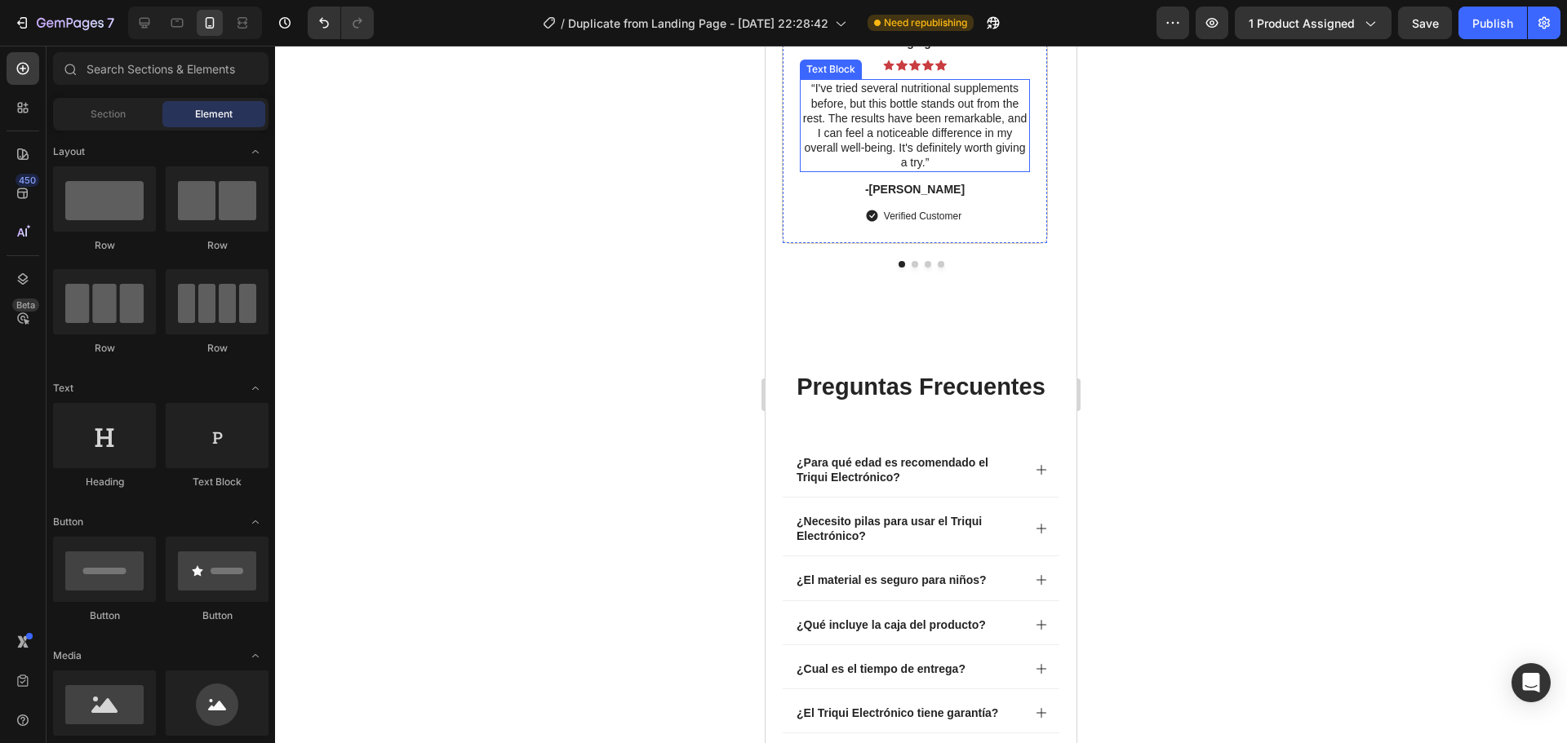
click at [919, 170] on p "“I've tried several nutritional supplements before, but this bottle stands out …" at bounding box center [914, 125] width 227 height 89
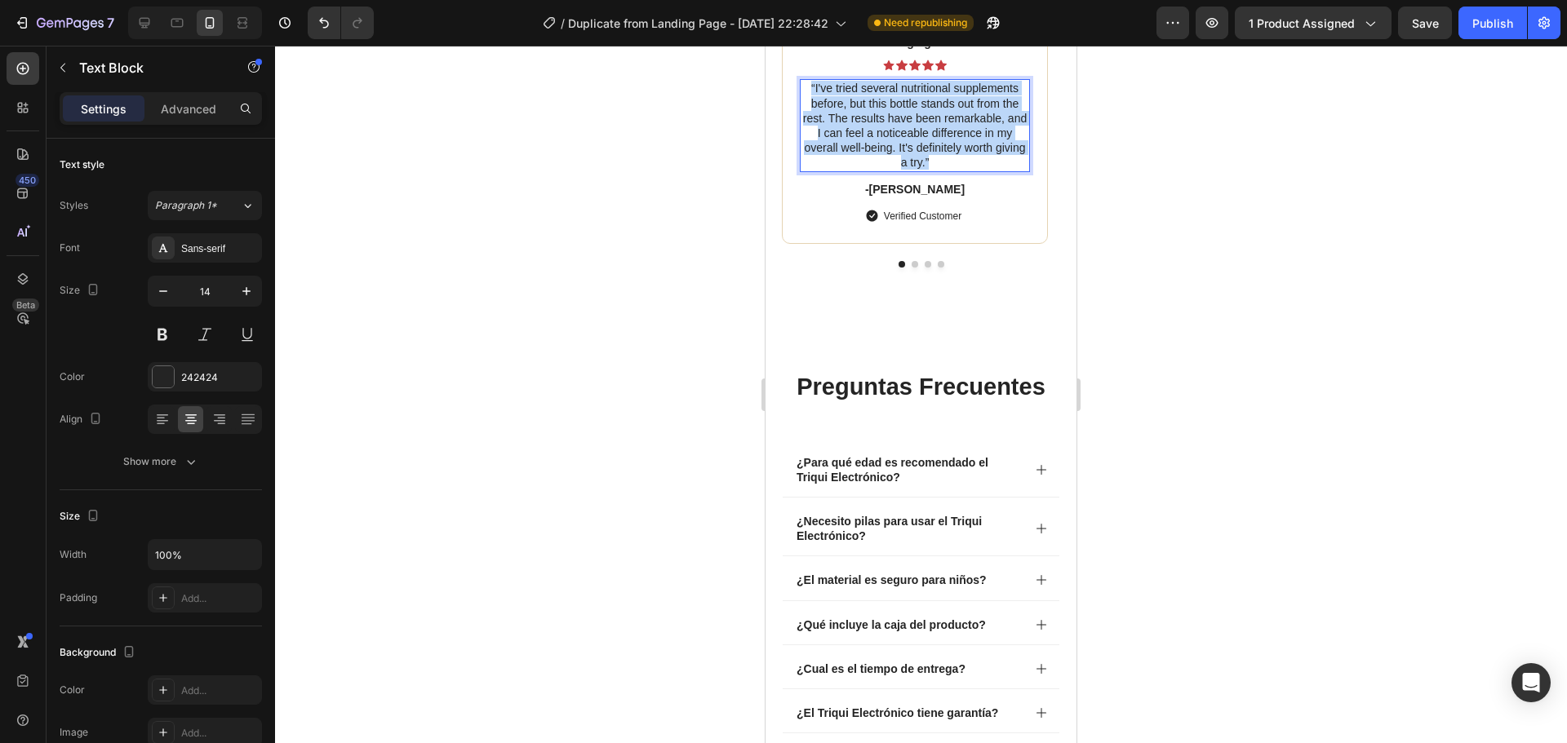
drag, startPoint x: 934, startPoint y: 519, endPoint x: 810, endPoint y: 447, distance: 143.3
click at [810, 170] on p "“I've tried several nutritional supplements before, but this bottle stands out …" at bounding box center [914, 125] width 227 height 89
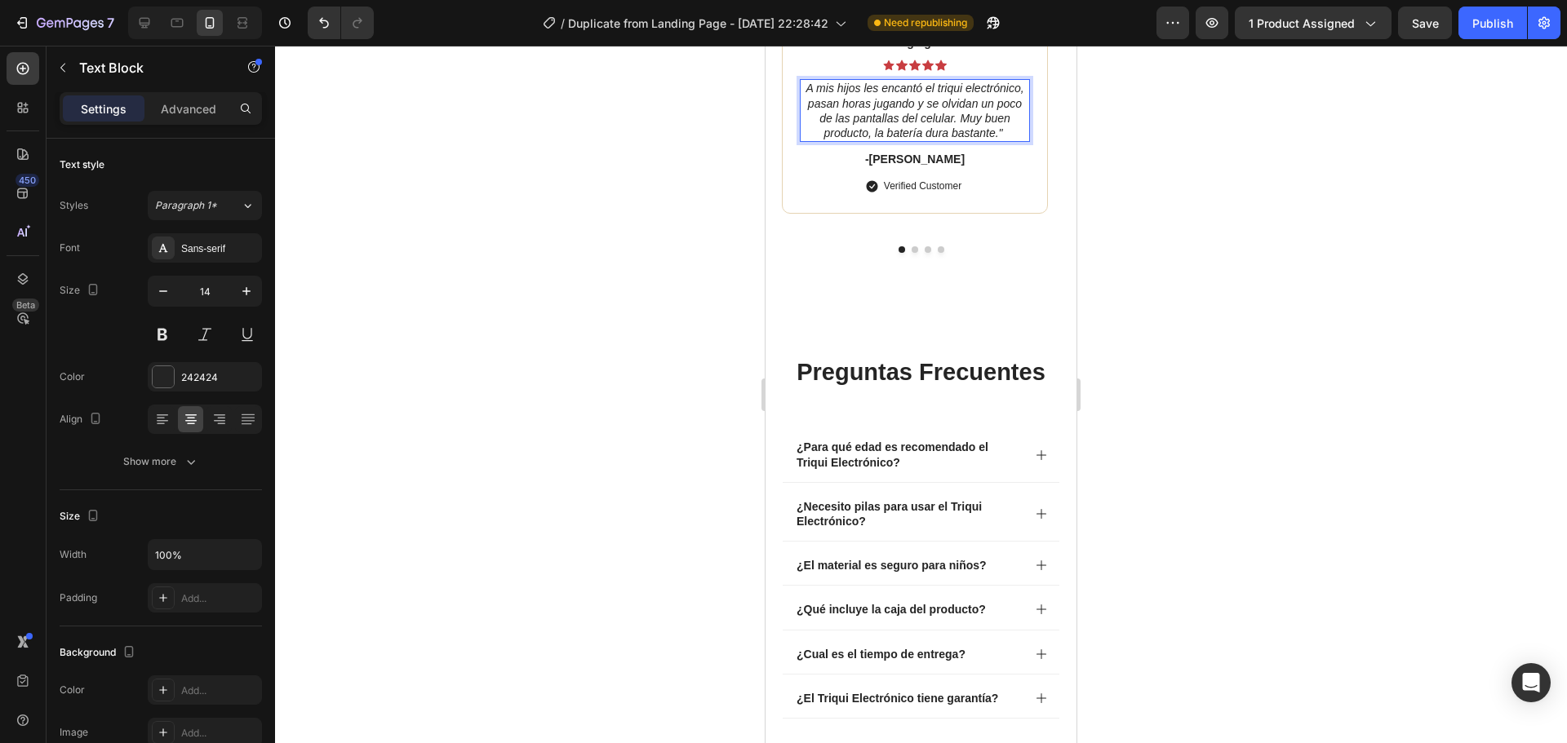
click at [810, 140] on icon "A mis hijos les encantó el triqui electrónico, pasan horas jugando y se olvidan…" at bounding box center [914, 111] width 218 height 58
click at [913, 166] on p "-[PERSON_NAME]" at bounding box center [914, 159] width 227 height 15
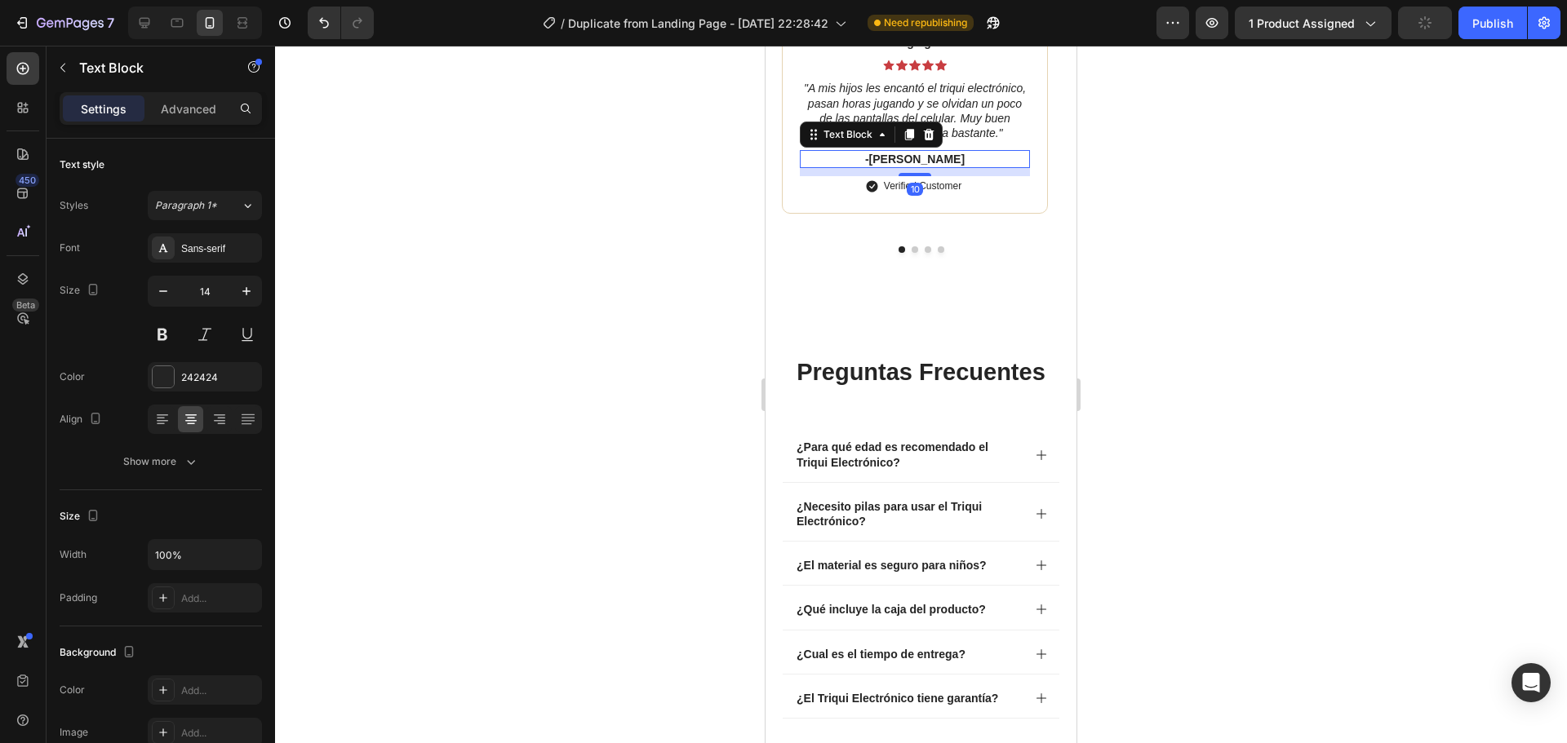
click at [913, 166] on p "-[PERSON_NAME]" at bounding box center [914, 159] width 227 height 15
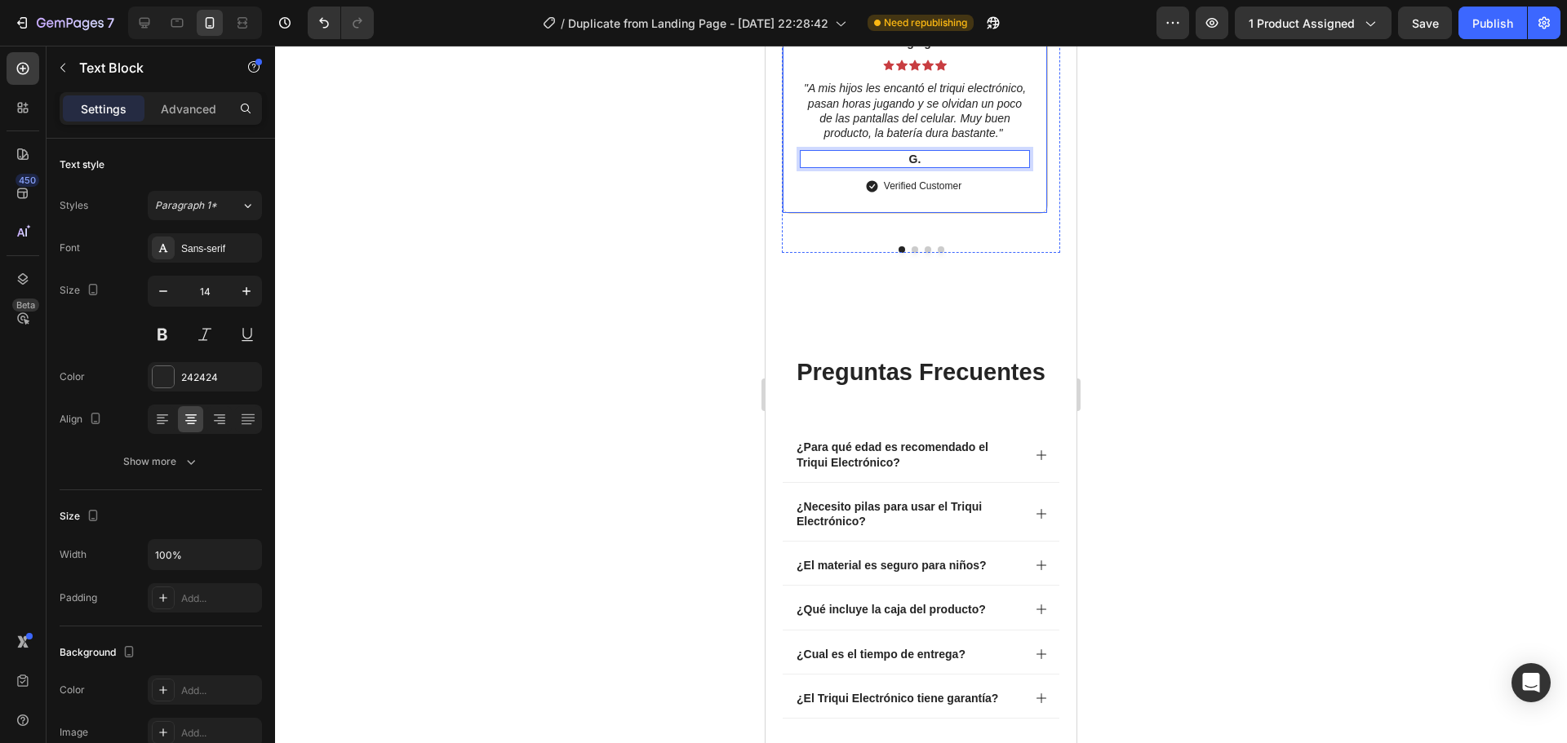
click at [944, 168] on div "G." at bounding box center [915, 159] width 230 height 18
click at [932, 209] on p "Verified Customer" at bounding box center [923, 201] width 78 height 15
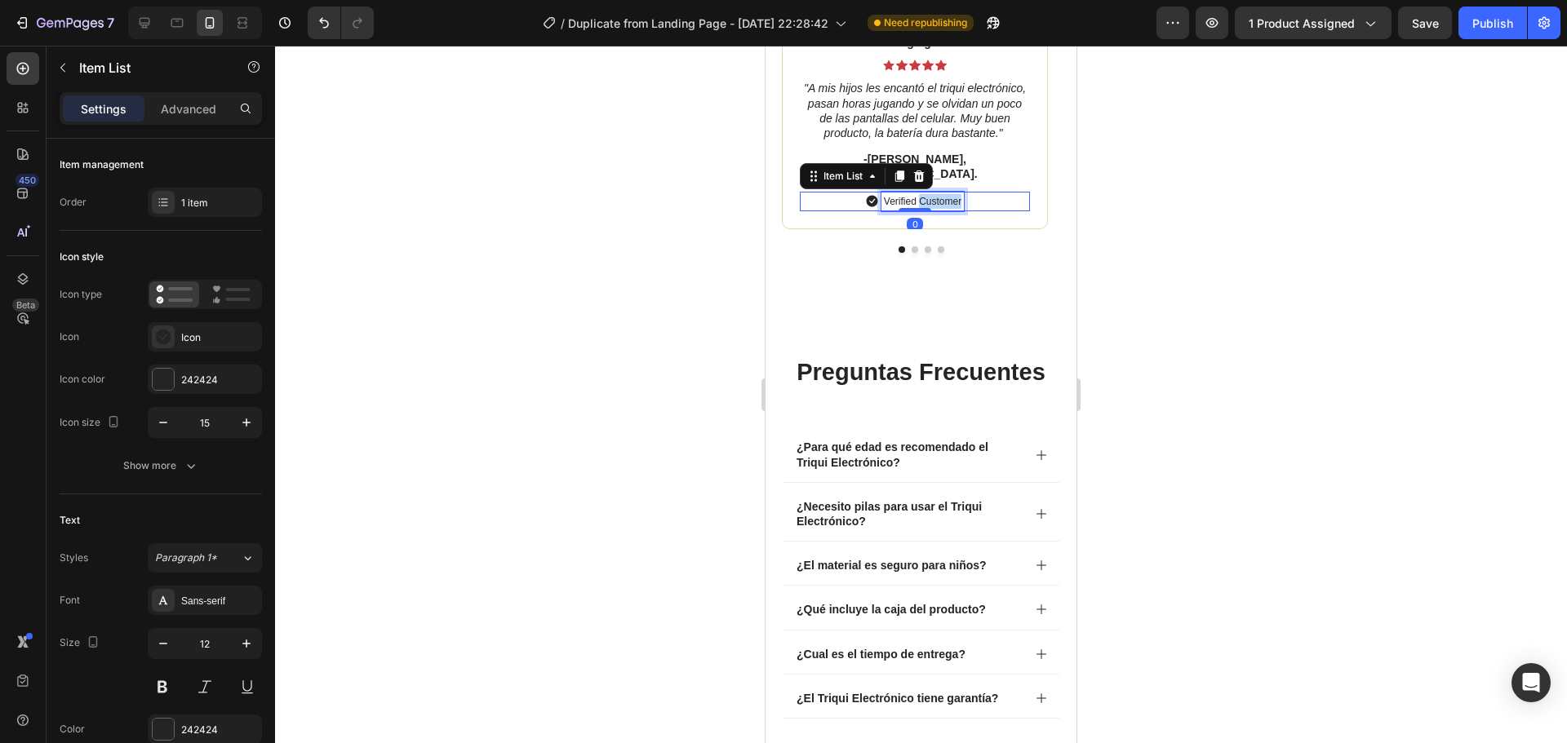
click at [932, 209] on p "Verified Customer" at bounding box center [923, 201] width 78 height 15
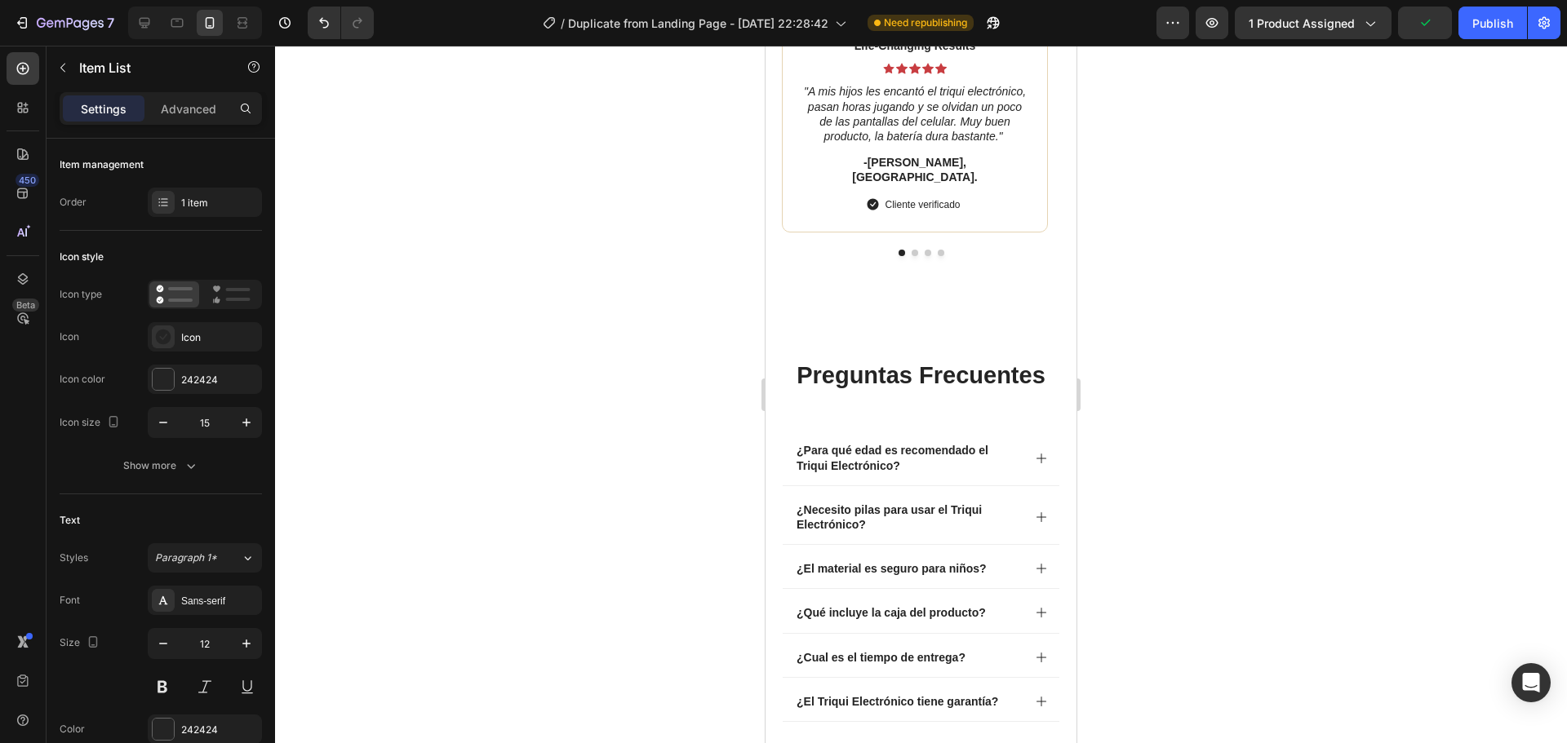
click at [1180, 548] on div at bounding box center [921, 395] width 1292 height 698
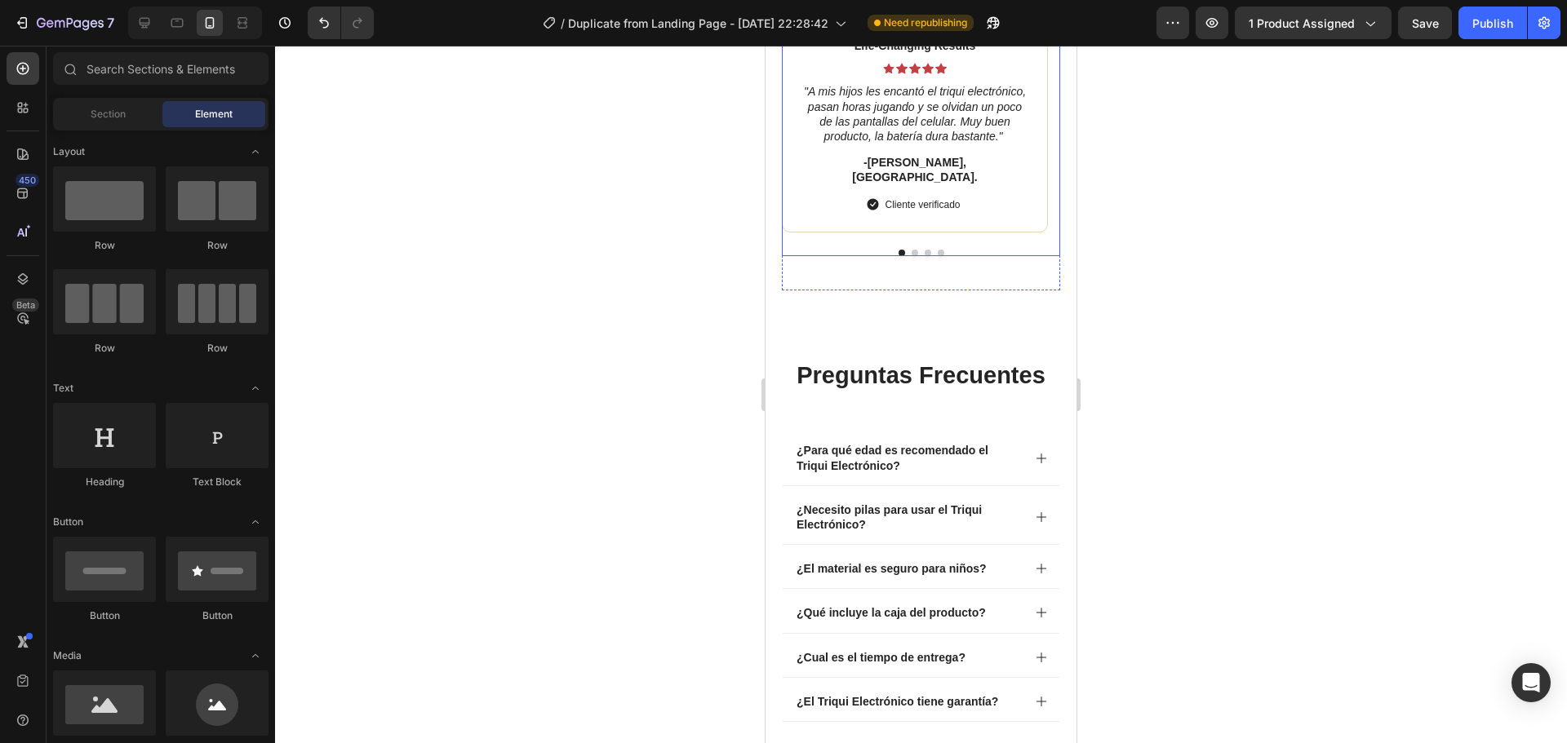
click at [912, 256] on button "Dot" at bounding box center [915, 253] width 7 height 7
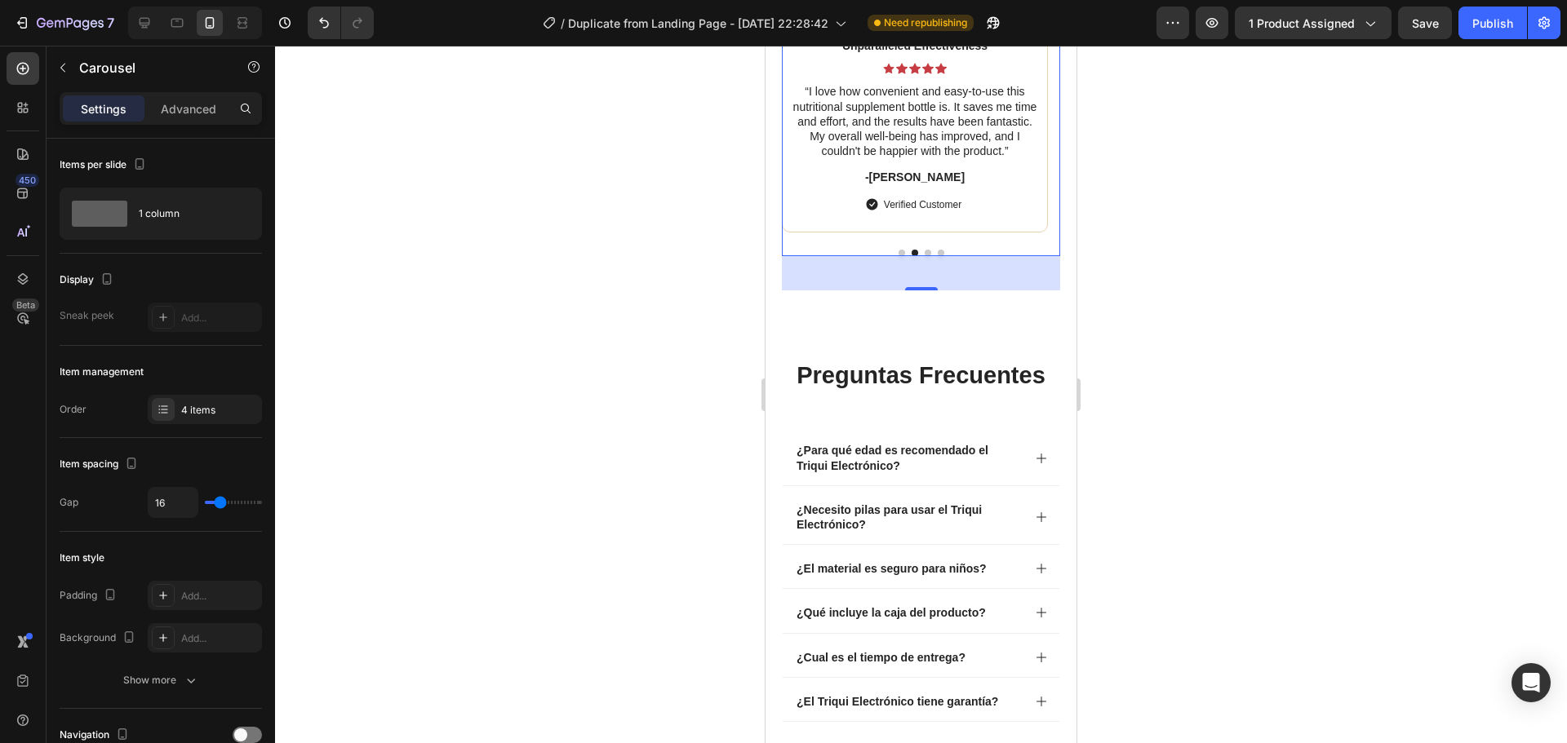
click at [899, 256] on button "Dot" at bounding box center [902, 253] width 7 height 7
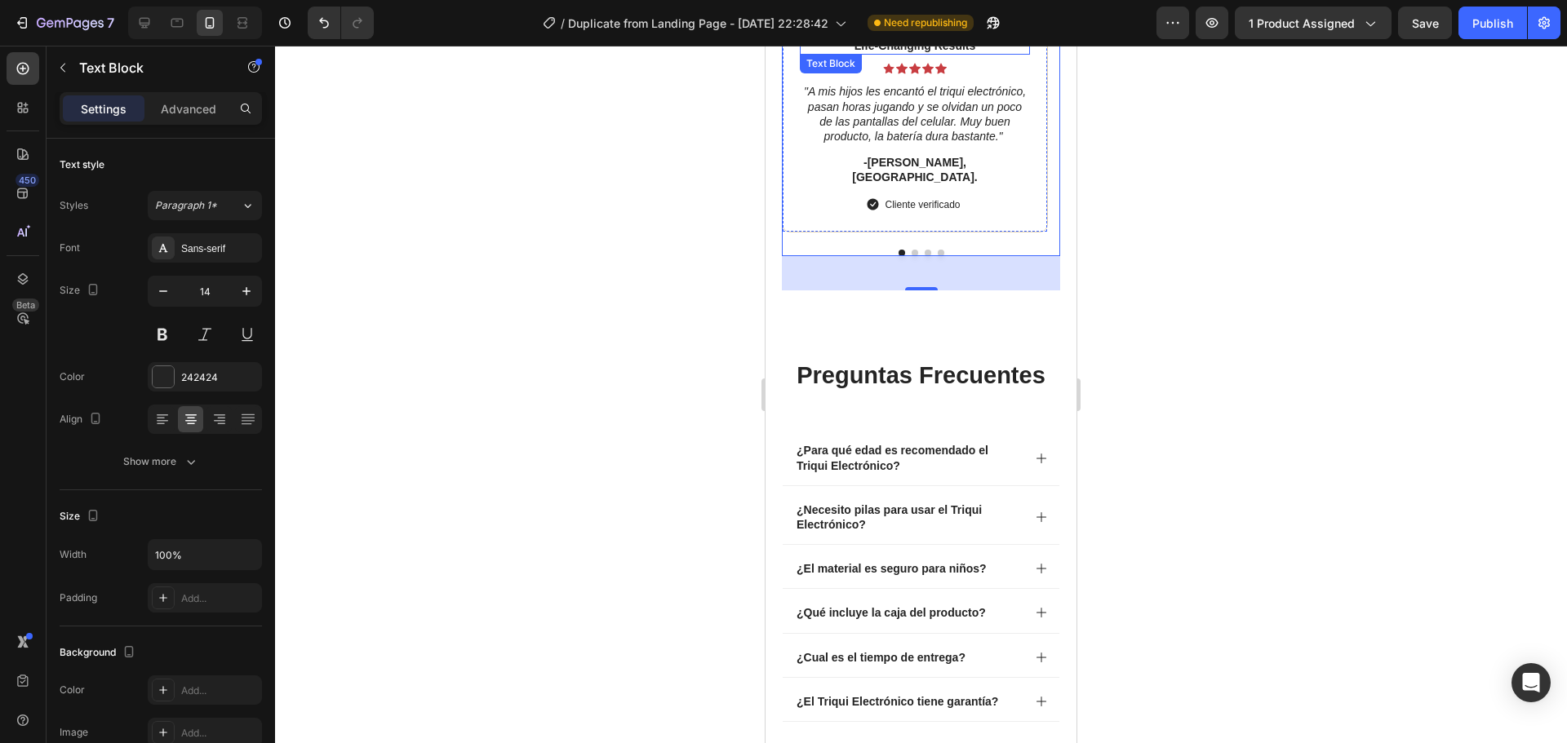
click at [927, 53] on p "Life-Changing Results" at bounding box center [914, 45] width 227 height 15
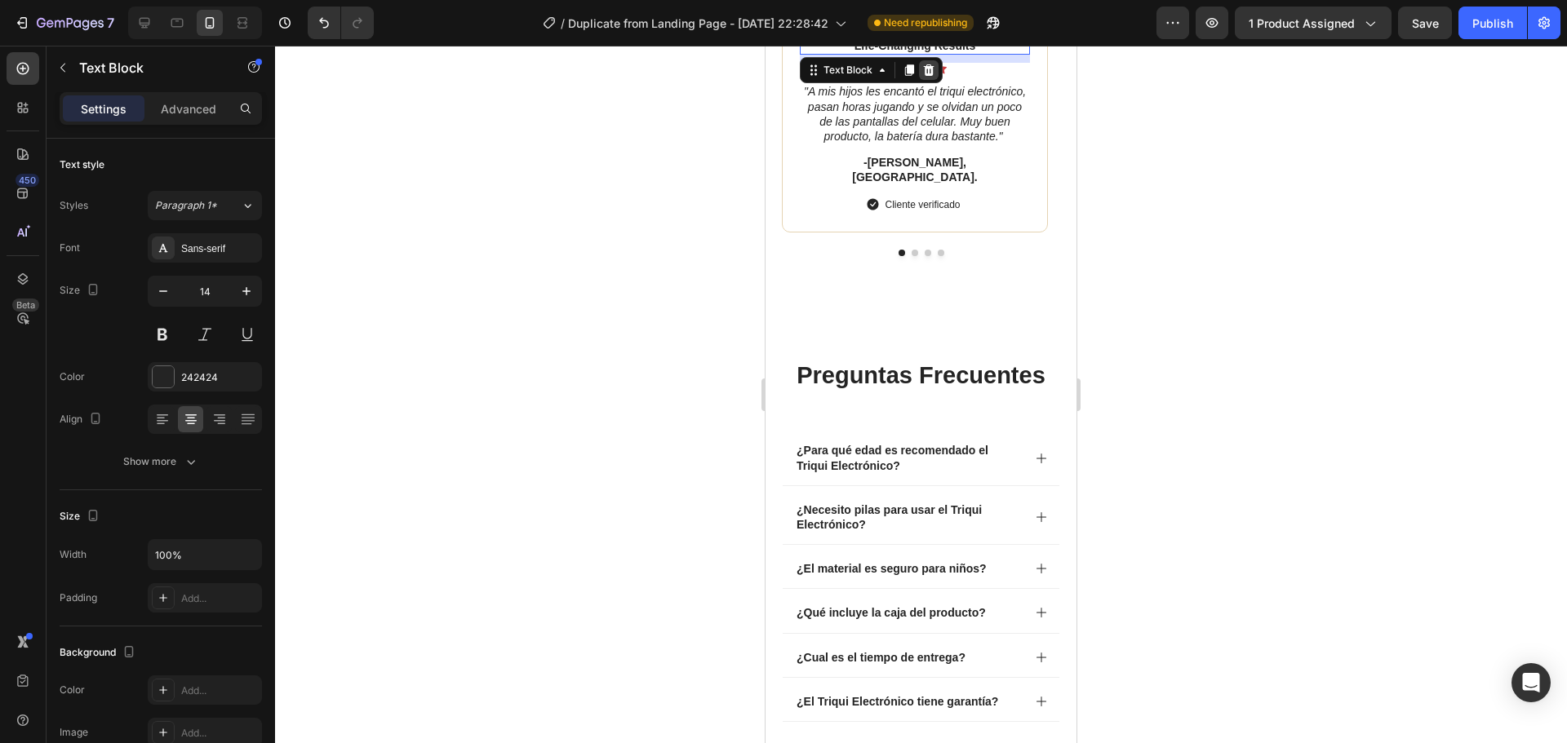
click at [930, 76] on icon at bounding box center [929, 69] width 11 height 11
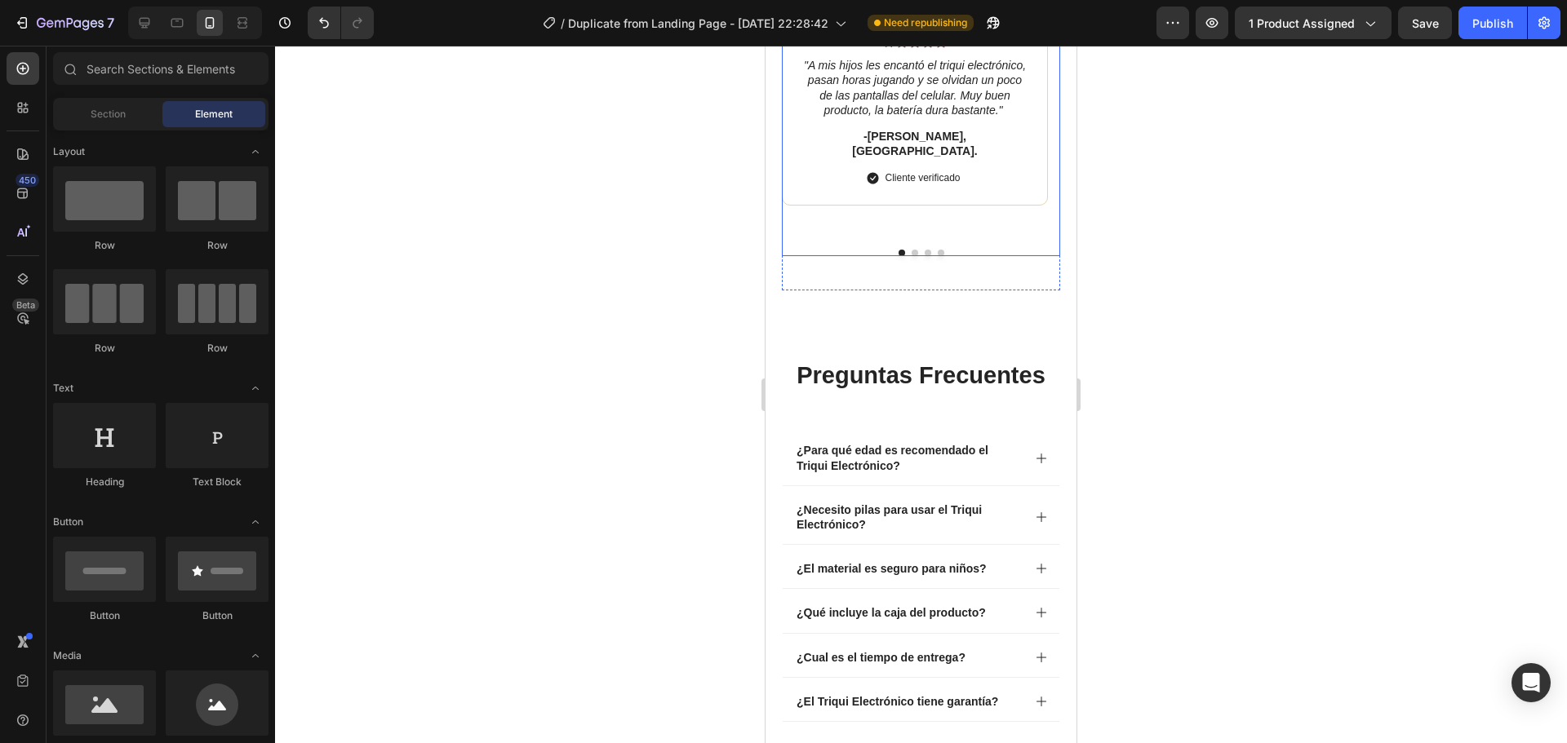
click at [912, 256] on button "Dot" at bounding box center [915, 253] width 7 height 7
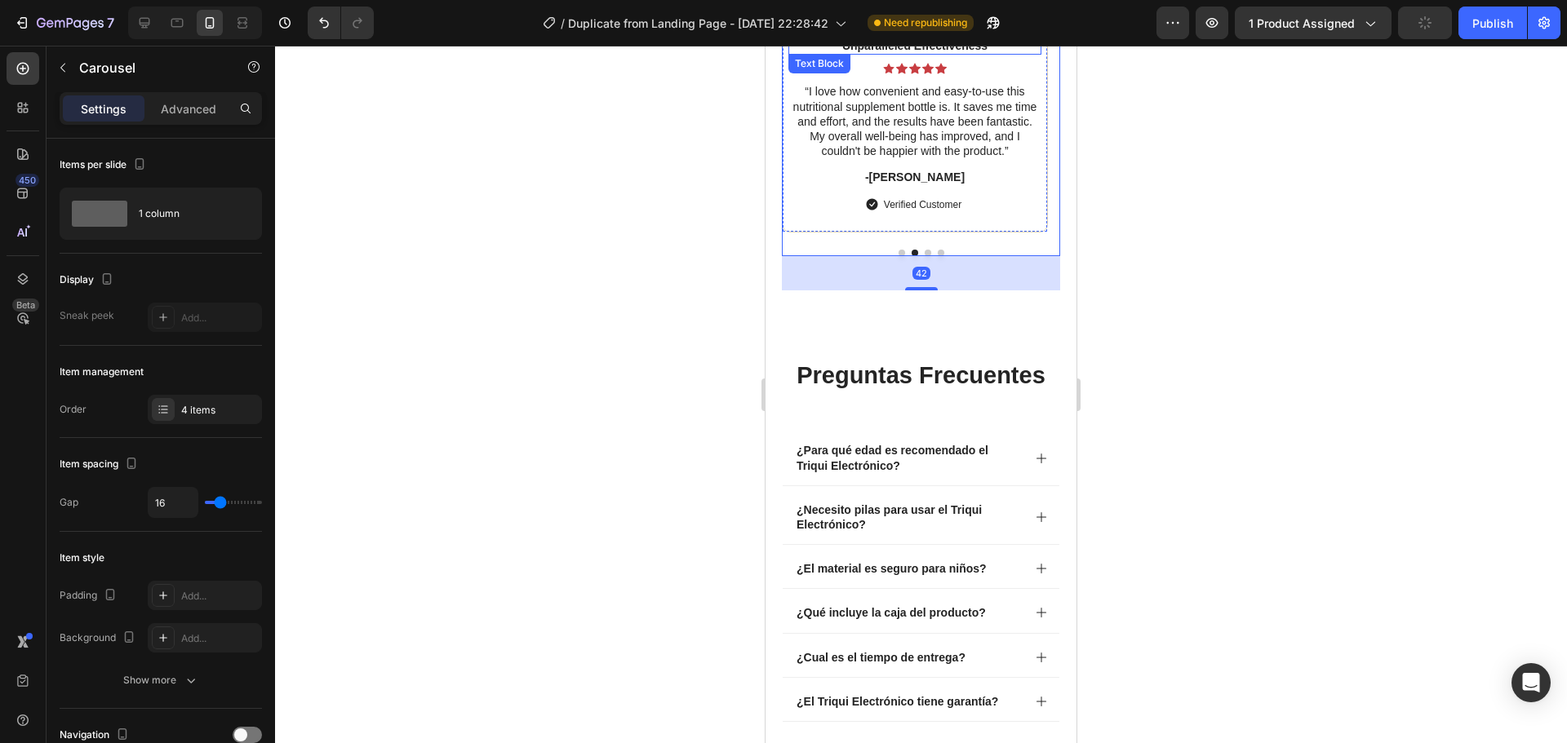
click at [930, 53] on p "Unparalleled Effectiveness" at bounding box center [915, 45] width 250 height 15
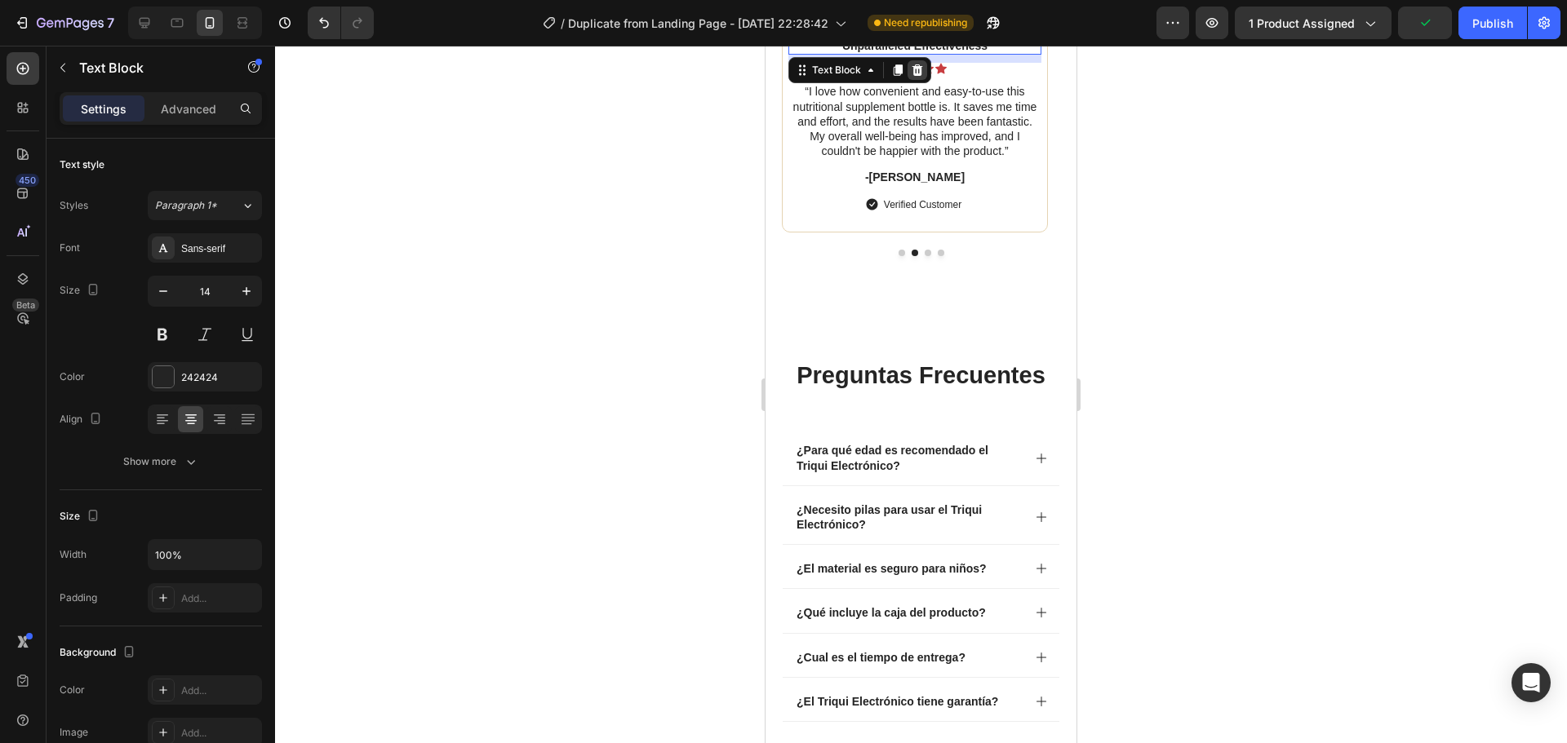
click at [921, 76] on icon at bounding box center [917, 69] width 11 height 11
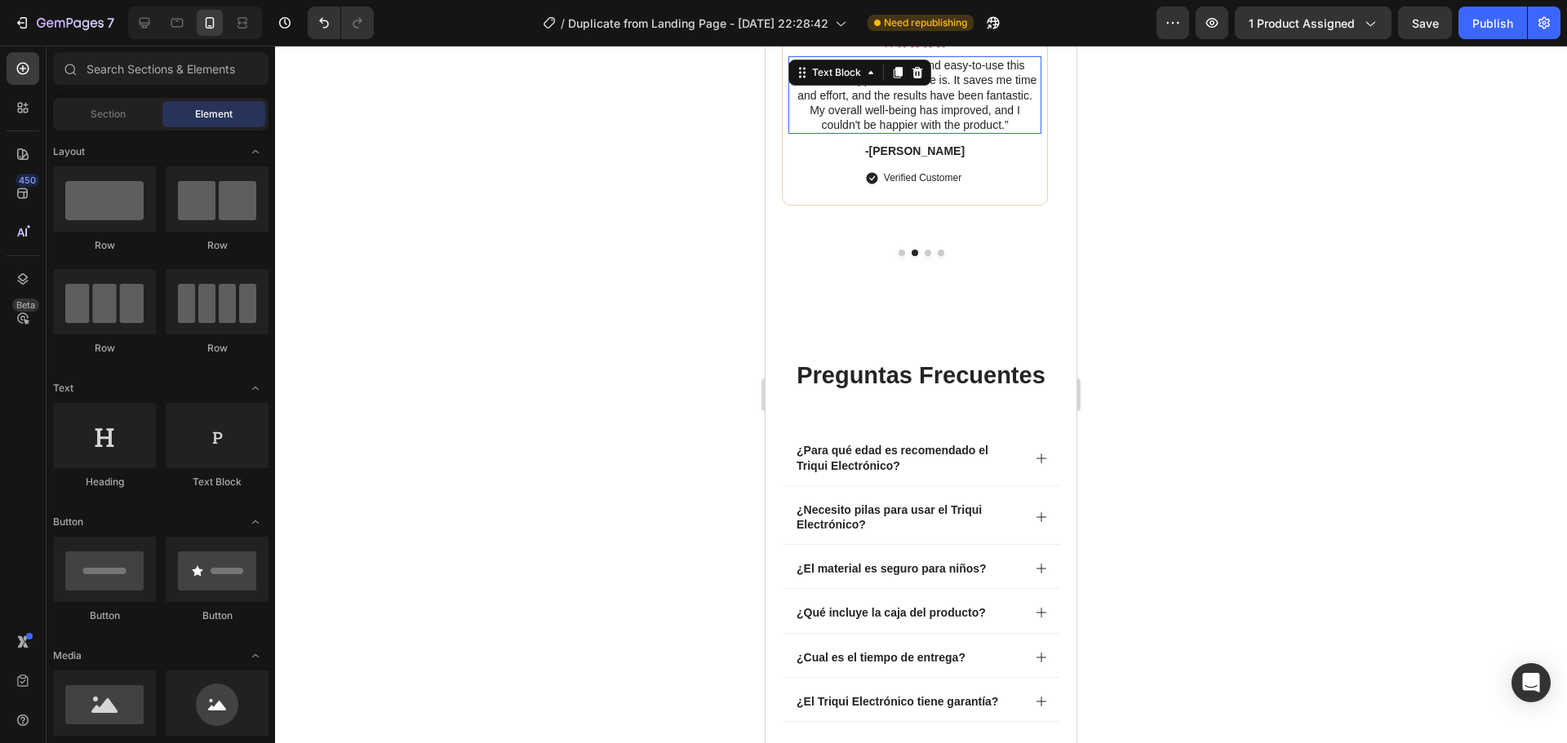
click at [901, 134] on div "“I love how convenient and easy-to-use this nutritional supplement bottle is. I…" at bounding box center [914, 95] width 253 height 78
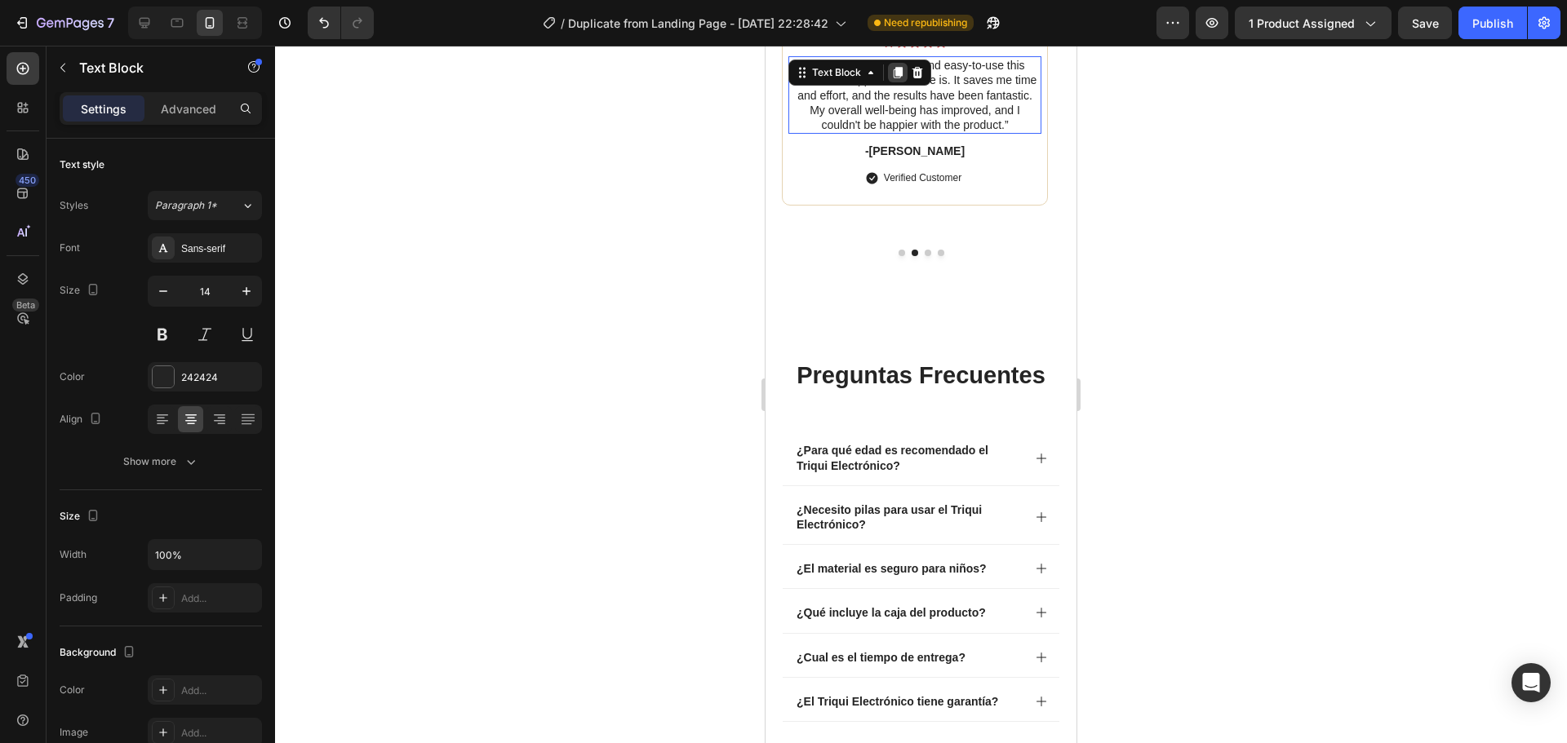
click at [901, 79] on icon at bounding box center [897, 72] width 13 height 13
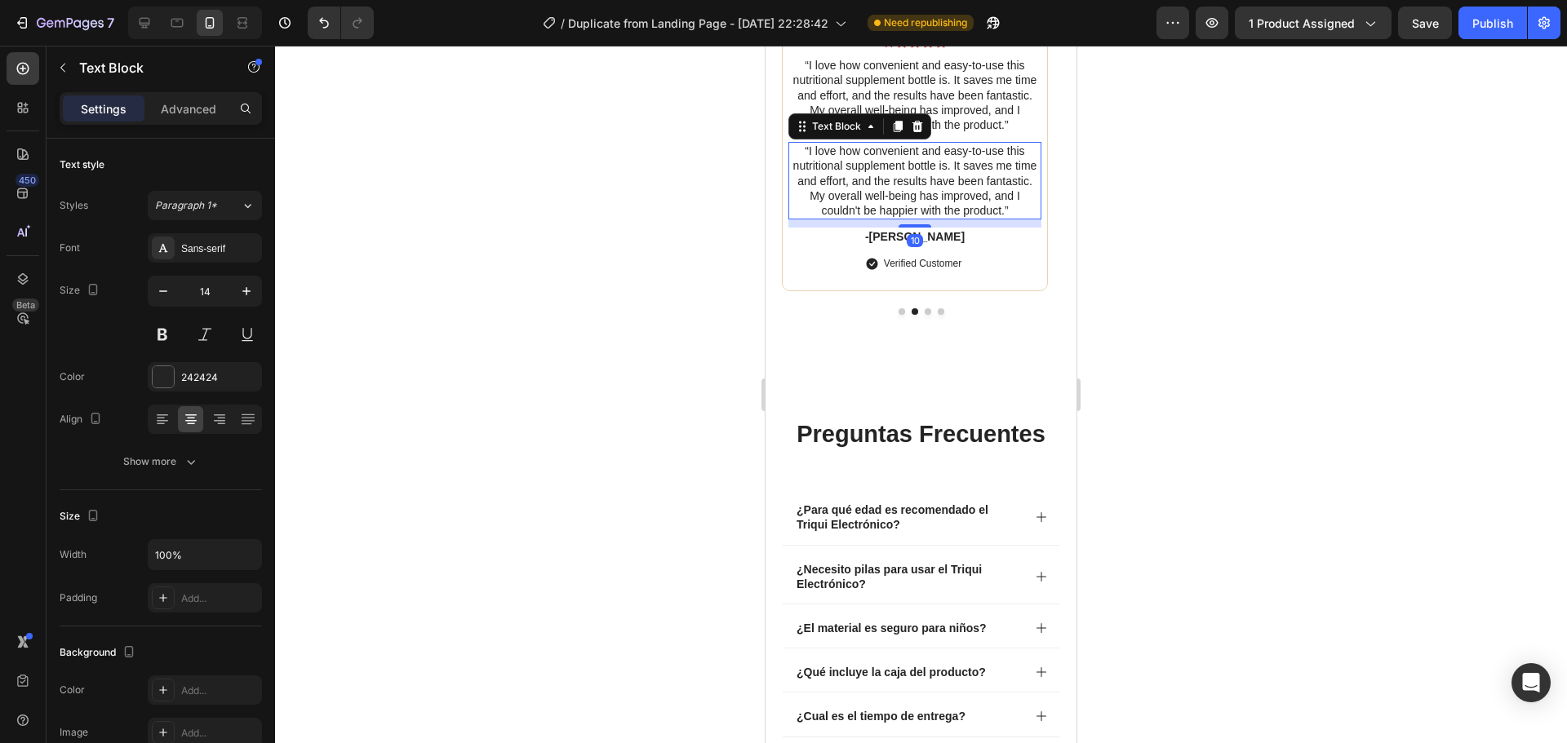
click at [916, 132] on icon at bounding box center [917, 126] width 11 height 11
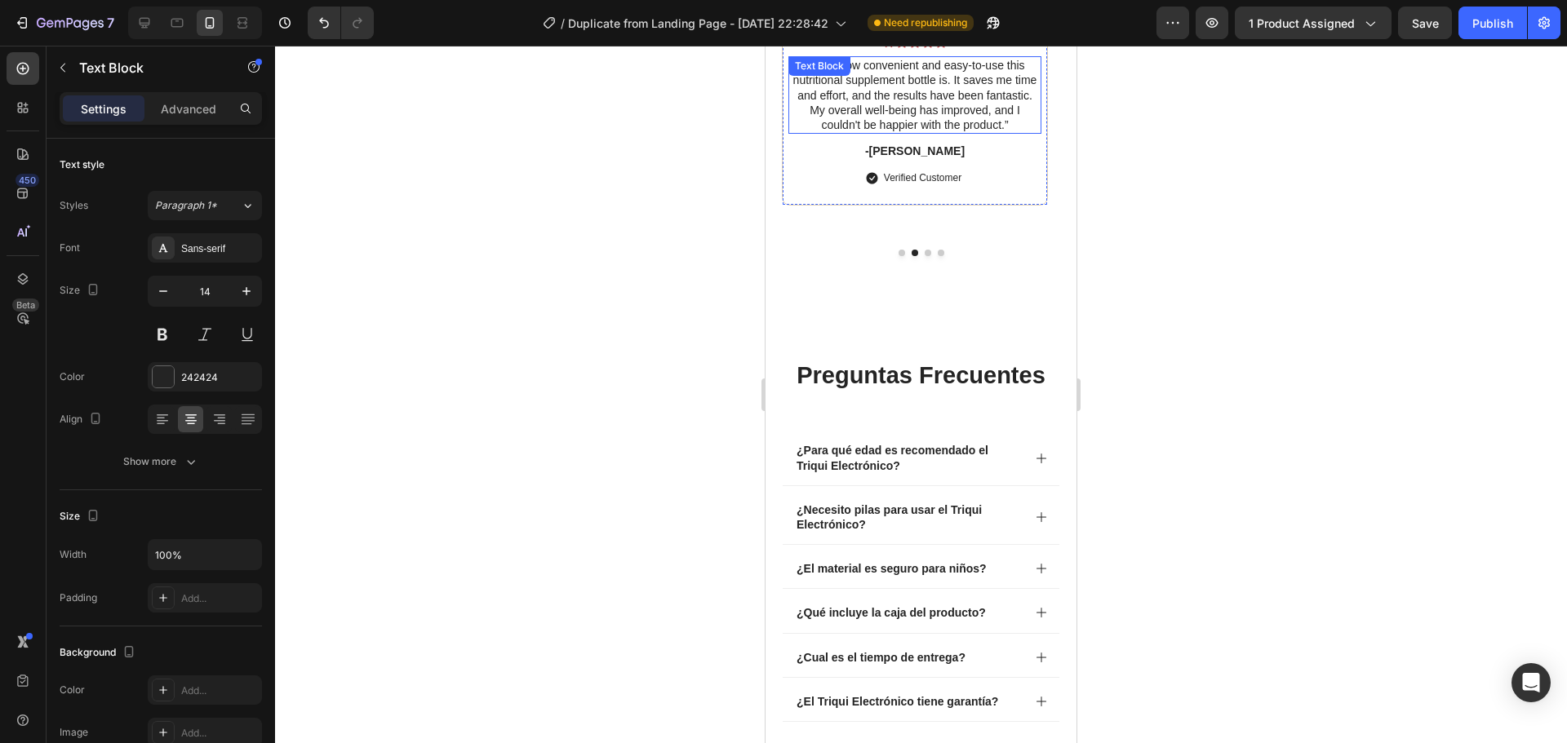
click at [938, 132] on p "“I love how convenient and easy-to-use this nutritional supplement bottle is. I…" at bounding box center [915, 95] width 250 height 74
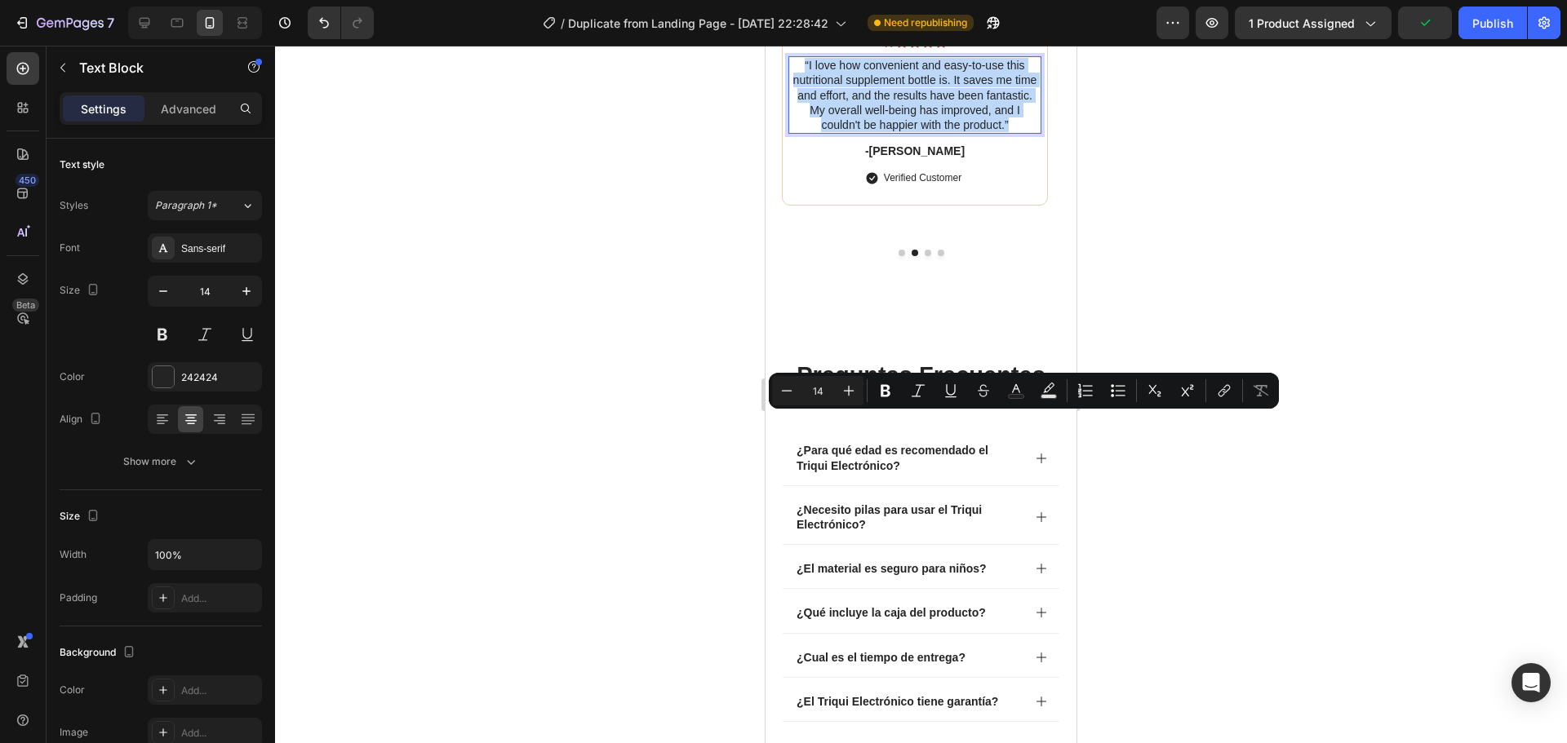
drag, startPoint x: 1013, startPoint y: 481, endPoint x: 789, endPoint y: 419, distance: 232.3
click at [790, 132] on p "“I love how convenient and easy-to-use this nutritional supplement bottle is. I…" at bounding box center [915, 95] width 250 height 74
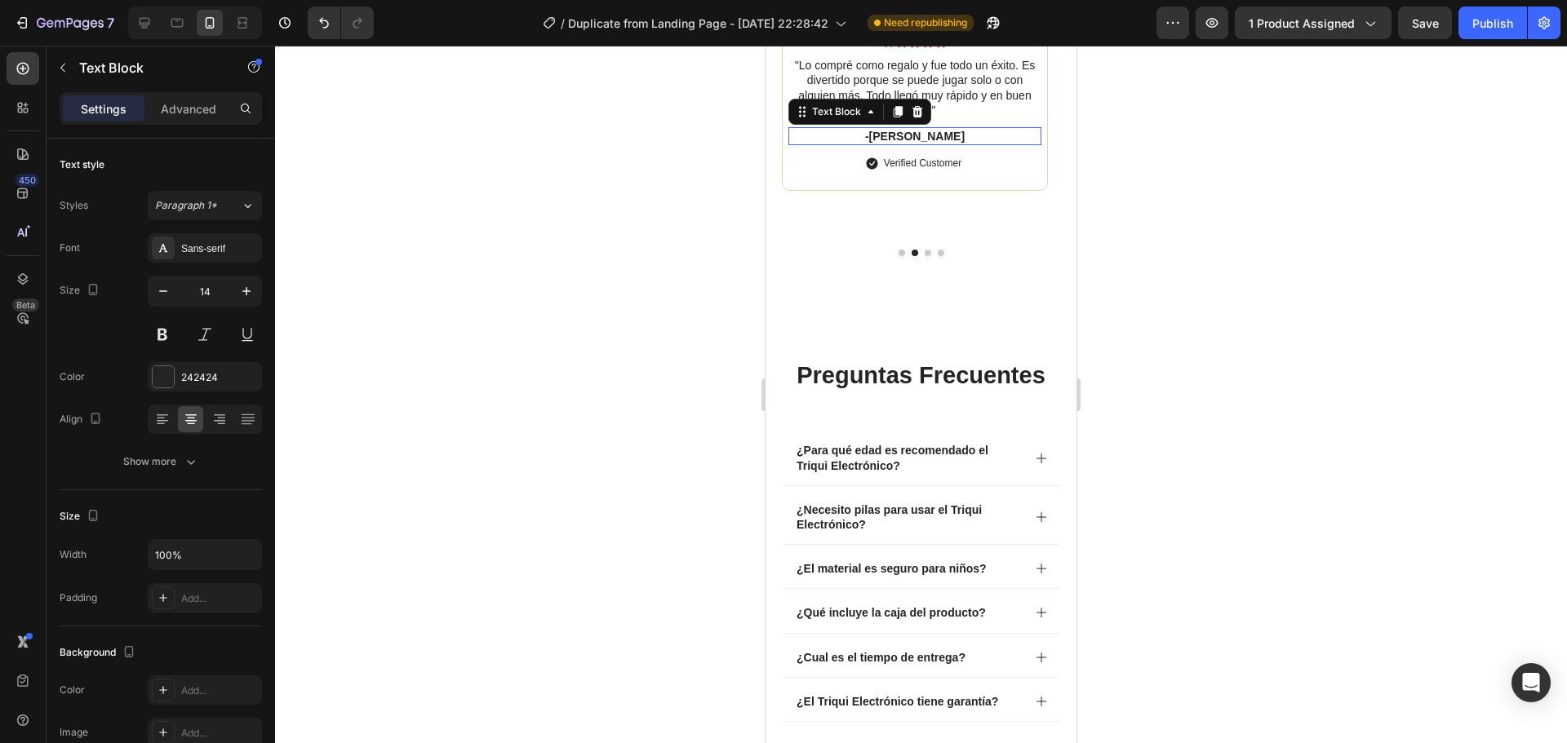
click at [925, 144] on p "-[PERSON_NAME]" at bounding box center [915, 136] width 250 height 15
click at [932, 171] on p "Verified Customer" at bounding box center [923, 163] width 78 height 15
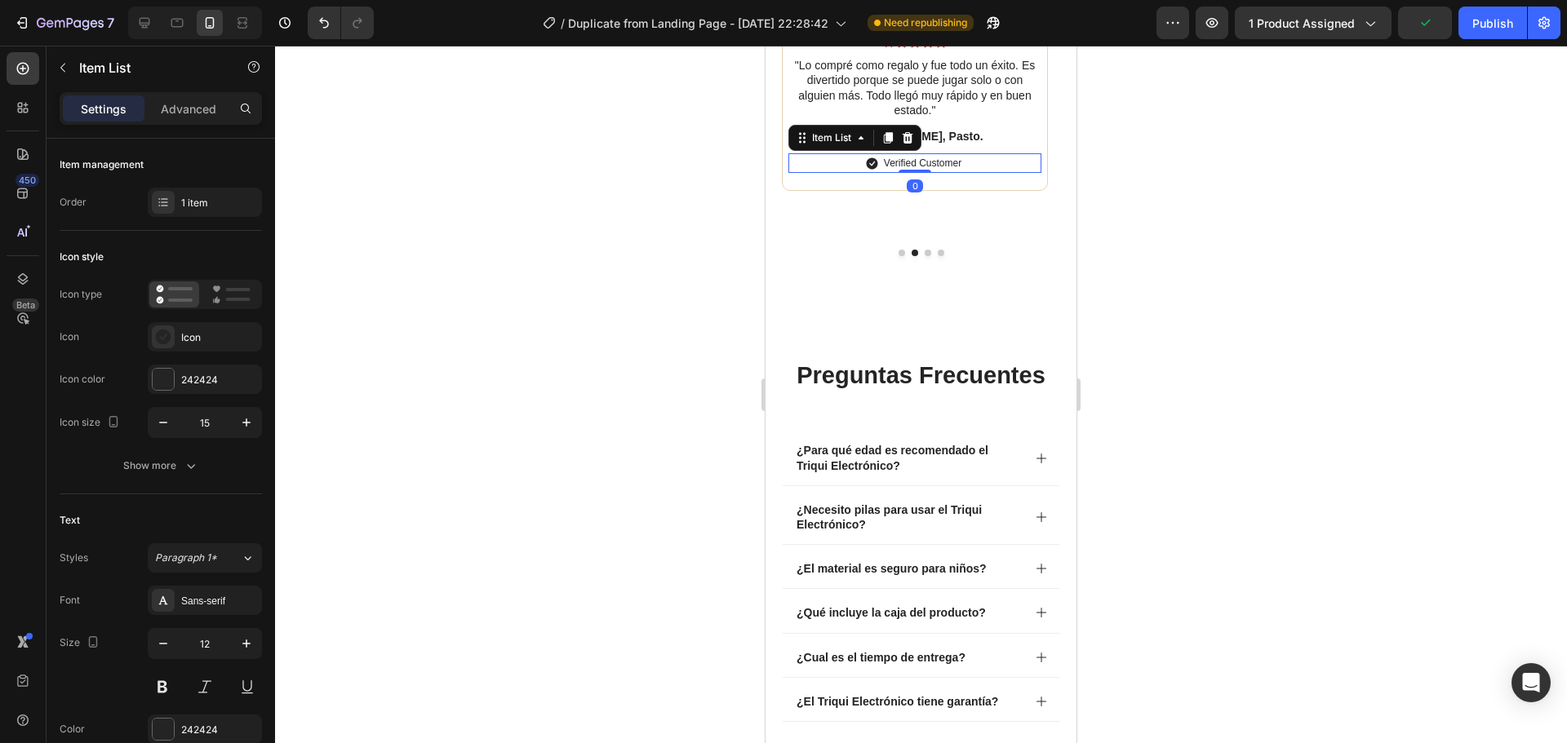
click at [932, 171] on p "Verified Customer" at bounding box center [923, 163] width 78 height 15
click at [1296, 557] on div at bounding box center [921, 395] width 1292 height 698
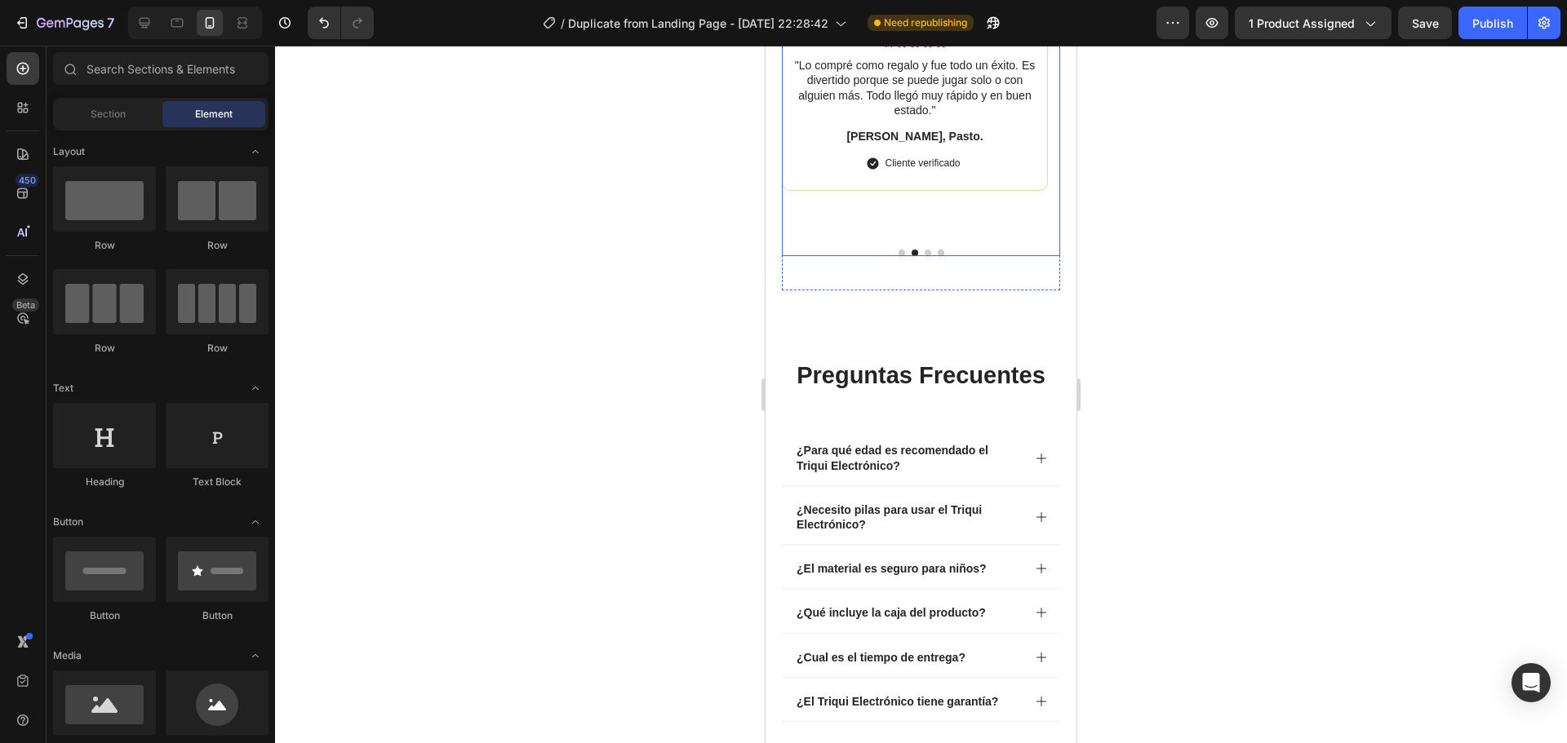
click at [925, 256] on button "Dot" at bounding box center [928, 253] width 7 height 7
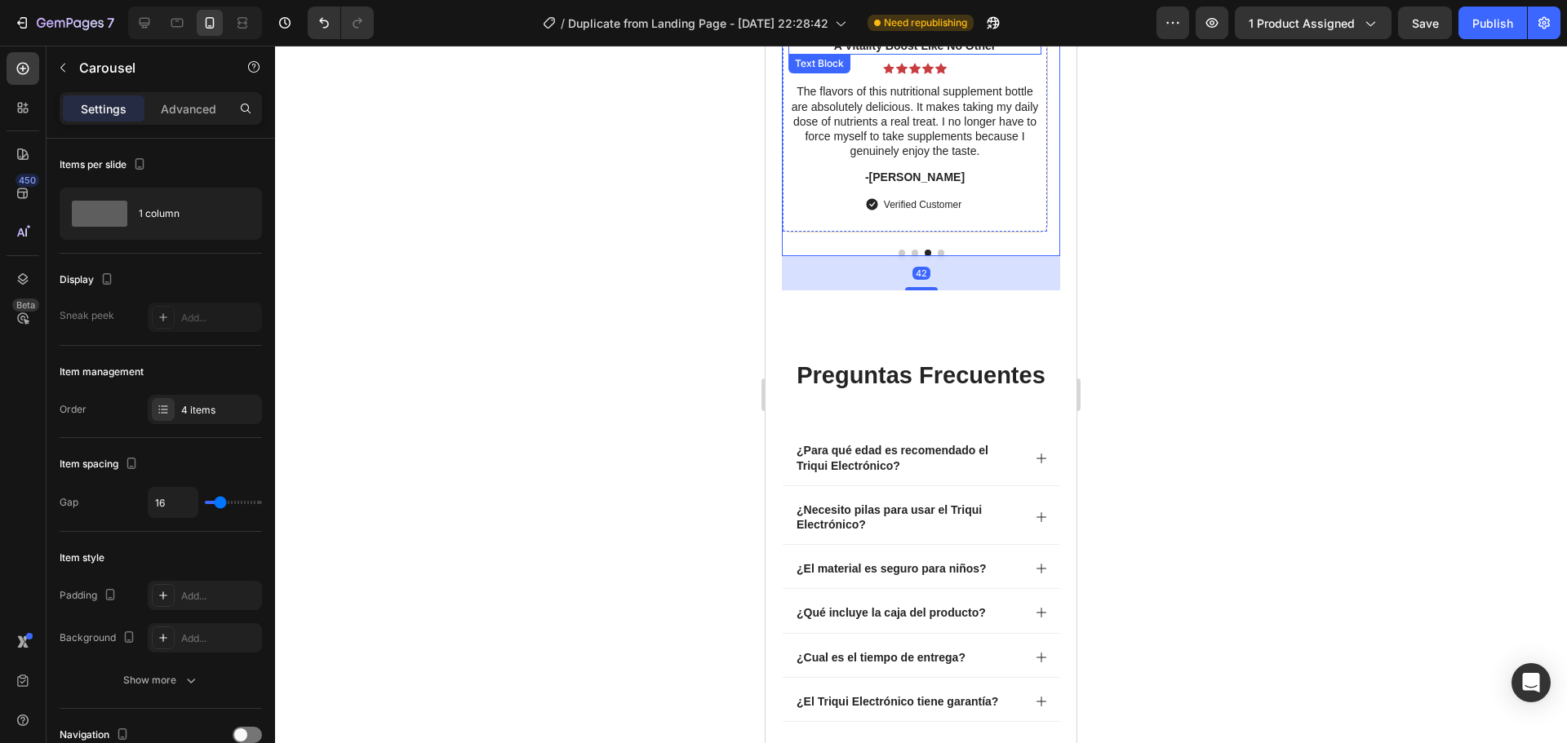
click at [947, 53] on p "A Vitality Boost Like No Other" at bounding box center [915, 45] width 250 height 15
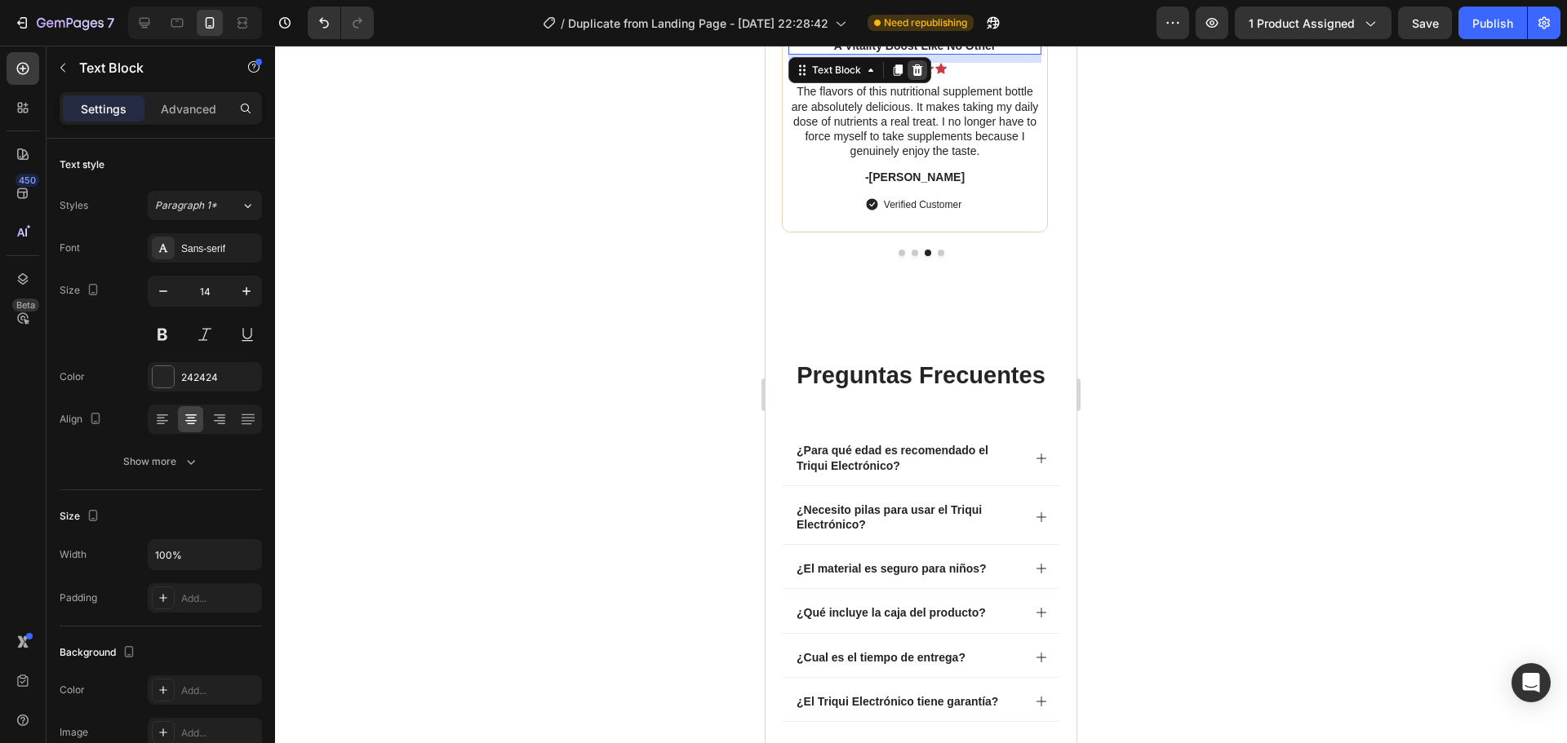
click at [920, 76] on icon at bounding box center [917, 69] width 11 height 11
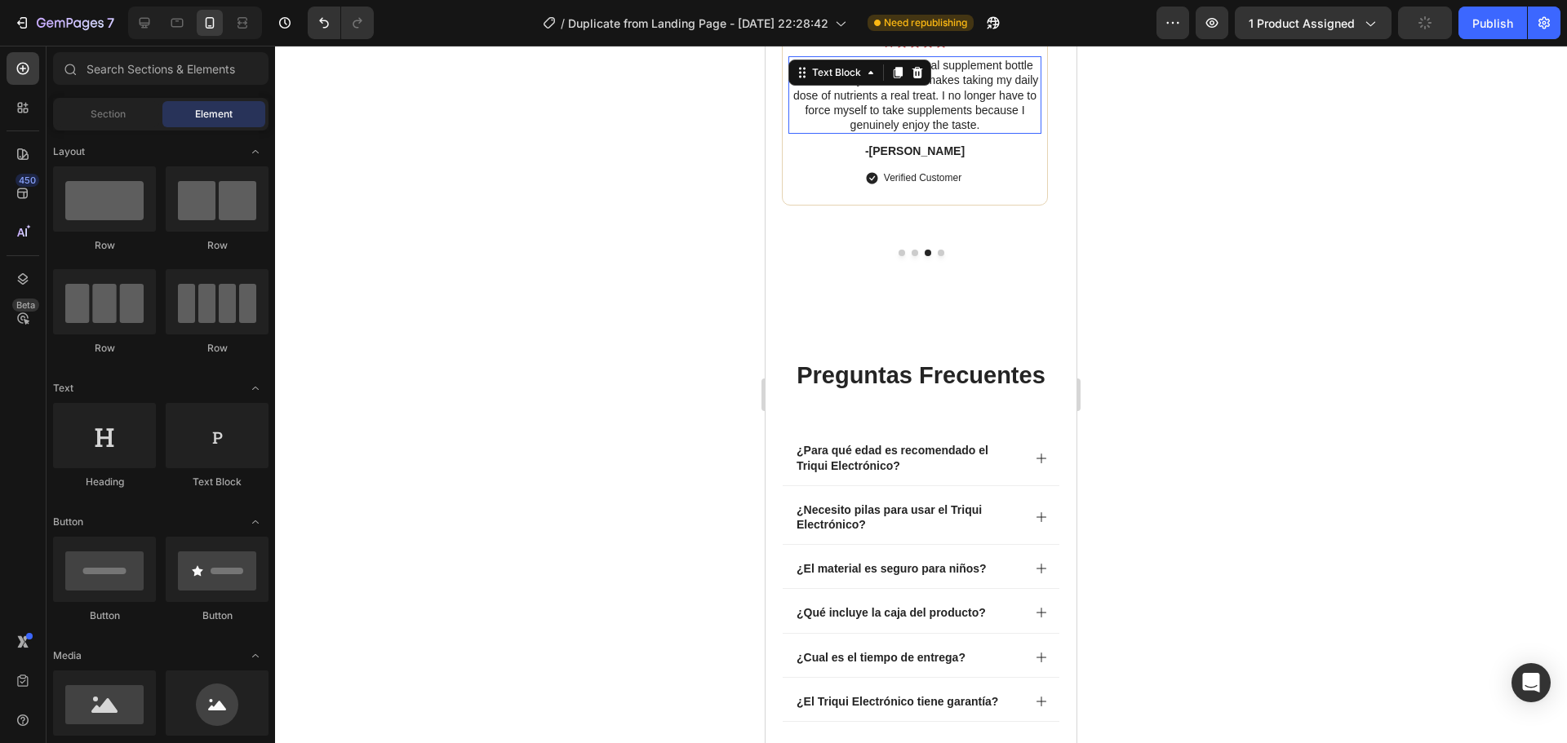
click at [912, 132] on p "The flavors of this nutritional supplement bottle are absolutely delicious. It …" at bounding box center [915, 95] width 250 height 74
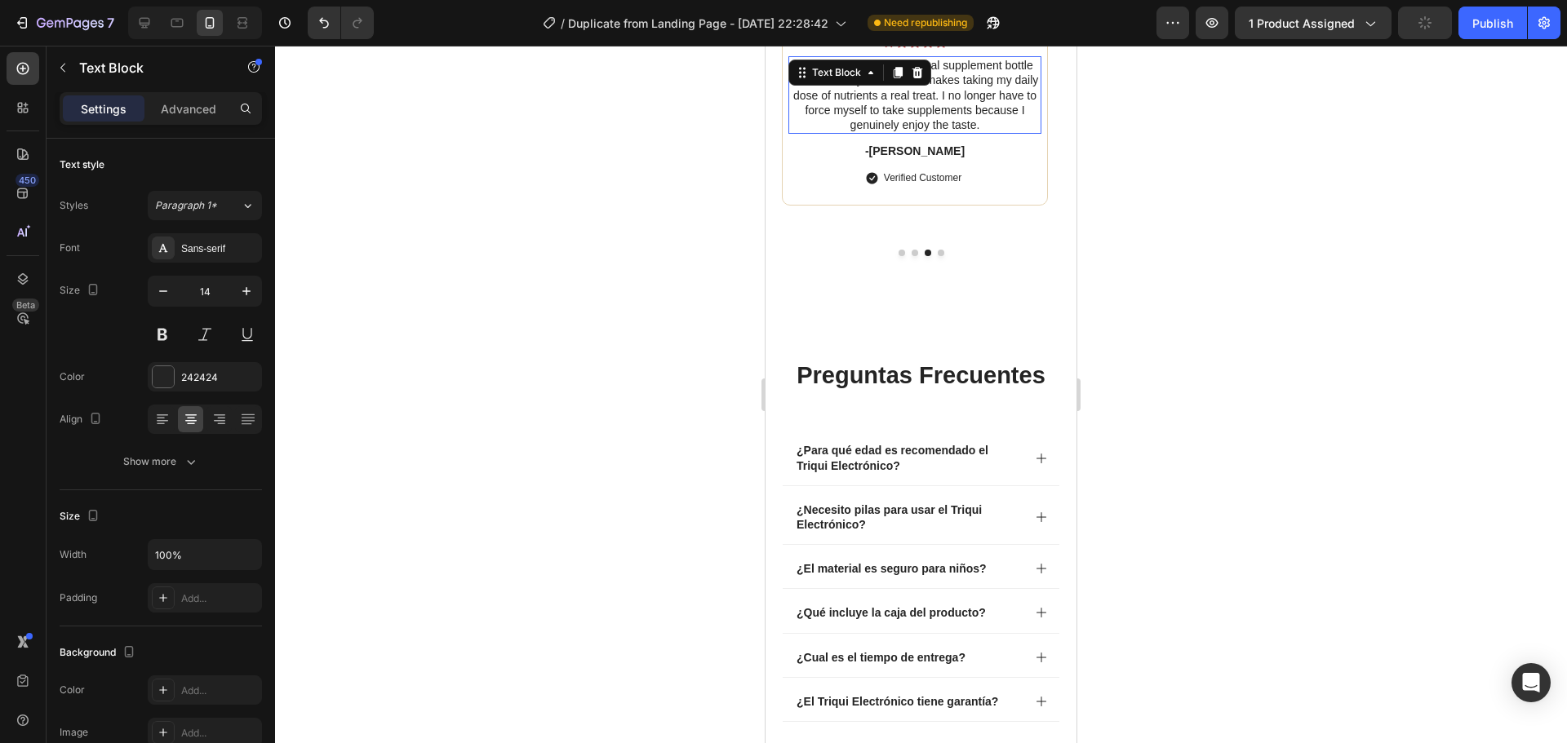
click at [912, 132] on p "The flavors of this nutritional supplement bottle are absolutely delicious. It …" at bounding box center [915, 95] width 250 height 74
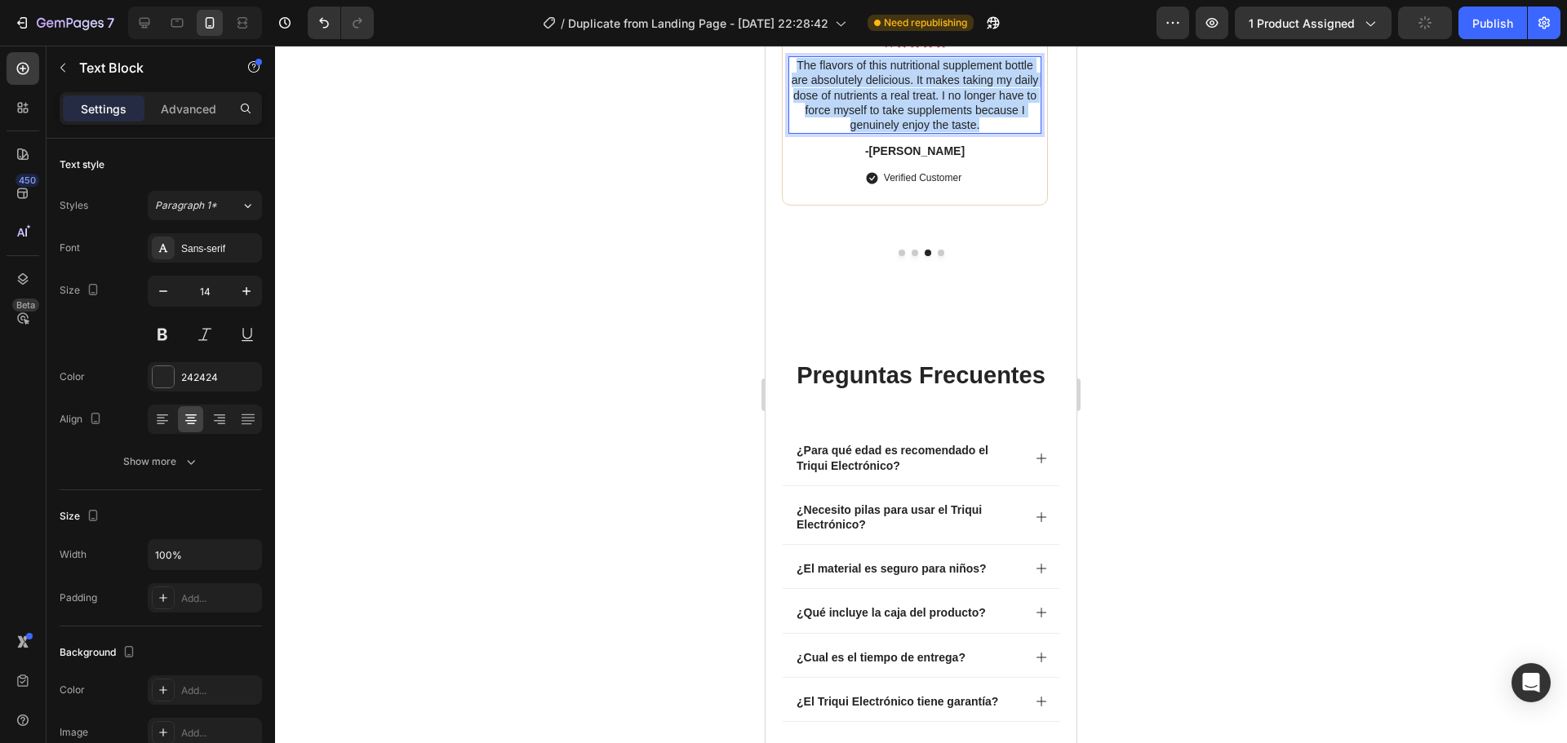
click at [912, 132] on p "The flavors of this nutritional supplement bottle are absolutely delicious. It …" at bounding box center [915, 95] width 250 height 74
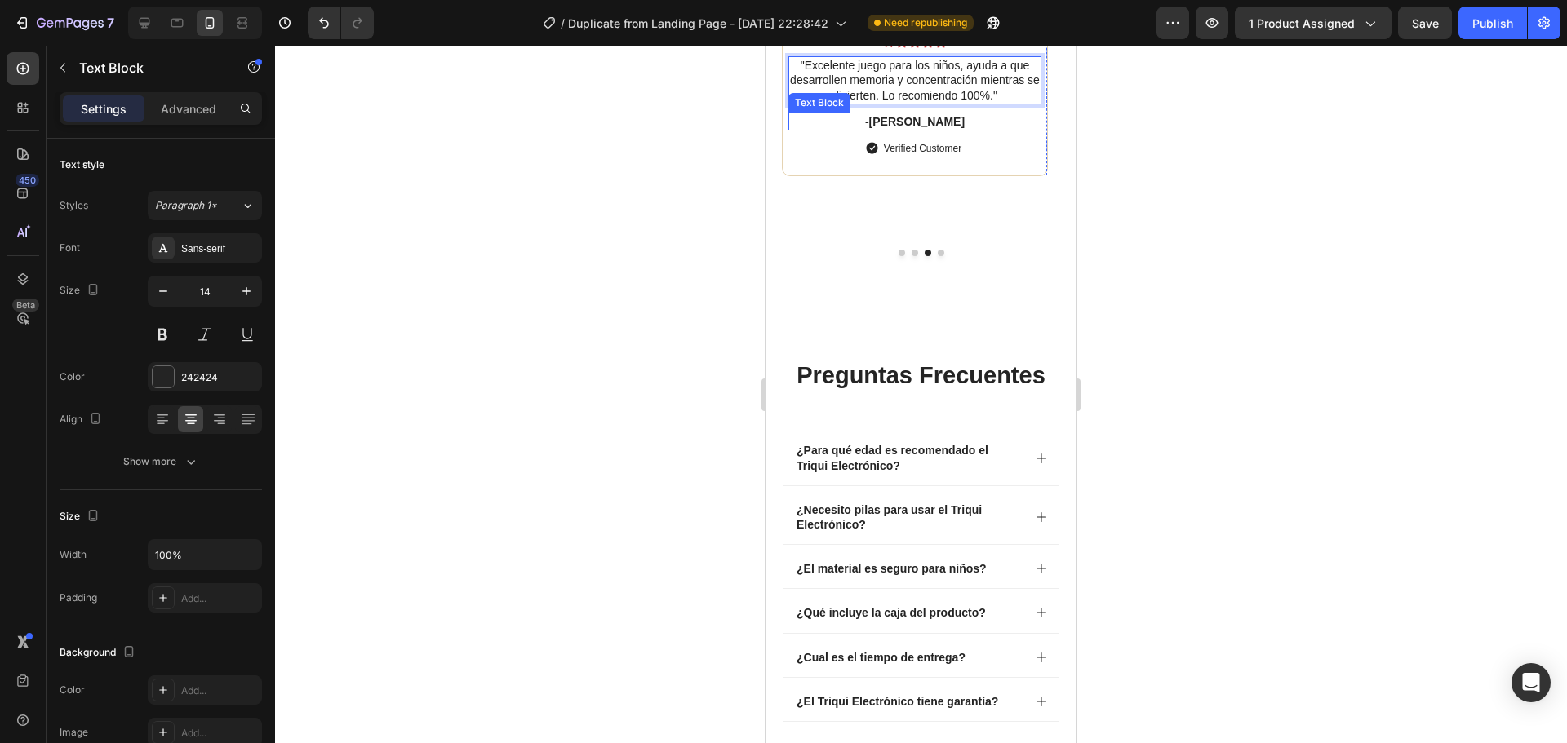
click at [910, 129] on p "-[PERSON_NAME]" at bounding box center [915, 121] width 250 height 15
click at [911, 129] on p "-[PERSON_NAME]" at bounding box center [915, 121] width 250 height 15
click at [912, 129] on p "-[PERSON_NAME]" at bounding box center [915, 121] width 250 height 15
click at [912, 156] on p "Verified Customer" at bounding box center [923, 148] width 78 height 15
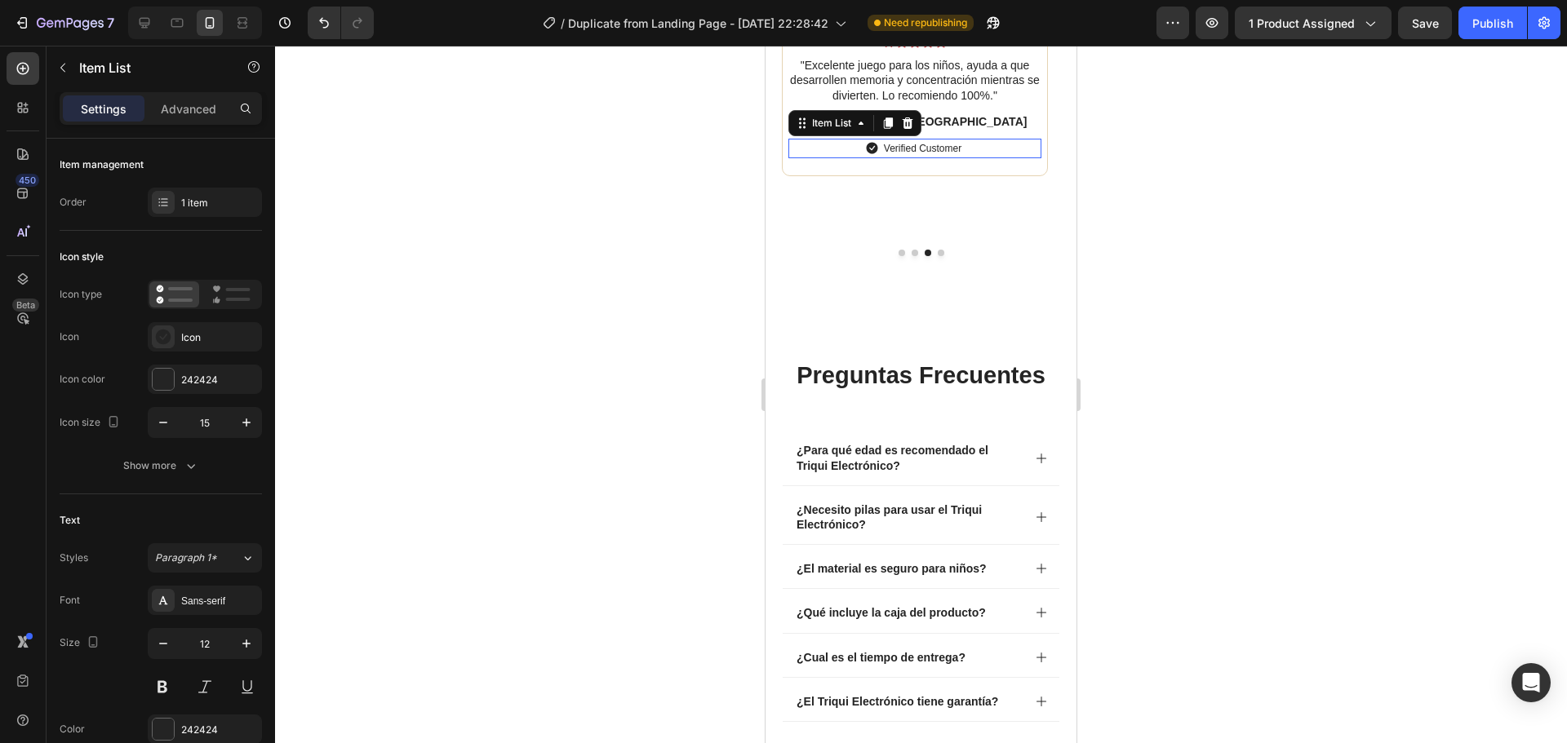
click at [912, 156] on p "Verified Customer" at bounding box center [923, 148] width 78 height 15
click at [938, 256] on button "Dot" at bounding box center [941, 253] width 7 height 7
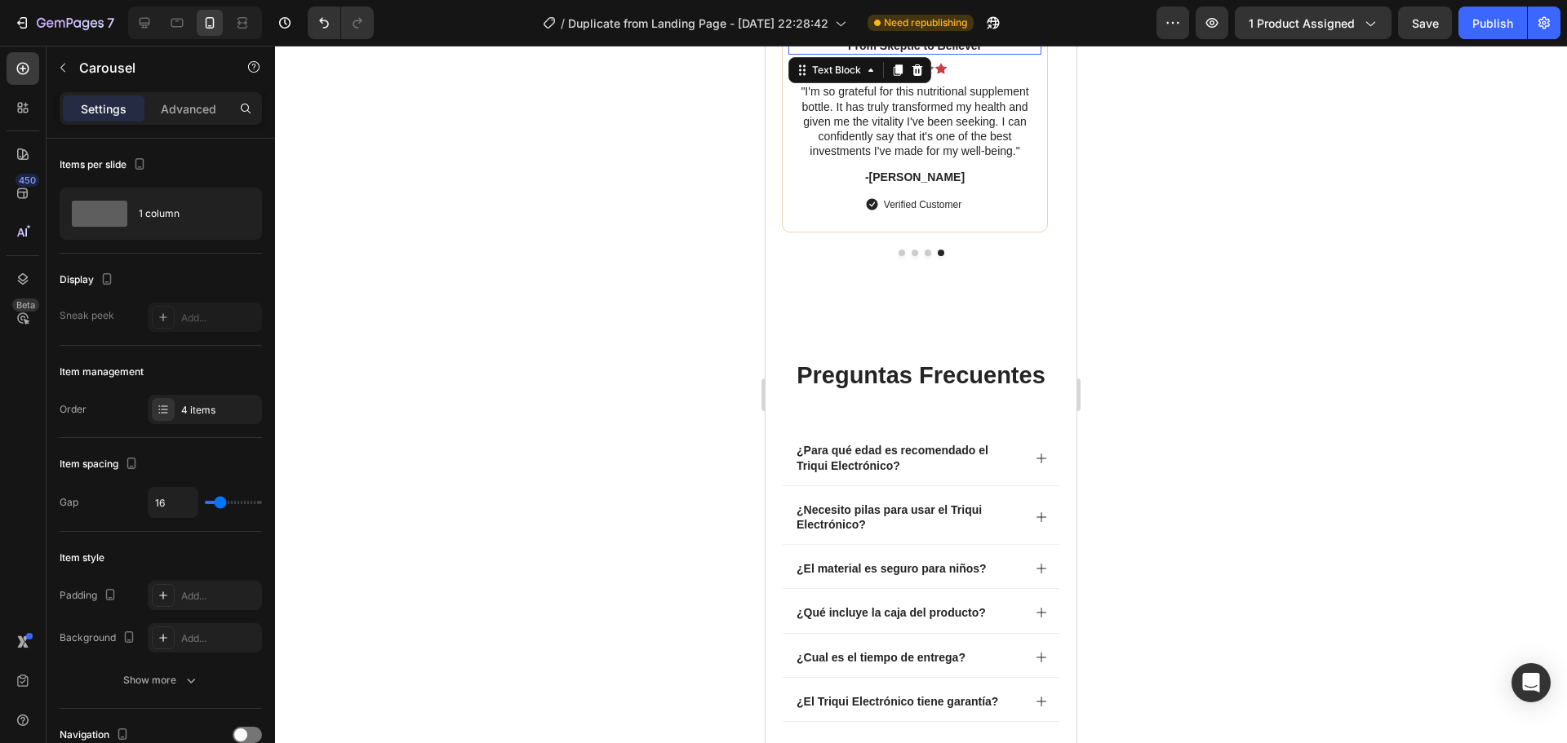
click at [940, 53] on p "From Skeptic to Believer" at bounding box center [915, 45] width 250 height 15
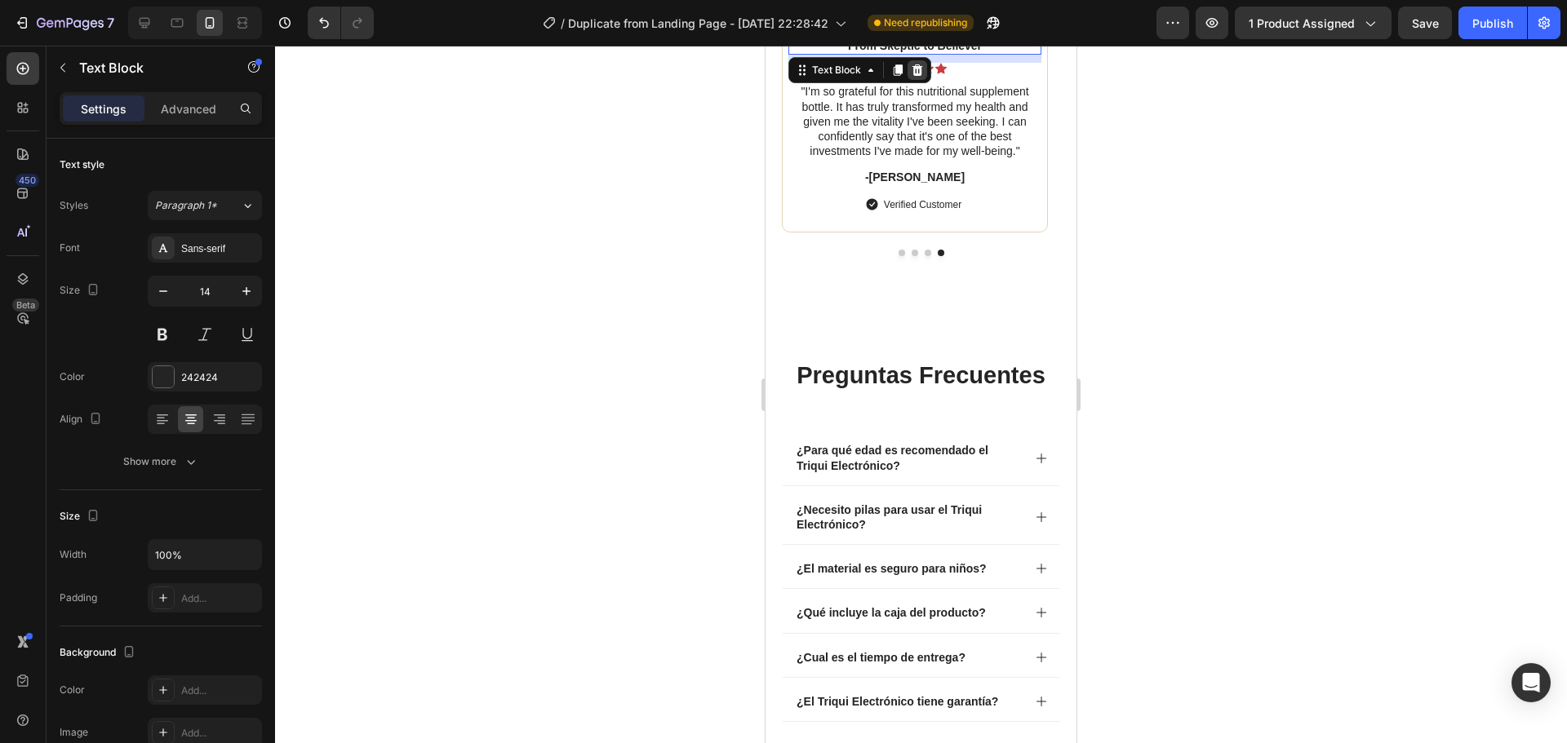
click at [923, 77] on icon at bounding box center [917, 70] width 13 height 13
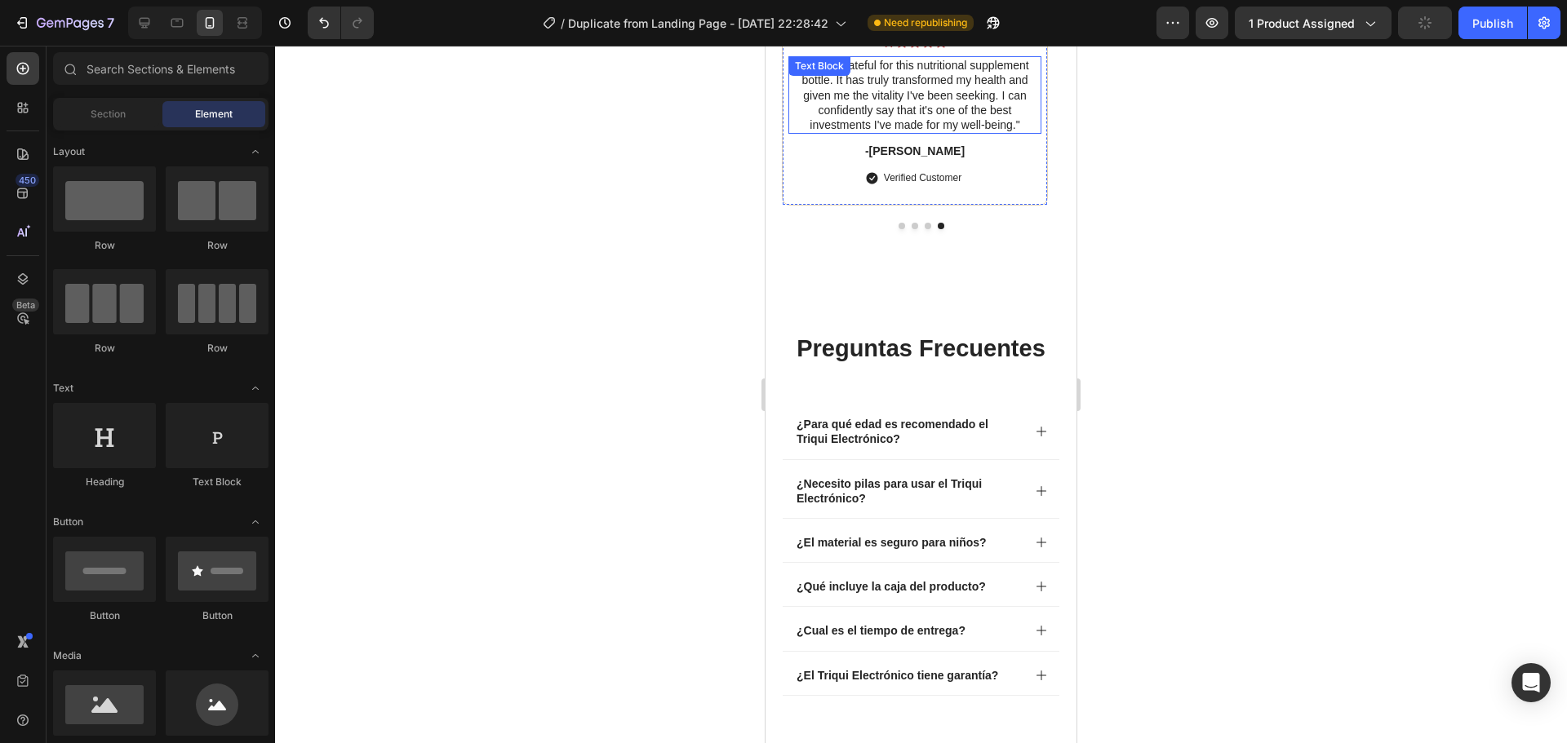
click at [968, 132] on p ""I'm so grateful for this nutritional supplement bottle. It has truly transform…" at bounding box center [915, 95] width 250 height 74
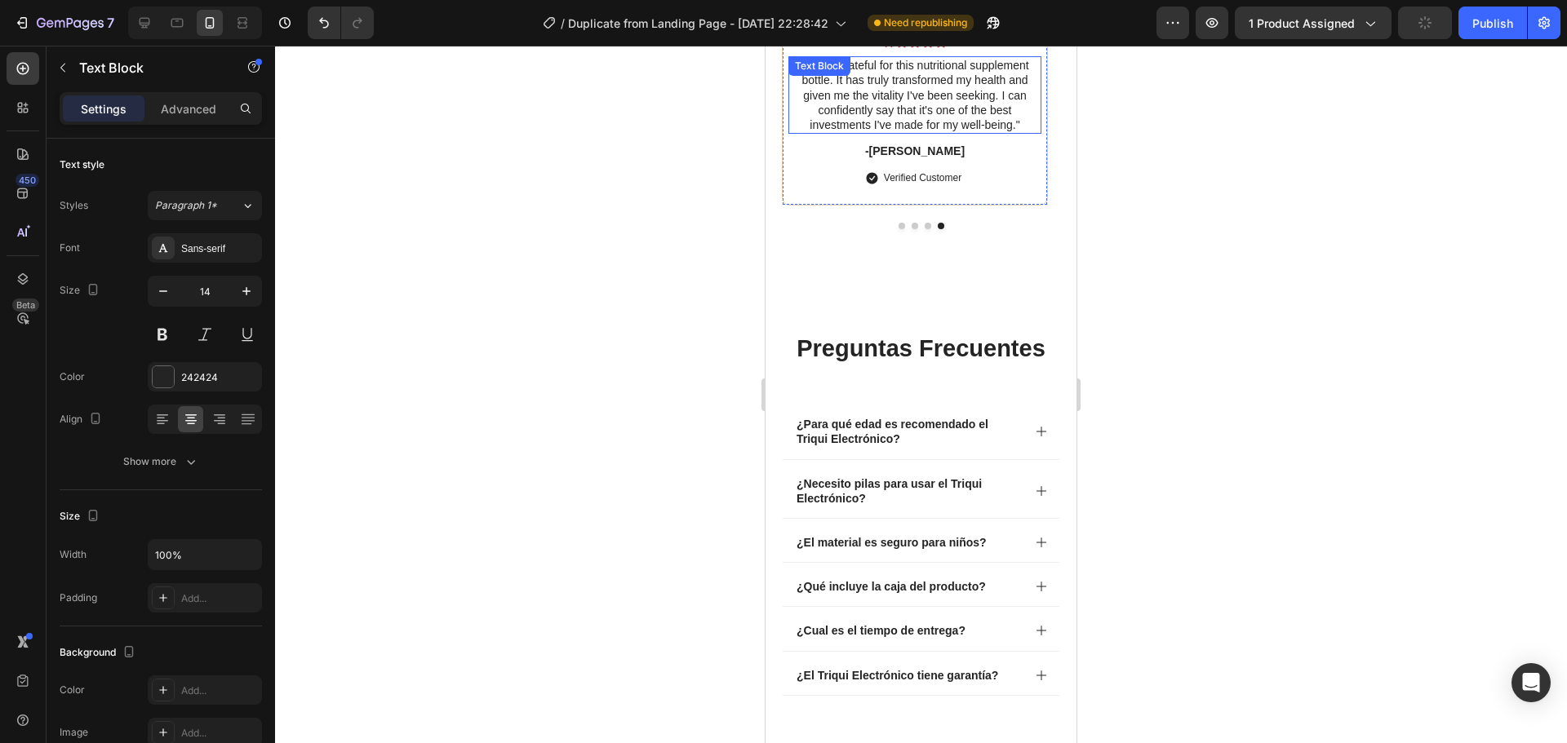
click at [968, 132] on p ""I'm so grateful for this nutritional supplement bottle. It has truly transform…" at bounding box center [915, 95] width 250 height 74
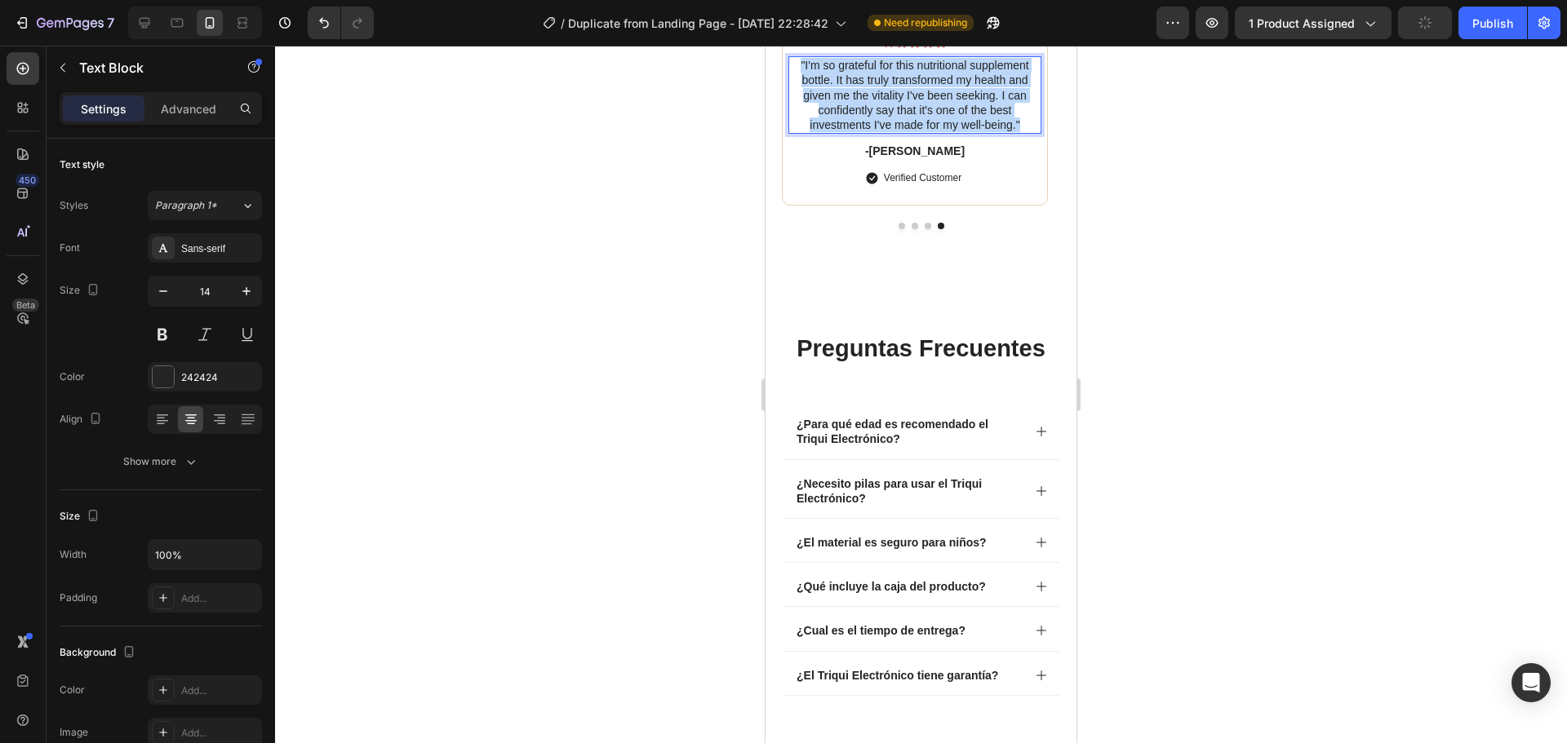
click at [968, 132] on p ""I'm so grateful for this nutritional supplement bottle. It has truly transform…" at bounding box center [915, 95] width 250 height 74
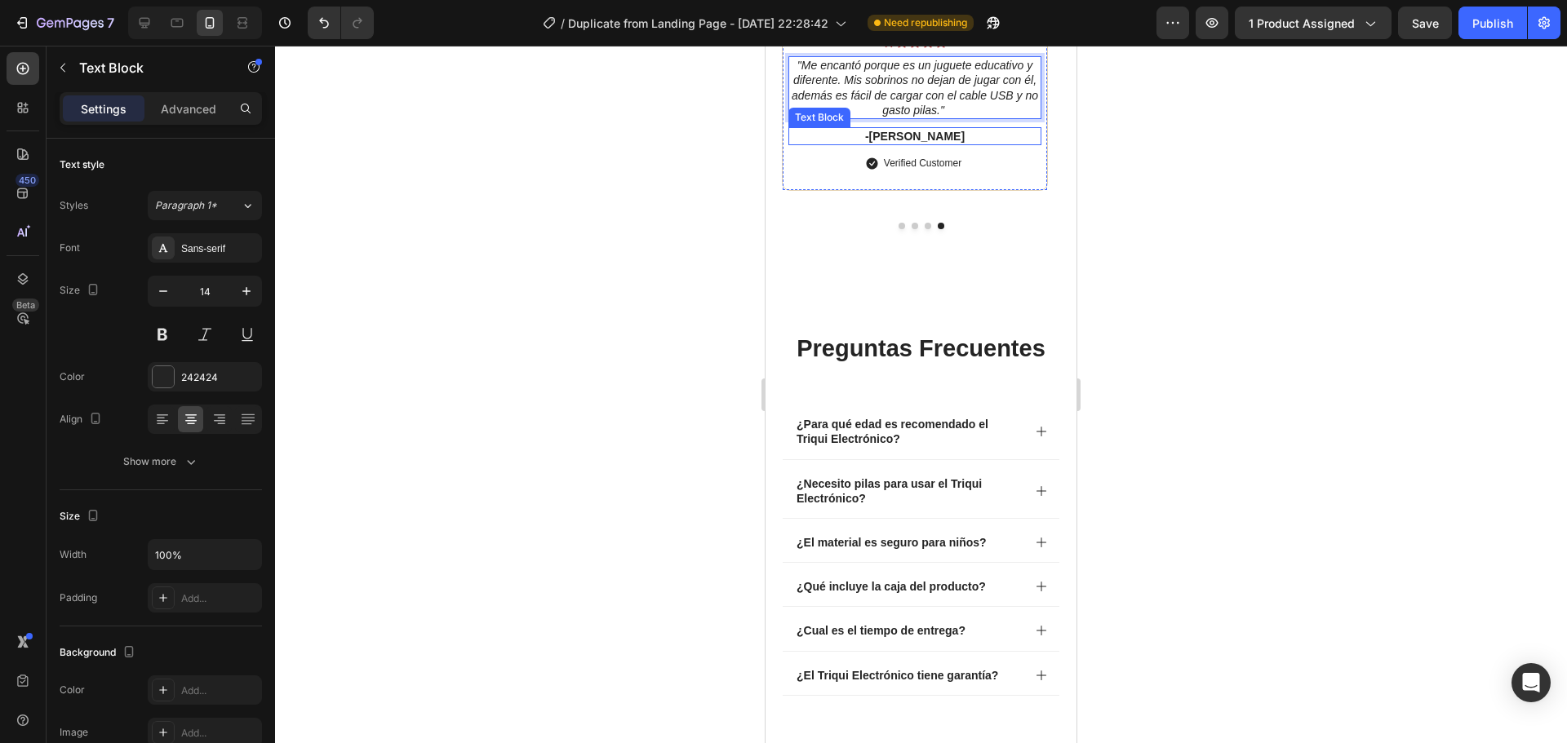
click at [910, 144] on p "-[PERSON_NAME]" at bounding box center [915, 136] width 250 height 15
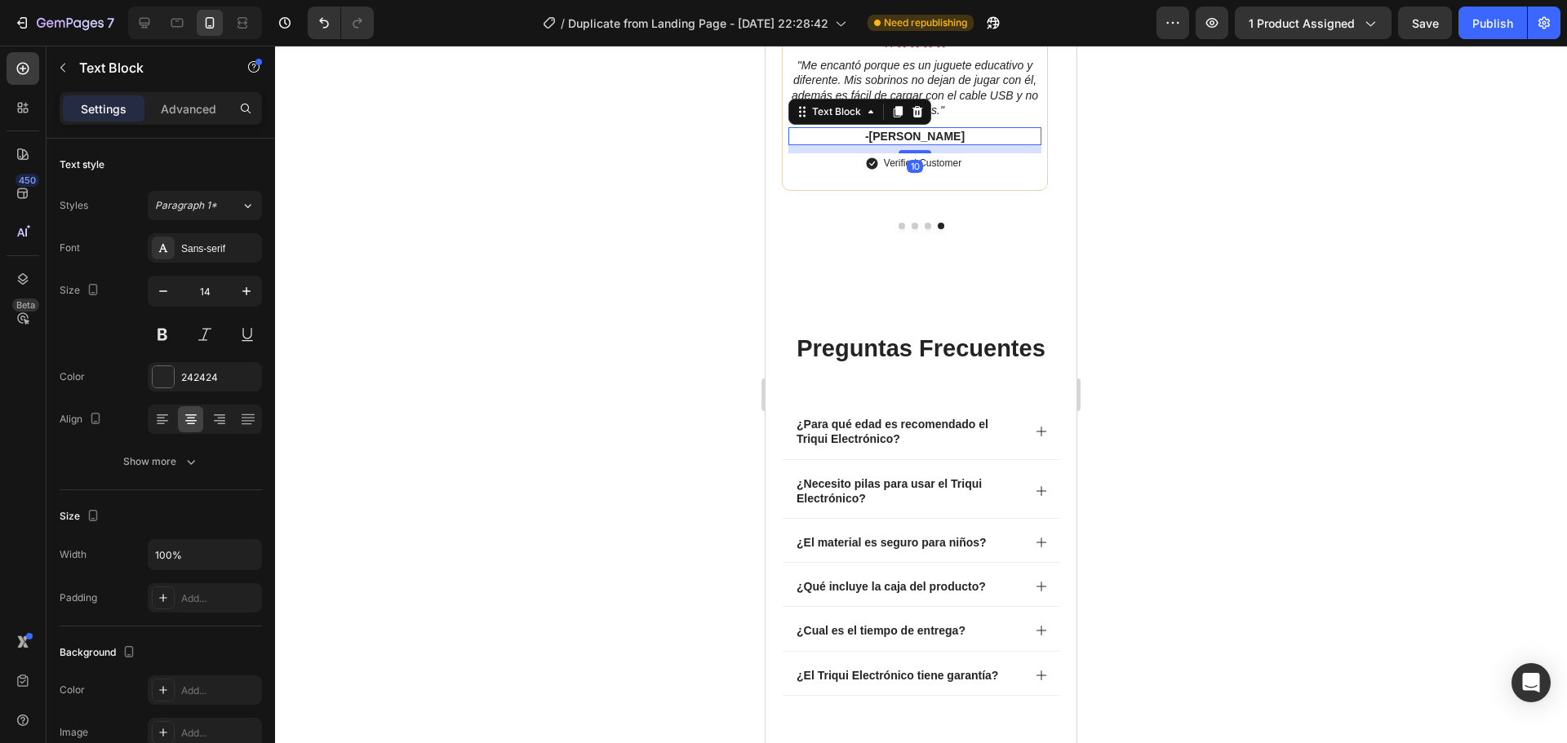
click at [910, 144] on p "-[PERSON_NAME]" at bounding box center [915, 136] width 250 height 15
click at [924, 171] on p "Verified Customer" at bounding box center [923, 163] width 78 height 15
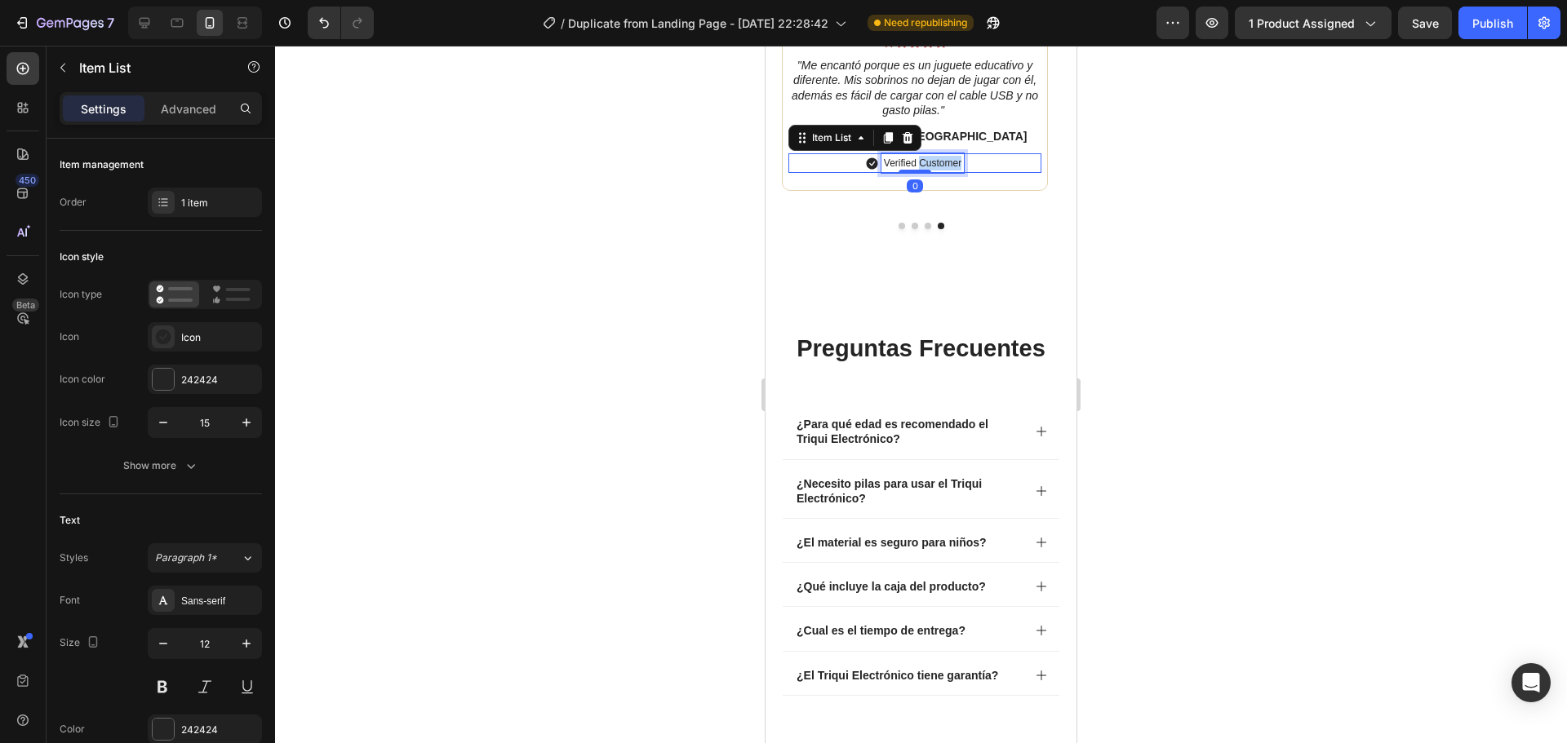
click at [924, 171] on p "Verified Customer" at bounding box center [923, 163] width 78 height 15
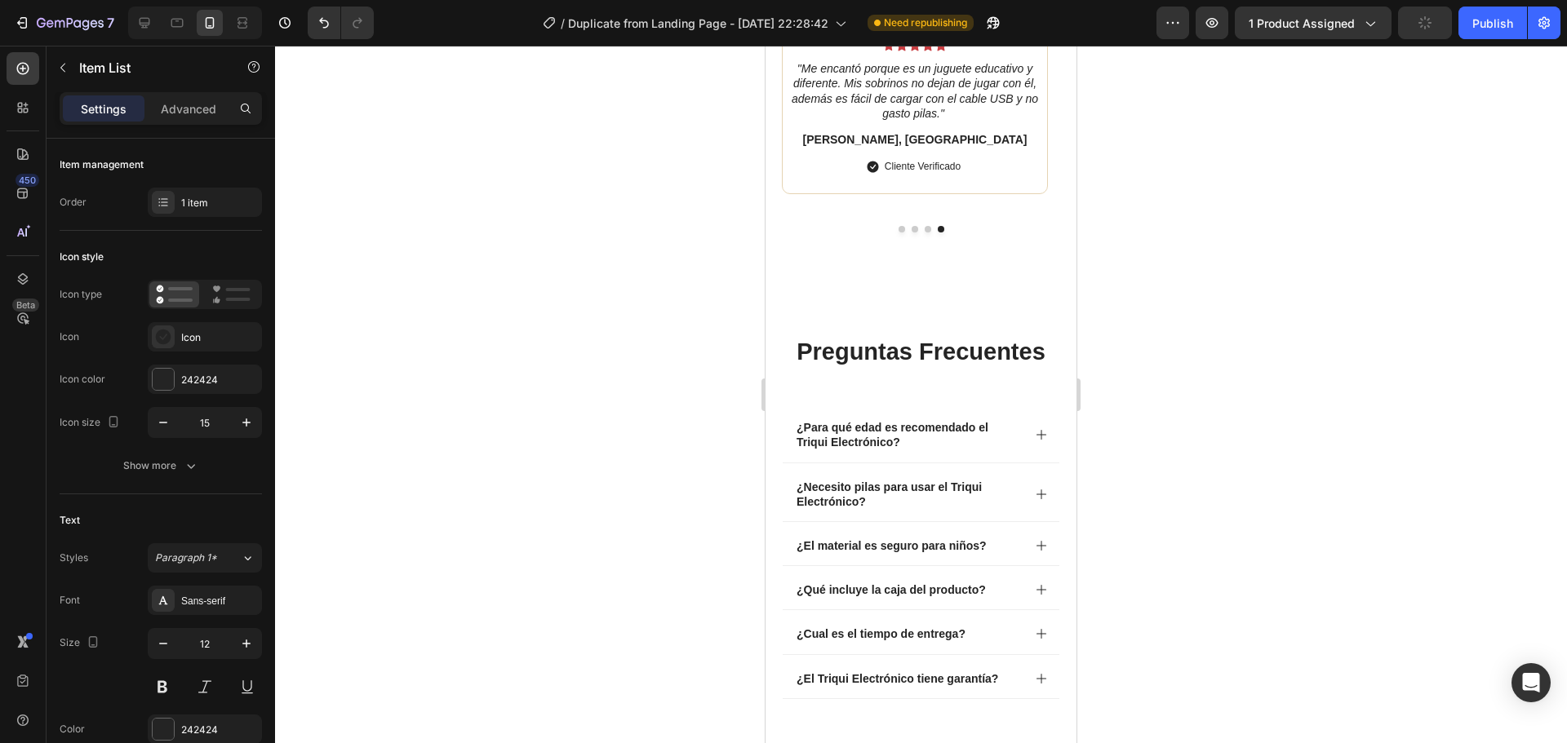
click at [1112, 203] on div at bounding box center [921, 395] width 1292 height 698
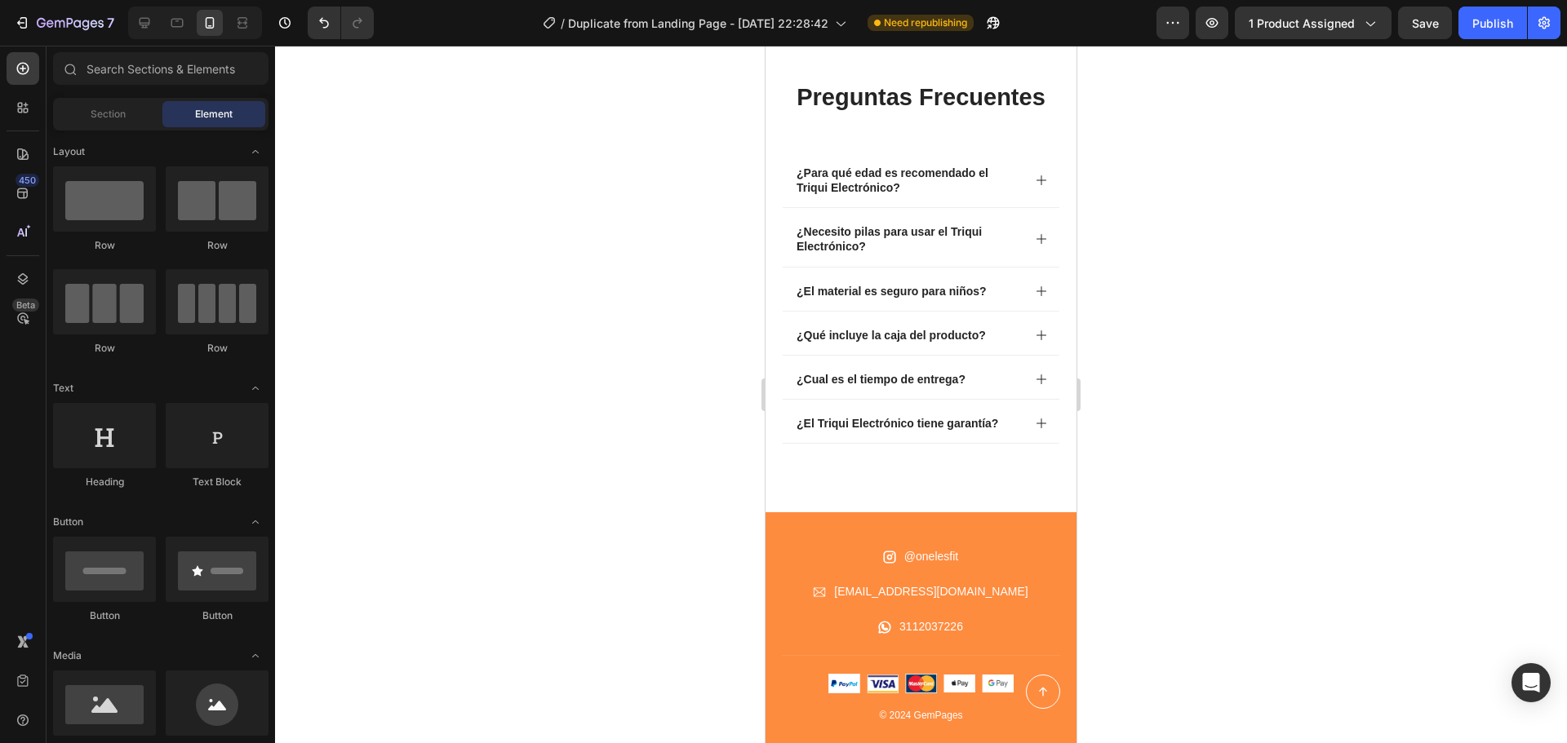
scroll to position [4706, 0]
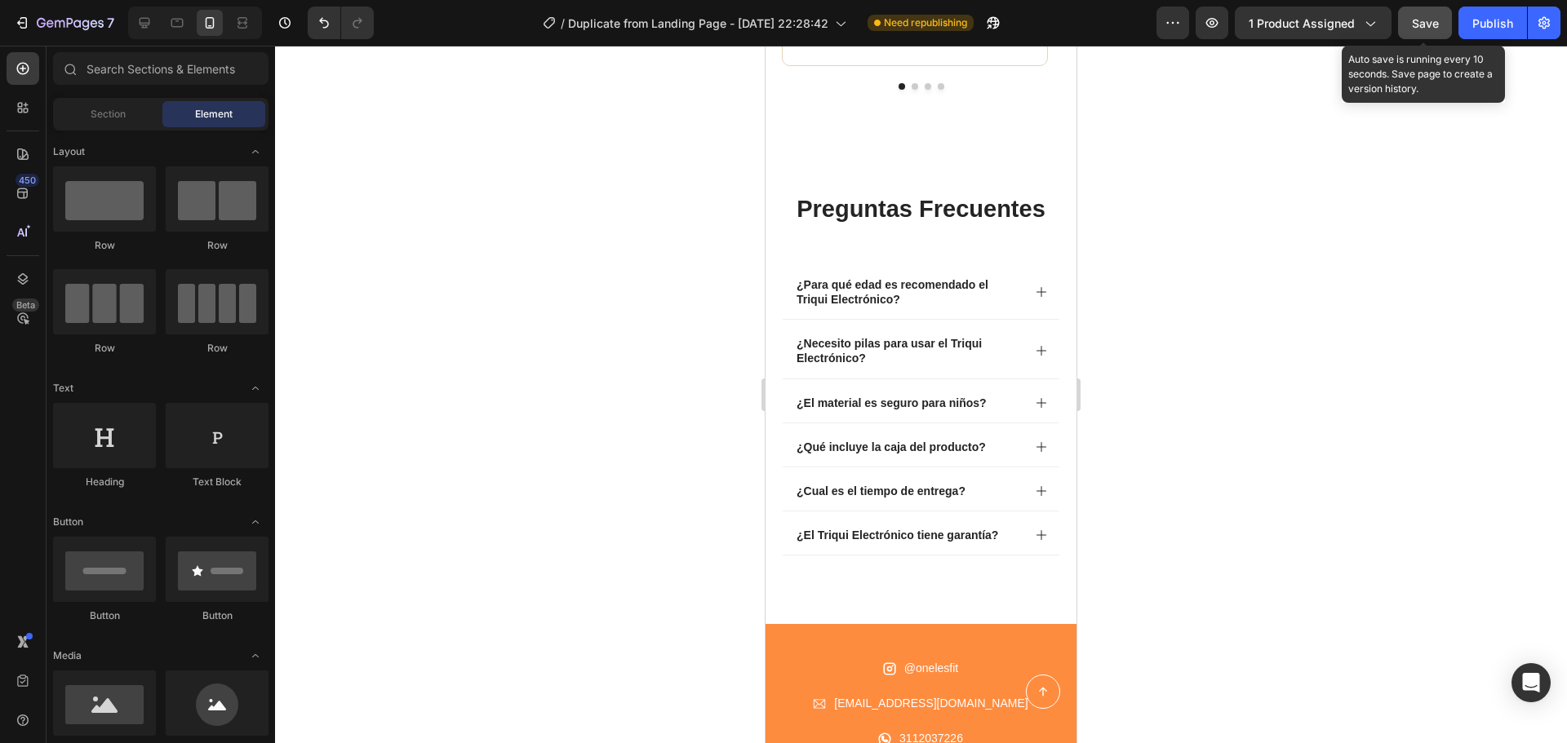
click at [1441, 33] on button "Save" at bounding box center [1425, 23] width 54 height 33
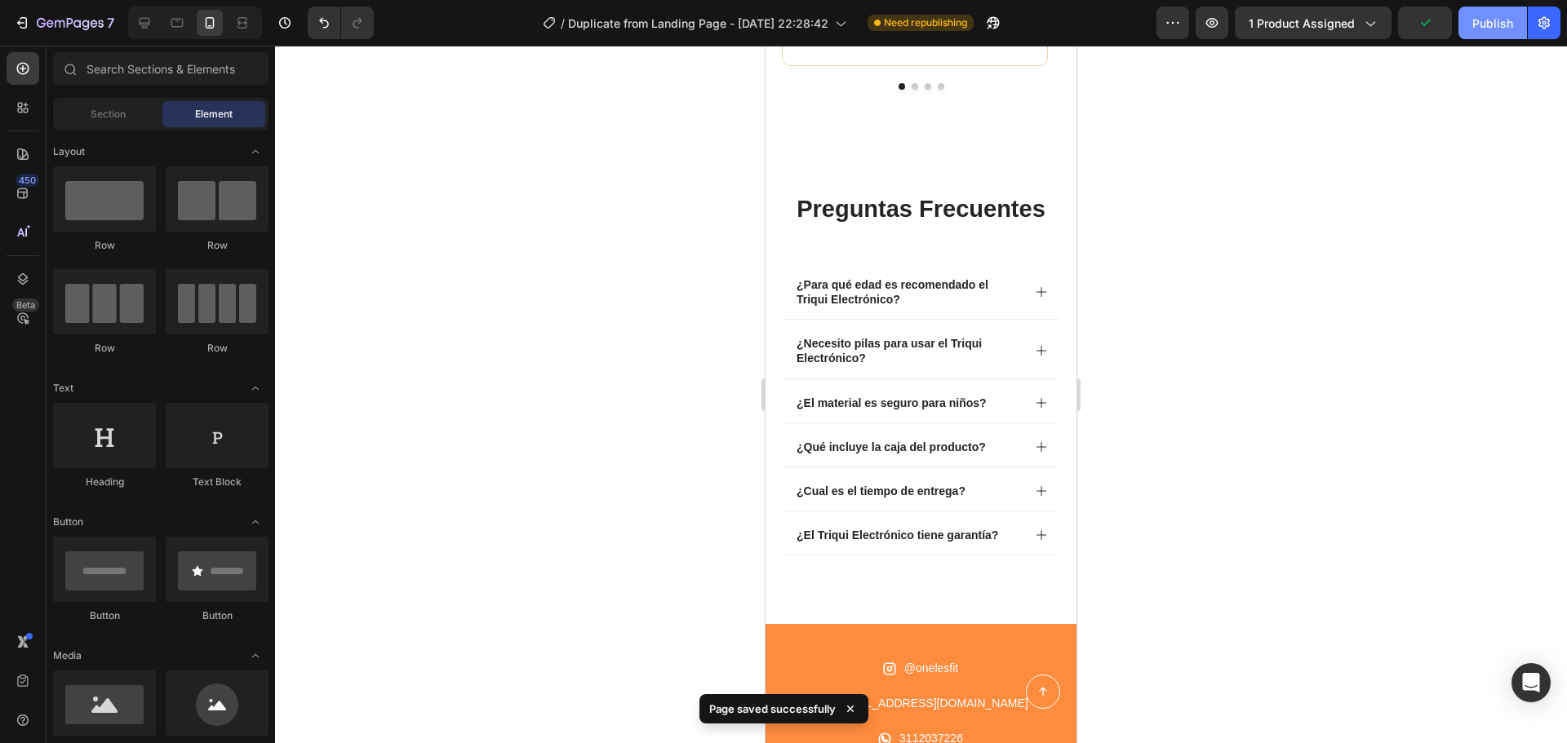
click at [1481, 22] on div "Publish" at bounding box center [1492, 23] width 41 height 17
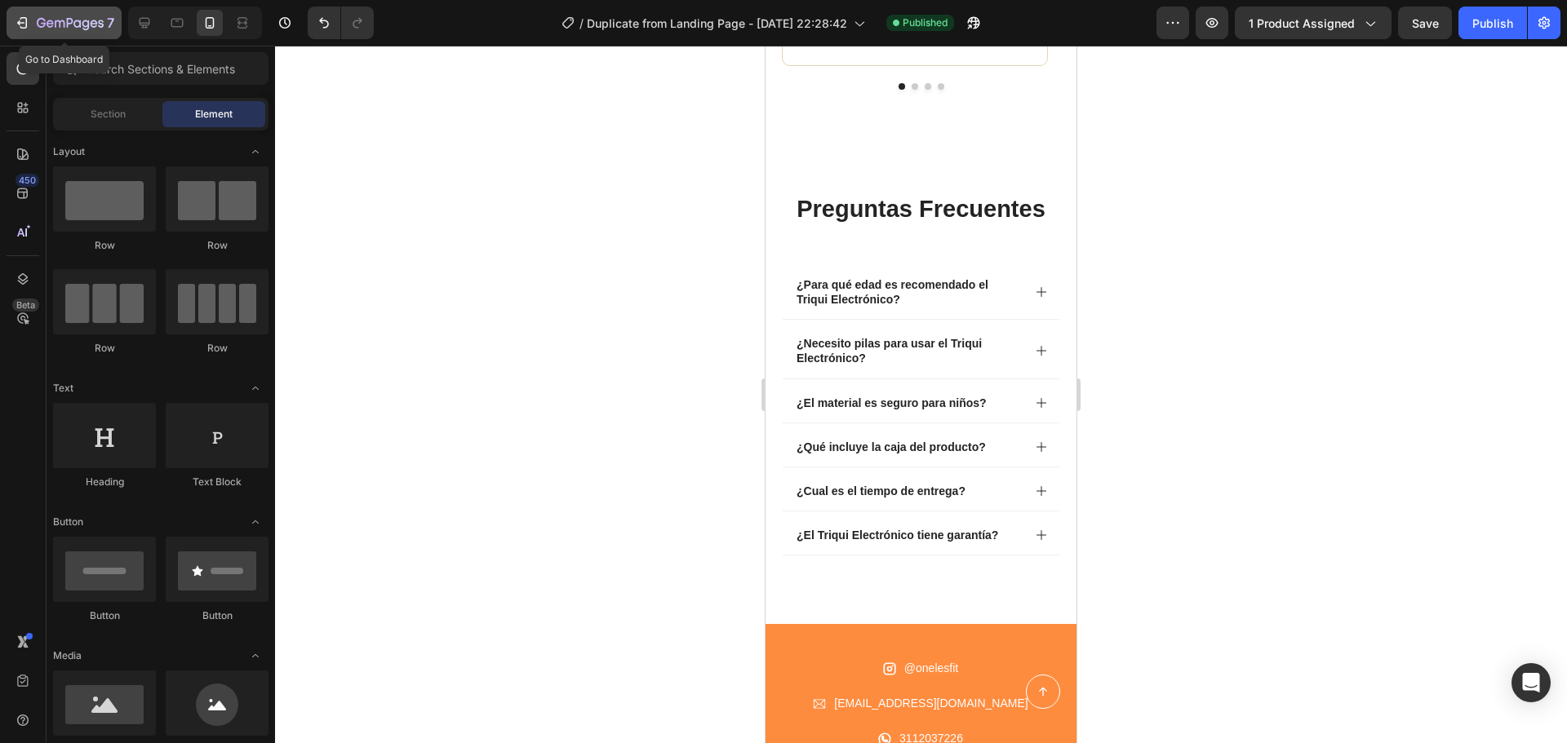
click at [27, 30] on icon "button" at bounding box center [22, 23] width 16 height 16
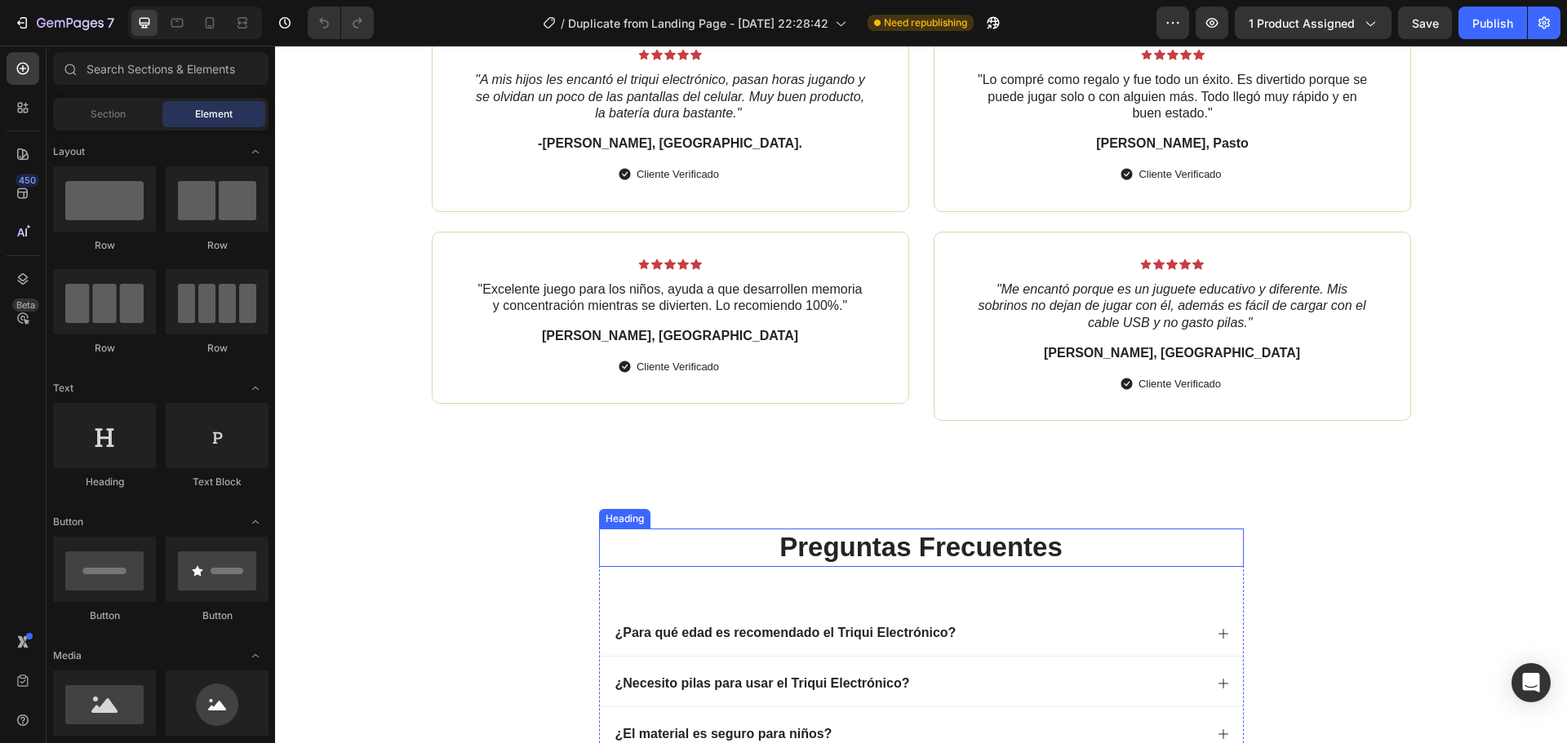
scroll to position [3183, 0]
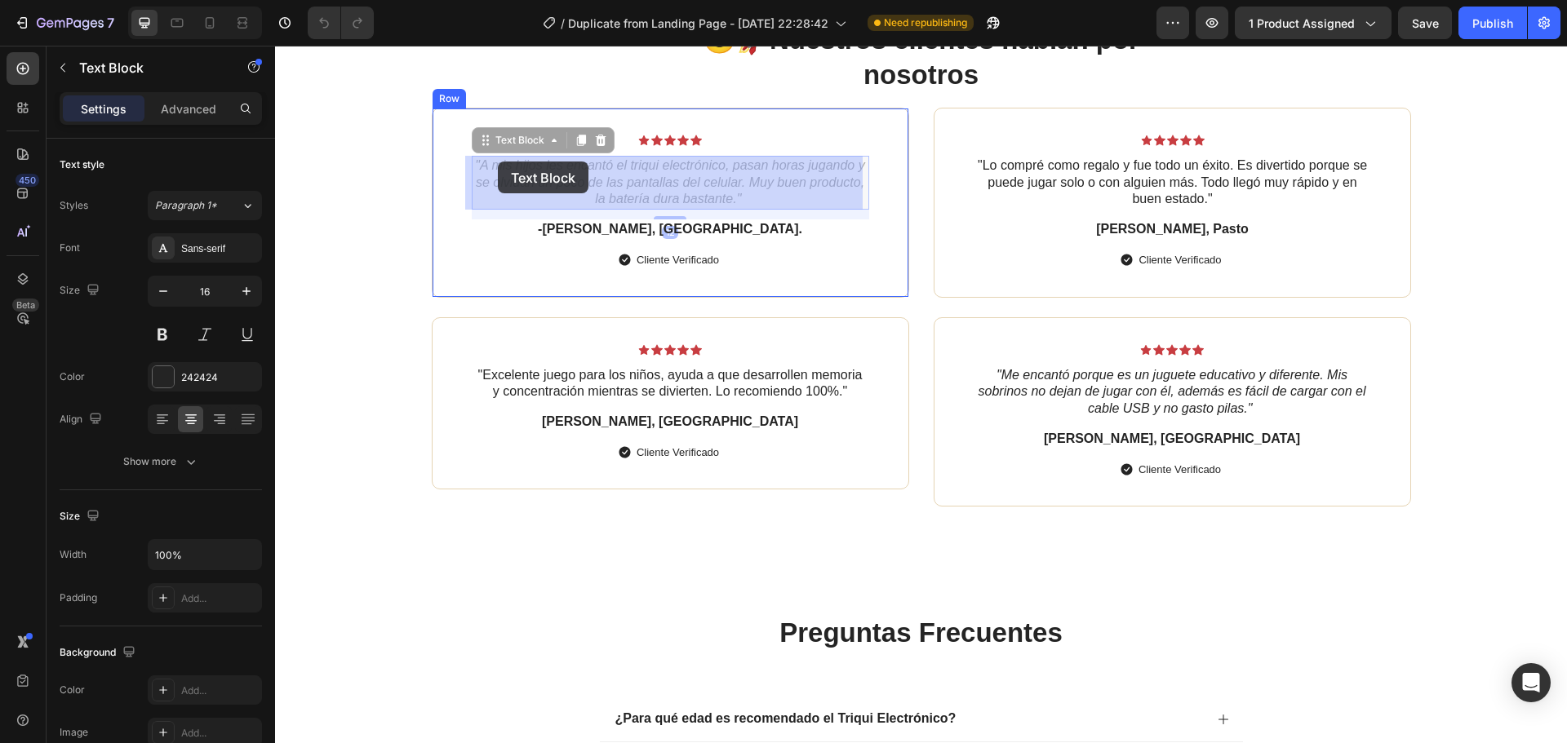
drag, startPoint x: 735, startPoint y: 195, endPoint x: 497, endPoint y: 162, distance: 240.6
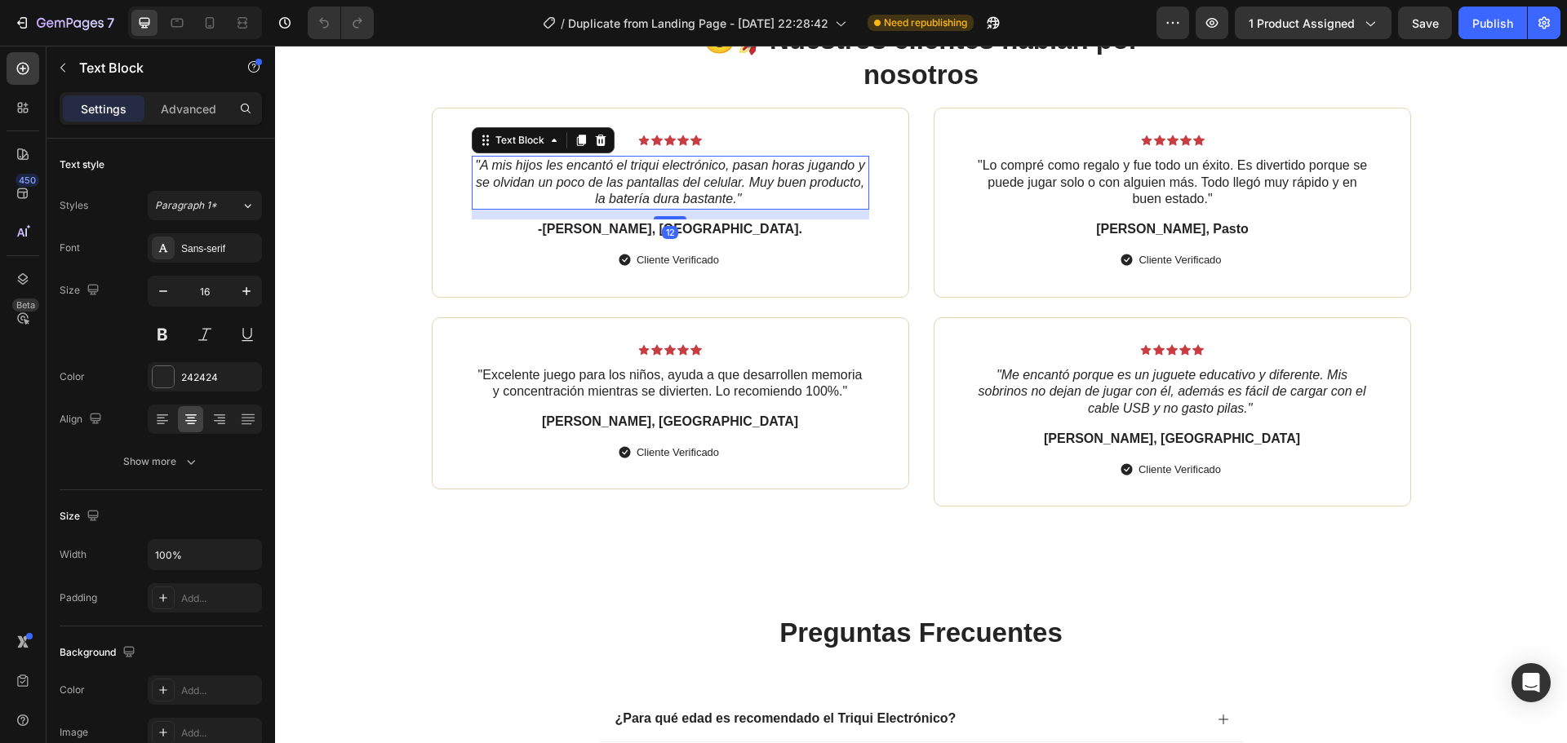
click at [512, 176] on icon ""A mis hijos les encantó el triqui electrónico, pasan horas jugando y se olvida…" at bounding box center [669, 182] width 389 height 48
click at [477, 167] on icon ""A mis hijos les encantó el triqui electrónico, pasan horas jugando y se olvida…" at bounding box center [669, 182] width 389 height 48
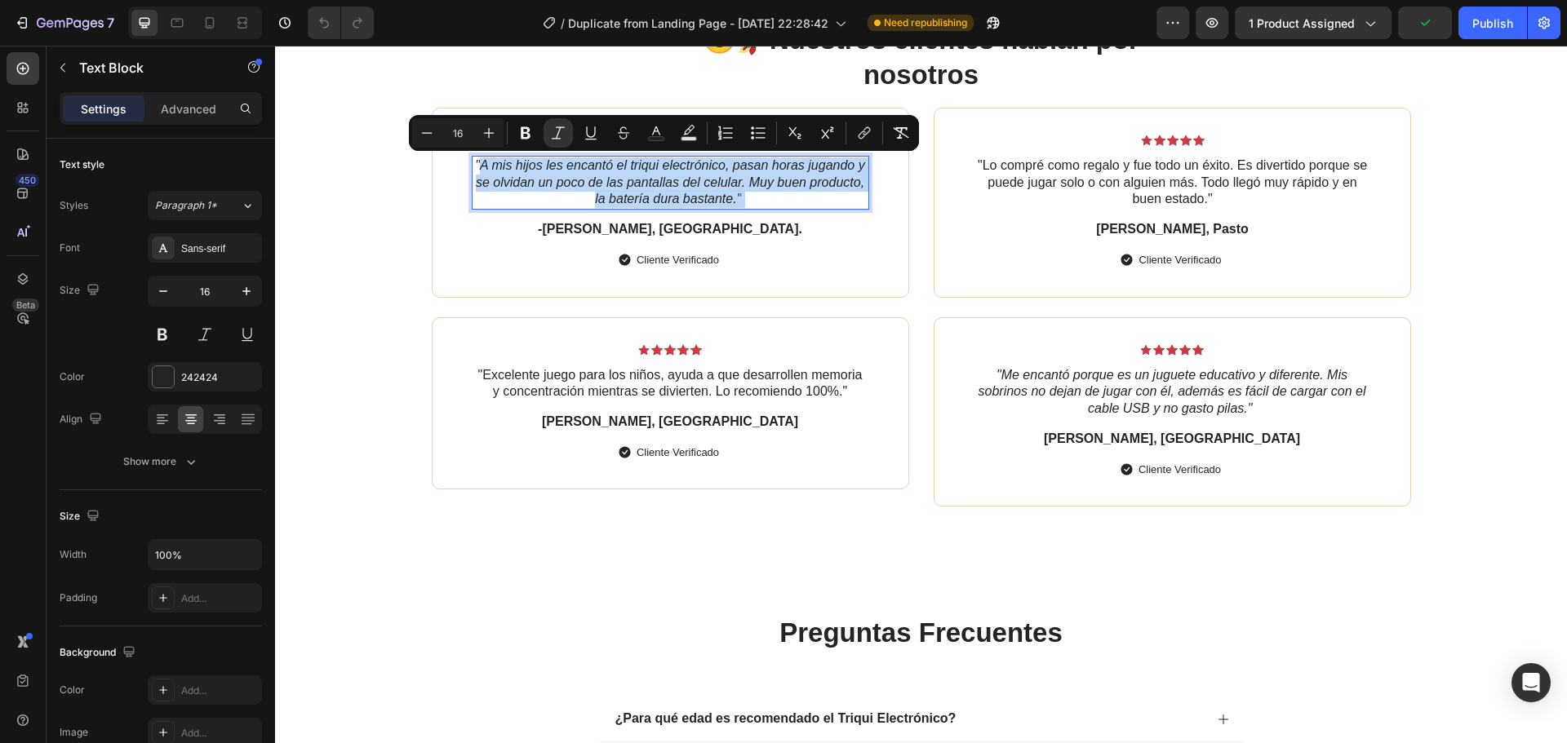
copy p "A mis hijos les encantó el triqui electrónico, pasan horas jugando y se olvidan…"
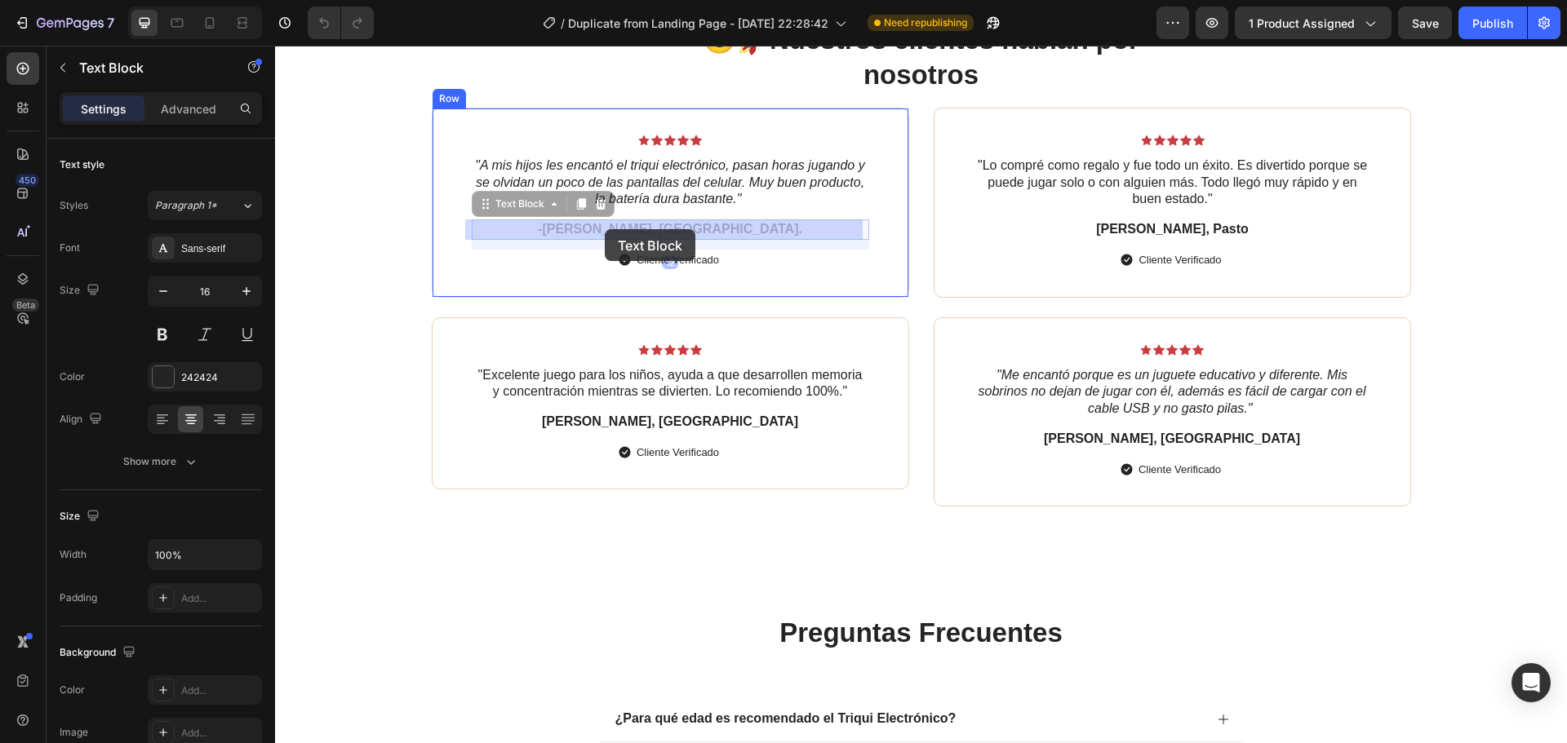
drag, startPoint x: 706, startPoint y: 233, endPoint x: 605, endPoint y: 229, distance: 101.3
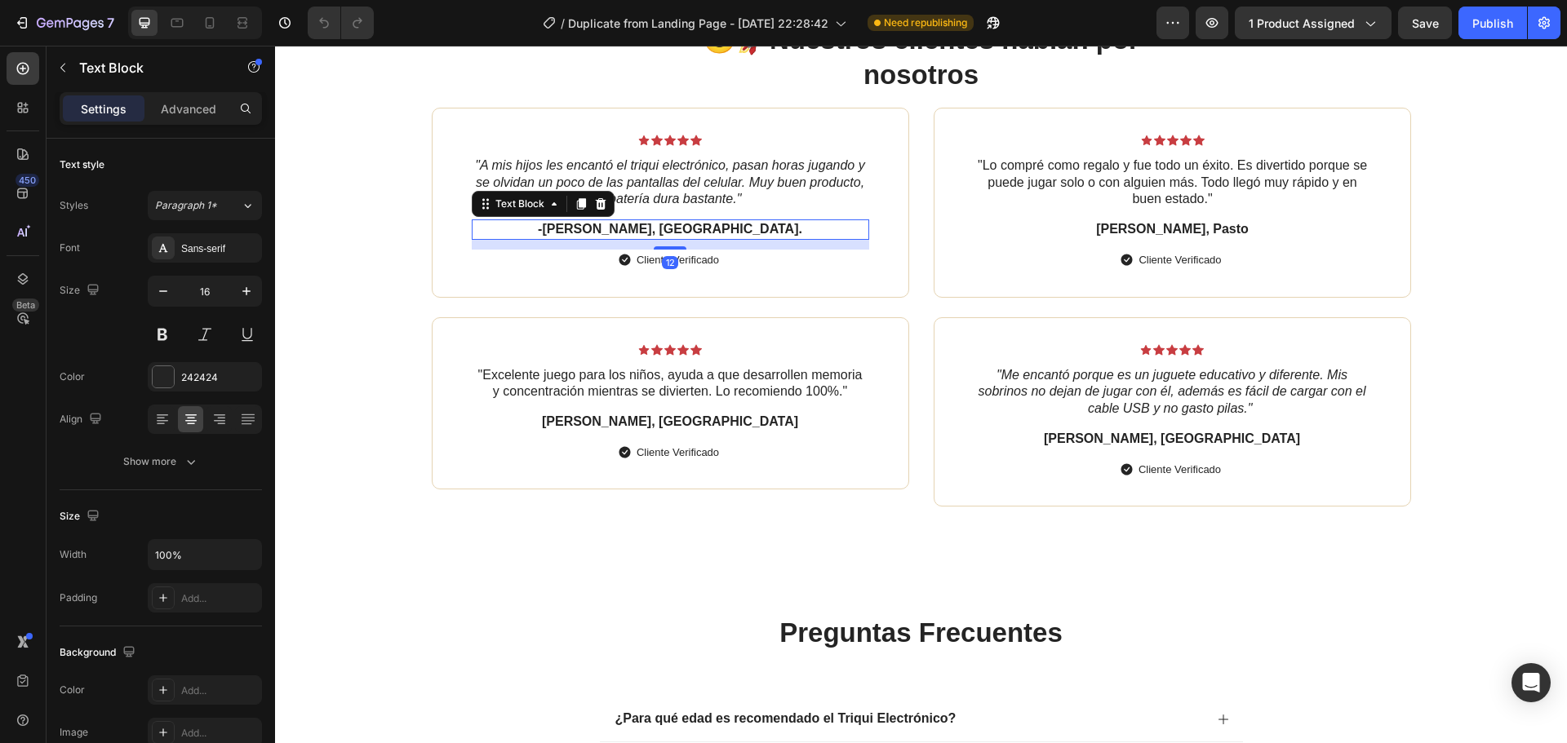
click at [610, 231] on p "-[PERSON_NAME], [GEOGRAPHIC_DATA]." at bounding box center [670, 229] width 394 height 17
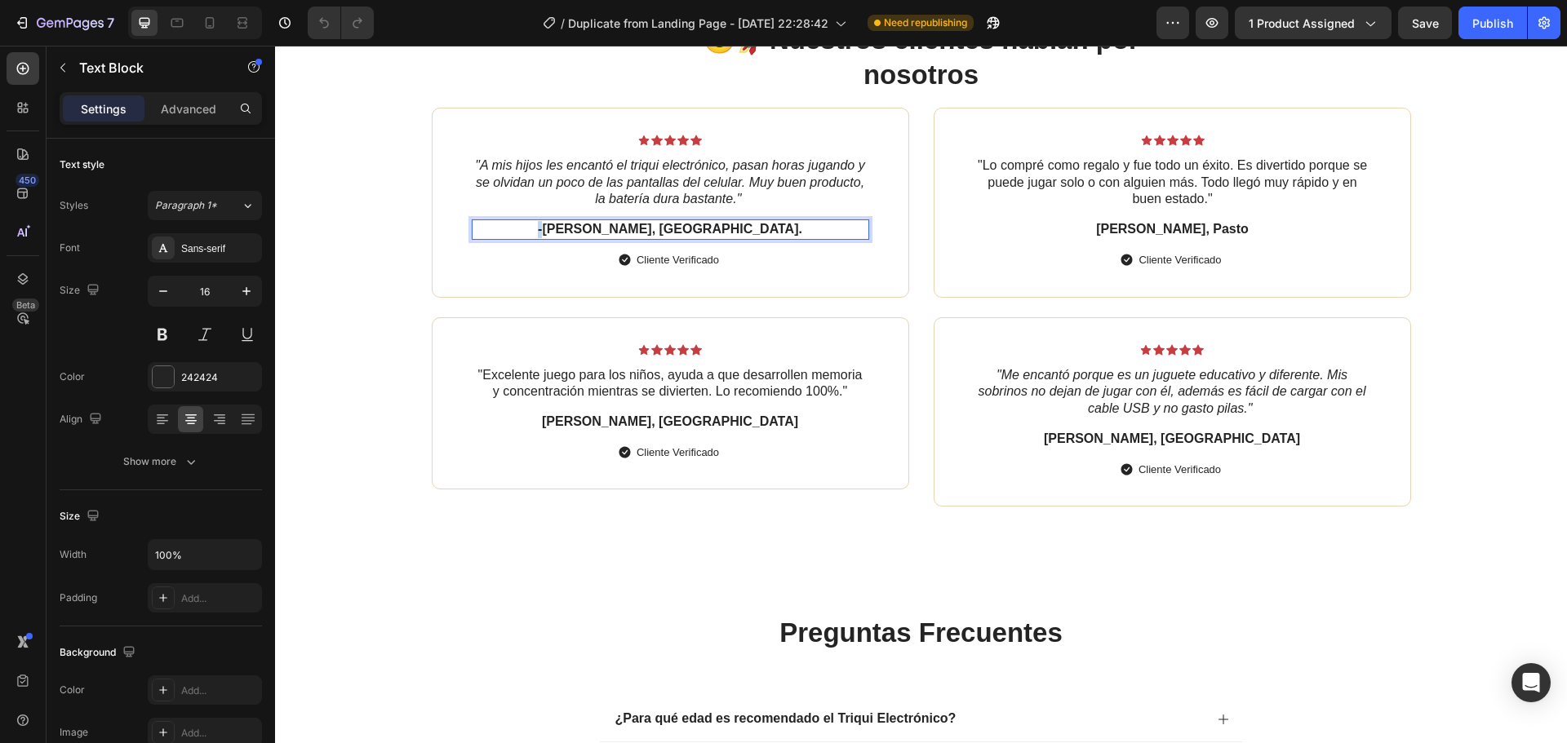
click at [610, 231] on p "-[PERSON_NAME], [GEOGRAPHIC_DATA]." at bounding box center [670, 229] width 394 height 17
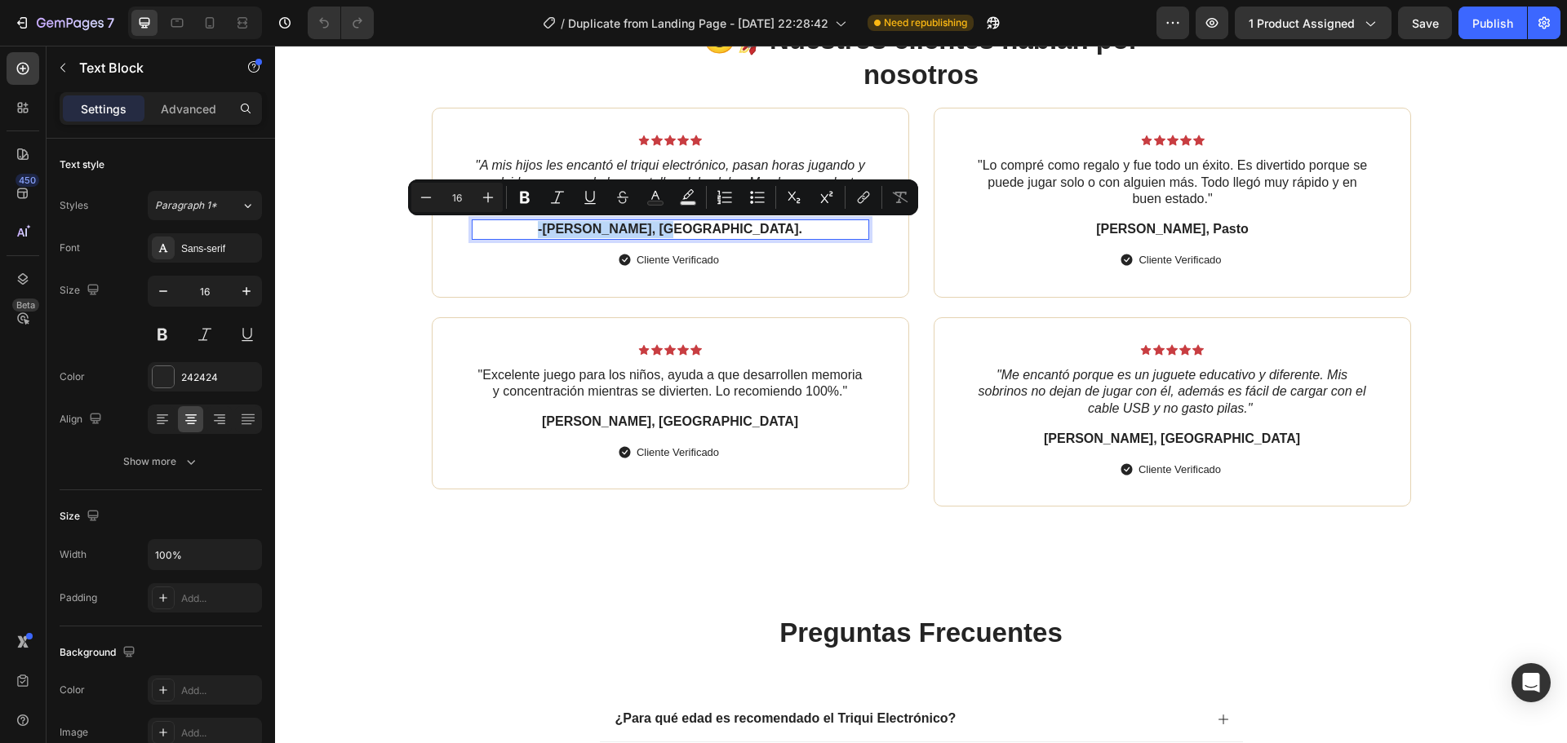
copy p "-[PERSON_NAME], [GEOGRAPHIC_DATA]."
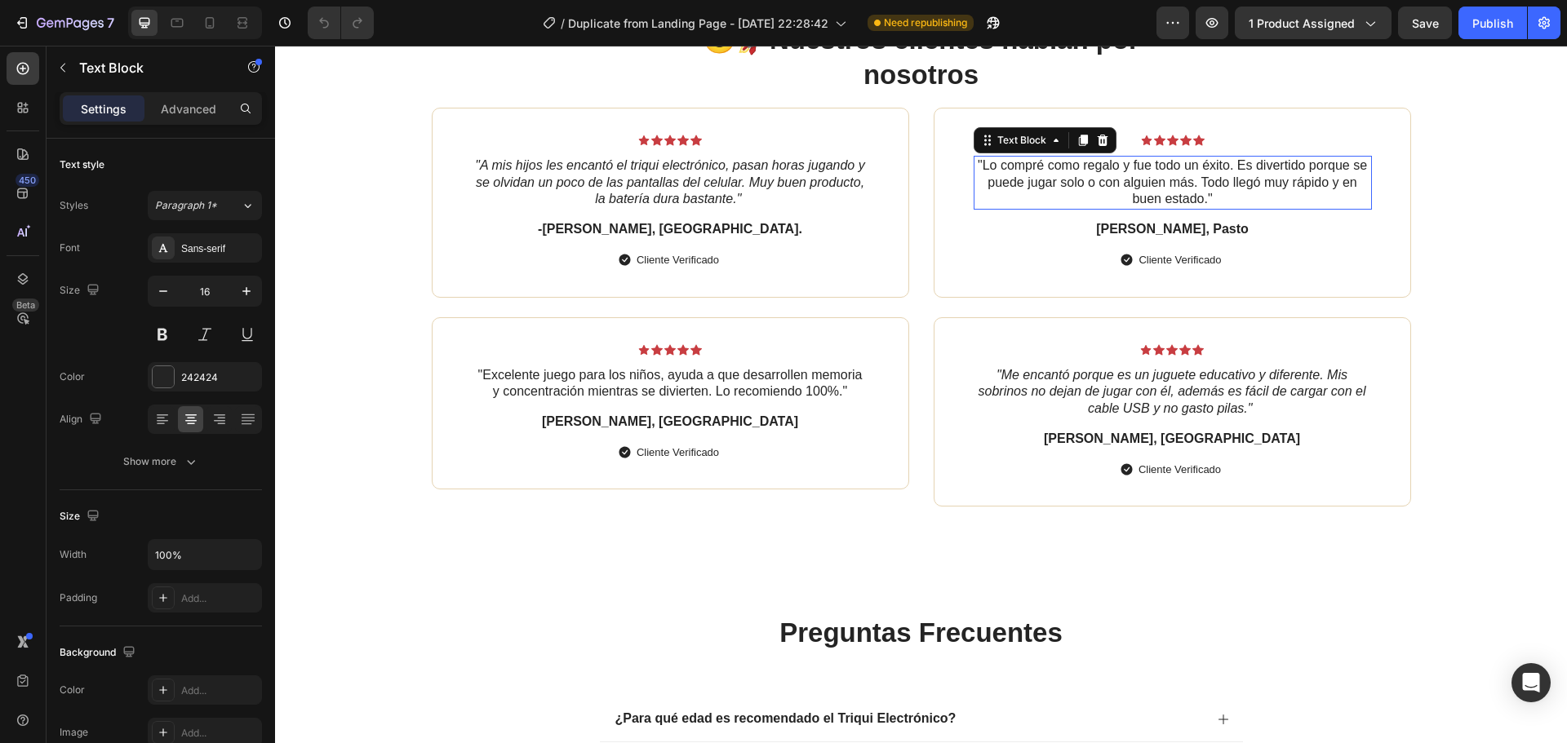
click at [1205, 198] on p ""Lo compré como regalo y fue todo un éxito. Es divertido porque se puede jugar …" at bounding box center [1172, 183] width 395 height 51
click at [1205, 197] on p ""Lo compré como regalo y fue todo un éxito. Es divertido porque se puede jugar …" at bounding box center [1172, 183] width 395 height 51
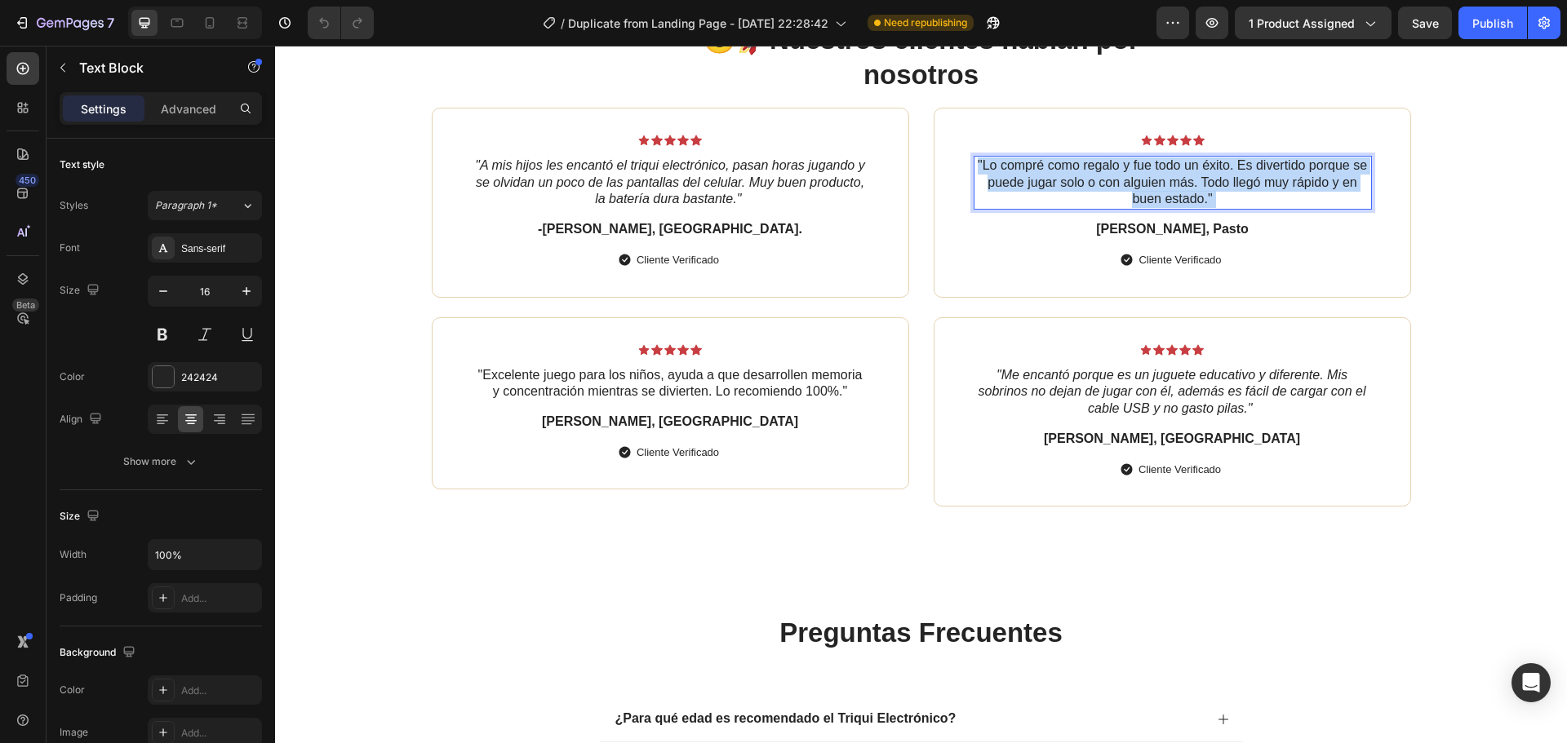
drag, startPoint x: 1209, startPoint y: 197, endPoint x: 996, endPoint y: 167, distance: 215.9
click at [996, 167] on p ""Lo compré como regalo y fue todo un éxito. Es divertido porque se puede jugar …" at bounding box center [1172, 183] width 395 height 51
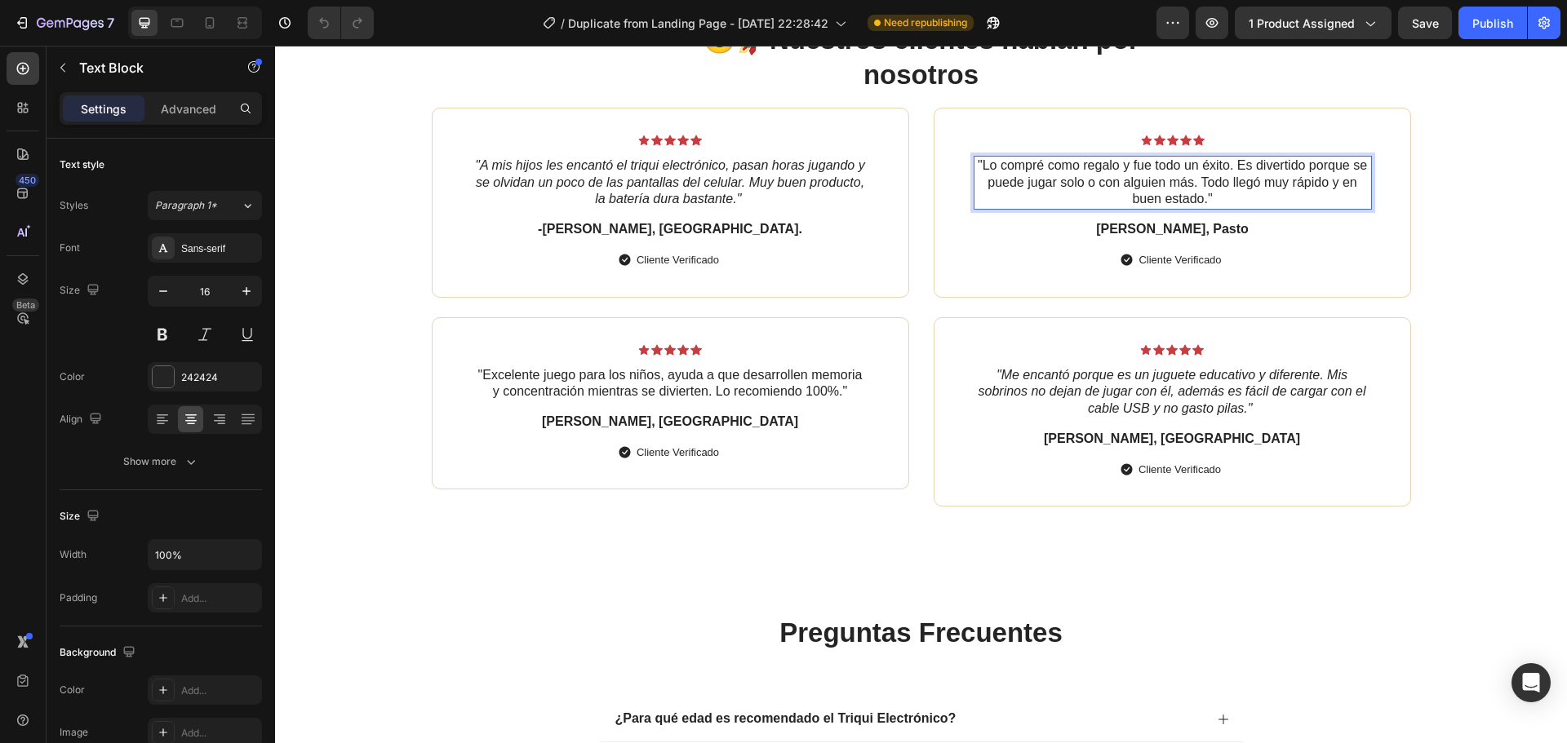
click at [996, 168] on p ""Lo compré como regalo y fue todo un éxito. Es divertido porque se puede jugar …" at bounding box center [1172, 183] width 395 height 51
click at [997, 169] on p ""Lo compré como regalo y fue todo un éxito. Es divertido porque se puede jugar …" at bounding box center [1172, 183] width 395 height 51
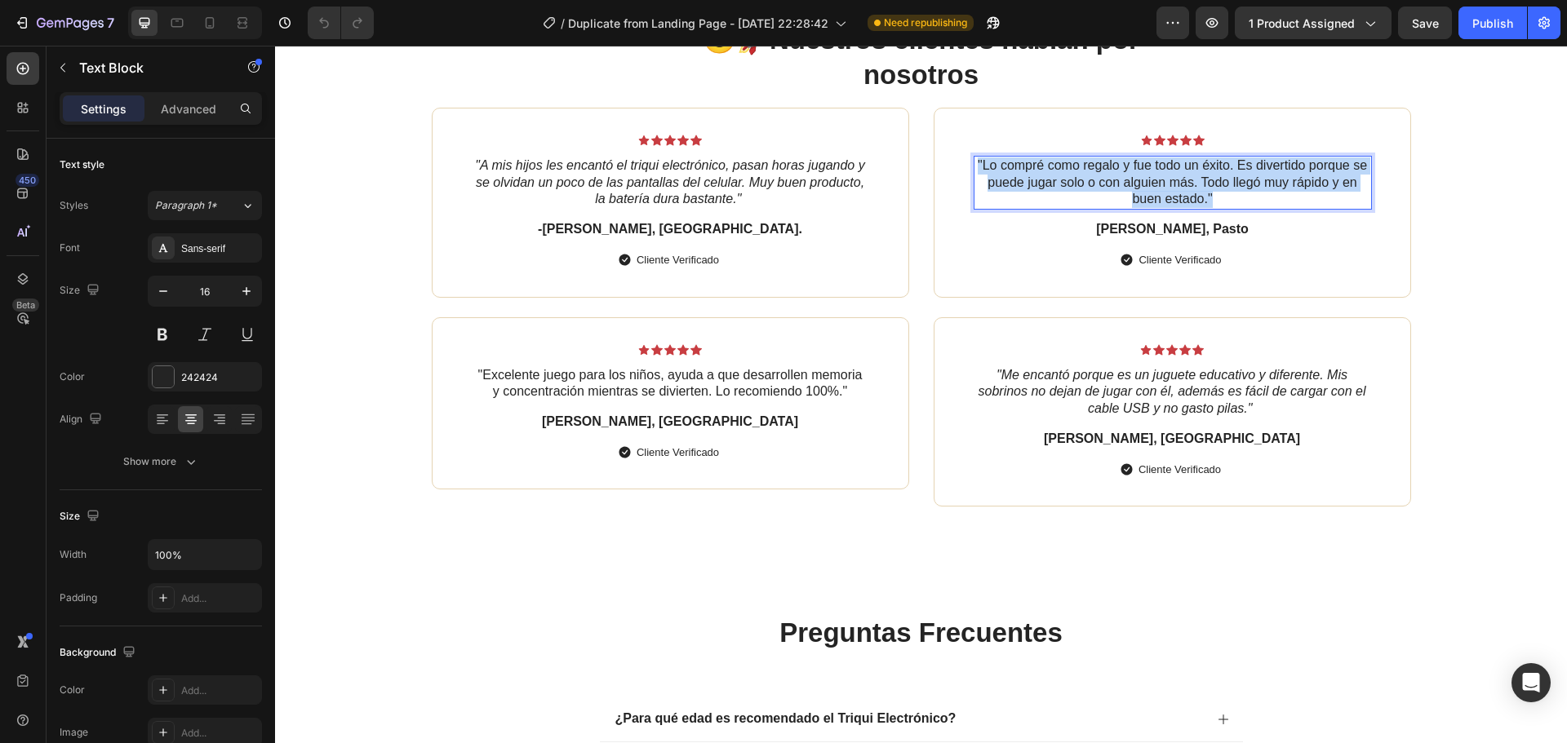
click at [997, 169] on p ""Lo compré como regalo y fue todo un éxito. Es divertido porque se puede jugar …" at bounding box center [1172, 183] width 395 height 51
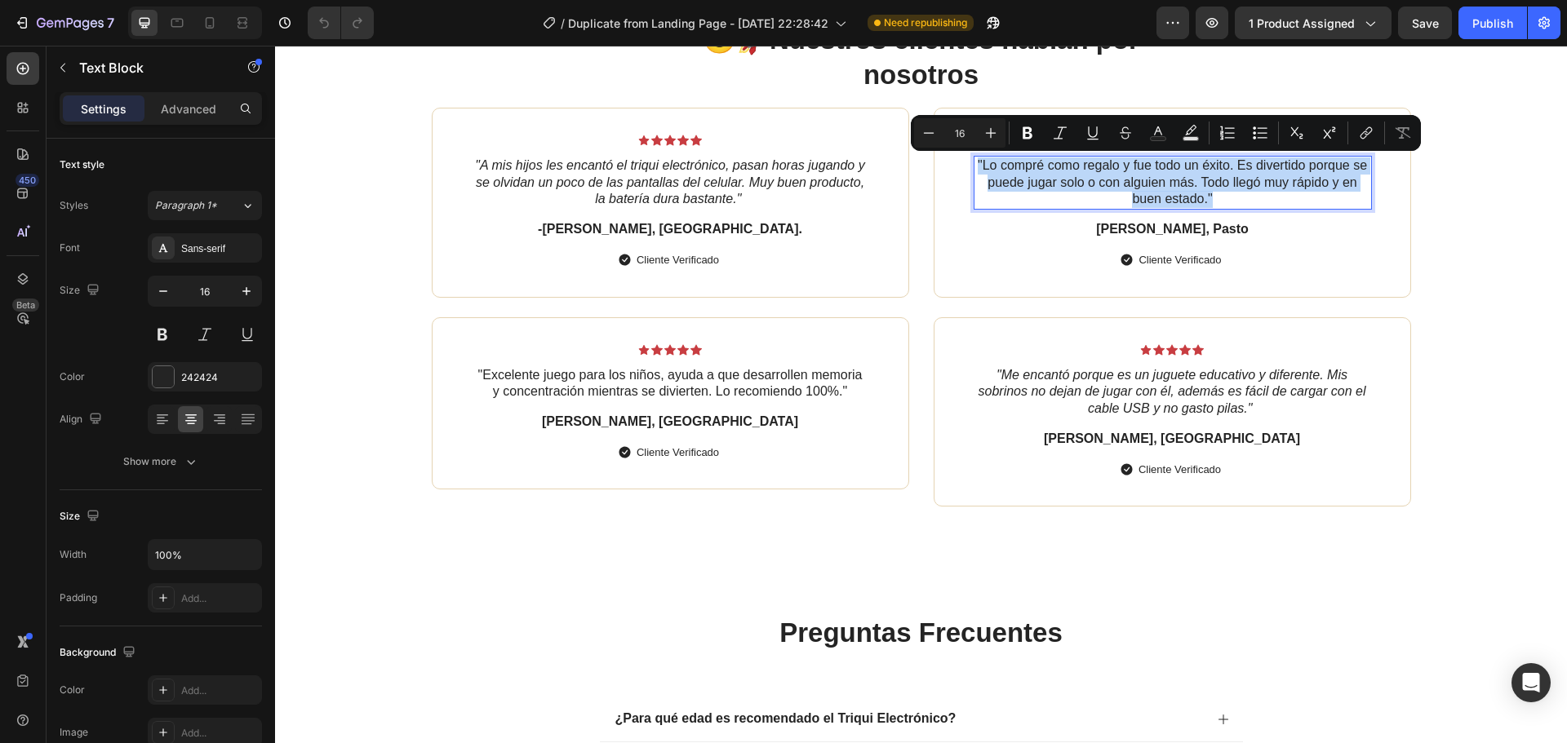
copy p ""Lo compré como regalo y fue todo un éxito. Es divertido porque se puede jugar …"
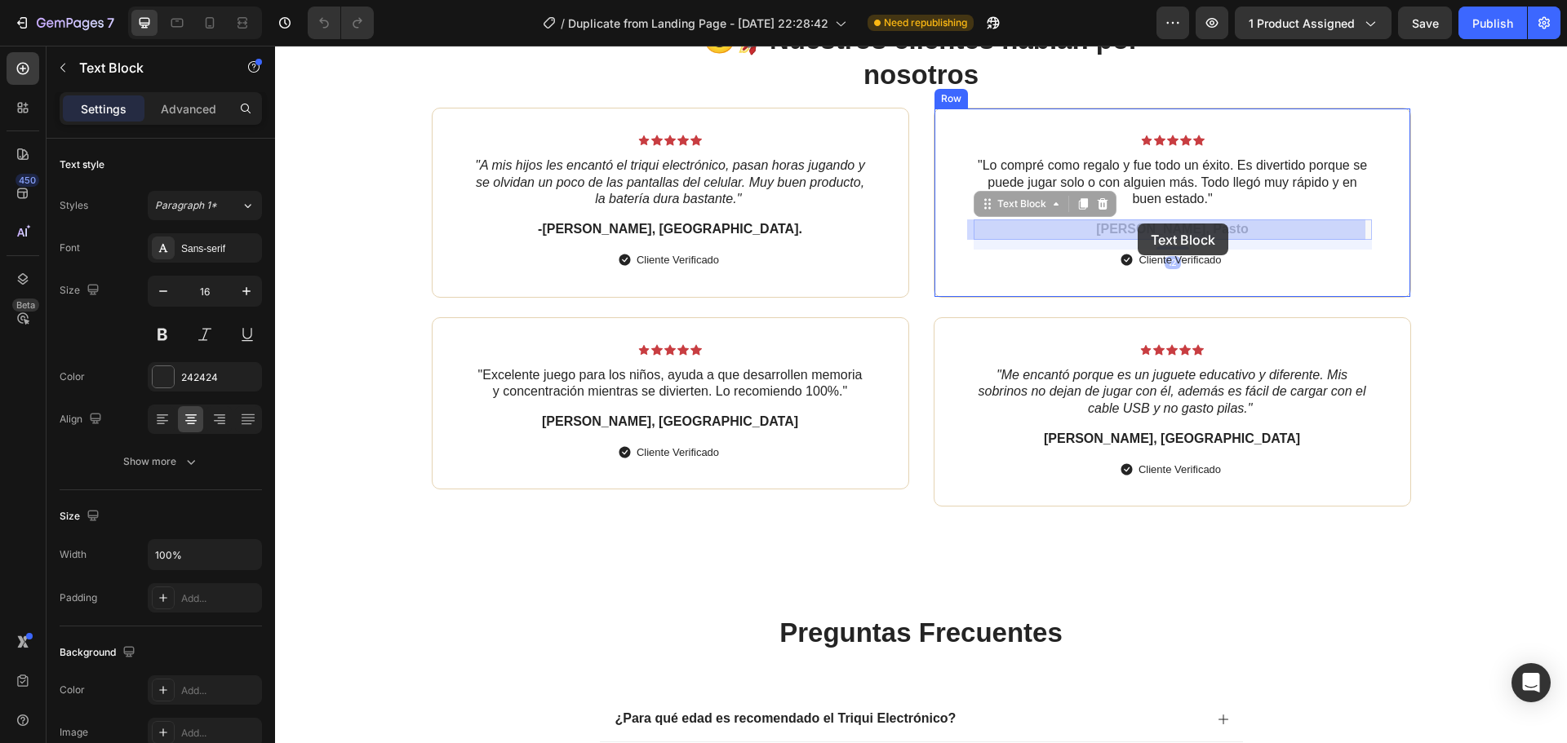
drag, startPoint x: 1222, startPoint y: 227, endPoint x: 1129, endPoint y: 223, distance: 92.3
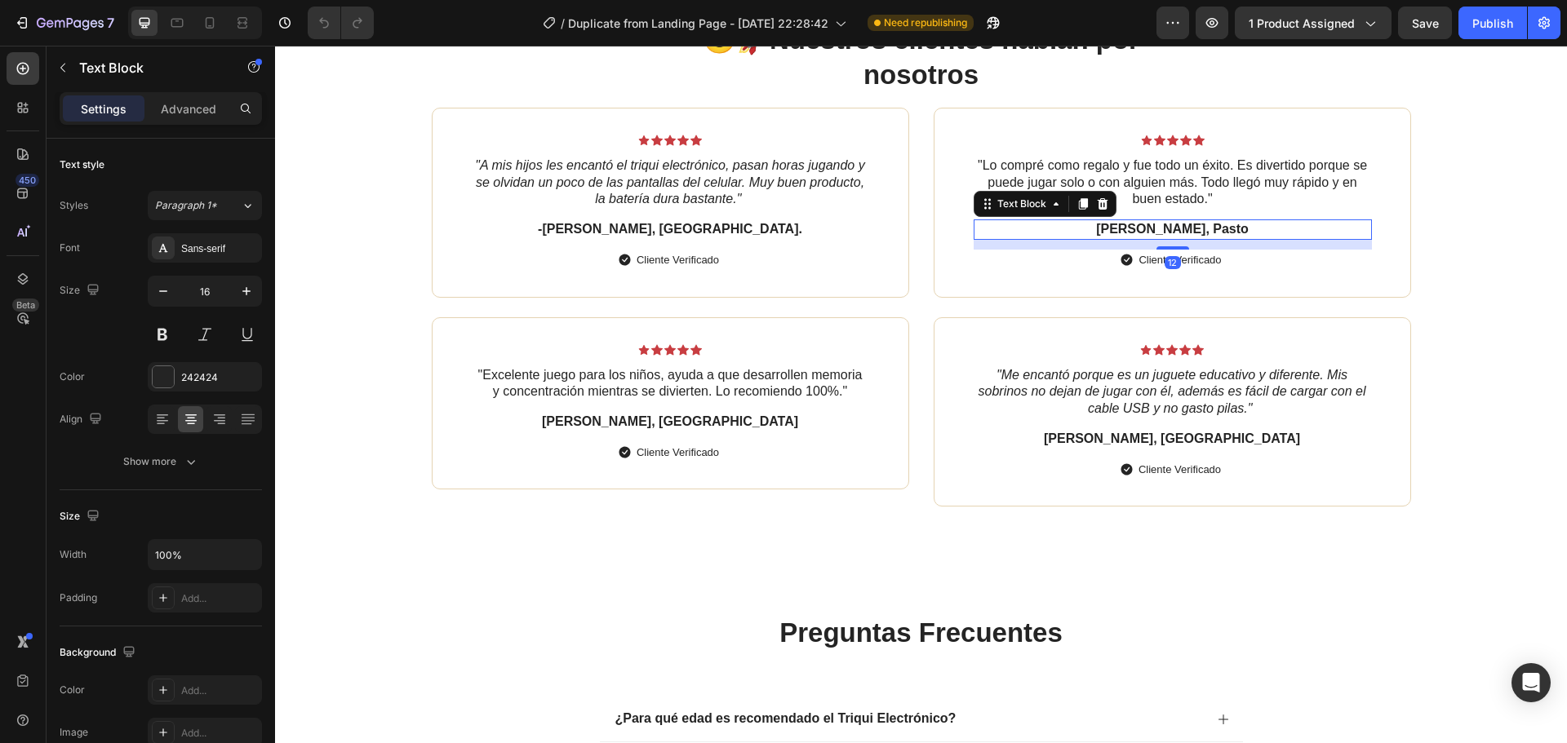
click at [1129, 229] on p "[PERSON_NAME], Pasto" at bounding box center [1172, 229] width 395 height 17
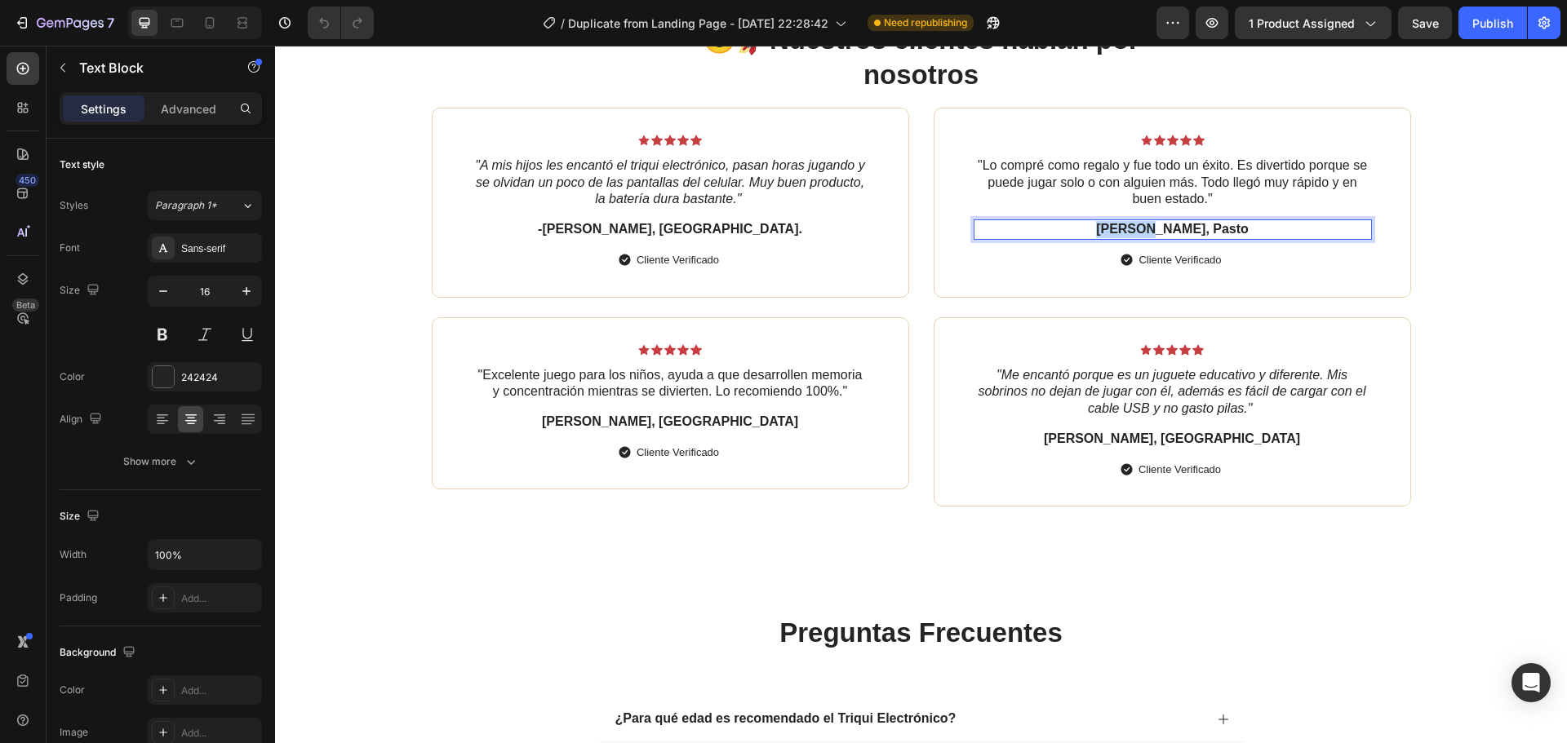
click at [1129, 229] on p "[PERSON_NAME], Pasto" at bounding box center [1172, 229] width 395 height 17
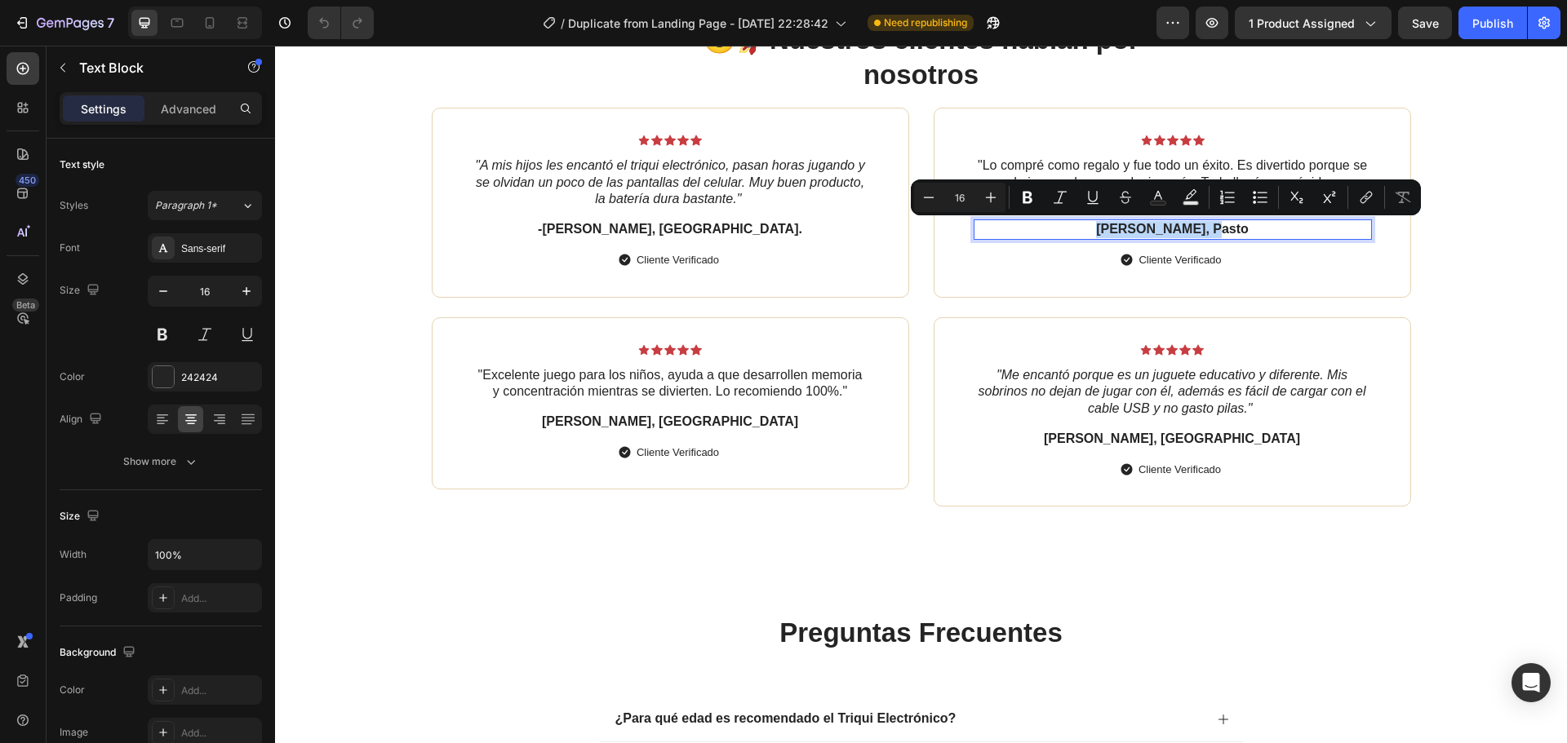
copy p "[PERSON_NAME], Pasto"
click at [645, 397] on p ""Excelente juego para los niños, ayuda a que desarrollen memoria y concentració…" at bounding box center [670, 384] width 394 height 34
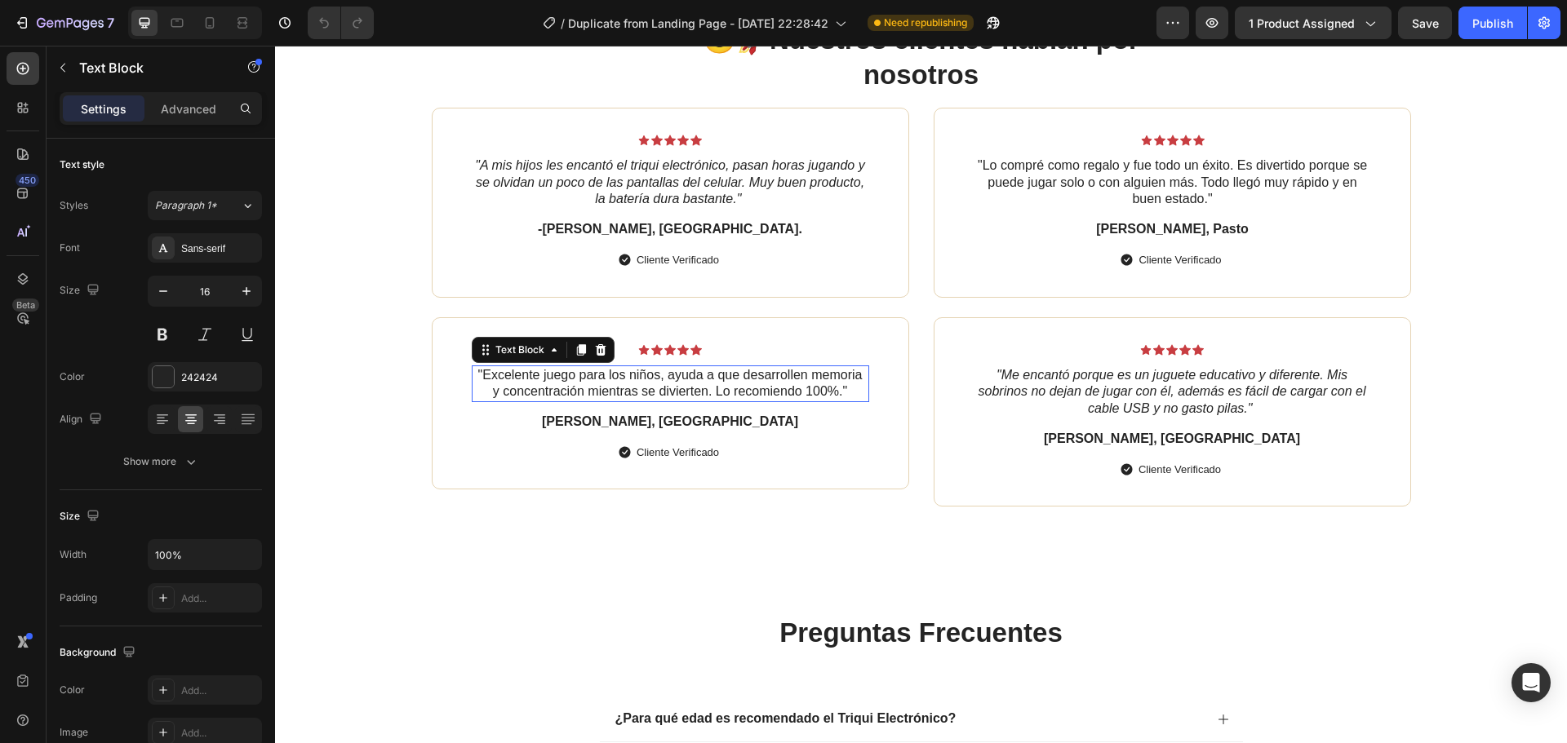
click at [646, 393] on p ""Excelente juego para los niños, ayuda a que desarrollen memoria y concentració…" at bounding box center [670, 384] width 394 height 34
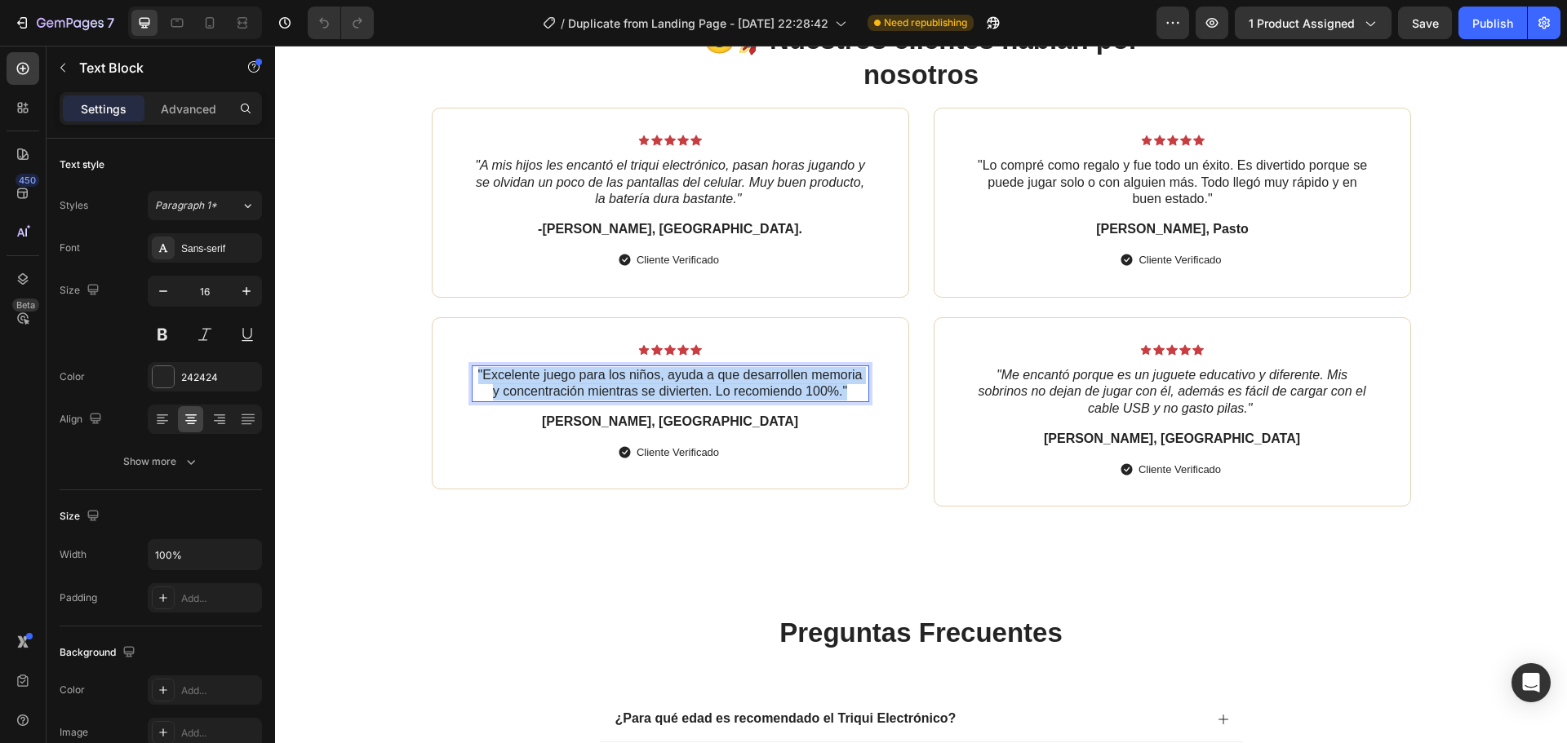
click at [646, 393] on p ""Excelente juego para los niños, ayuda a que desarrollen memoria y concentració…" at bounding box center [670, 384] width 394 height 34
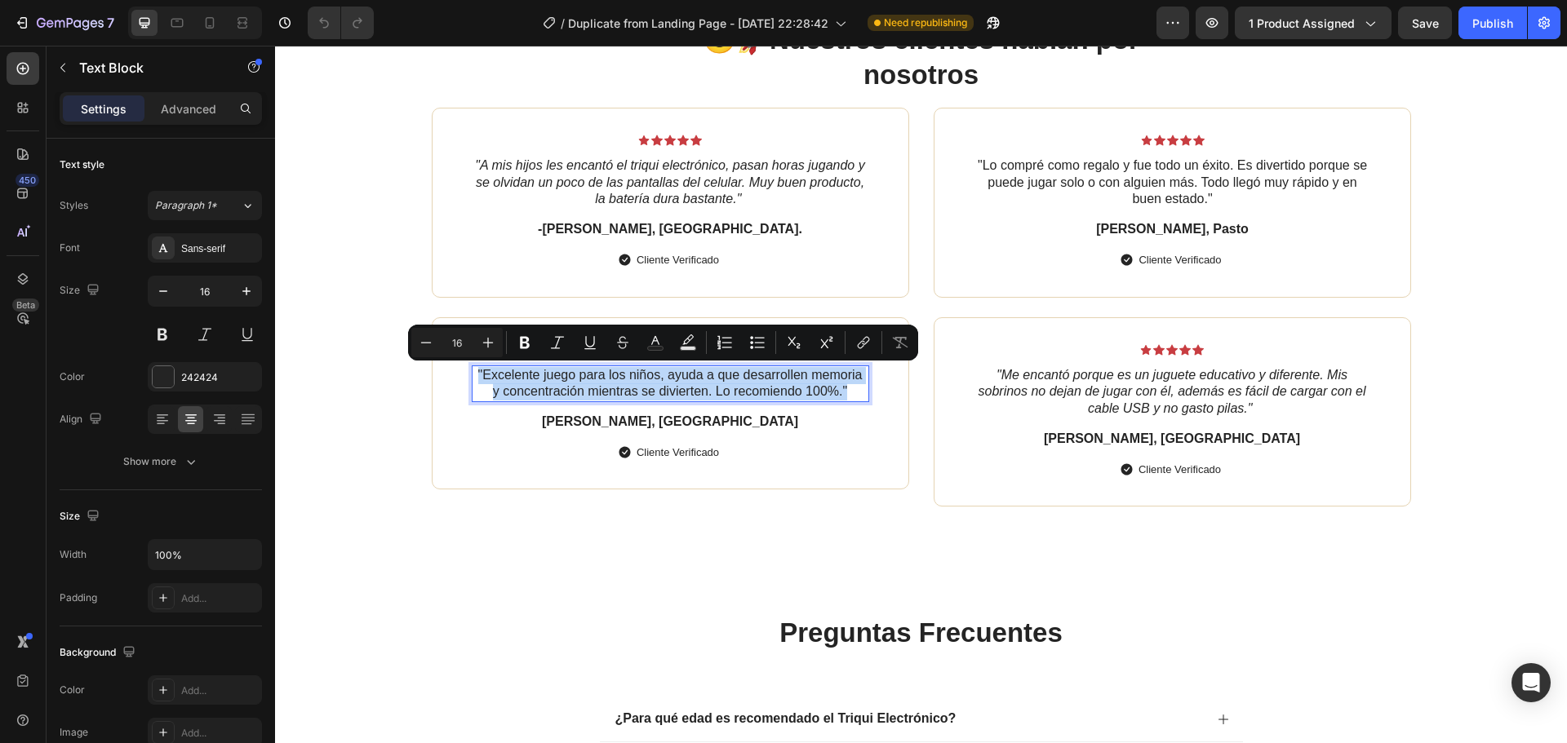
copy p ""Excelente juego para los niños, ayuda a que desarrollen memoria y concentració…"
click at [691, 420] on p "[PERSON_NAME], [GEOGRAPHIC_DATA]" at bounding box center [670, 422] width 394 height 17
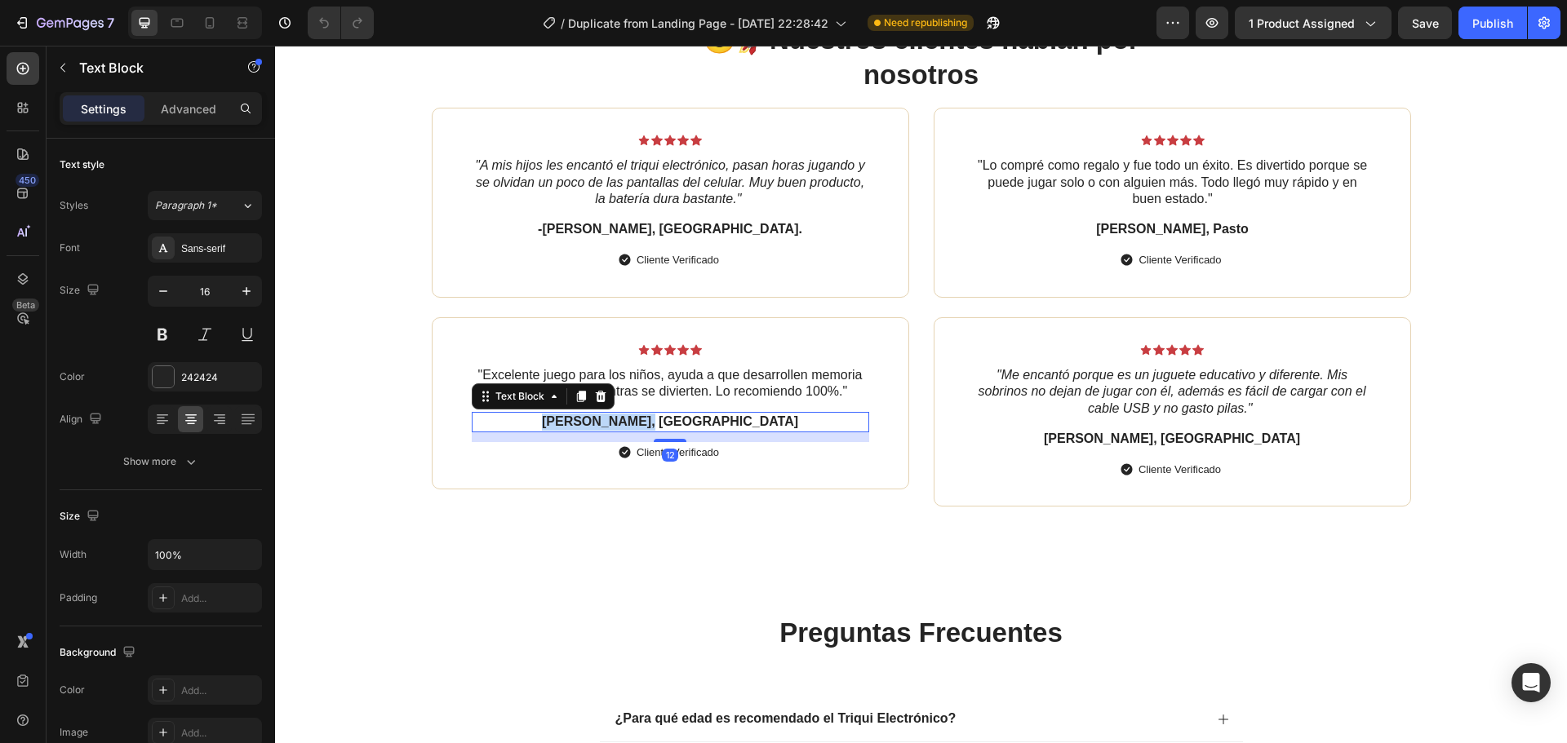
click at [691, 420] on p "[PERSON_NAME], [GEOGRAPHIC_DATA]" at bounding box center [670, 422] width 394 height 17
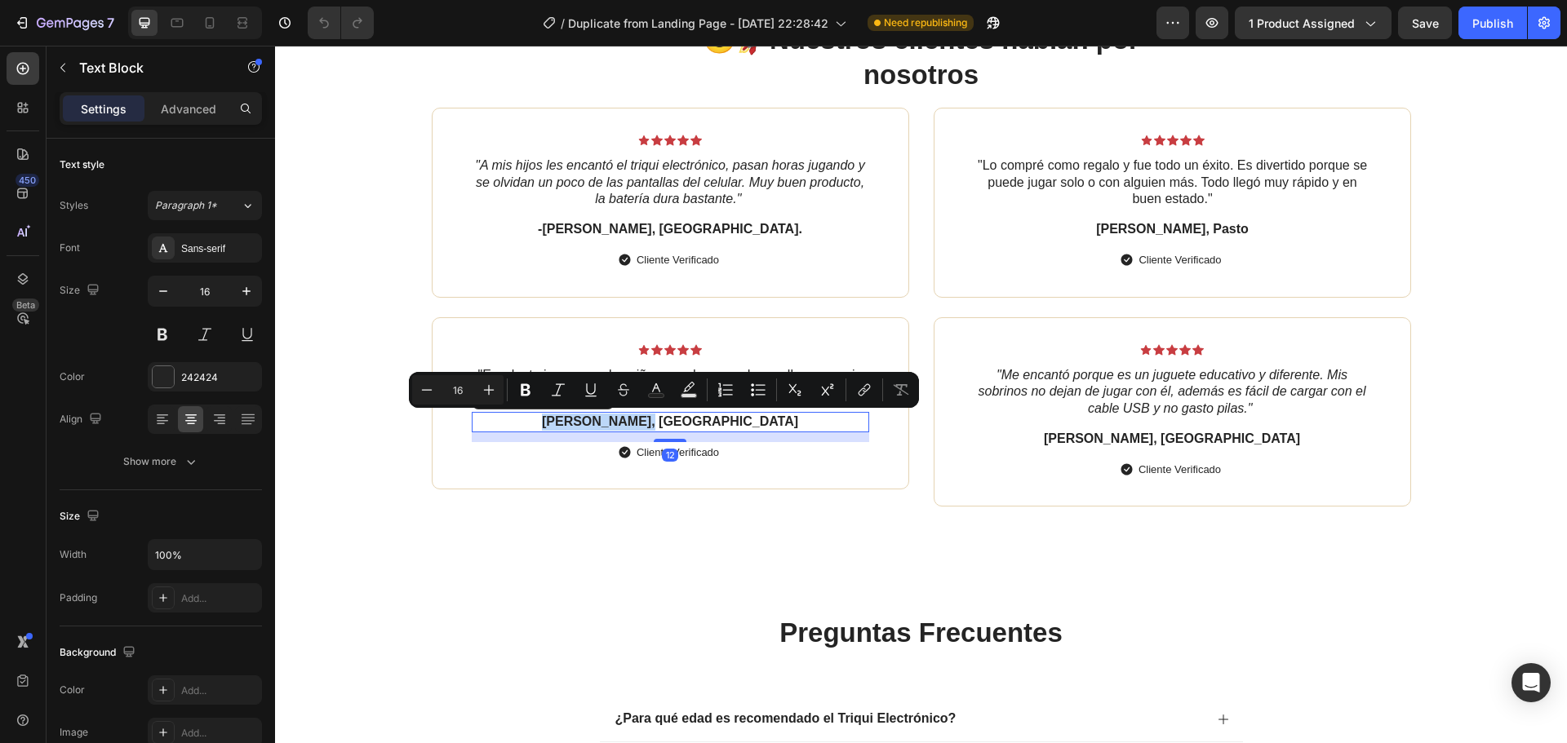
copy p "[PERSON_NAME], [GEOGRAPHIC_DATA]"
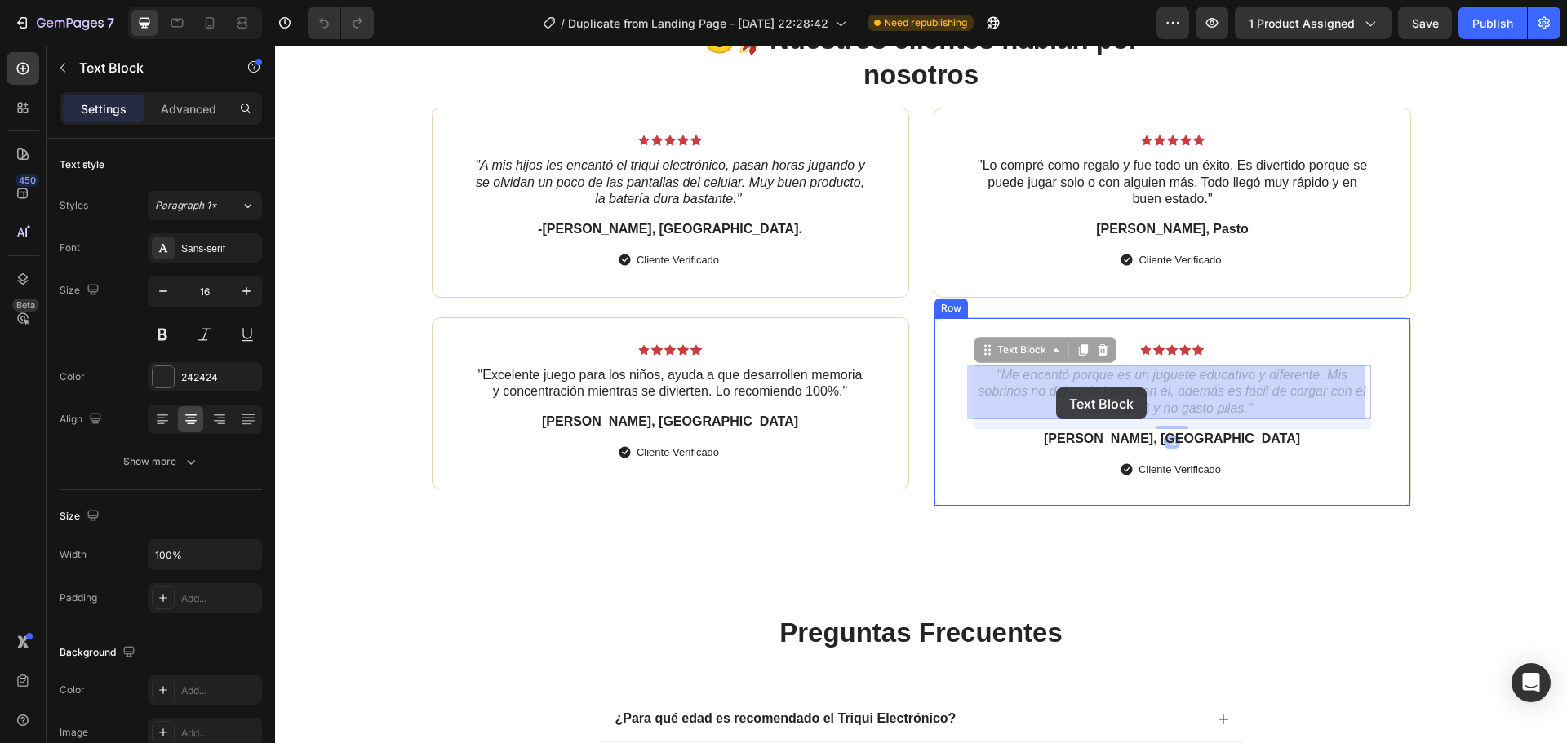
drag, startPoint x: 1223, startPoint y: 408, endPoint x: 1038, endPoint y: 383, distance: 187.0
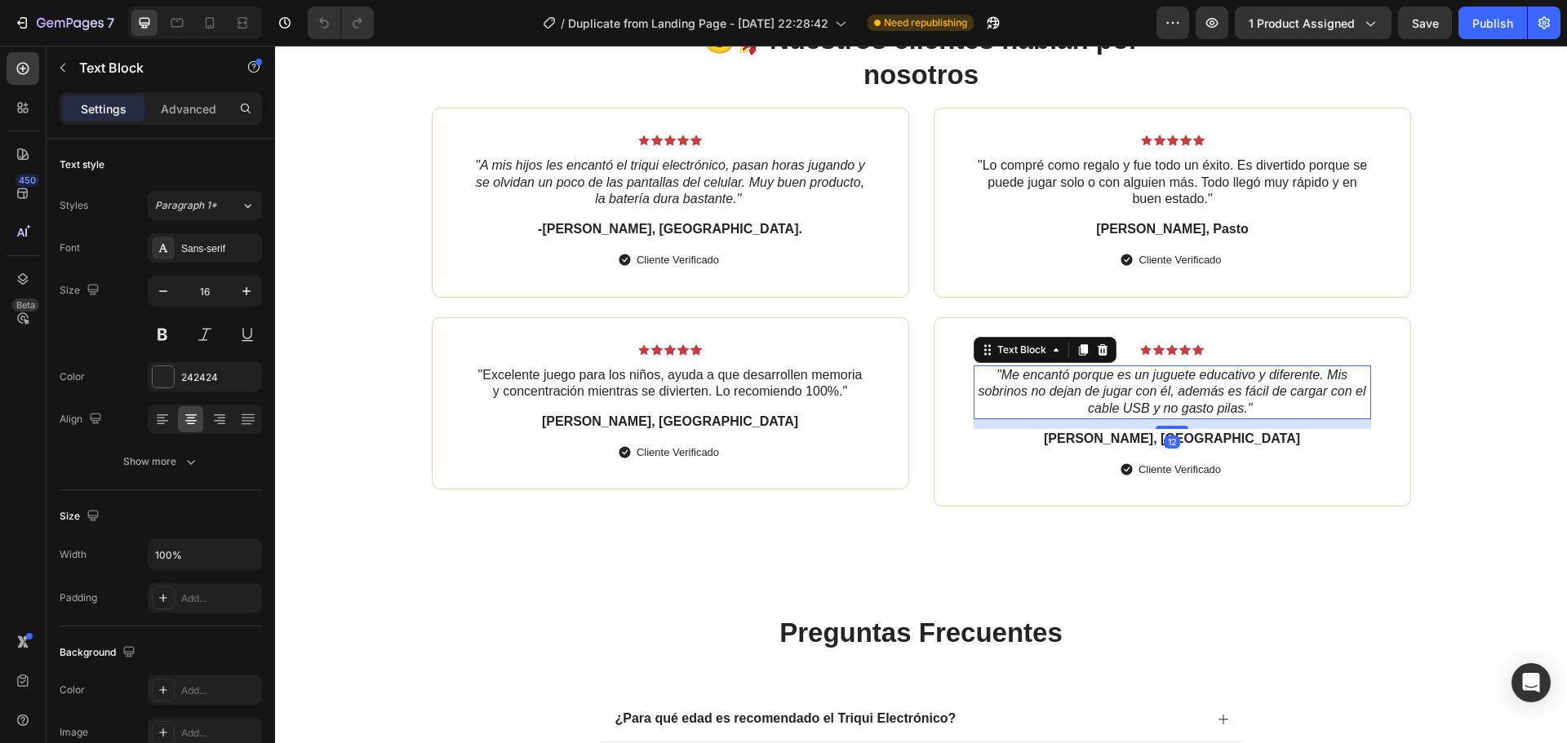
click at [1038, 383] on p ""Me encantó porque es un juguete educativo y diferente. Mis sobrinos no dejan d…" at bounding box center [1172, 392] width 394 height 51
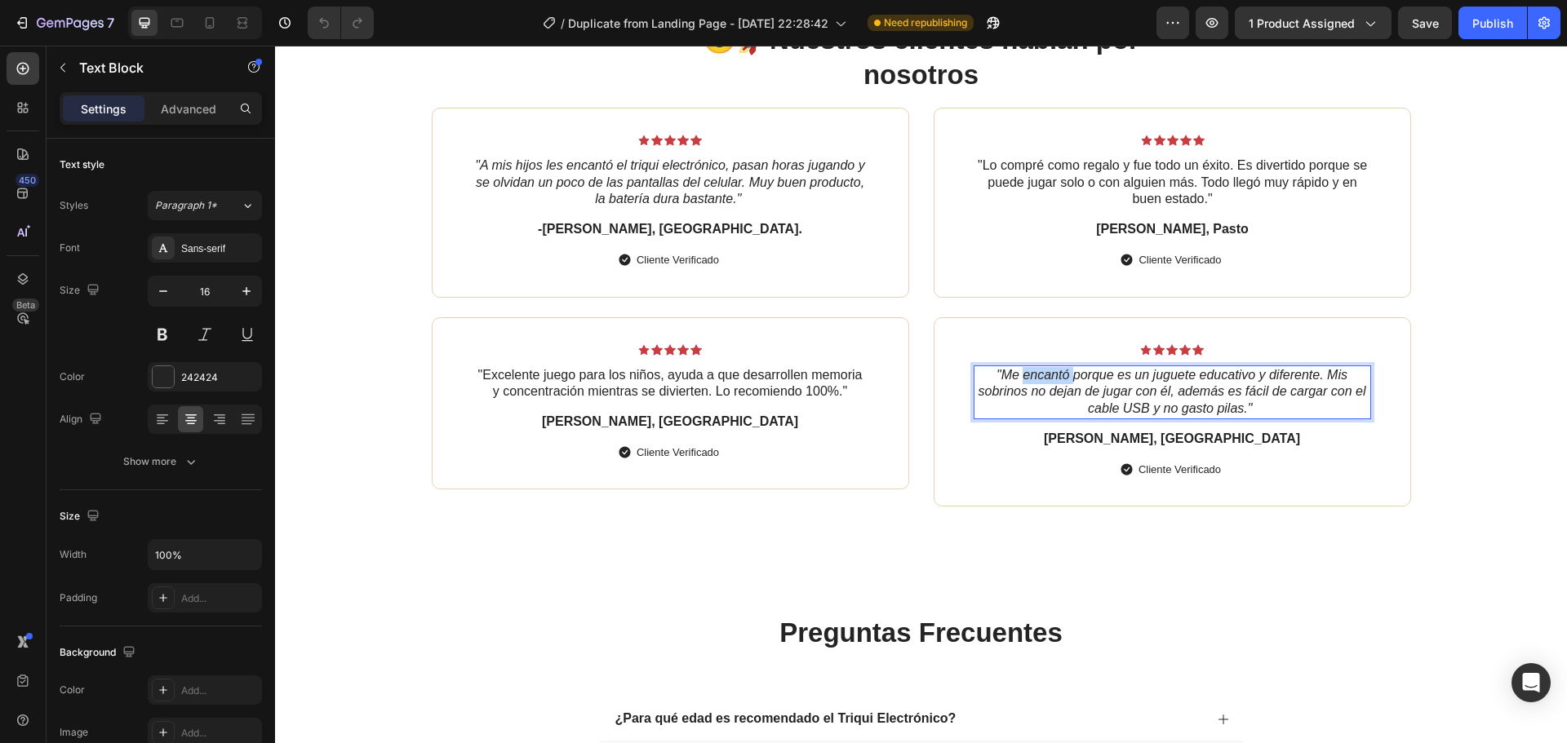
click at [1038, 383] on p ""Me encantó porque es un juguete educativo y diferente. Mis sobrinos no dejan d…" at bounding box center [1172, 392] width 394 height 51
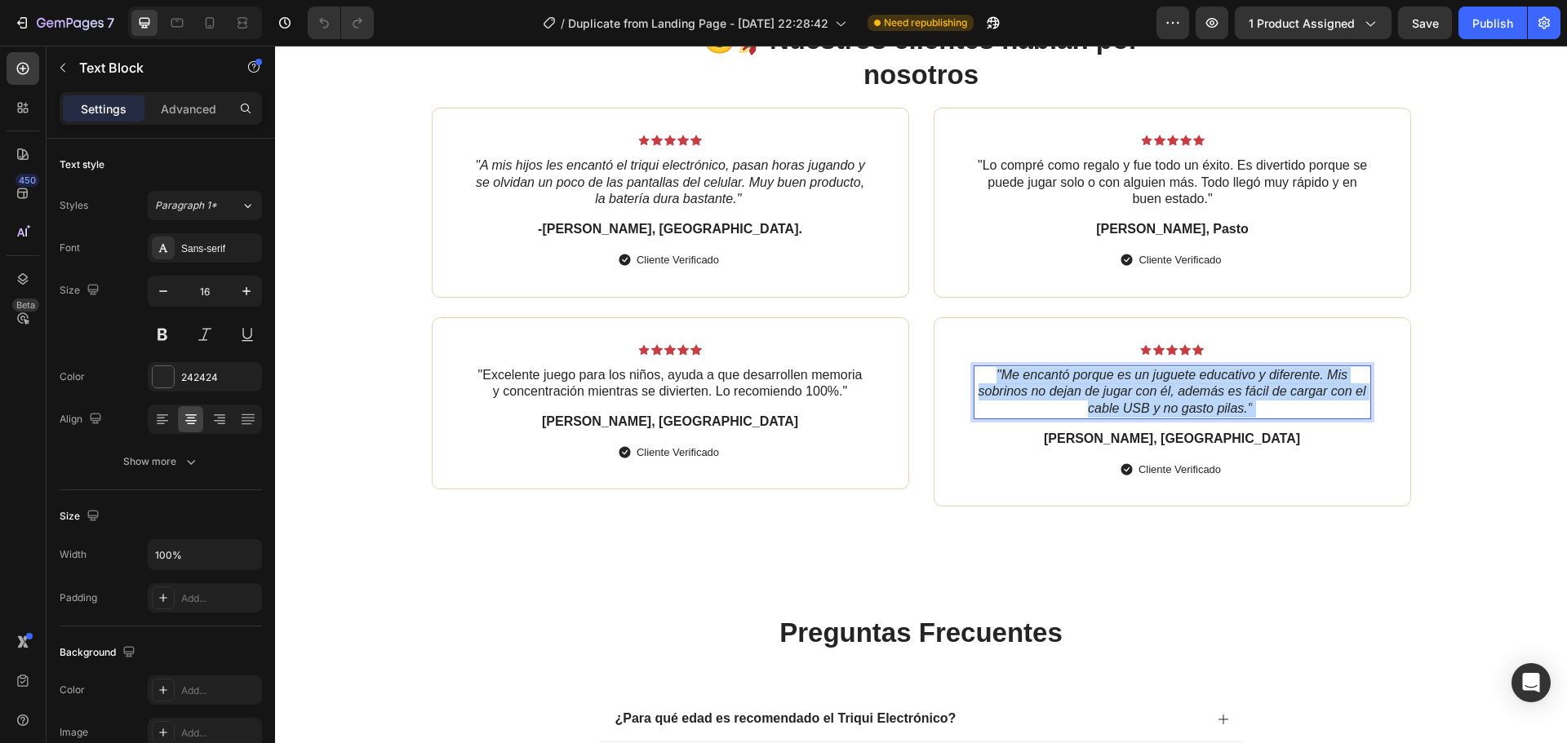
click at [1038, 383] on p ""Me encantó porque es un juguete educativo y diferente. Mis sobrinos no dejan d…" at bounding box center [1172, 392] width 394 height 51
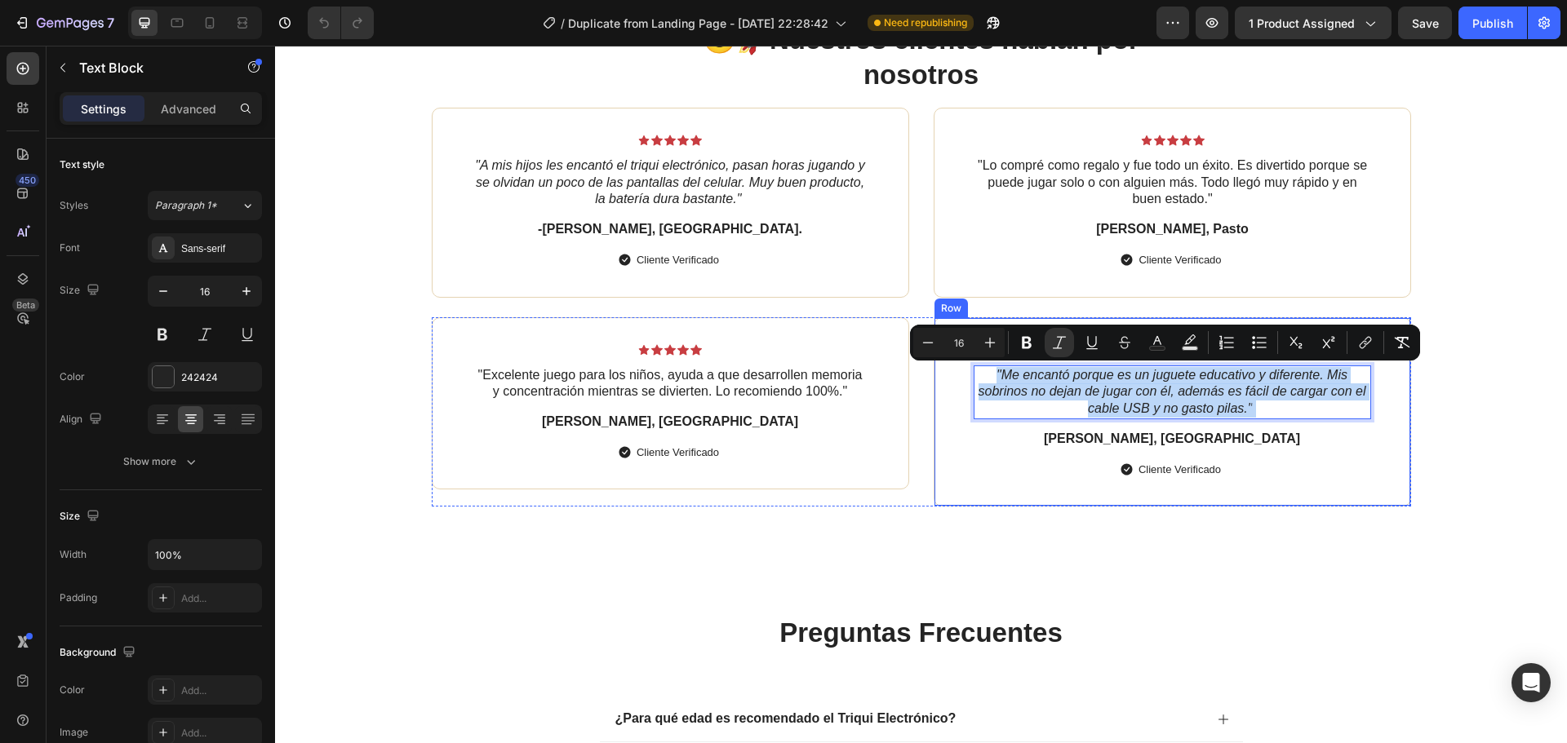
copy p ""Me encantó porque es un juguete educativo y diferente. Mis sobrinos no dejan d…"
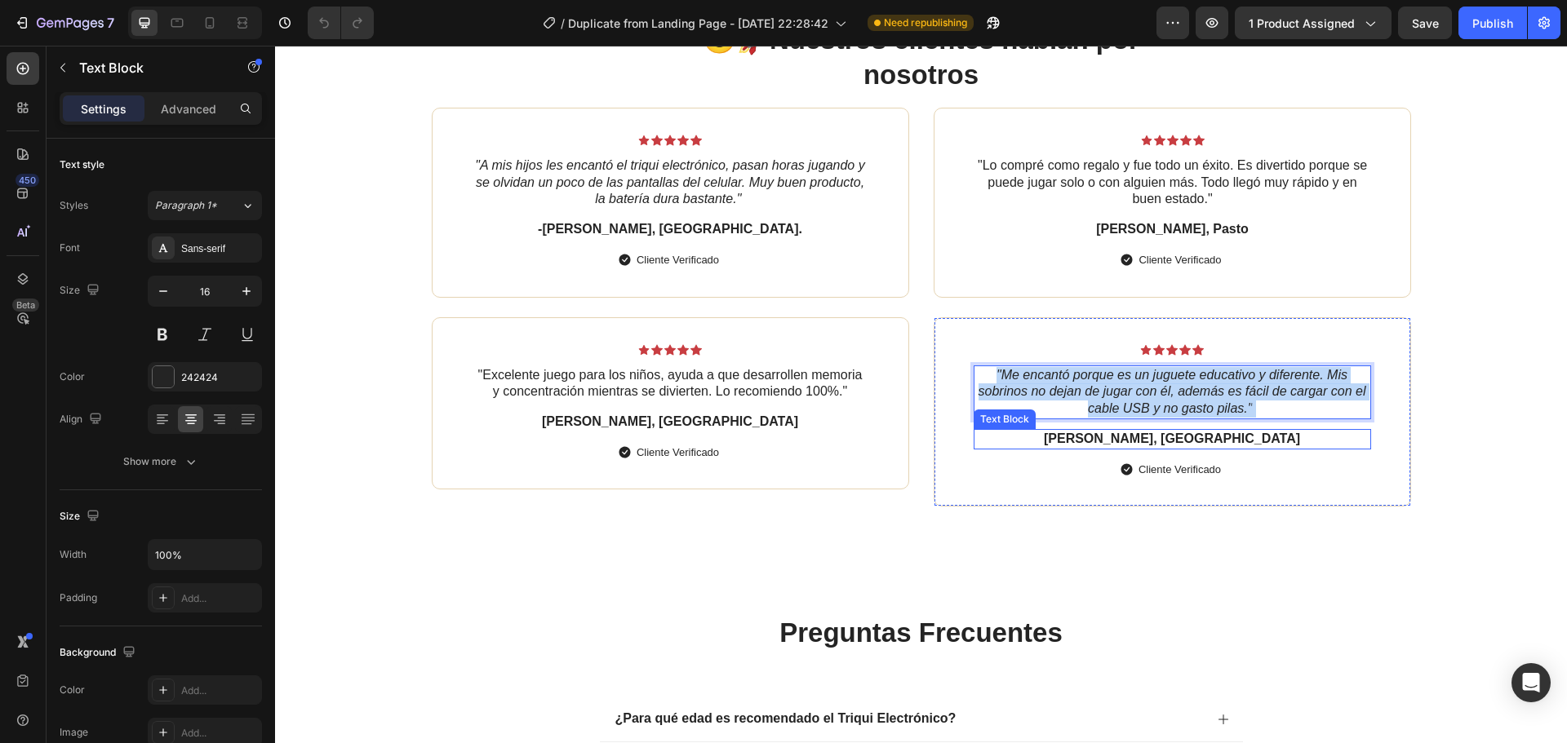
click at [1191, 444] on strong "[PERSON_NAME], [GEOGRAPHIC_DATA]" at bounding box center [1172, 439] width 256 height 14
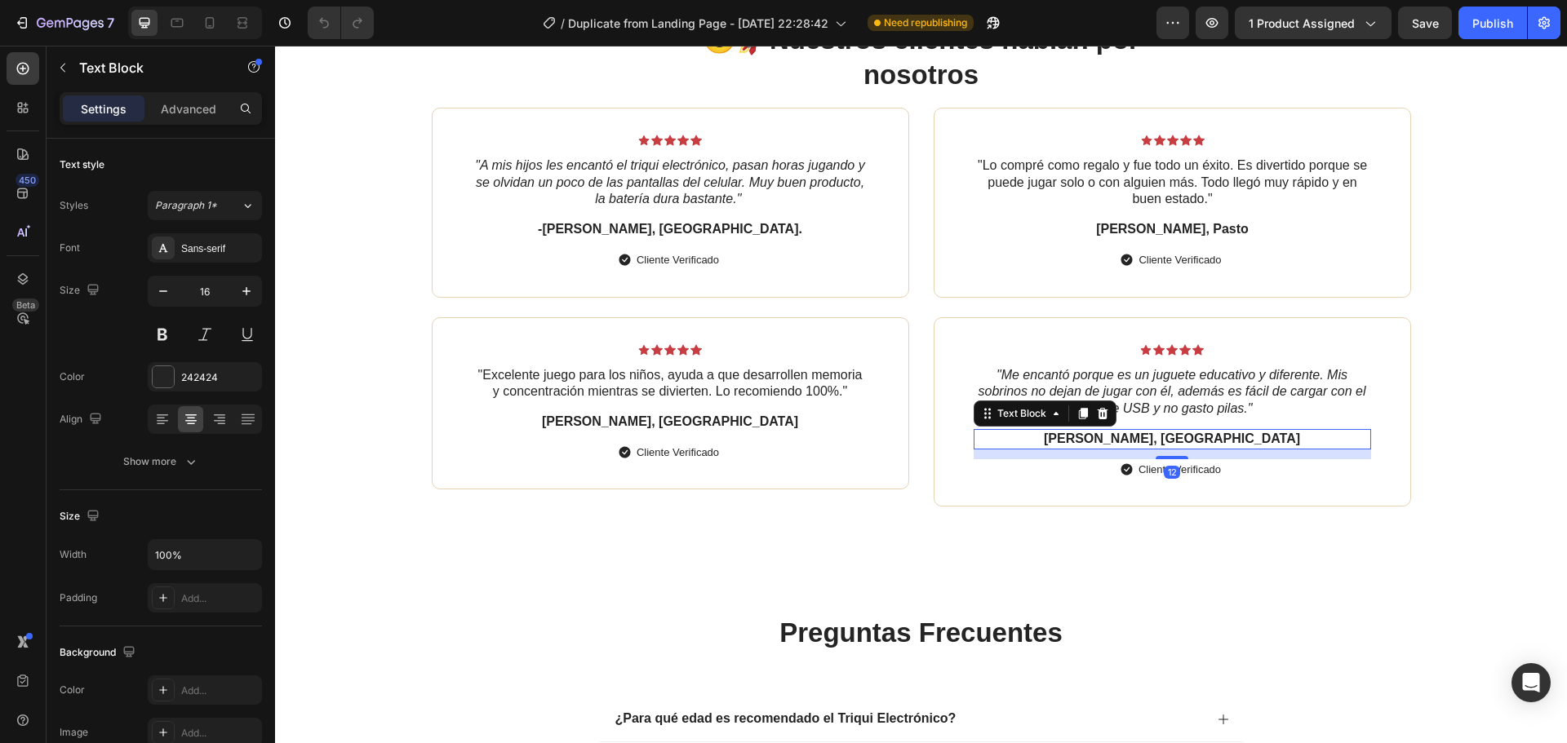
click at [1191, 444] on strong "[PERSON_NAME], [GEOGRAPHIC_DATA]" at bounding box center [1172, 439] width 256 height 14
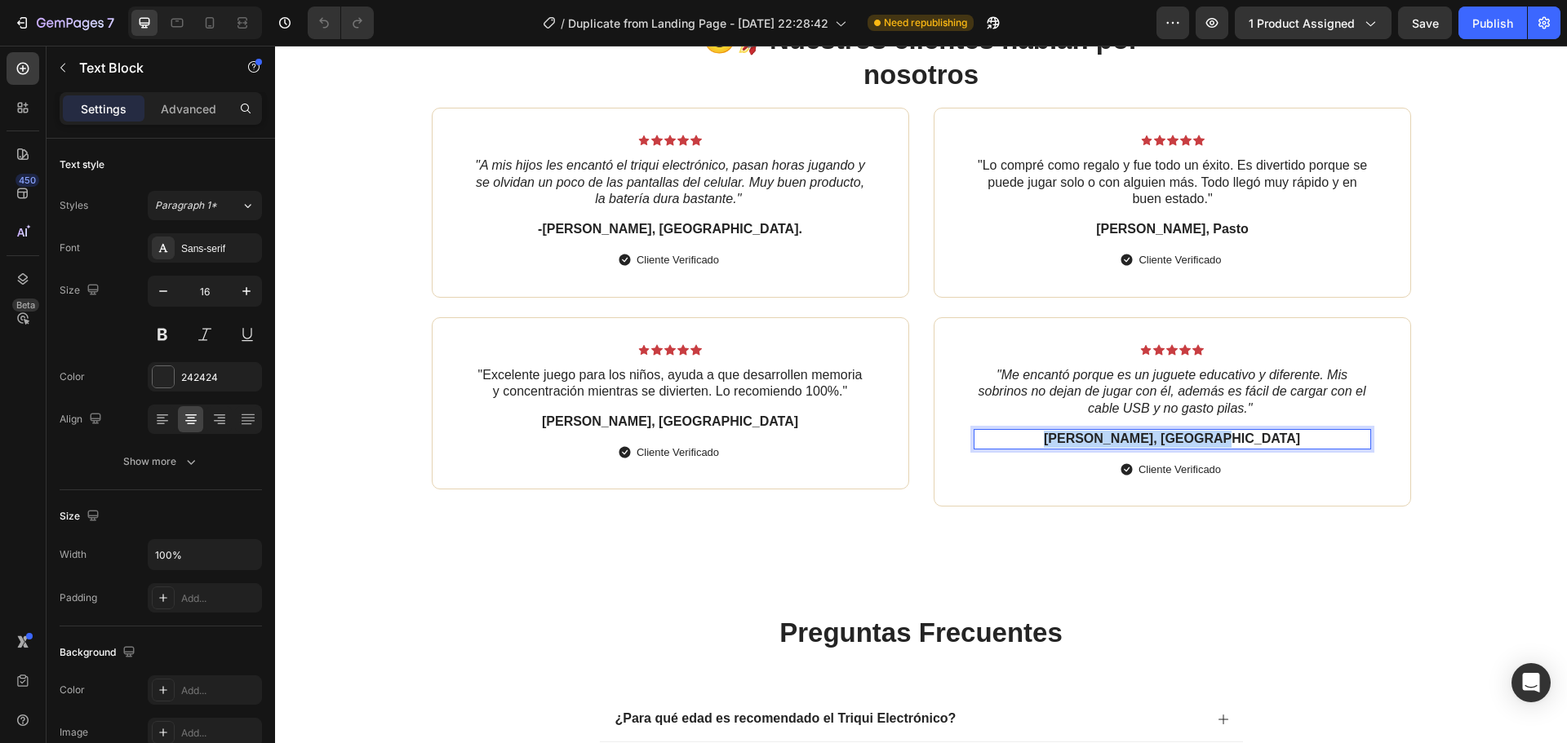
click at [1191, 444] on strong "[PERSON_NAME], [GEOGRAPHIC_DATA]" at bounding box center [1172, 439] width 256 height 14
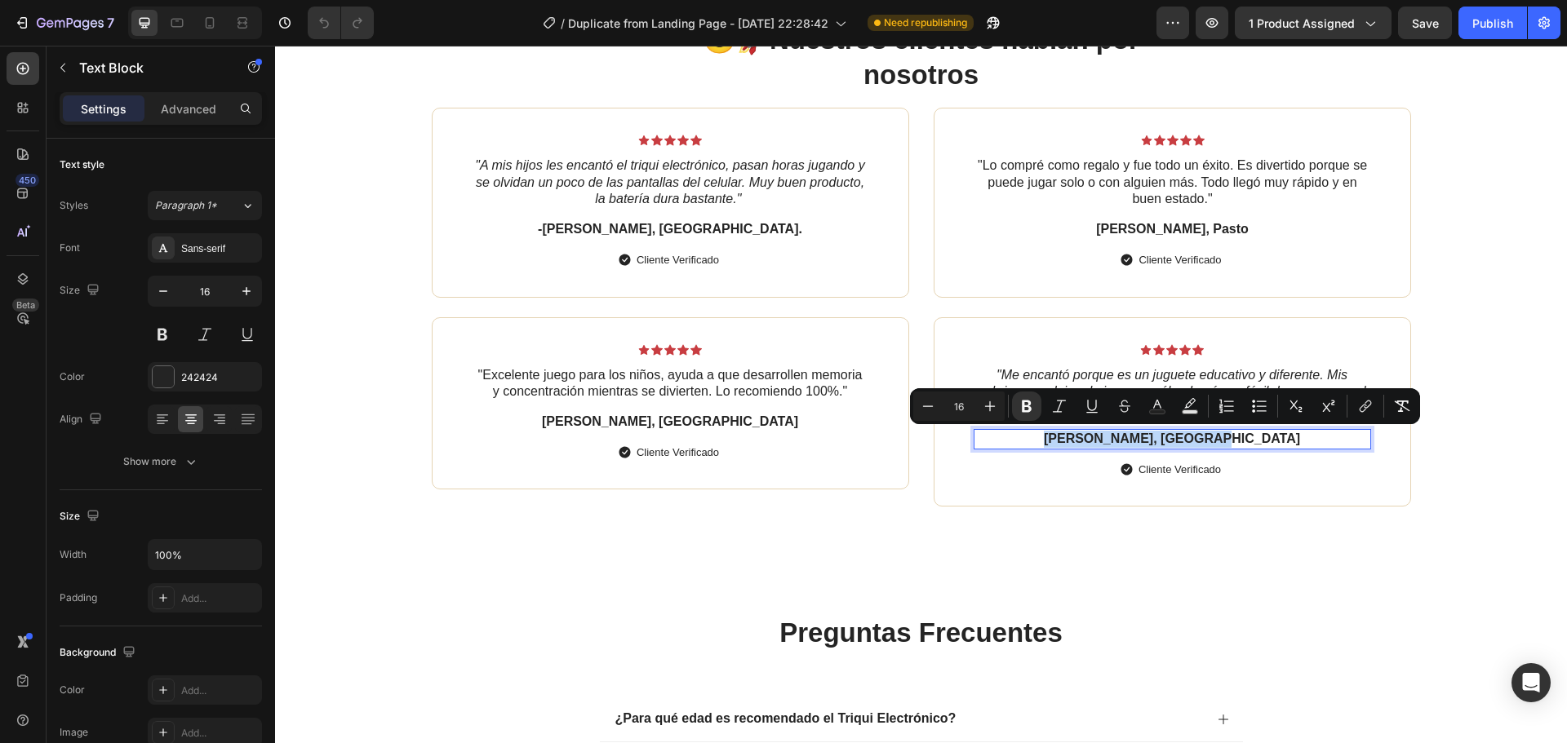
copy strong "[PERSON_NAME], [GEOGRAPHIC_DATA]"
